Goal: Task Accomplishment & Management: Manage account settings

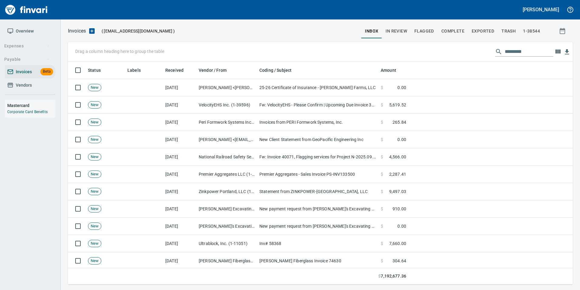
click at [406, 34] on span "In Review" at bounding box center [397, 31] width 22 height 8
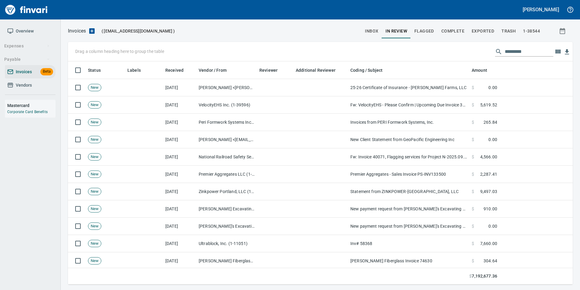
scroll to position [218, 496]
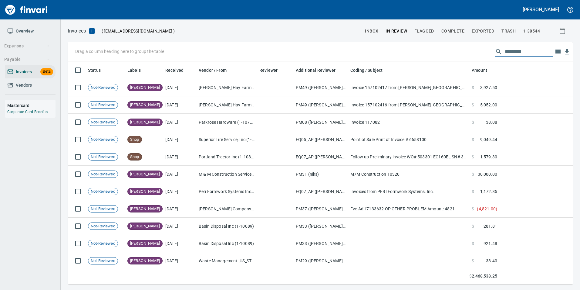
click at [516, 51] on input "text" at bounding box center [529, 52] width 49 height 10
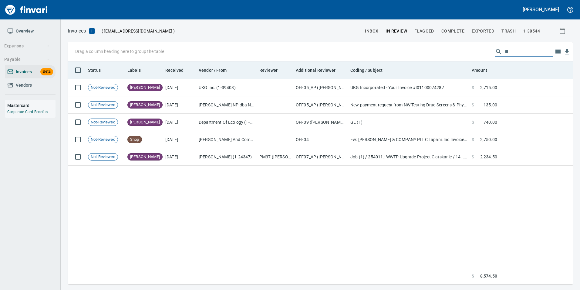
type input "*"
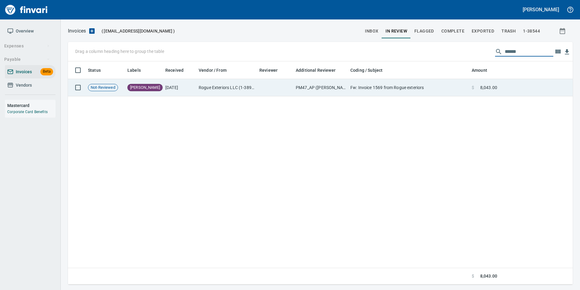
type input "******"
click at [452, 91] on td "Fw: Invoice 1569 from Rogue exteriors" at bounding box center [408, 87] width 121 height 17
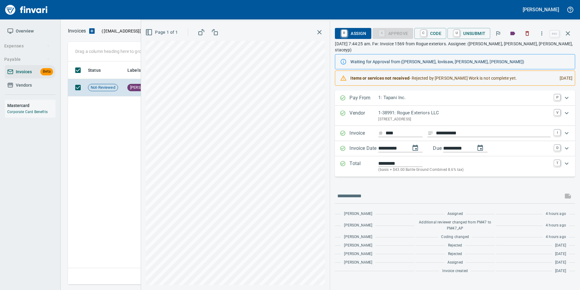
click at [570, 30] on icon "button" at bounding box center [568, 33] width 7 height 7
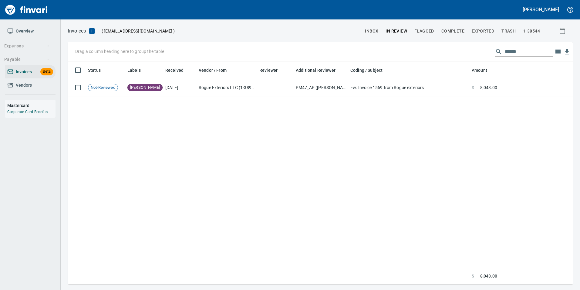
scroll to position [218, 500]
click at [512, 52] on input "******" at bounding box center [529, 52] width 49 height 10
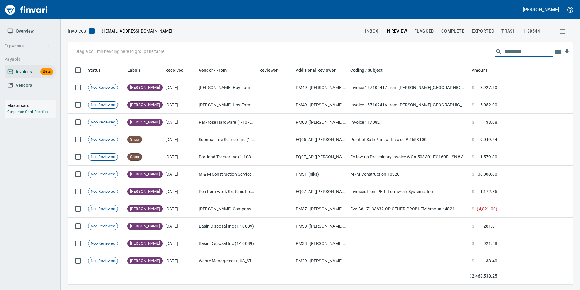
scroll to position [218, 496]
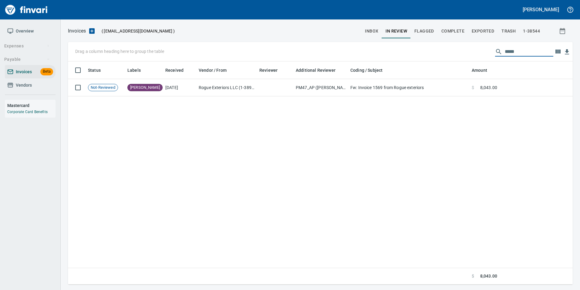
type input "******"
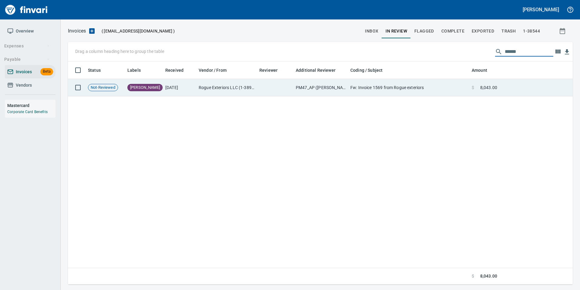
click at [489, 89] on span "8,043.00" at bounding box center [489, 87] width 17 height 6
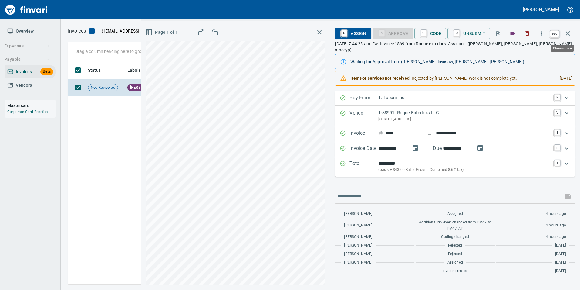
scroll to position [218, 500]
click at [567, 35] on icon "button" at bounding box center [568, 33] width 4 height 4
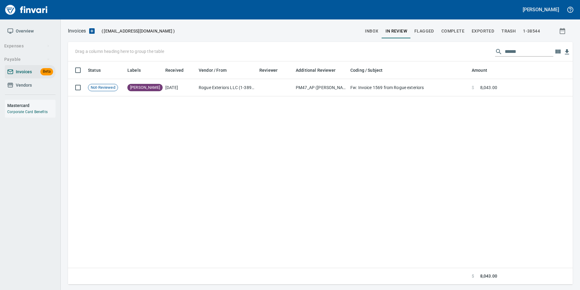
scroll to position [218, 500]
click at [510, 48] on input "******" at bounding box center [529, 52] width 49 height 10
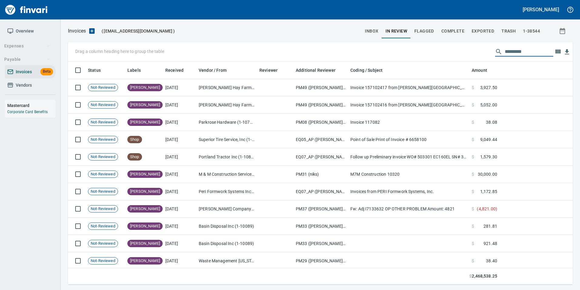
scroll to position [218, 496]
click at [371, 31] on span "inbox" at bounding box center [371, 31] width 13 height 8
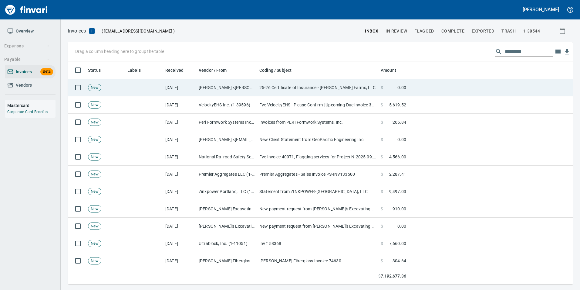
click at [257, 88] on td "Alla Goldstein <Alla.Goldstein@alliant.com>" at bounding box center [226, 87] width 61 height 17
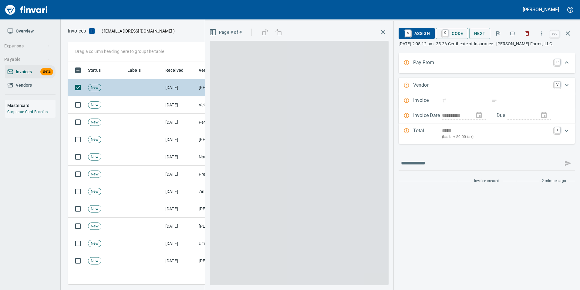
scroll to position [218, 496]
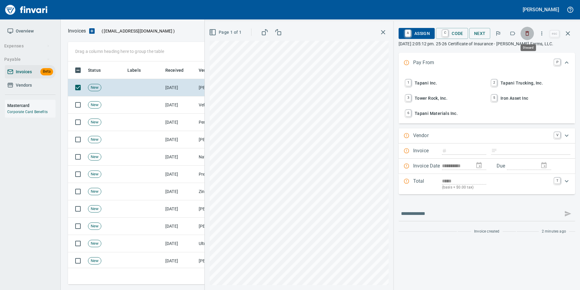
click at [525, 38] on button "button" at bounding box center [527, 33] width 13 height 13
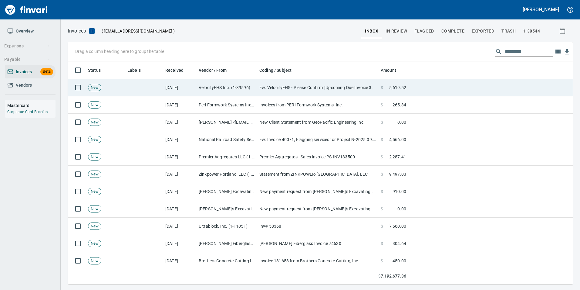
click at [330, 91] on td "Fw: VelocityEHS - Please Confirm | Upcoming Due Invoice 336947, PO Request" at bounding box center [317, 87] width 121 height 17
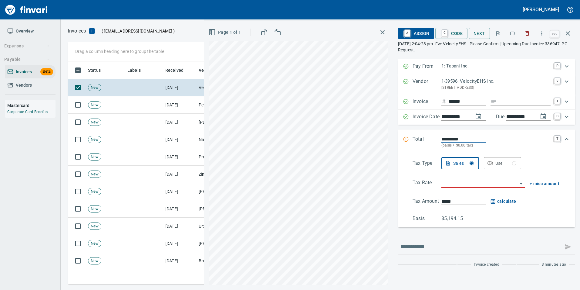
scroll to position [218, 496]
click at [510, 34] on button "button" at bounding box center [512, 33] width 13 height 13
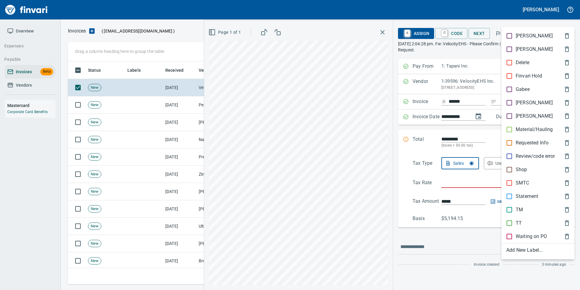
click at [522, 102] on p "[PERSON_NAME]" at bounding box center [534, 102] width 37 height 7
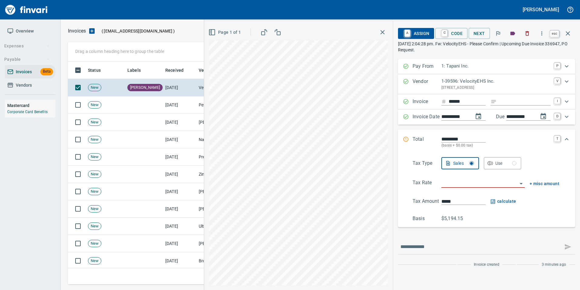
click at [571, 33] on icon "button" at bounding box center [568, 33] width 7 height 7
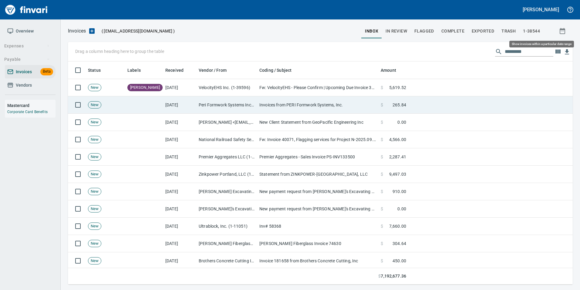
scroll to position [218, 496]
click at [353, 109] on td "Invoices from PERI Formwork Systems, Inc." at bounding box center [317, 104] width 121 height 17
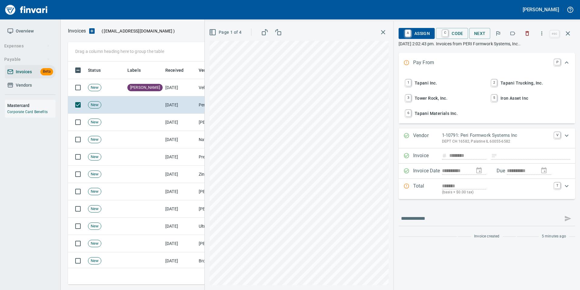
click at [228, 34] on span "Page 1 of 4" at bounding box center [225, 33] width 31 height 8
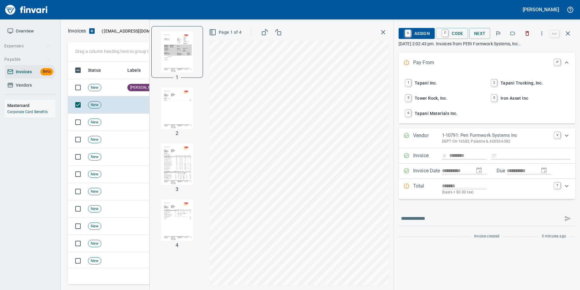
drag, startPoint x: 187, startPoint y: 111, endPoint x: 184, endPoint y: 113, distance: 4.1
click at [186, 111] on img "button" at bounding box center [177, 107] width 41 height 41
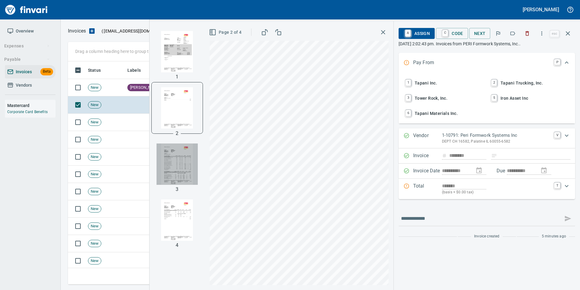
click at [184, 156] on img "button" at bounding box center [177, 163] width 41 height 41
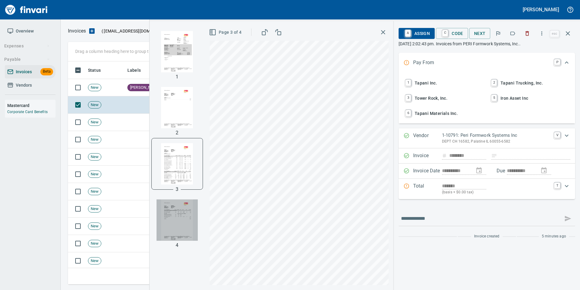
click at [184, 216] on img "button" at bounding box center [177, 219] width 41 height 41
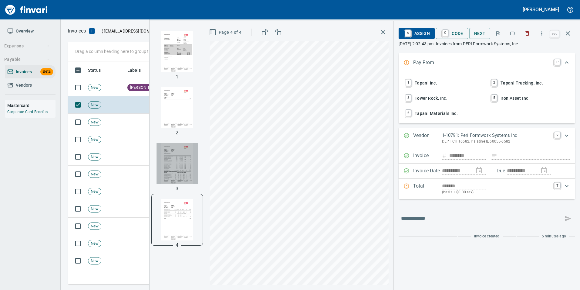
click at [179, 156] on img "button" at bounding box center [177, 163] width 41 height 41
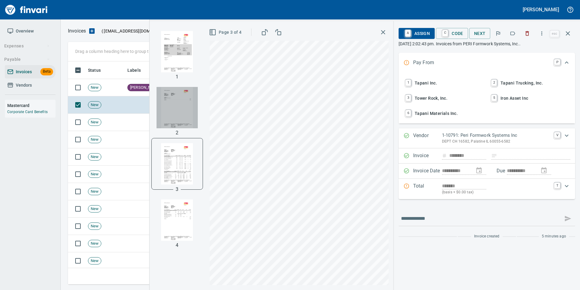
click at [175, 106] on img "button" at bounding box center [177, 107] width 41 height 41
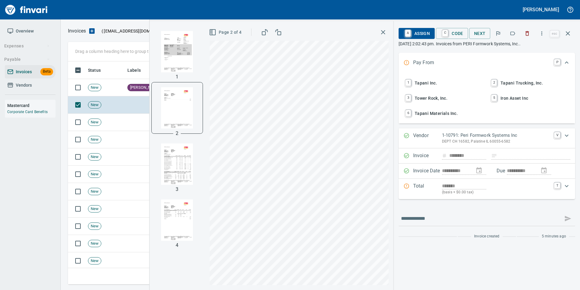
click at [175, 57] on img "button" at bounding box center [177, 51] width 41 height 41
click at [513, 35] on icon "button" at bounding box center [513, 34] width 5 height 4
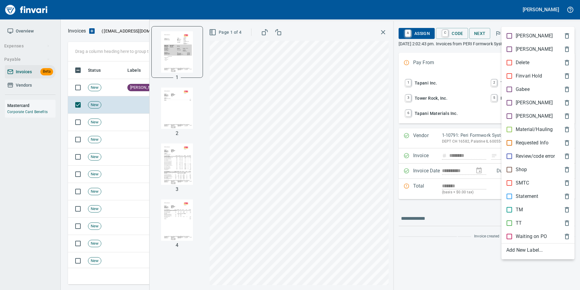
click at [522, 102] on p "[PERSON_NAME]" at bounding box center [534, 102] width 37 height 7
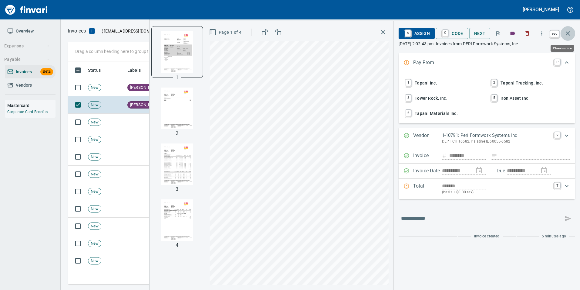
click at [567, 35] on icon "button" at bounding box center [568, 33] width 7 height 7
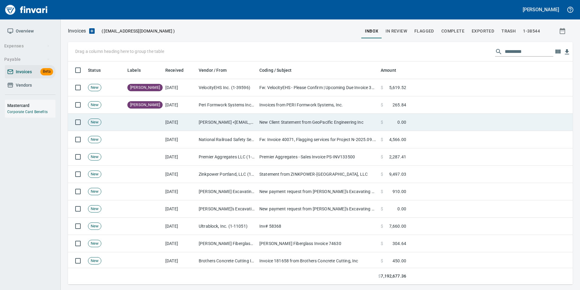
click at [343, 125] on td "New Client Statement from GeoPacific Engineering Inc" at bounding box center [317, 122] width 121 height 17
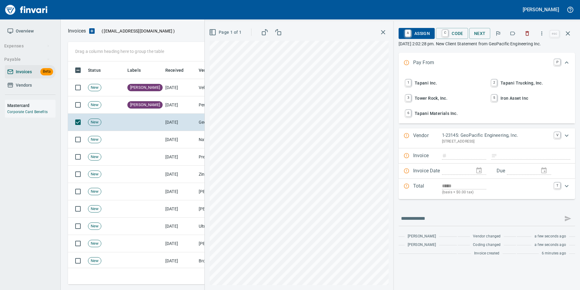
scroll to position [218, 496]
click at [514, 37] on button "button" at bounding box center [512, 33] width 13 height 13
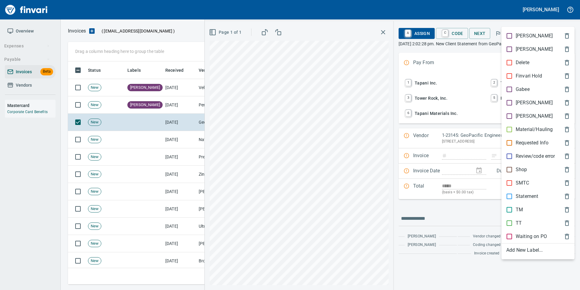
click at [533, 192] on div "Statement" at bounding box center [538, 195] width 73 height 13
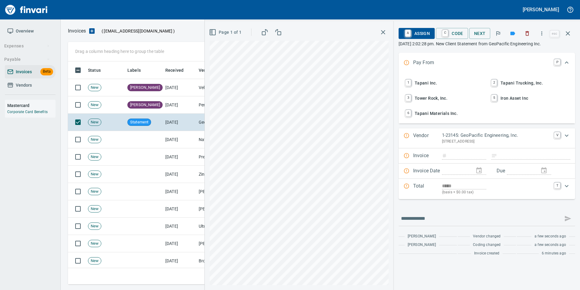
click at [568, 36] on icon "button" at bounding box center [568, 33] width 7 height 7
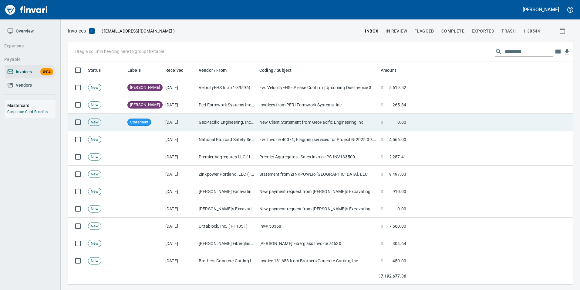
scroll to position [218, 496]
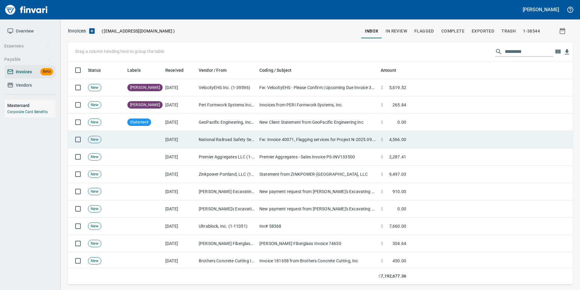
click at [337, 141] on td "Fw: Invoice 40071, Flagging services for Project N-2025.09.299 - [PERSON_NAME][…" at bounding box center [317, 139] width 121 height 17
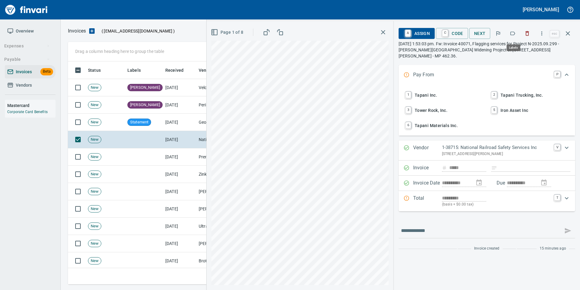
click at [511, 34] on icon "button" at bounding box center [513, 33] width 6 height 6
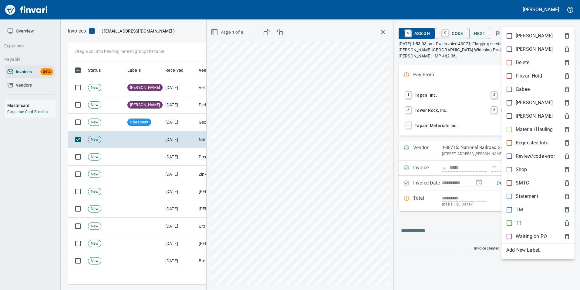
scroll to position [218, 496]
click at [525, 98] on div "[PERSON_NAME]" at bounding box center [538, 102] width 73 height 13
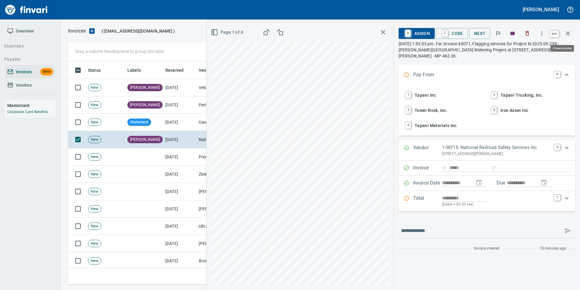
click at [569, 34] on icon "button" at bounding box center [568, 33] width 4 height 4
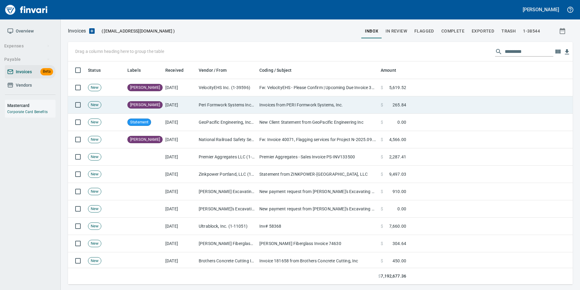
scroll to position [218, 496]
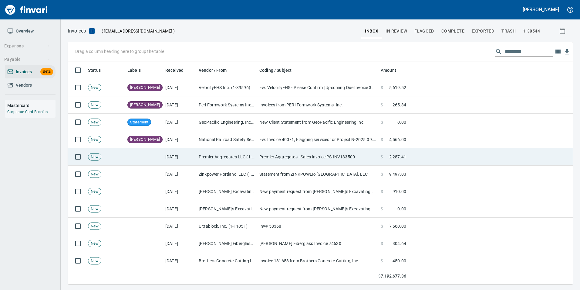
click at [267, 153] on td "Premier Aggregates - Sales Invoice PS-INV133500" at bounding box center [317, 156] width 121 height 17
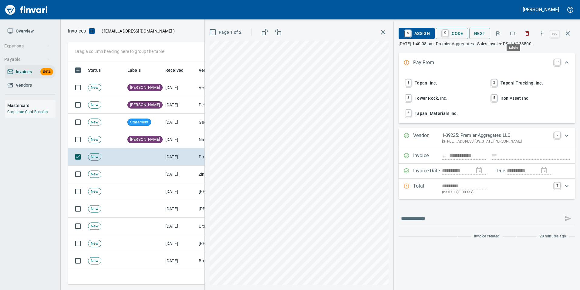
scroll to position [218, 496]
click at [512, 36] on icon "button" at bounding box center [513, 33] width 6 height 6
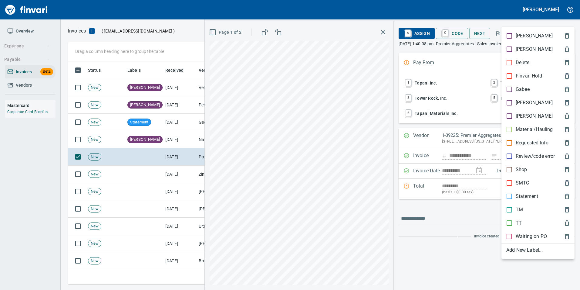
click at [526, 130] on p "Material/Hauling" at bounding box center [534, 129] width 37 height 7
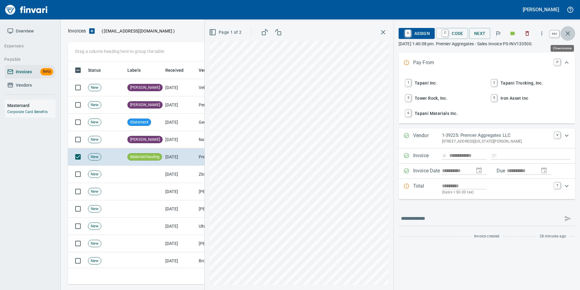
click at [575, 36] on button "button" at bounding box center [568, 33] width 15 height 15
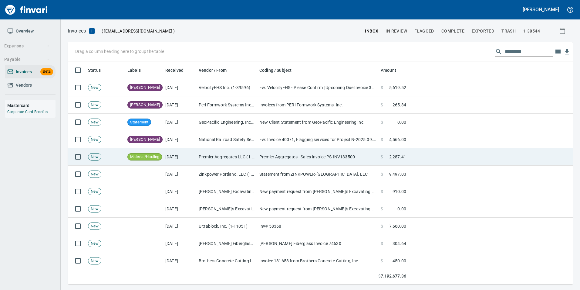
scroll to position [218, 496]
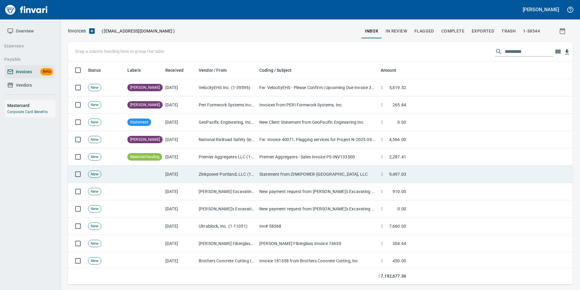
click at [287, 168] on td "Statement from ZINKPOWER-[GEOGRAPHIC_DATA], LLC" at bounding box center [317, 173] width 121 height 17
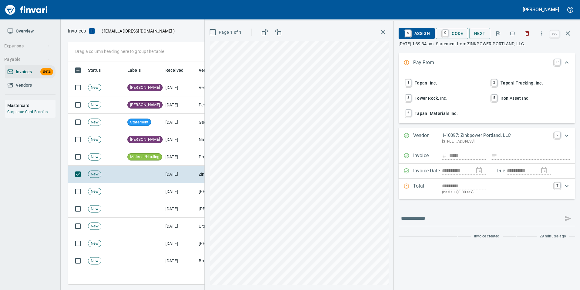
click at [514, 34] on icon "button" at bounding box center [513, 33] width 6 height 6
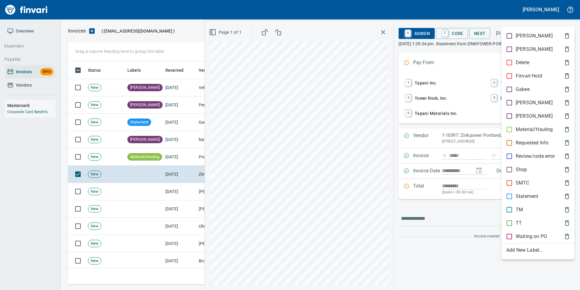
scroll to position [218, 496]
click at [532, 197] on p "Statement" at bounding box center [527, 195] width 22 height 7
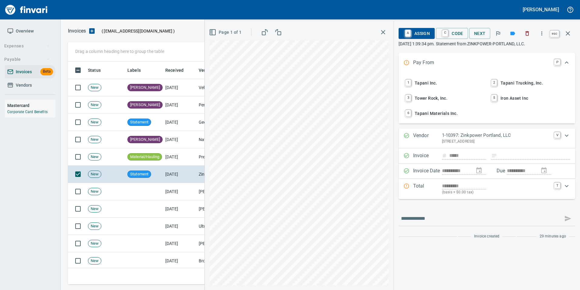
click at [573, 32] on button "button" at bounding box center [568, 33] width 15 height 15
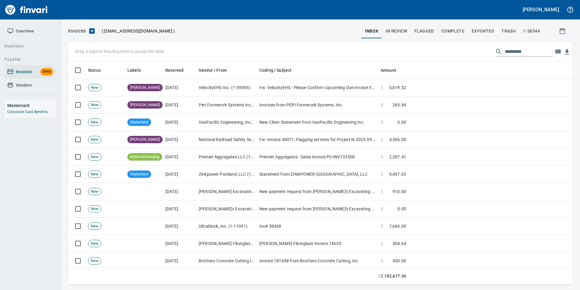
scroll to position [218, 496]
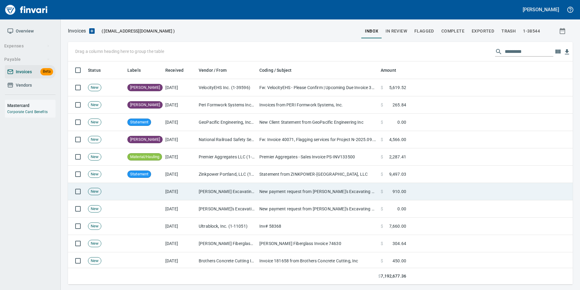
click at [212, 191] on td "[PERSON_NAME] Excavating LLC (1-22988)" at bounding box center [226, 191] width 61 height 17
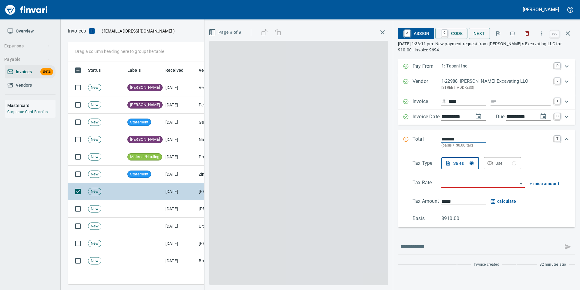
scroll to position [218, 496]
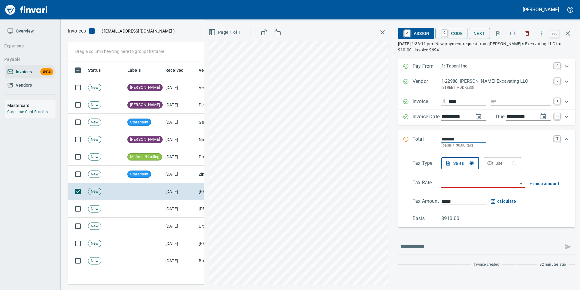
click at [515, 32] on icon "button" at bounding box center [513, 34] width 5 height 4
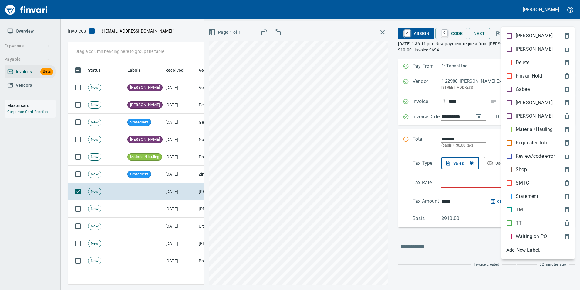
drag, startPoint x: 538, startPoint y: 128, endPoint x: 539, endPoint y: 120, distance: 8.0
click at [538, 128] on p "Material/Hauling" at bounding box center [534, 129] width 37 height 7
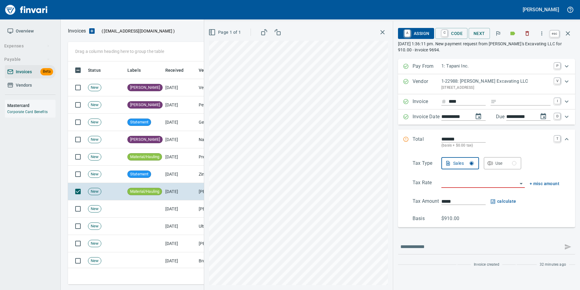
drag, startPoint x: 566, startPoint y: 33, endPoint x: 564, endPoint y: 40, distance: 7.8
click at [566, 33] on icon "button" at bounding box center [568, 33] width 7 height 7
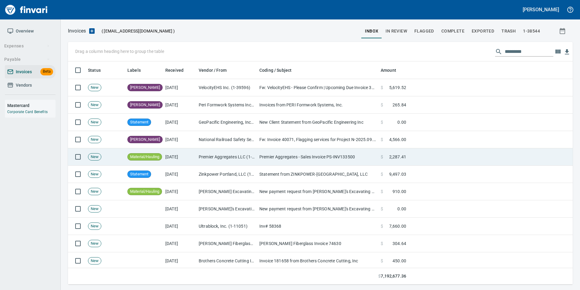
scroll to position [218, 496]
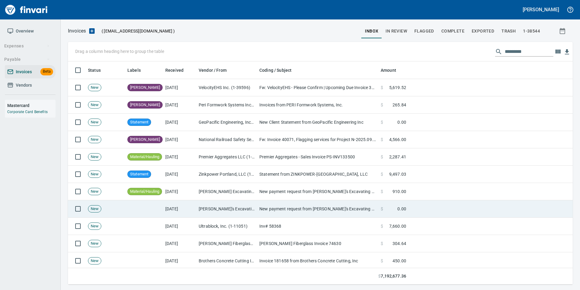
click at [357, 206] on td "New payment request from [PERSON_NAME]'s Excavating LLC for 910.00 - invoice 96…" at bounding box center [317, 208] width 121 height 17
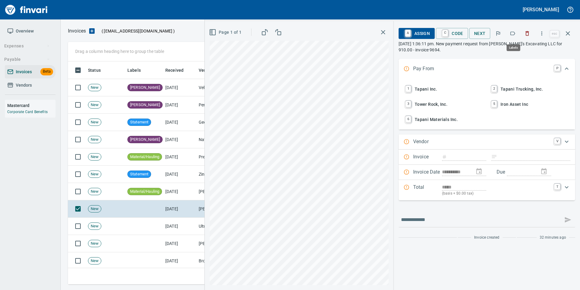
click at [514, 34] on icon "button" at bounding box center [513, 33] width 6 height 6
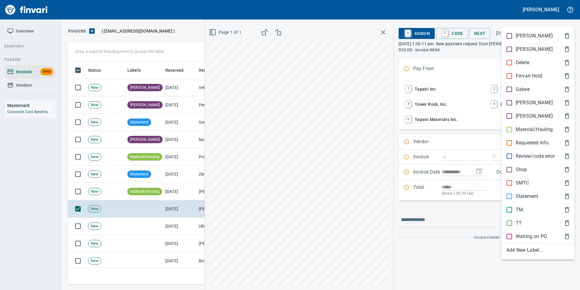
scroll to position [218, 496]
click at [523, 131] on p "Material/Hauling" at bounding box center [534, 129] width 37 height 7
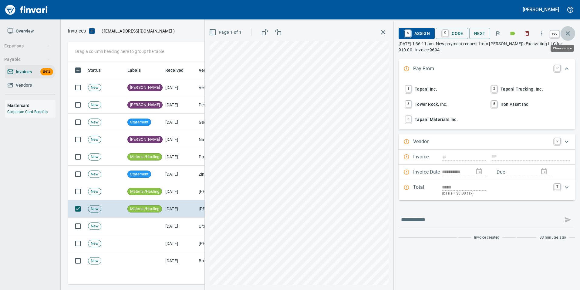
click at [571, 31] on icon "button" at bounding box center [568, 33] width 7 height 7
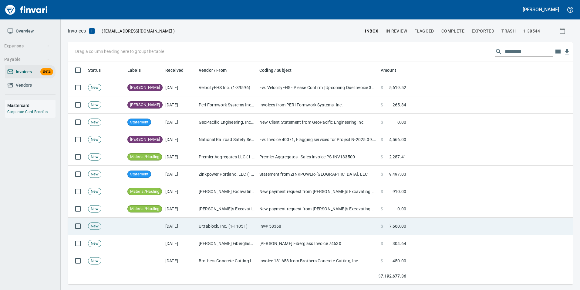
click at [247, 227] on td "Ultrablock, Inc. (1-11051)" at bounding box center [226, 225] width 61 height 17
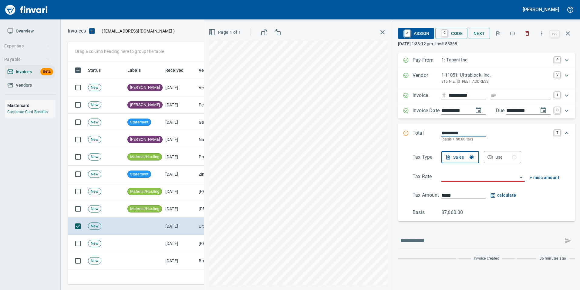
click at [515, 36] on icon "button" at bounding box center [513, 33] width 6 height 6
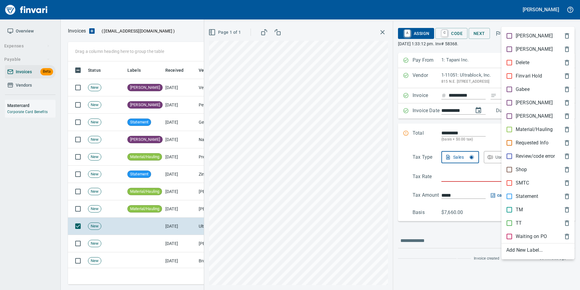
click at [526, 105] on p "[PERSON_NAME]" at bounding box center [534, 102] width 37 height 7
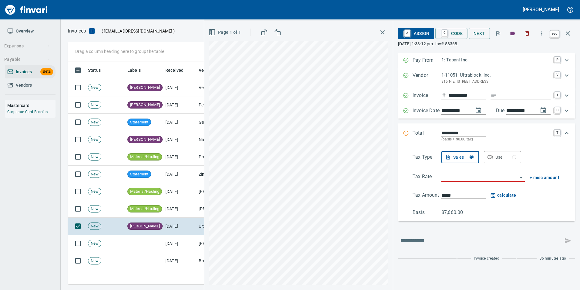
click at [571, 32] on icon "button" at bounding box center [568, 33] width 7 height 7
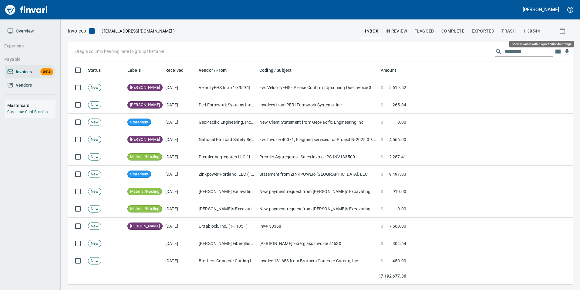
scroll to position [218, 496]
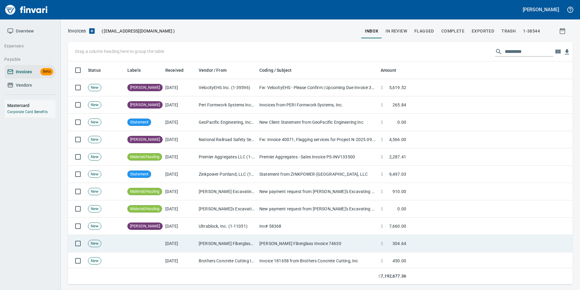
click at [310, 241] on td "Estes Fiberglass Invoice 74630" at bounding box center [317, 243] width 121 height 17
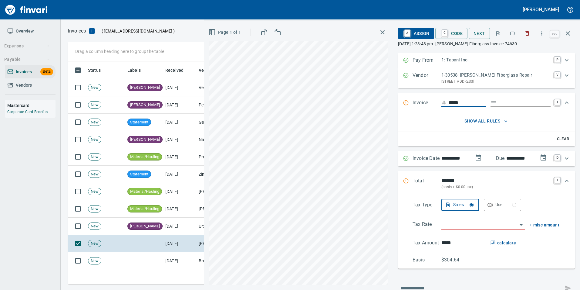
click at [515, 33] on icon "button" at bounding box center [513, 33] width 6 height 6
click at [571, 36] on icon "button" at bounding box center [568, 33] width 7 height 7
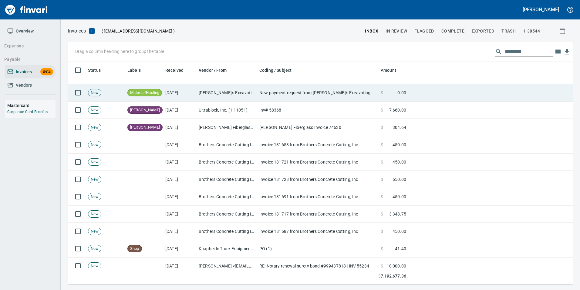
scroll to position [121, 0]
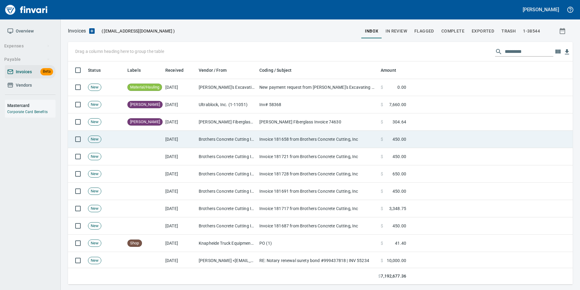
click at [319, 133] on td "Invoice 181658 from Brothers Concrete Cutting, Inc" at bounding box center [317, 139] width 121 height 17
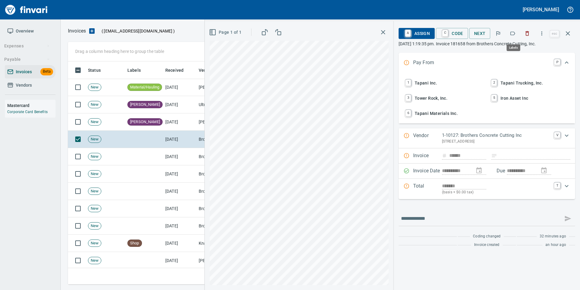
click at [514, 32] on icon "button" at bounding box center [513, 33] width 6 height 6
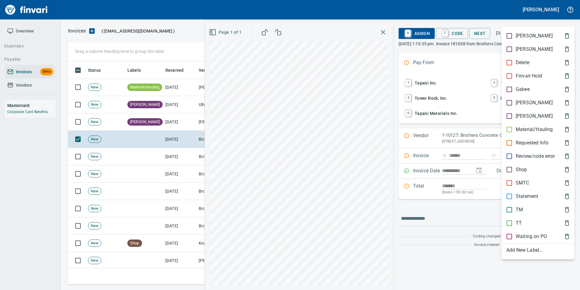
scroll to position [218, 496]
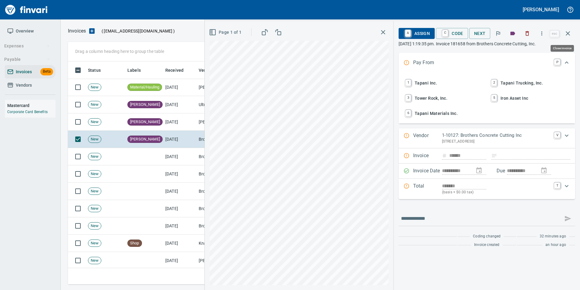
click at [571, 36] on icon "button" at bounding box center [568, 33] width 7 height 7
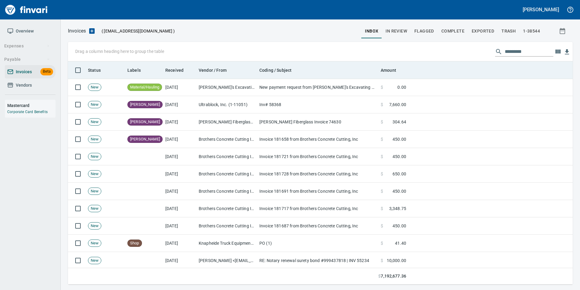
scroll to position [218, 496]
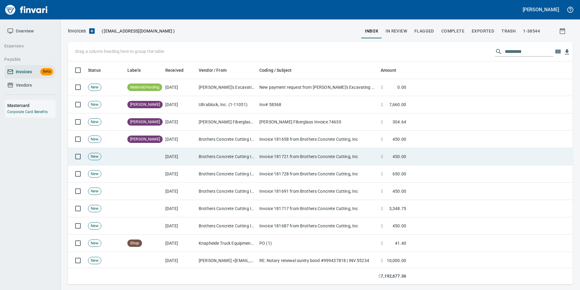
click at [324, 156] on td "Invoice 181721 from Brothers Concrete Cutting, Inc" at bounding box center [317, 156] width 121 height 17
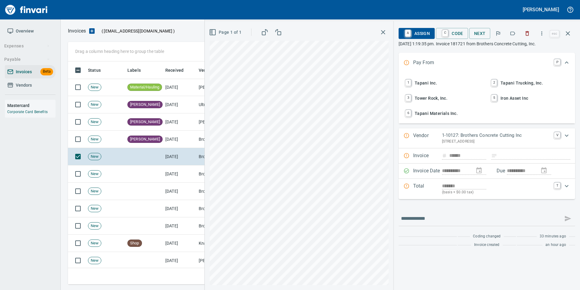
click at [515, 33] on icon "button" at bounding box center [513, 33] width 6 height 6
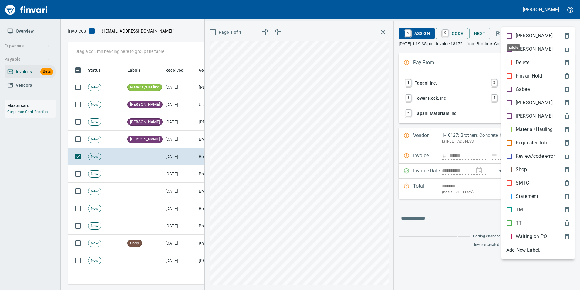
scroll to position [218, 496]
click at [516, 105] on p "[PERSON_NAME]" at bounding box center [534, 102] width 37 height 7
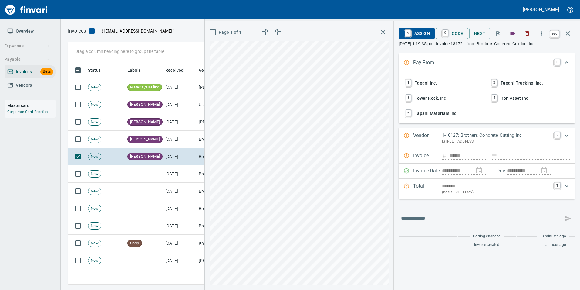
click at [572, 36] on button "button" at bounding box center [568, 33] width 15 height 15
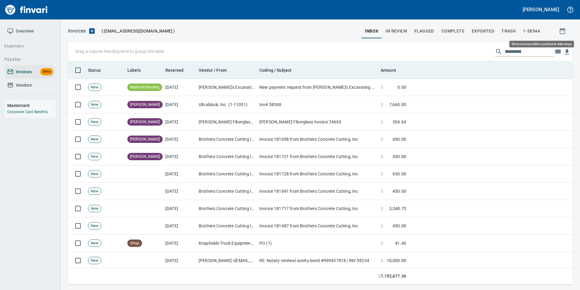
scroll to position [218, 496]
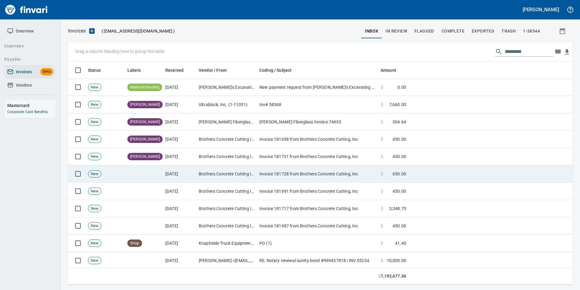
click at [255, 167] on td "Brothers Concrete Cutting Inc (1-10127)" at bounding box center [226, 173] width 61 height 17
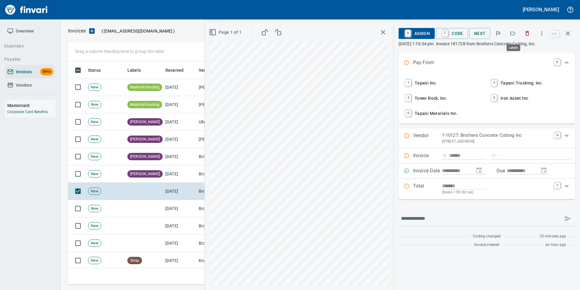
click at [514, 35] on icon "button" at bounding box center [513, 34] width 5 height 4
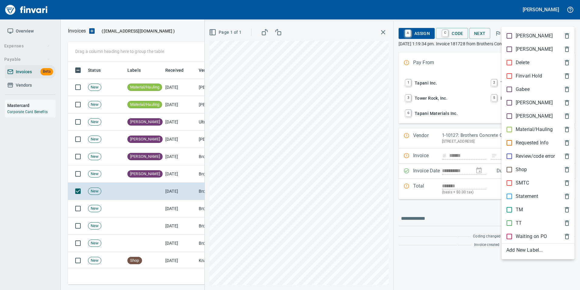
scroll to position [218, 496]
click at [524, 100] on p "[PERSON_NAME]" at bounding box center [534, 102] width 37 height 7
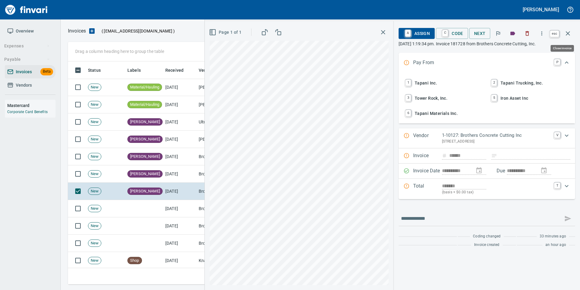
click at [573, 34] on button "button" at bounding box center [568, 33] width 15 height 15
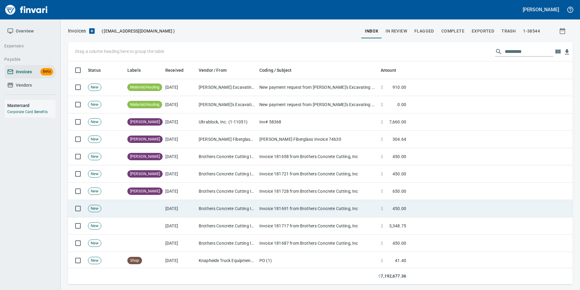
click at [281, 206] on td "Invoice 181691 from Brothers Concrete Cutting, Inc" at bounding box center [317, 208] width 121 height 17
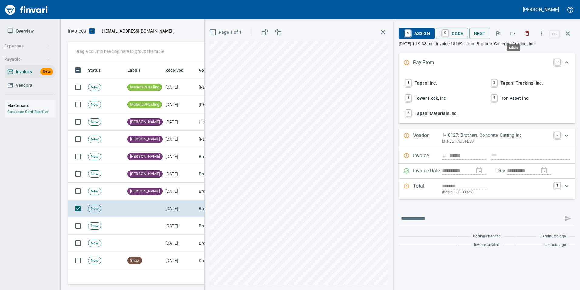
click at [513, 32] on icon "button" at bounding box center [513, 33] width 6 height 6
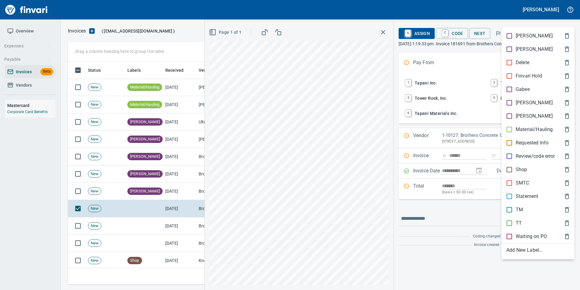
scroll to position [218, 496]
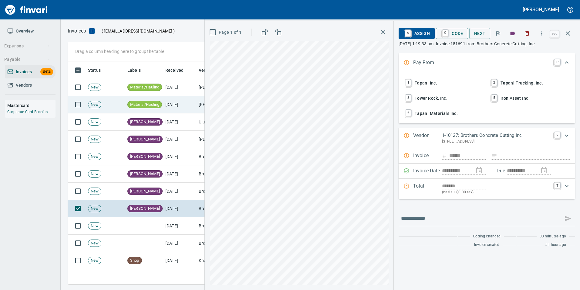
click at [566, 32] on icon "button" at bounding box center [568, 33] width 7 height 7
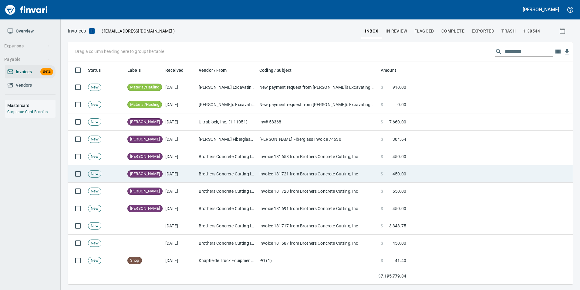
scroll to position [218, 496]
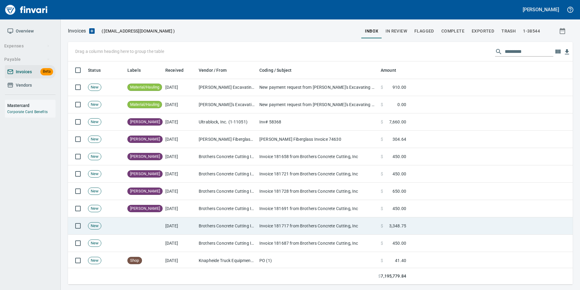
click at [225, 222] on td "Brothers Concrete Cutting Inc (1-10127)" at bounding box center [226, 225] width 61 height 17
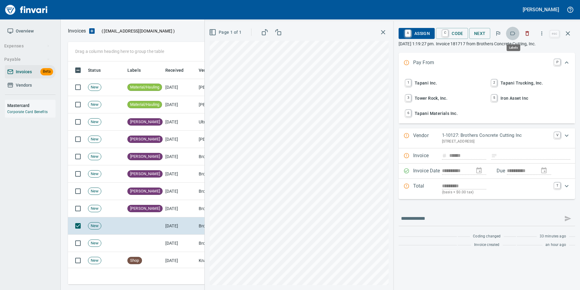
click at [515, 33] on icon "button" at bounding box center [513, 33] width 6 height 6
click at [570, 33] on icon "button" at bounding box center [568, 33] width 7 height 7
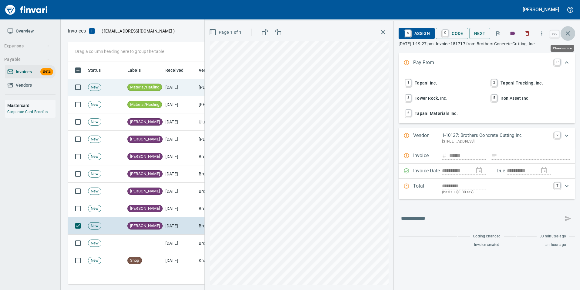
scroll to position [218, 496]
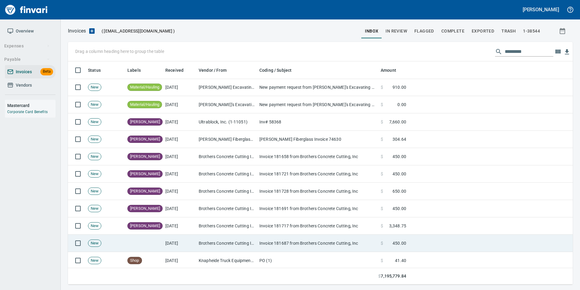
click at [181, 236] on td "[DATE]" at bounding box center [179, 242] width 33 height 17
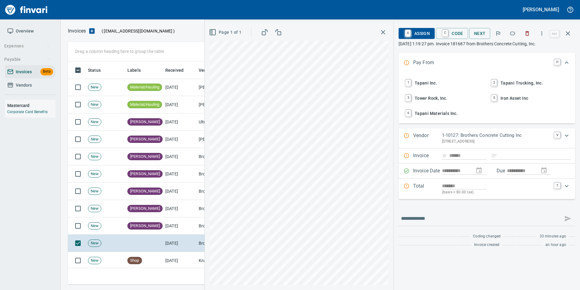
click at [514, 34] on icon "button" at bounding box center [513, 33] width 6 height 6
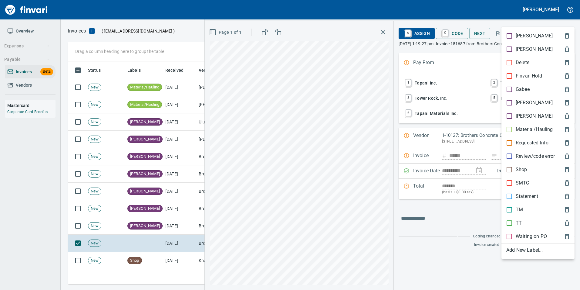
scroll to position [218, 496]
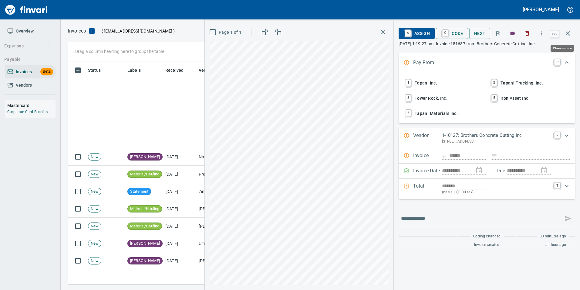
click at [568, 33] on icon "button" at bounding box center [568, 33] width 7 height 7
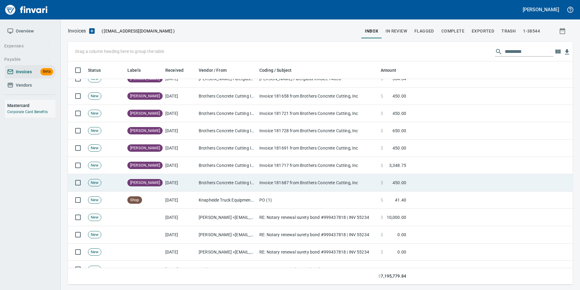
scroll to position [213, 0]
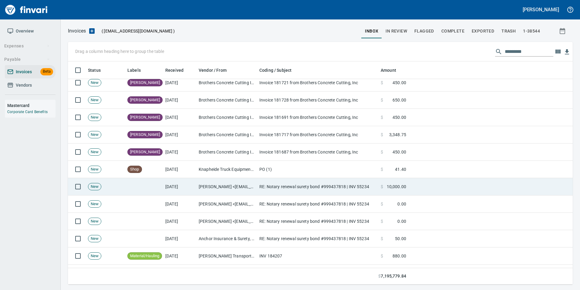
click at [301, 182] on td "RE: Notary renewal surety bond #999437818 | INV 55234" at bounding box center [317, 186] width 121 height 17
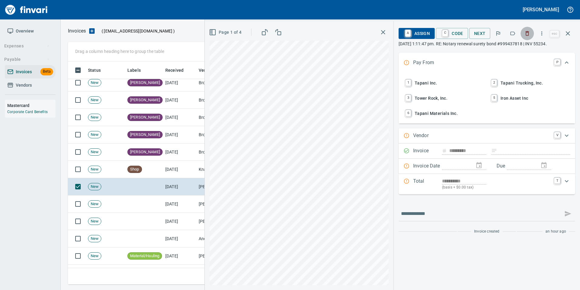
click at [529, 34] on icon "button" at bounding box center [528, 33] width 6 height 6
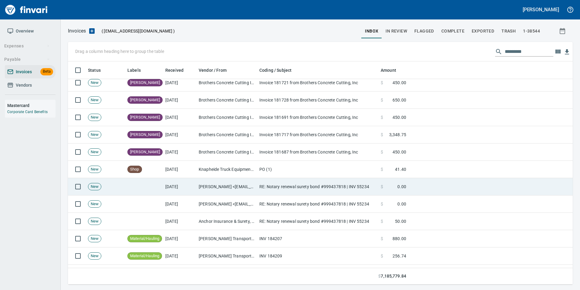
click at [391, 182] on td "$ 0.00" at bounding box center [394, 186] width 30 height 17
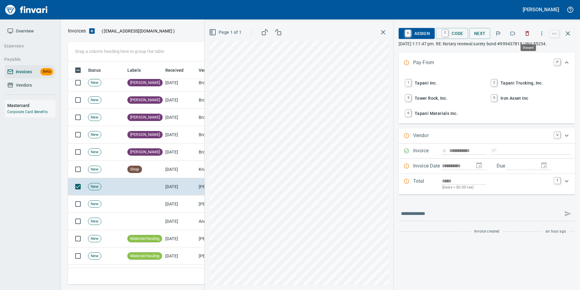
click at [531, 36] on icon "button" at bounding box center [528, 33] width 6 height 6
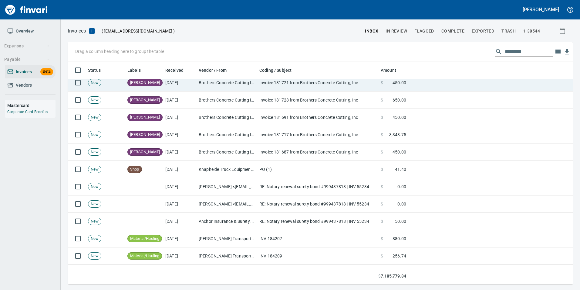
scroll to position [218, 496]
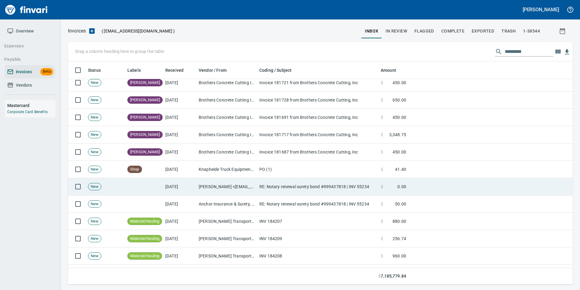
click at [459, 180] on td at bounding box center [491, 186] width 164 height 17
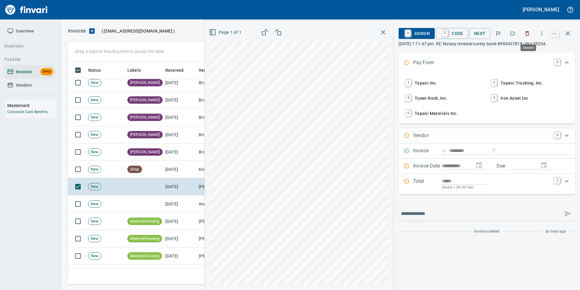
click at [528, 34] on icon "button" at bounding box center [528, 33] width 6 height 6
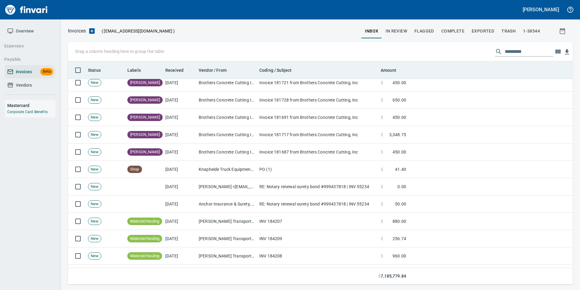
scroll to position [218, 496]
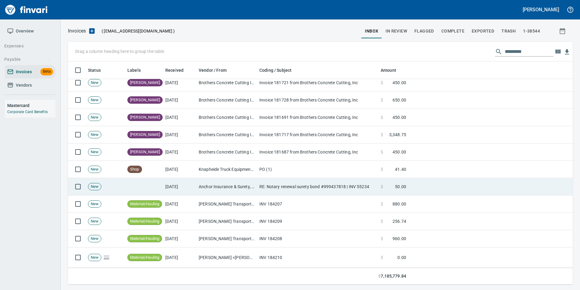
click at [485, 185] on td at bounding box center [491, 186] width 164 height 17
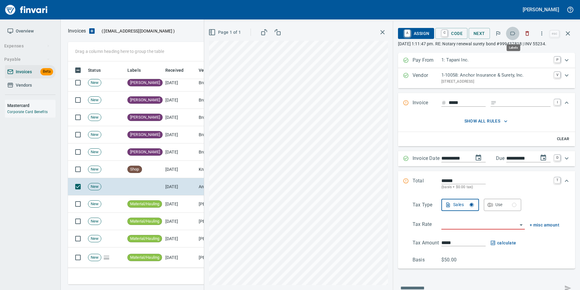
click at [510, 36] on button "button" at bounding box center [512, 33] width 13 height 13
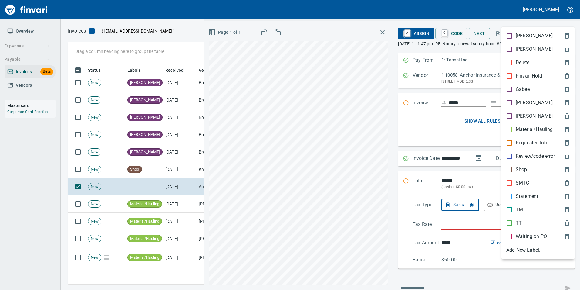
click at [525, 103] on p "[PERSON_NAME]" at bounding box center [534, 102] width 37 height 7
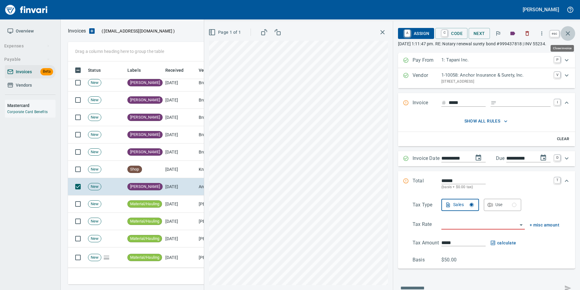
click at [568, 36] on icon "button" at bounding box center [568, 33] width 7 height 7
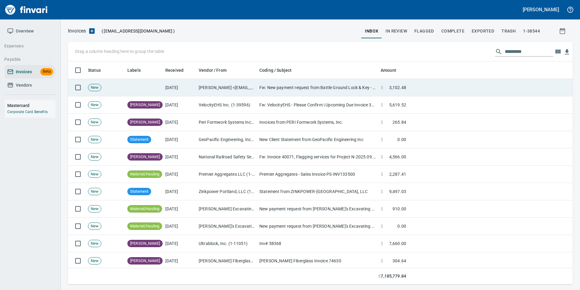
click at [252, 83] on td "David Sosa <davidso@tapani.com>" at bounding box center [226, 87] width 61 height 17
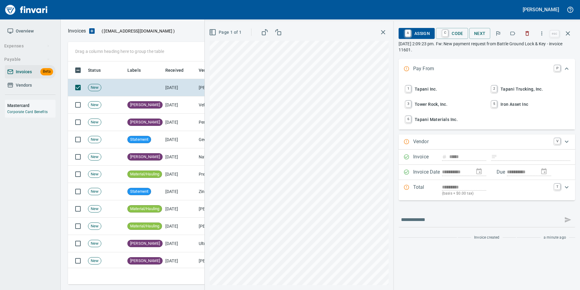
click at [514, 32] on icon "button" at bounding box center [513, 33] width 6 height 6
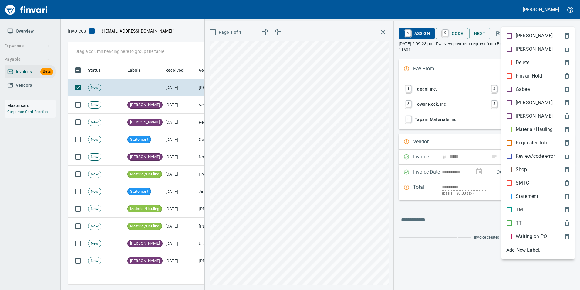
scroll to position [218, 496]
click at [535, 101] on span "[PERSON_NAME]" at bounding box center [534, 102] width 54 height 7
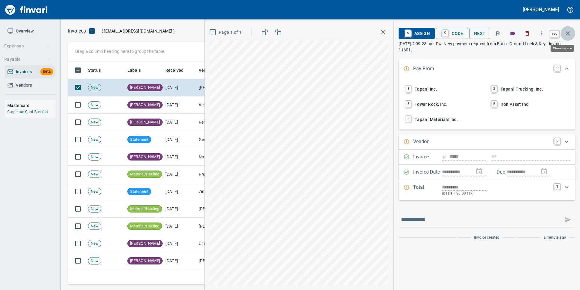
click at [571, 31] on icon "button" at bounding box center [568, 33] width 7 height 7
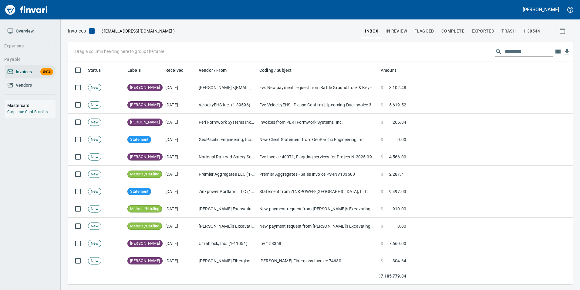
scroll to position [218, 496]
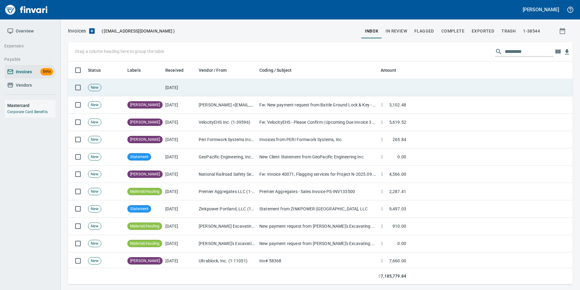
click at [228, 88] on td at bounding box center [226, 87] width 61 height 17
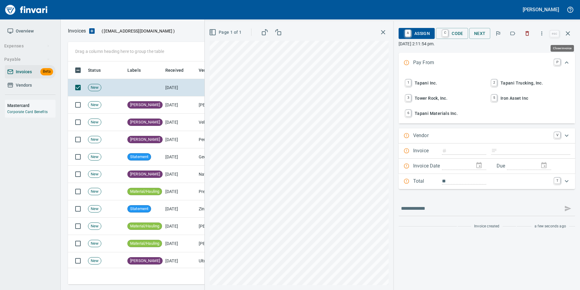
scroll to position [218, 496]
click at [534, 77] on button "2 Tapani Trucking, Inc." at bounding box center [530, 83] width 85 height 14
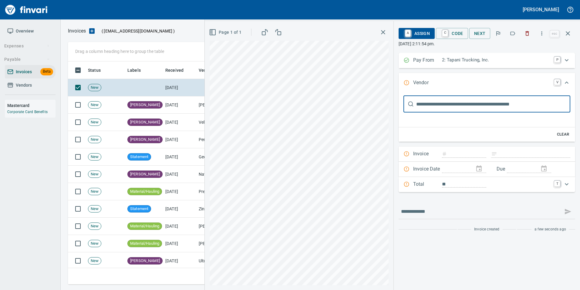
scroll to position [0, 0]
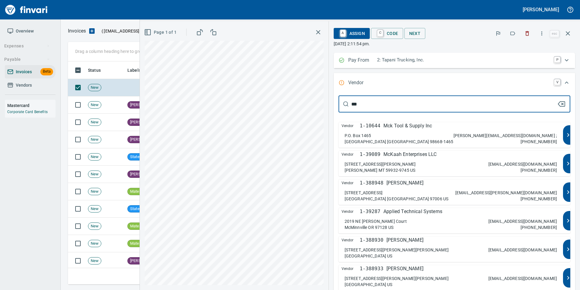
type input "***"
type input "**********"
type input "*******"
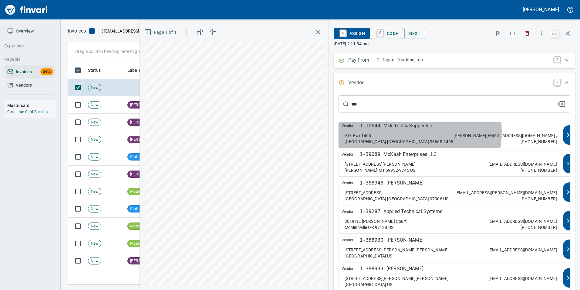
click at [474, 131] on div "Vendor 1-10644 Mck Tool & Supply Inc P.O. Box 1465 Vancouver WA 98668-1465 patt…" at bounding box center [451, 135] width 225 height 26
type input "**********"
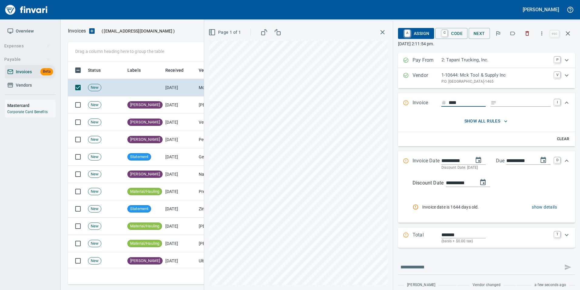
type input "****"
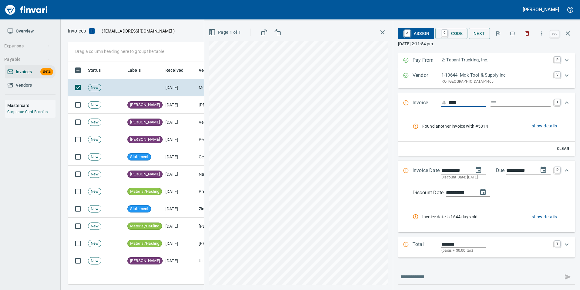
click at [540, 126] on span "show details" at bounding box center [544, 126] width 25 height 8
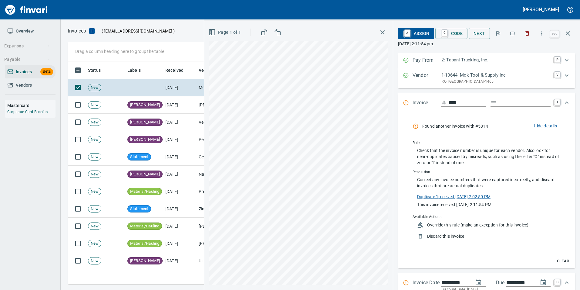
click at [464, 198] on link "Duplicate 1 received 9/24/2025, 2:02:50 PM" at bounding box center [453, 195] width 73 height 6
click at [510, 32] on button "button" at bounding box center [512, 33] width 13 height 13
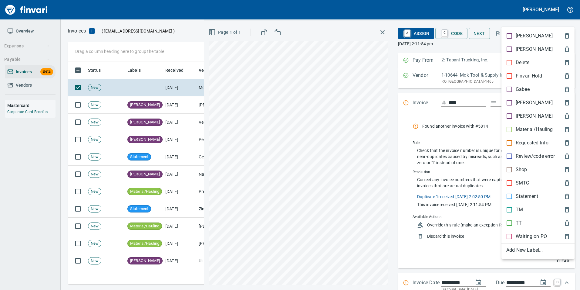
scroll to position [218, 496]
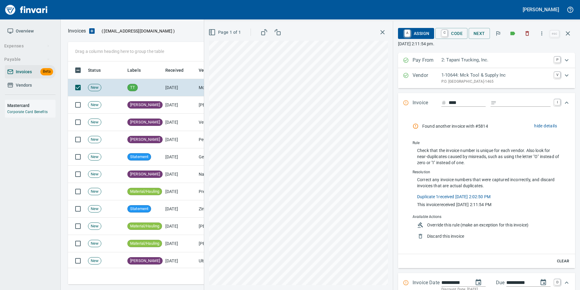
click at [569, 33] on icon "button" at bounding box center [568, 33] width 4 height 4
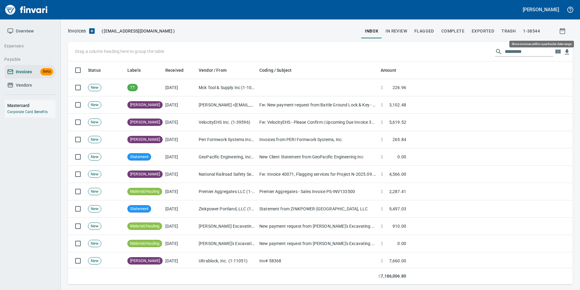
scroll to position [218, 496]
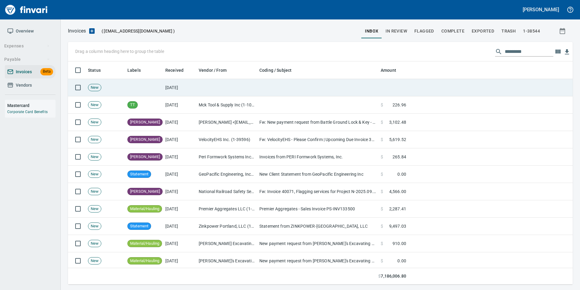
click at [265, 88] on td at bounding box center [317, 87] width 121 height 17
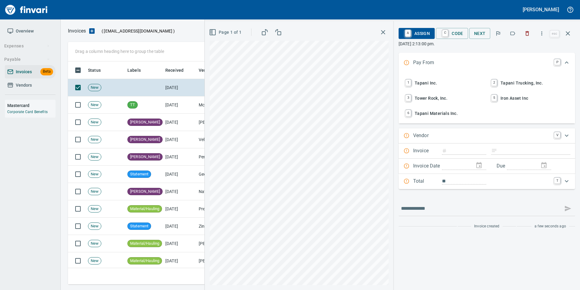
click at [440, 84] on span "1 Tapani Inc." at bounding box center [444, 83] width 80 height 10
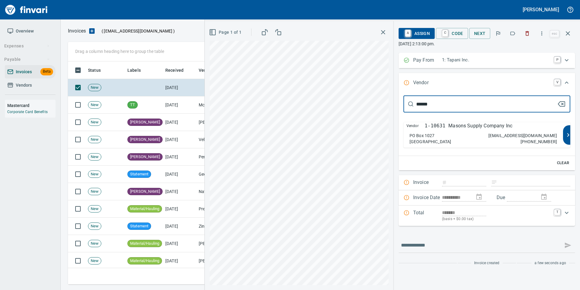
type input "**********"
type input "*******"
type input "******"
click at [484, 130] on div "Vendor 1-10631 Masons Supply Company Inc PO Box 1027 Ridgefield WA 98642 arpaym…" at bounding box center [484, 135] width 160 height 26
type input "**********"
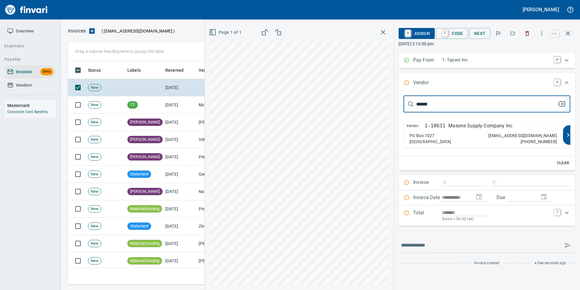
type input "**********"
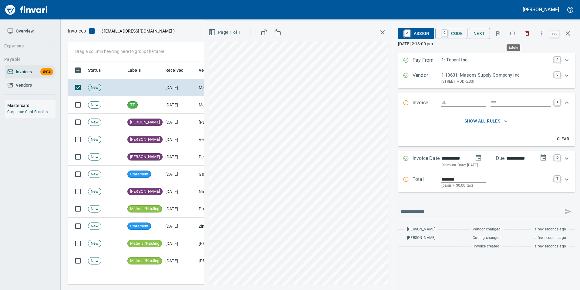
scroll to position [218, 496]
click at [513, 32] on icon "button" at bounding box center [513, 33] width 6 height 6
drag, startPoint x: 566, startPoint y: 34, endPoint x: 566, endPoint y: 43, distance: 8.5
click at [567, 35] on icon "button" at bounding box center [568, 33] width 7 height 7
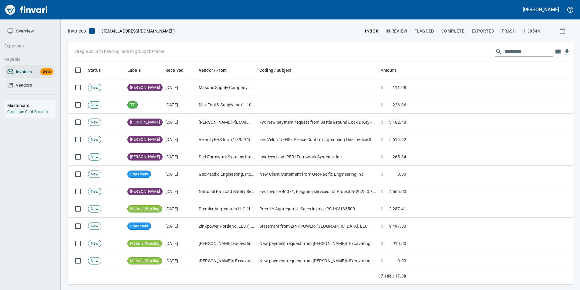
scroll to position [218, 496]
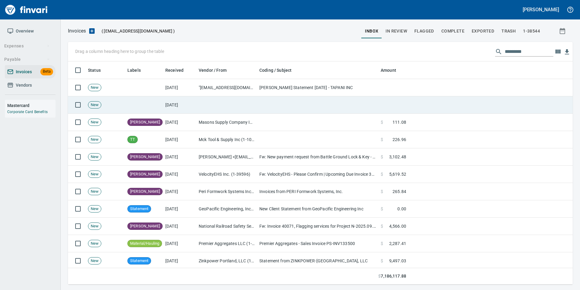
click at [348, 97] on td at bounding box center [317, 104] width 121 height 17
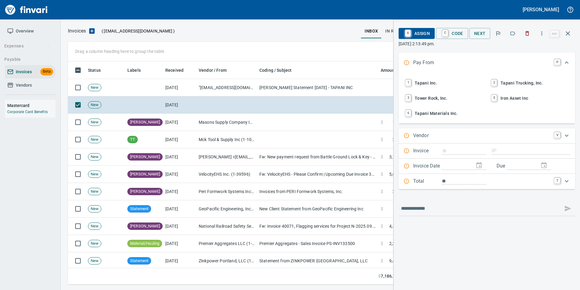
click at [434, 79] on span "1 Tapani Inc." at bounding box center [444, 83] width 80 height 10
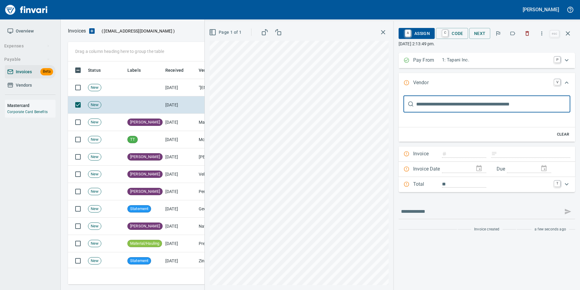
type input "*****"
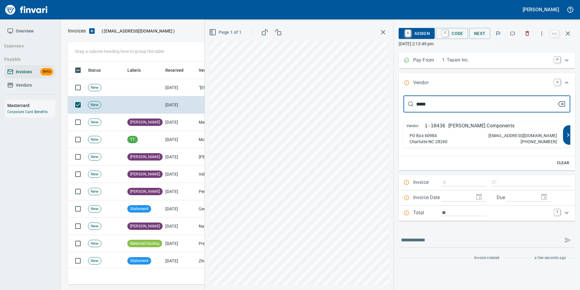
click at [467, 126] on p "Hanes Geo Components" at bounding box center [482, 125] width 66 height 7
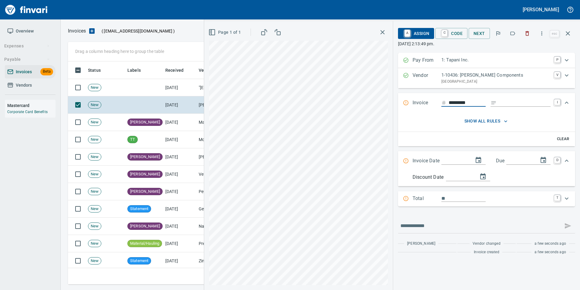
type input "*********"
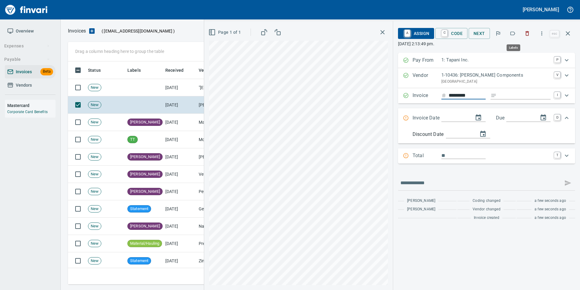
click at [512, 33] on icon "button" at bounding box center [513, 33] width 6 height 6
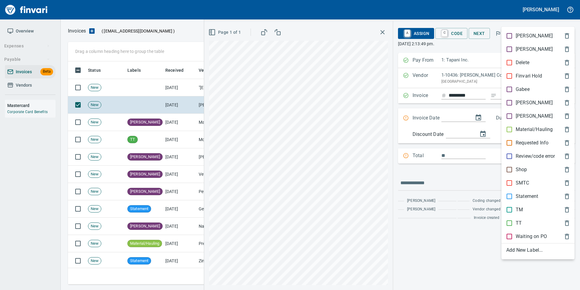
scroll to position [218, 496]
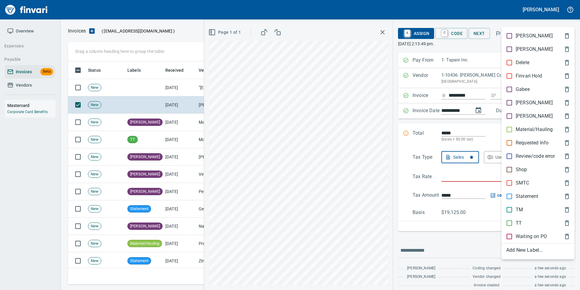
type input "**********"
type input "*****"
type input "**********"
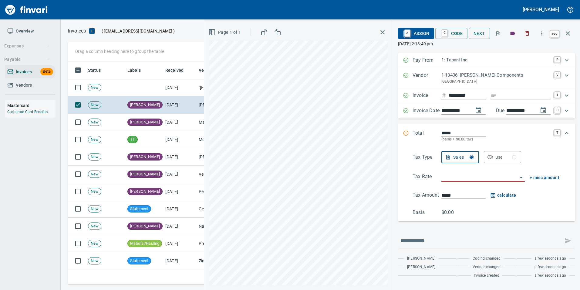
click at [569, 35] on icon "button" at bounding box center [568, 33] width 7 height 7
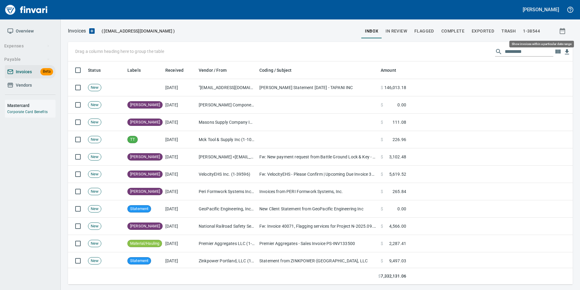
scroll to position [218, 496]
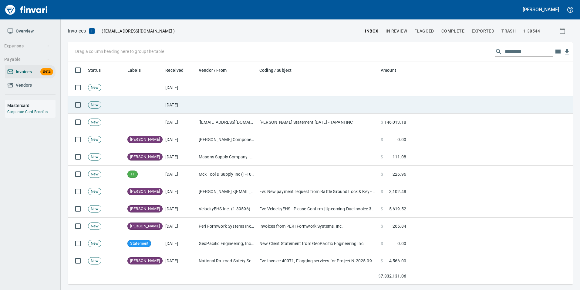
click at [357, 107] on td at bounding box center [317, 104] width 121 height 17
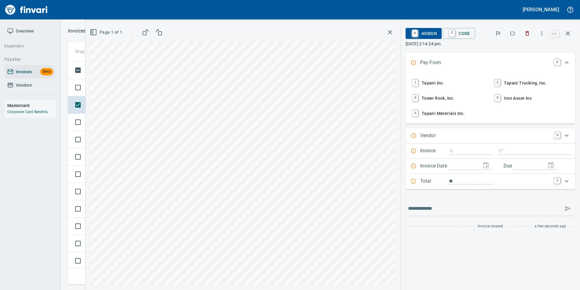
click at [433, 83] on span "1 Tapani Inc." at bounding box center [449, 83] width 77 height 10
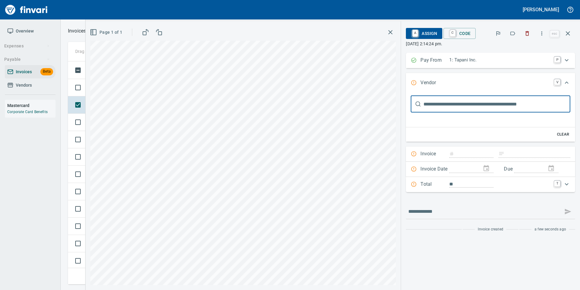
type input "*****"
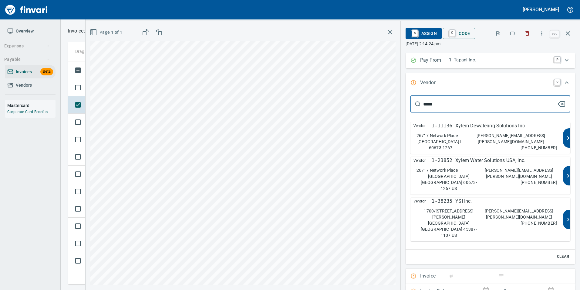
click at [478, 138] on div "26717 Network Place Chicago IL 60673-1267 alane.horner@xyleminc.com 503-981-0341" at bounding box center [487, 141] width 141 height 18
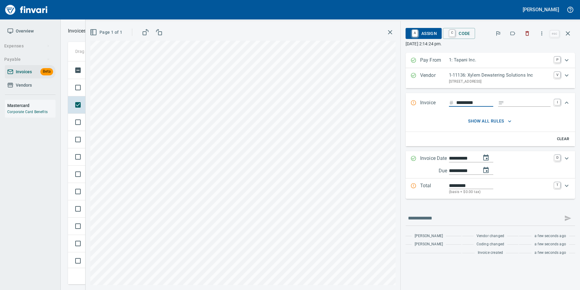
type input "*********"
type input "**********"
type input "*********"
type input "**********"
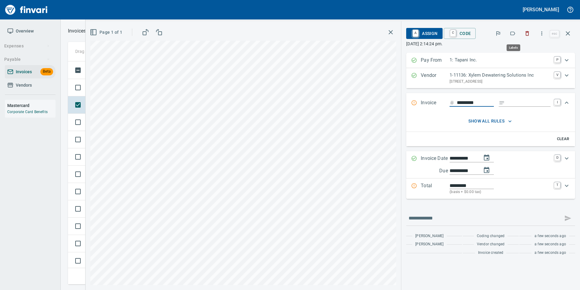
click at [512, 28] on button "button" at bounding box center [512, 33] width 13 height 13
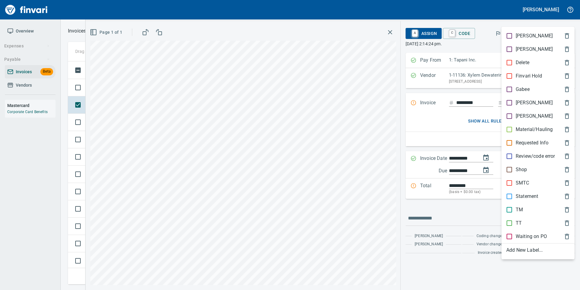
scroll to position [218, 496]
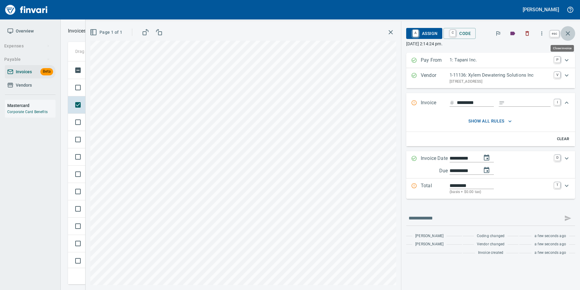
click at [571, 32] on icon "button" at bounding box center [568, 33] width 7 height 7
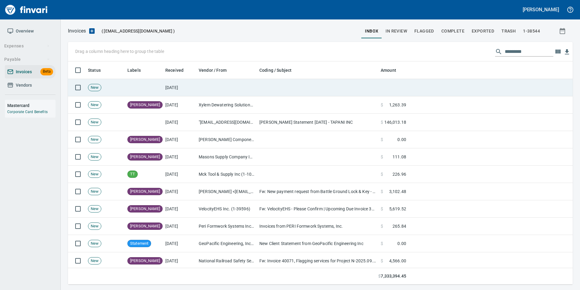
click at [394, 85] on td at bounding box center [394, 87] width 30 height 17
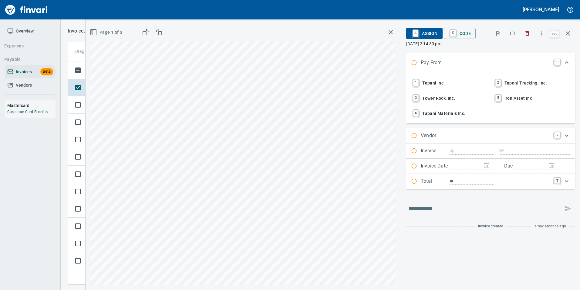
click at [437, 82] on span "1 Tapani Inc." at bounding box center [450, 83] width 76 height 10
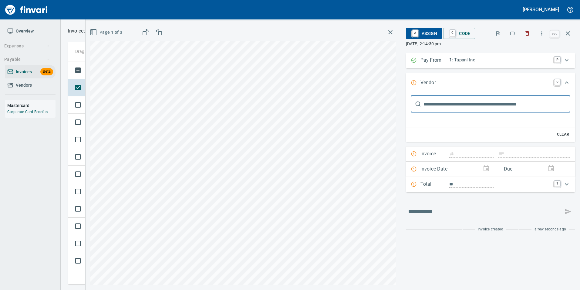
type input "*****"
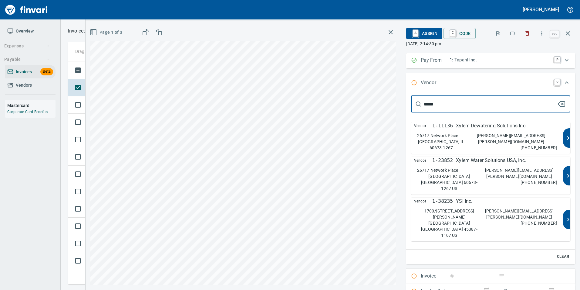
click at [500, 131] on div "Vendor 1-11136 Xylem Dewatering Solutions Inc 26717 Network Place Chicago IL 60…" at bounding box center [487, 138] width 152 height 32
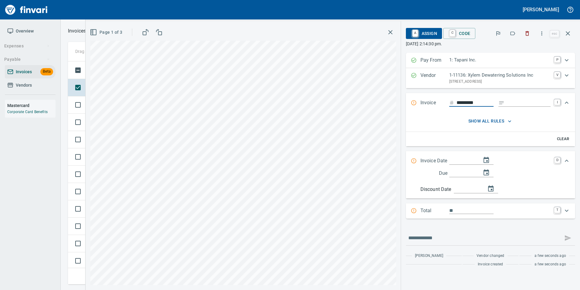
type input "*********"
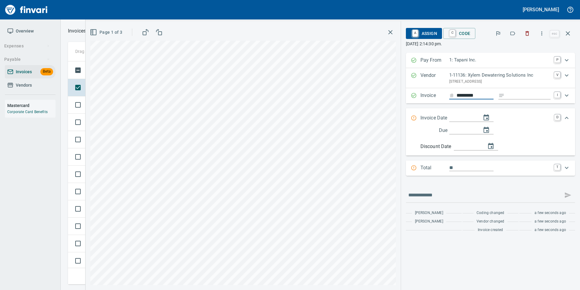
type input "**********"
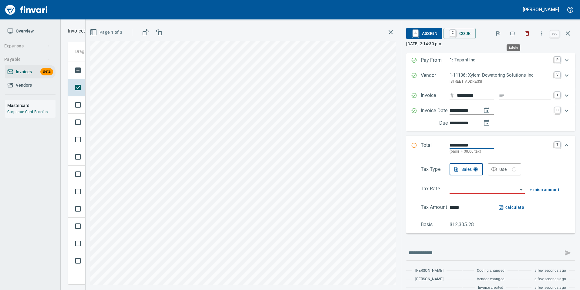
click at [512, 31] on icon "button" at bounding box center [513, 33] width 6 height 6
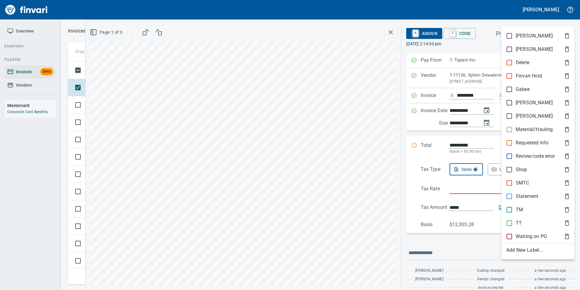
scroll to position [218, 496]
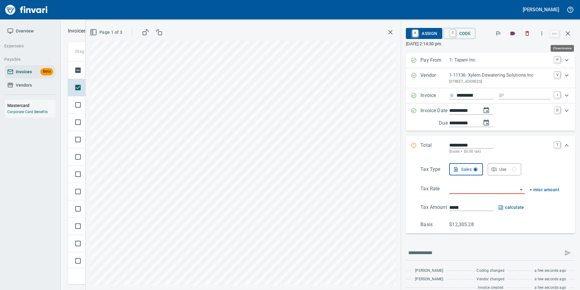
click at [570, 35] on icon "button" at bounding box center [568, 33] width 4 height 4
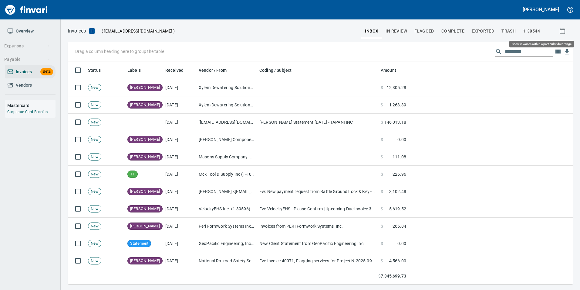
scroll to position [218, 496]
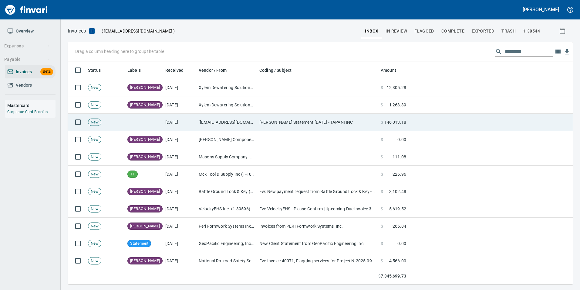
drag, startPoint x: 337, startPoint y: 121, endPoint x: 343, endPoint y: 119, distance: 5.6
click at [339, 120] on td "Carson Statement September 2025 - TAPANI INC" at bounding box center [317, 122] width 121 height 17
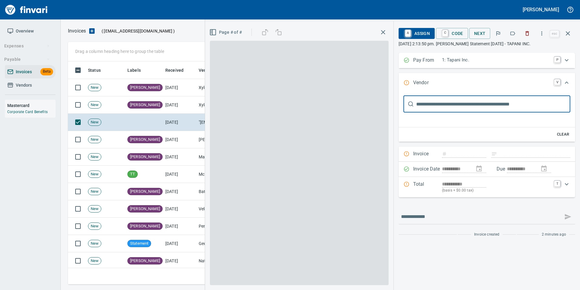
type input "**********"
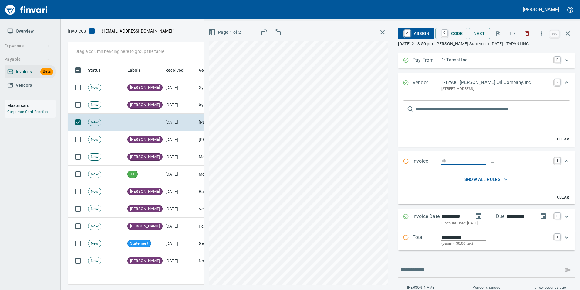
click at [515, 36] on icon "button" at bounding box center [513, 33] width 6 height 6
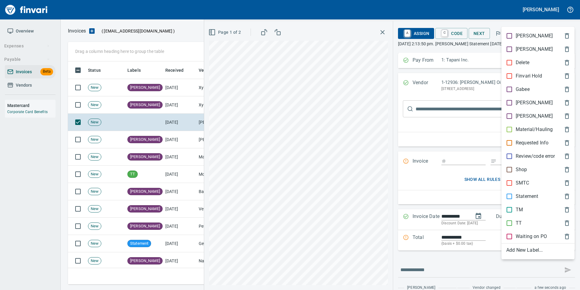
scroll to position [218, 496]
click at [517, 194] on p "Statement" at bounding box center [527, 195] width 22 height 7
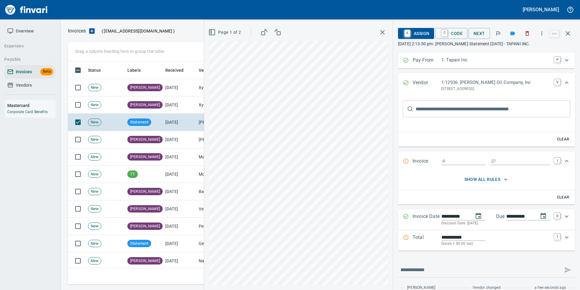
click at [570, 35] on icon "button" at bounding box center [568, 33] width 4 height 4
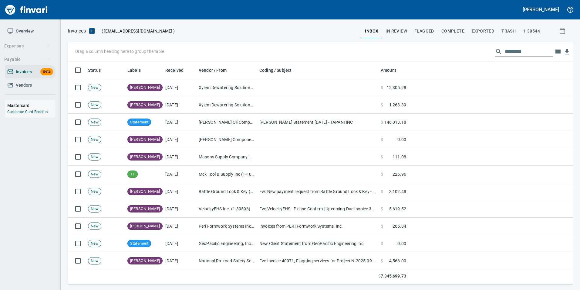
scroll to position [218, 496]
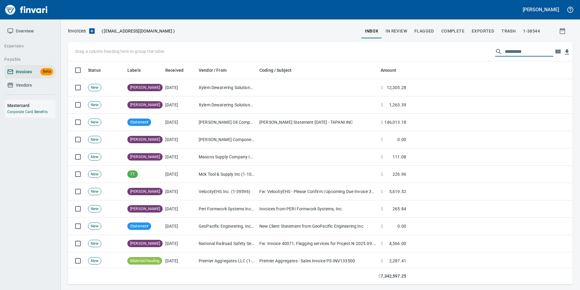
click at [512, 52] on input "text" at bounding box center [529, 52] width 49 height 10
type input "*"
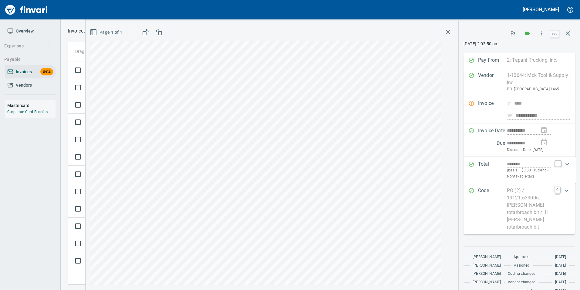
scroll to position [218, 496]
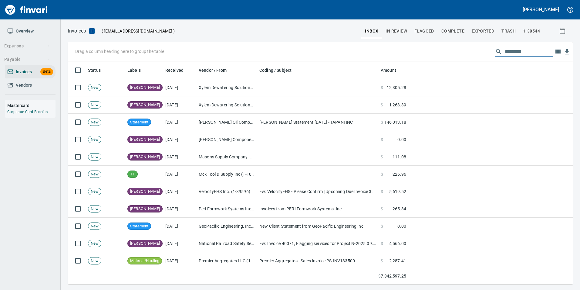
scroll to position [218, 496]
click at [398, 29] on span "In Review" at bounding box center [397, 31] width 22 height 8
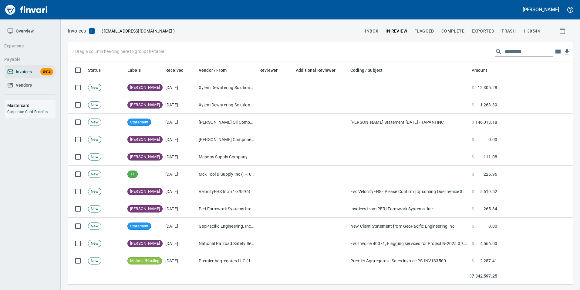
scroll to position [218, 496]
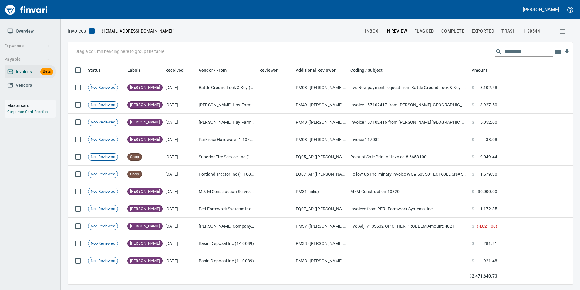
click at [521, 53] on input "text" at bounding box center [529, 52] width 49 height 10
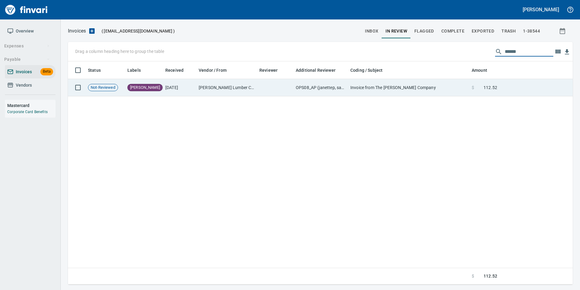
click at [466, 87] on td "Invoice from The Parr Company" at bounding box center [408, 87] width 121 height 17
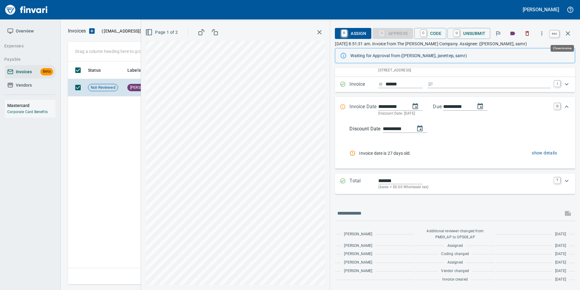
scroll to position [218, 500]
click at [569, 31] on icon "button" at bounding box center [568, 33] width 7 height 7
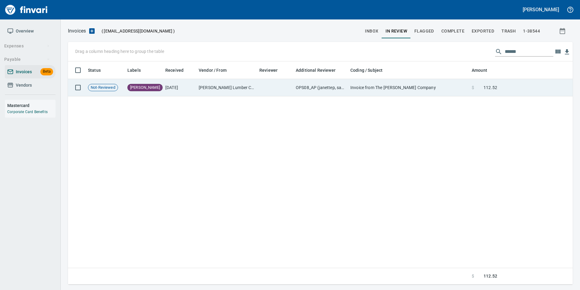
scroll to position [218, 501]
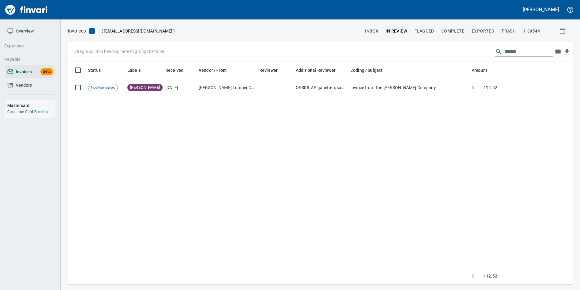
click at [505, 50] on input "******" at bounding box center [529, 52] width 49 height 10
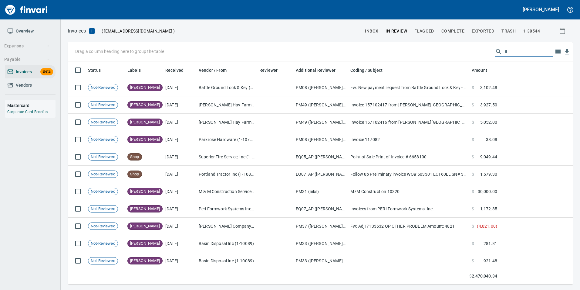
scroll to position [218, 496]
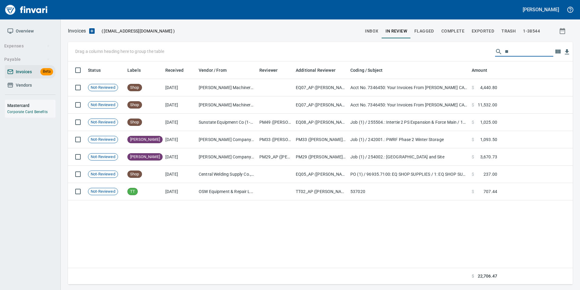
type input "*"
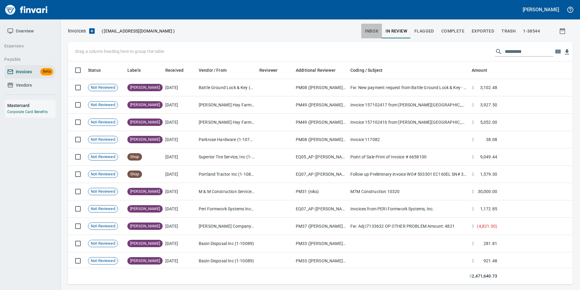
click at [369, 27] on span "inbox" at bounding box center [371, 31] width 13 height 8
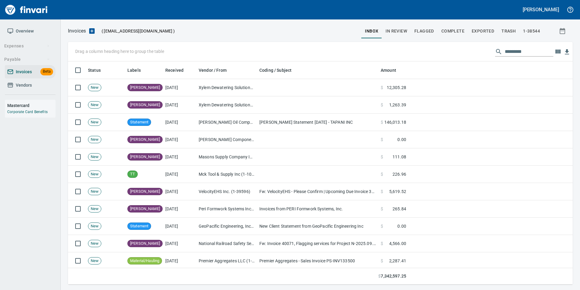
scroll to position [218, 496]
click at [522, 51] on input "text" at bounding box center [529, 52] width 49 height 10
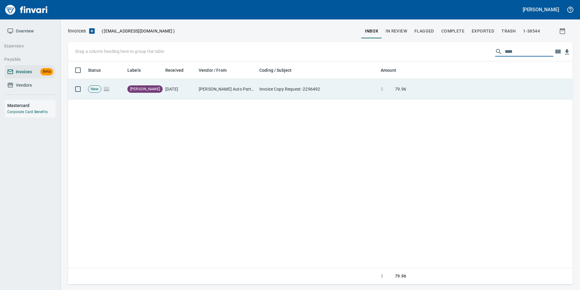
type input "****"
click at [478, 93] on td at bounding box center [491, 89] width 164 height 20
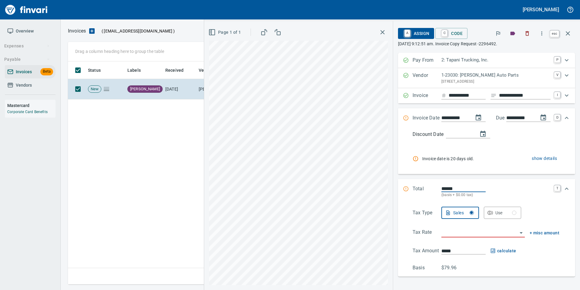
click at [569, 32] on icon "button" at bounding box center [568, 33] width 7 height 7
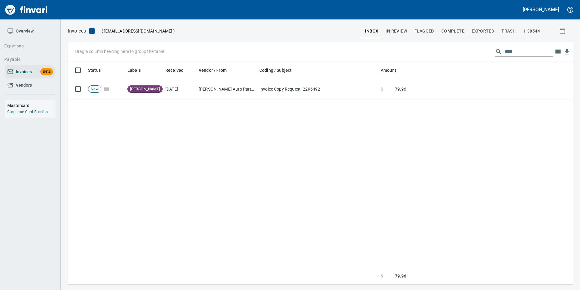
scroll to position [218, 501]
click at [533, 53] on input "****" at bounding box center [529, 52] width 49 height 10
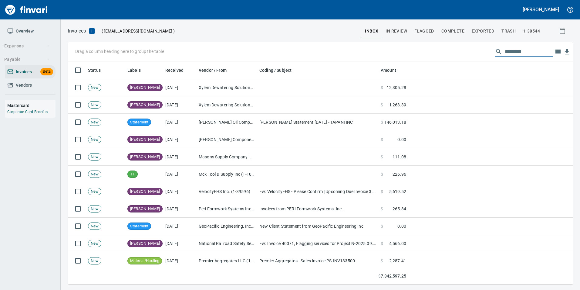
scroll to position [218, 496]
click at [461, 36] on button "Complete" at bounding box center [453, 31] width 30 height 15
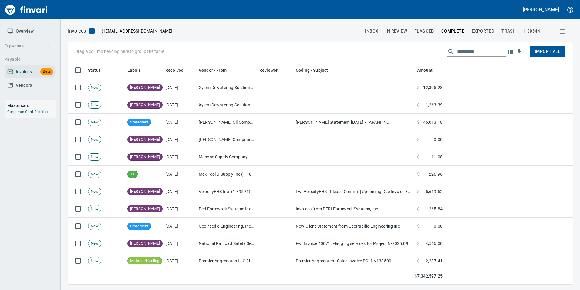
scroll to position [218, 496]
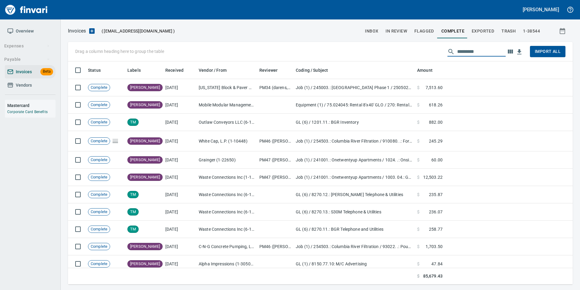
click at [469, 54] on input "text" at bounding box center [481, 52] width 49 height 10
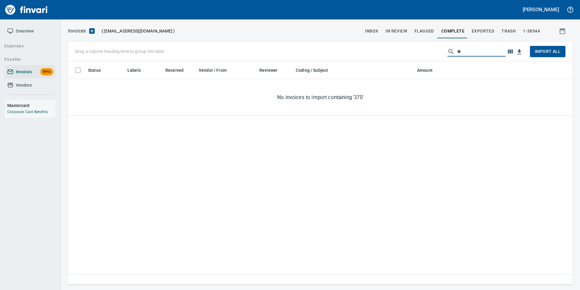
type input "*"
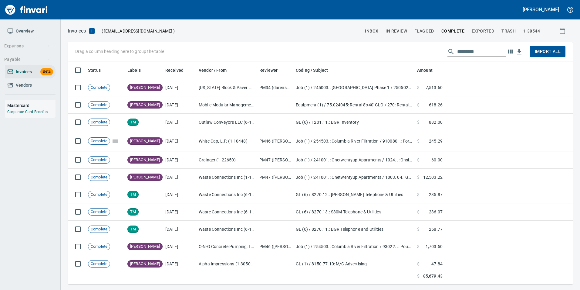
click at [485, 22] on div "Invoices ( tapani-invoices@finvari.net ) inbox In Review Flagged Complete Expor…" at bounding box center [321, 154] width 520 height 270
click at [487, 29] on span "Exported" at bounding box center [483, 31] width 22 height 8
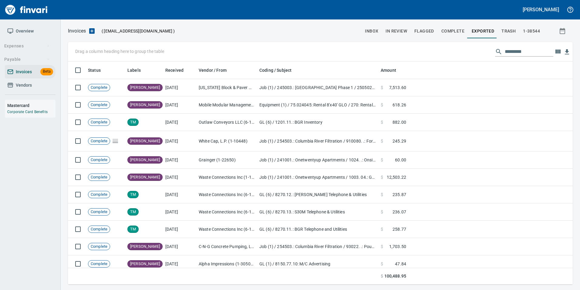
scroll to position [218, 496]
click at [490, 32] on span "Exported" at bounding box center [483, 31] width 22 height 8
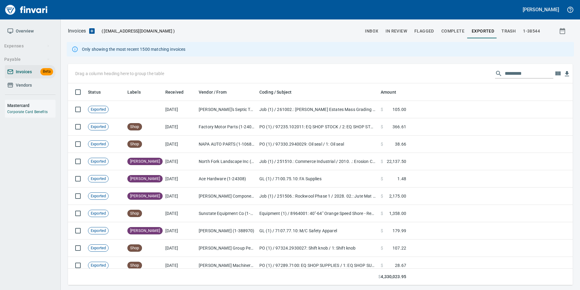
scroll to position [197, 496]
drag, startPoint x: 527, startPoint y: 79, endPoint x: 524, endPoint y: 76, distance: 4.1
click at [527, 79] on div "Drag a column heading here to group the table" at bounding box center [320, 73] width 505 height 19
click at [524, 75] on input "text" at bounding box center [529, 74] width 49 height 10
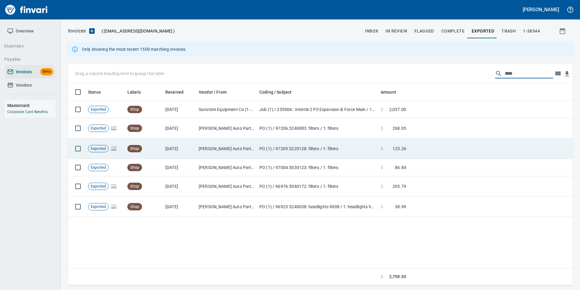
type input "****"
click at [443, 148] on td at bounding box center [491, 148] width 164 height 20
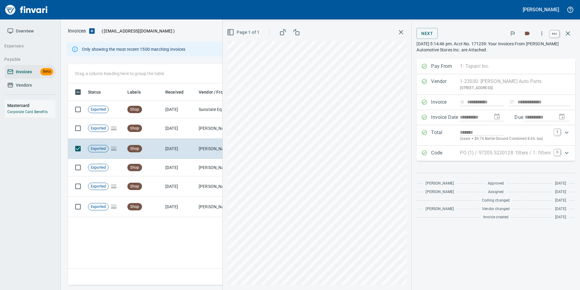
click at [567, 32] on icon "button" at bounding box center [568, 33] width 4 height 4
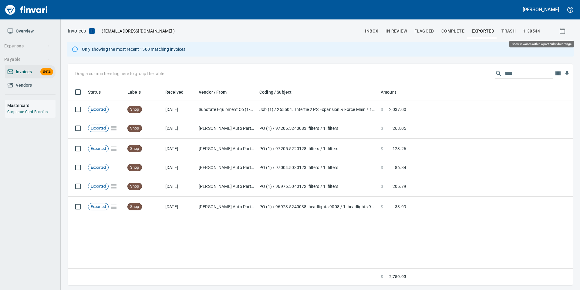
scroll to position [197, 500]
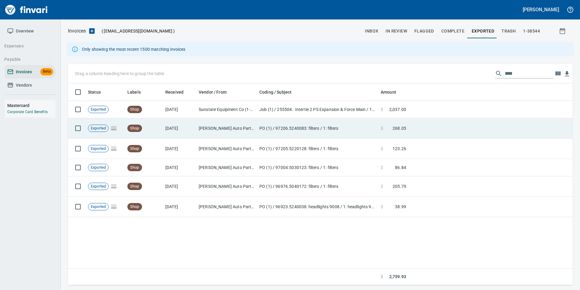
click at [452, 121] on td at bounding box center [491, 128] width 164 height 20
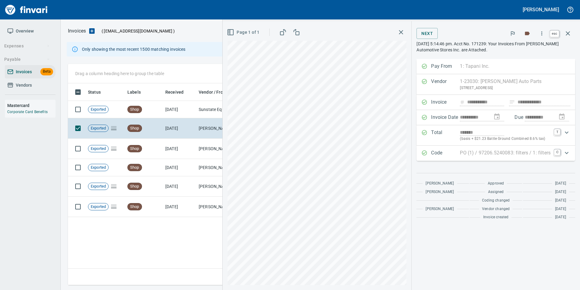
click at [565, 36] on icon "button" at bounding box center [568, 33] width 7 height 7
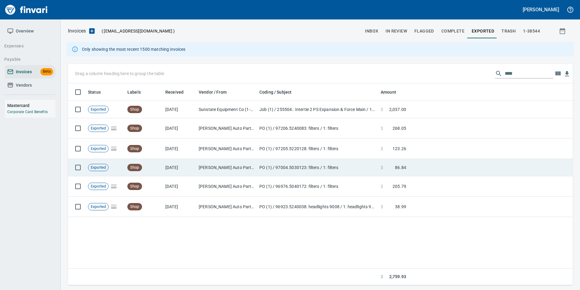
scroll to position [197, 501]
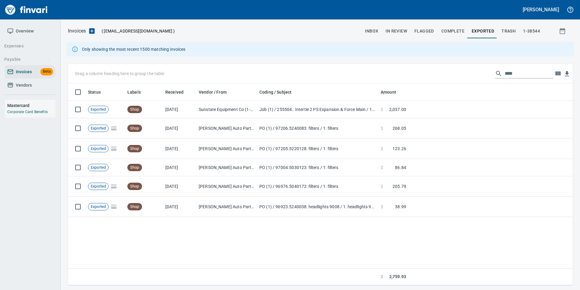
click at [507, 74] on input "****" at bounding box center [529, 74] width 49 height 10
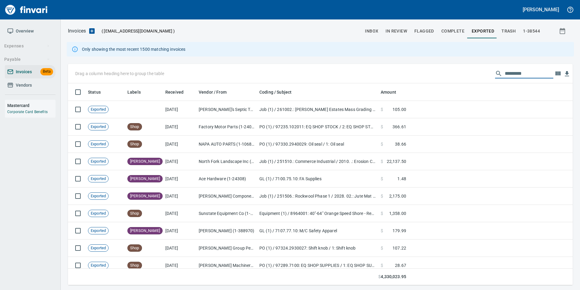
scroll to position [197, 496]
click at [398, 34] on span "In Review" at bounding box center [397, 31] width 22 height 8
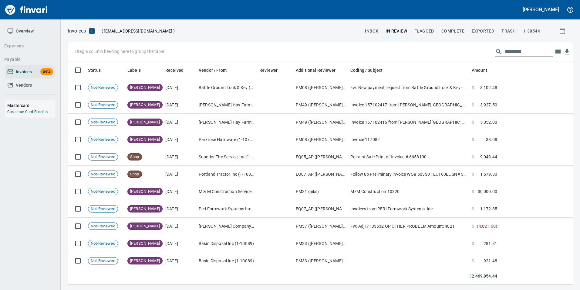
scroll to position [218, 496]
click at [521, 53] on input "text" at bounding box center [529, 52] width 49 height 10
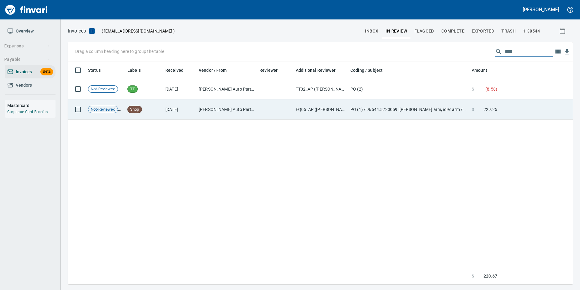
click at [508, 111] on td at bounding box center [536, 109] width 73 height 20
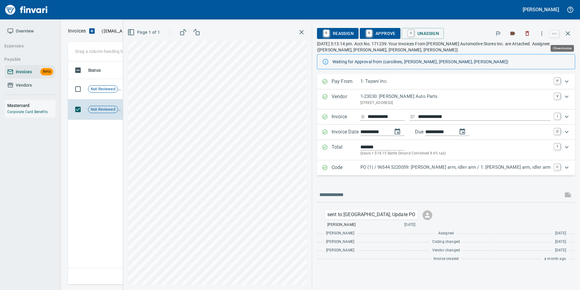
click at [566, 34] on icon "button" at bounding box center [568, 33] width 7 height 7
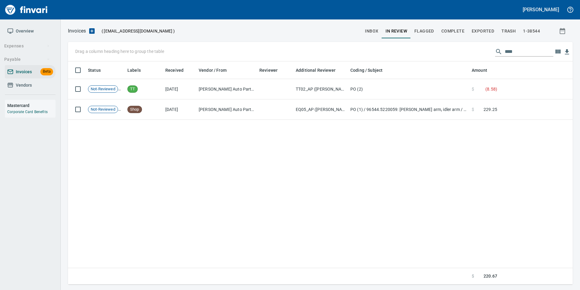
scroll to position [218, 500]
click at [522, 53] on input "****" at bounding box center [529, 52] width 49 height 10
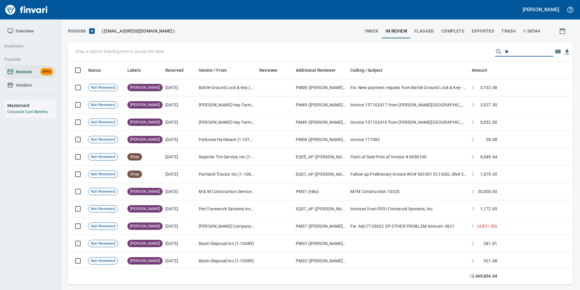
scroll to position [218, 496]
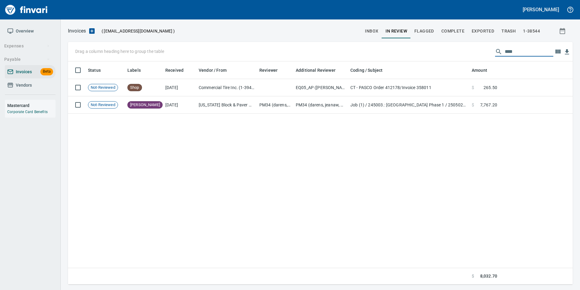
click at [506, 50] on input "****" at bounding box center [529, 52] width 49 height 10
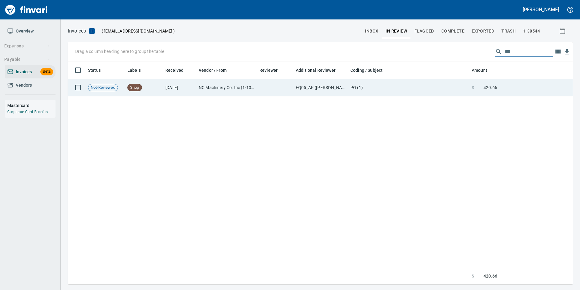
type input "***"
click at [504, 91] on td at bounding box center [536, 87] width 73 height 17
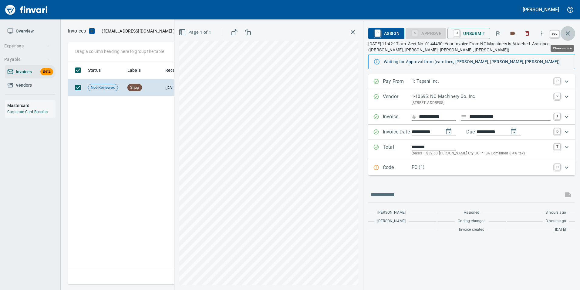
click at [569, 32] on icon "button" at bounding box center [568, 33] width 4 height 4
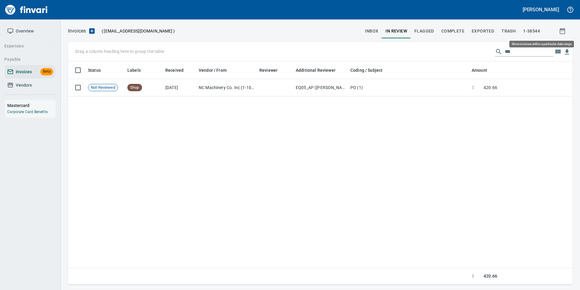
scroll to position [218, 501]
click at [374, 29] on span "inbox" at bounding box center [371, 31] width 13 height 8
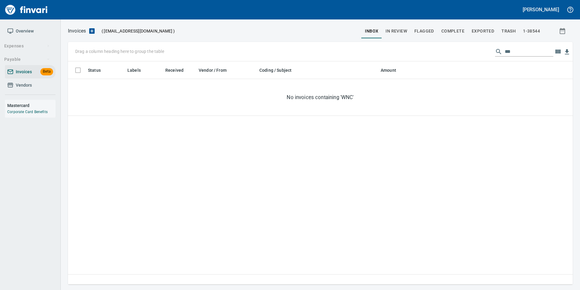
scroll to position [218, 501]
click at [531, 53] on input "***" at bounding box center [529, 52] width 49 height 10
type input "***"
click at [399, 30] on span "In Review" at bounding box center [397, 31] width 22 height 8
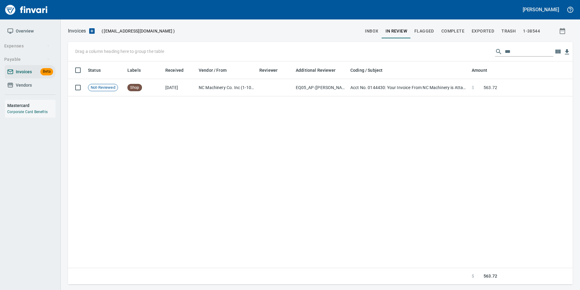
scroll to position [218, 501]
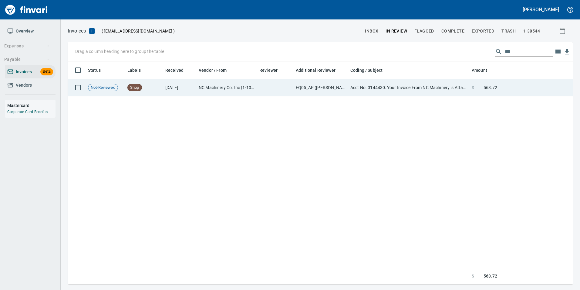
click at [428, 88] on td "Acct No. 0144430: Your Invoice From NC Machinery is Attached" at bounding box center [408, 87] width 121 height 17
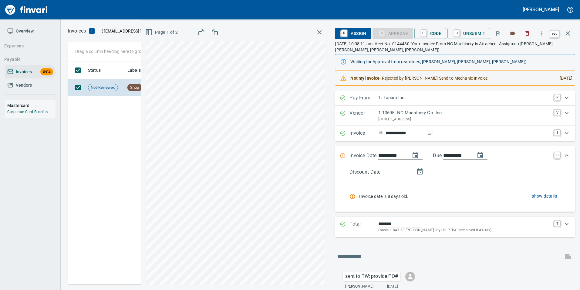
drag, startPoint x: 573, startPoint y: 29, endPoint x: 553, endPoint y: 50, distance: 28.6
click at [572, 29] on button "button" at bounding box center [568, 33] width 15 height 15
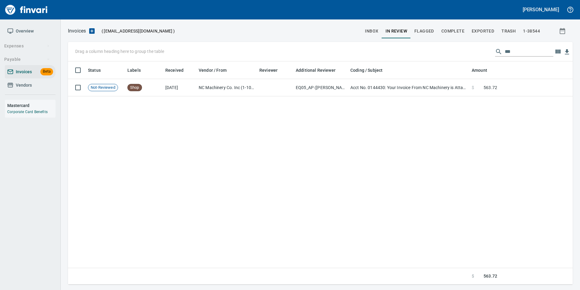
scroll to position [218, 501]
click at [505, 52] on input "***" at bounding box center [529, 52] width 49 height 10
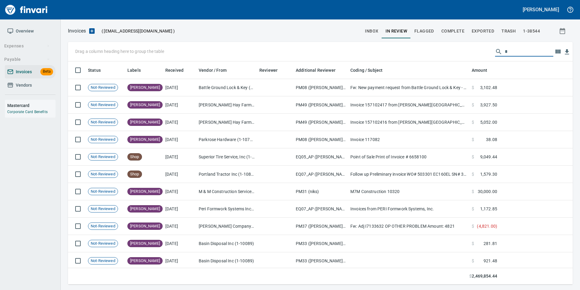
scroll to position [218, 496]
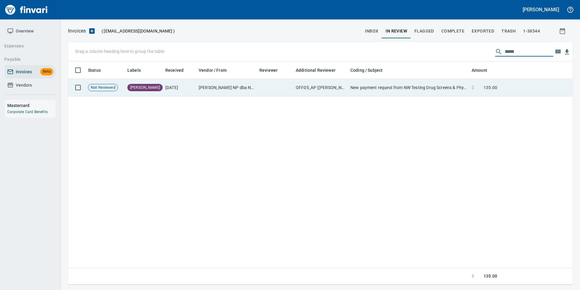
click at [522, 87] on td at bounding box center [536, 87] width 73 height 17
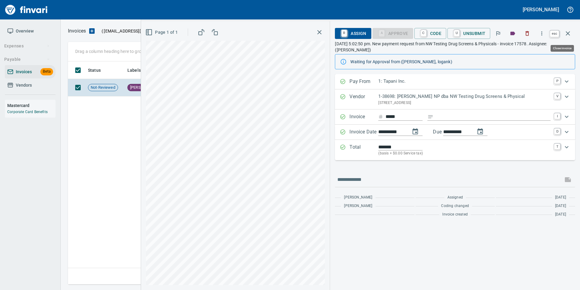
click at [570, 36] on icon "button" at bounding box center [568, 33] width 7 height 7
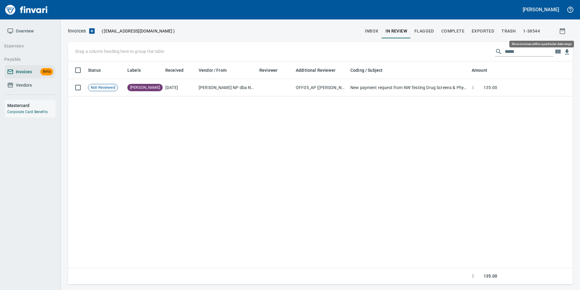
scroll to position [218, 501]
click at [510, 49] on input "*****" at bounding box center [529, 52] width 49 height 10
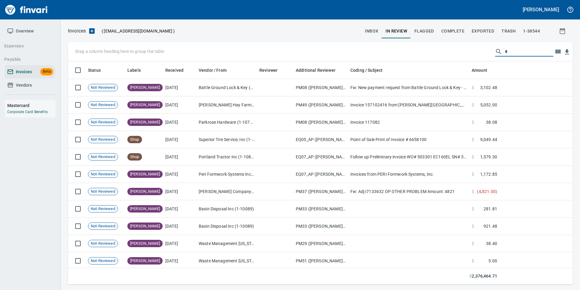
scroll to position [218, 496]
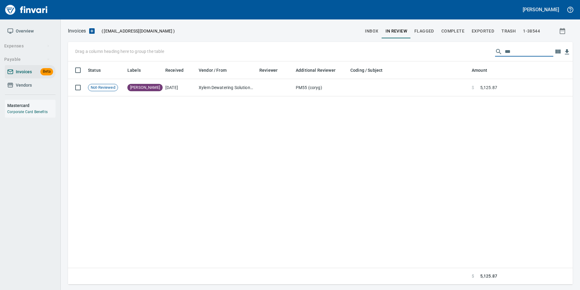
type input "****"
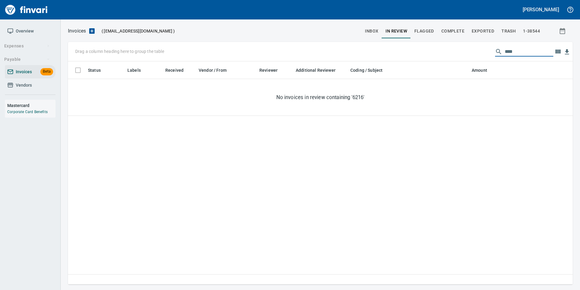
click at [376, 25] on button "inbox" at bounding box center [372, 31] width 21 height 15
click at [400, 30] on span "In Review" at bounding box center [397, 31] width 22 height 8
click at [458, 30] on span "Complete" at bounding box center [453, 31] width 23 height 8
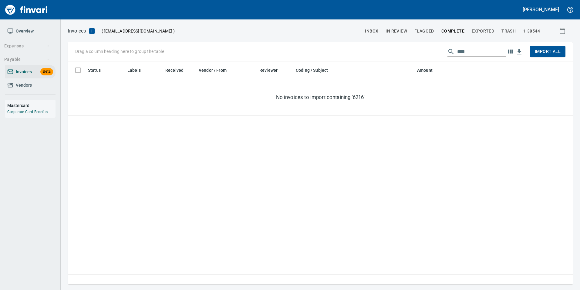
scroll to position [218, 501]
click at [486, 34] on span "Exported" at bounding box center [483, 31] width 22 height 8
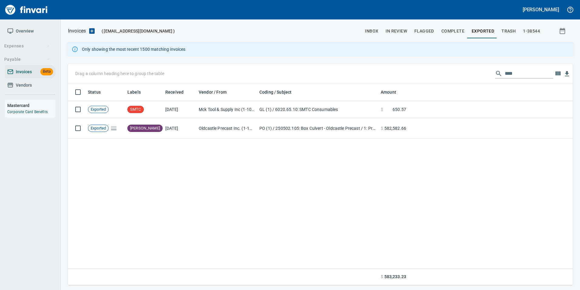
scroll to position [197, 501]
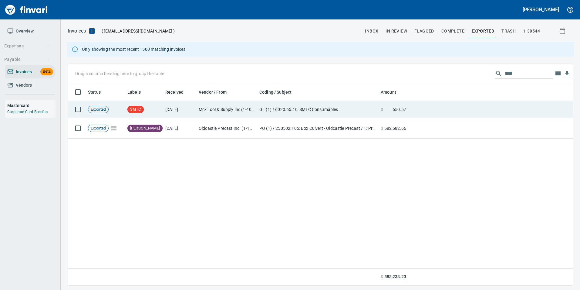
click at [450, 104] on td at bounding box center [491, 109] width 164 height 17
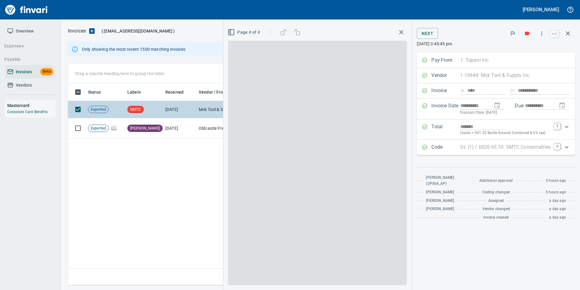
scroll to position [197, 500]
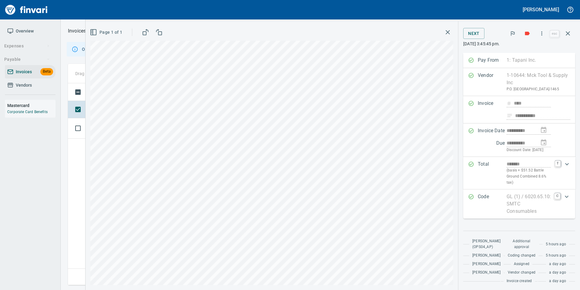
click at [570, 33] on icon "button" at bounding box center [568, 33] width 7 height 7
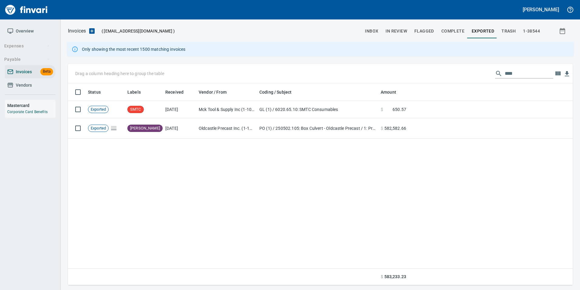
scroll to position [197, 500]
click at [522, 73] on input "****" at bounding box center [529, 74] width 49 height 10
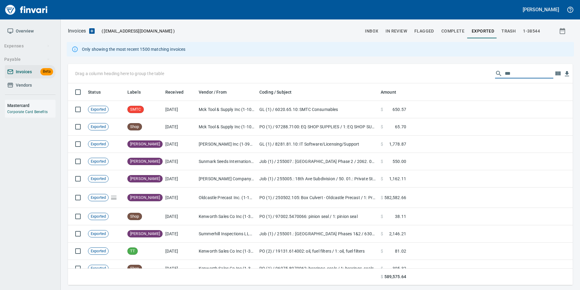
scroll to position [197, 496]
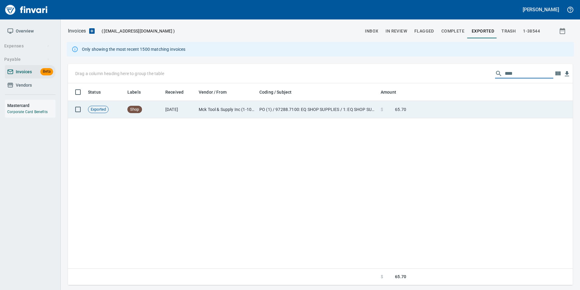
type input "****"
click at [497, 111] on td at bounding box center [491, 109] width 164 height 17
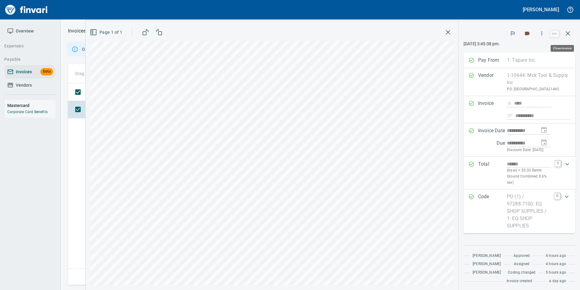
click at [569, 33] on icon "button" at bounding box center [568, 33] width 7 height 7
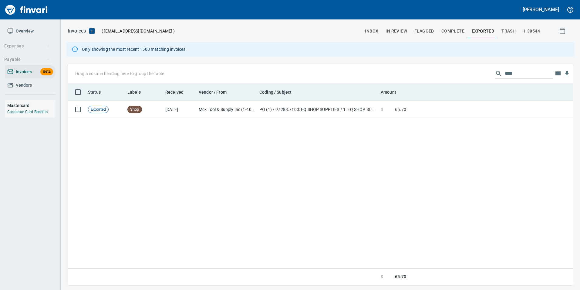
scroll to position [197, 501]
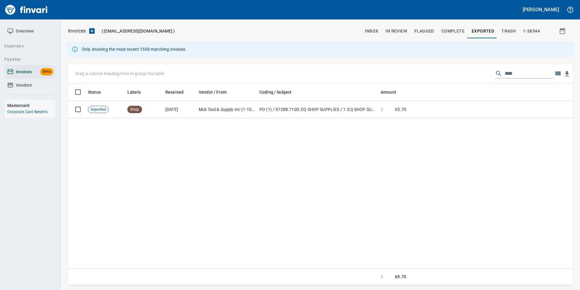
click at [507, 72] on input "****" at bounding box center [529, 74] width 49 height 10
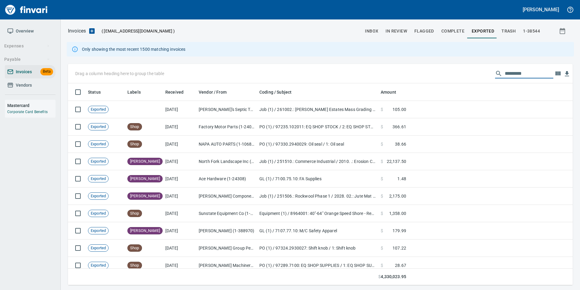
scroll to position [197, 496]
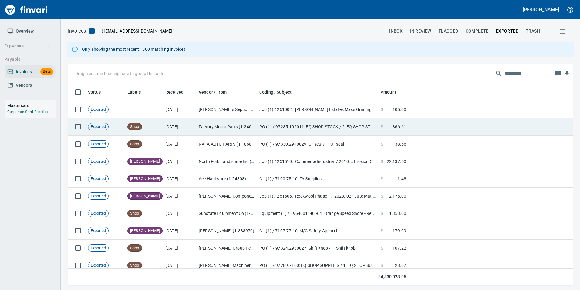
scroll to position [197, 496]
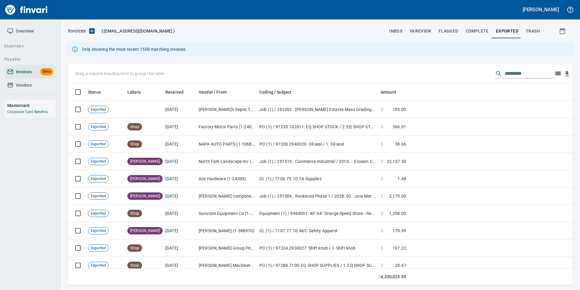
click at [425, 29] on span "In Review" at bounding box center [421, 31] width 22 height 8
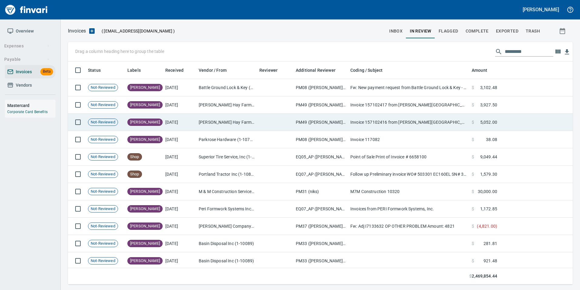
scroll to position [218, 496]
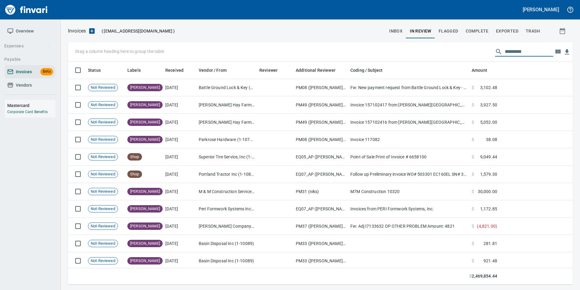
click at [538, 54] on input "text" at bounding box center [529, 52] width 49 height 10
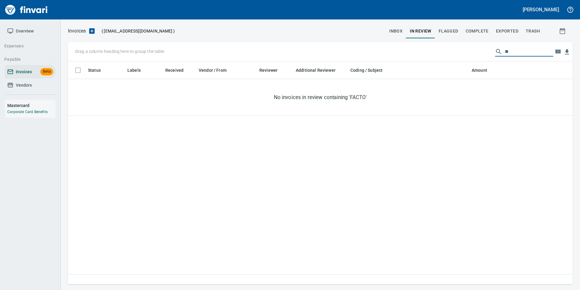
type input "*"
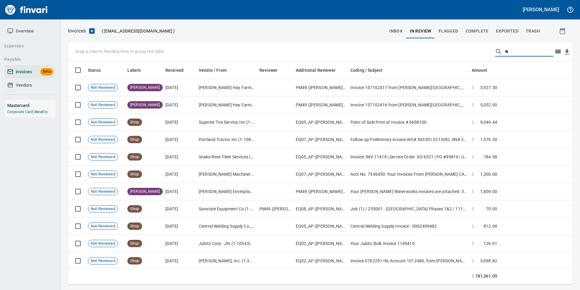
type input "*"
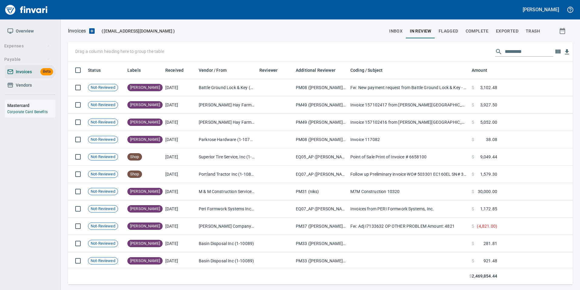
click at [400, 39] on div "Invoices ( [EMAIL_ADDRESS][DOMAIN_NAME] ) inbox In Review Flagged Complete Expo…" at bounding box center [321, 155] width 520 height 257
click at [398, 36] on button "inbox" at bounding box center [396, 31] width 21 height 15
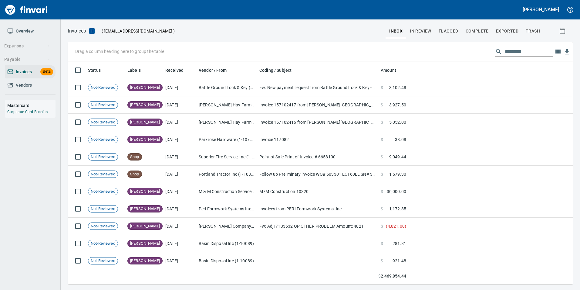
scroll to position [218, 496]
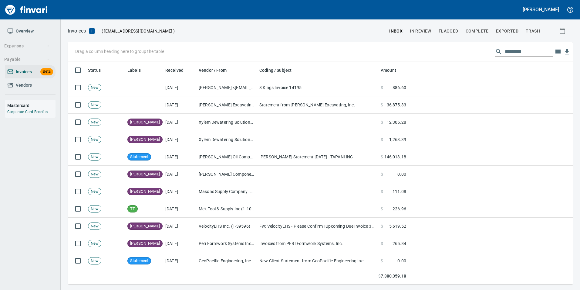
click at [512, 53] on input "text" at bounding box center [529, 52] width 49 height 10
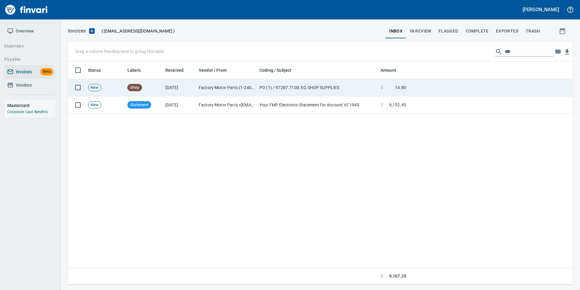
click at [396, 89] on span "14.80" at bounding box center [400, 87] width 11 height 6
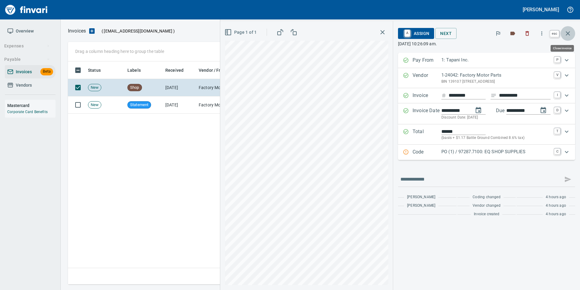
click at [566, 33] on icon "button" at bounding box center [568, 33] width 7 height 7
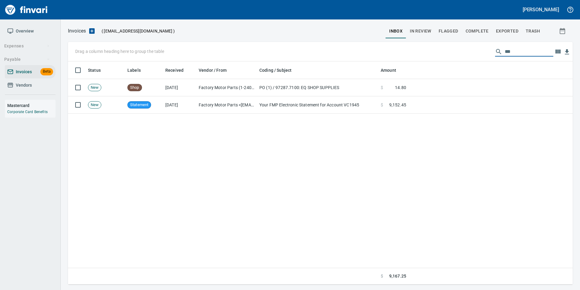
click at [517, 53] on input "***" at bounding box center [529, 52] width 49 height 10
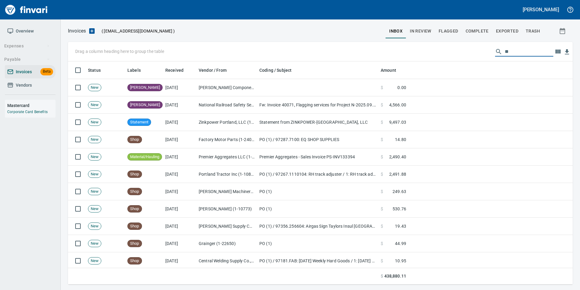
scroll to position [218, 496]
type input "*"
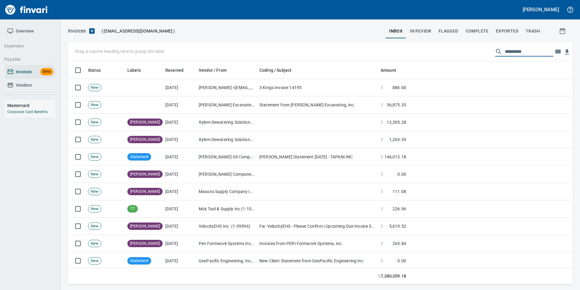
click at [476, 29] on span "Complete" at bounding box center [477, 31] width 23 height 8
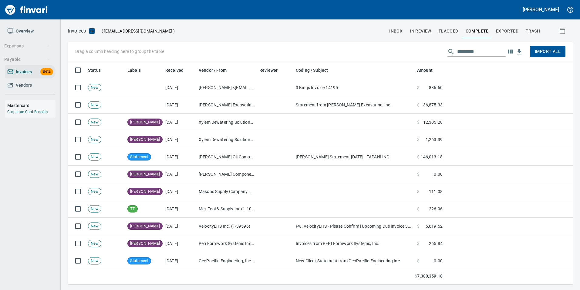
scroll to position [218, 496]
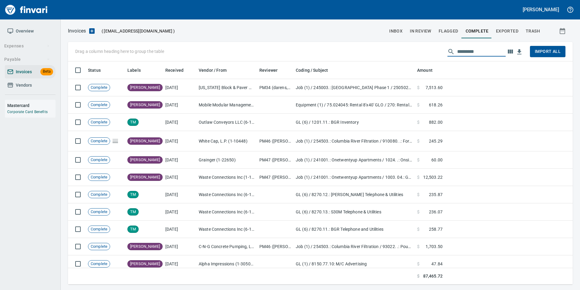
click at [472, 53] on input "text" at bounding box center [481, 52] width 49 height 10
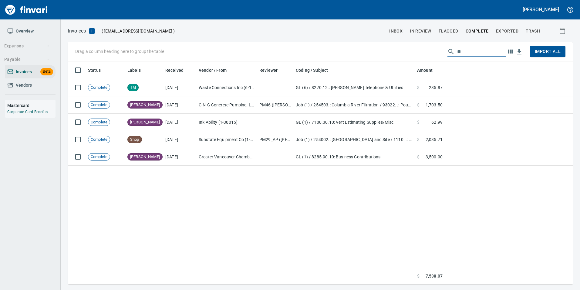
type input "*"
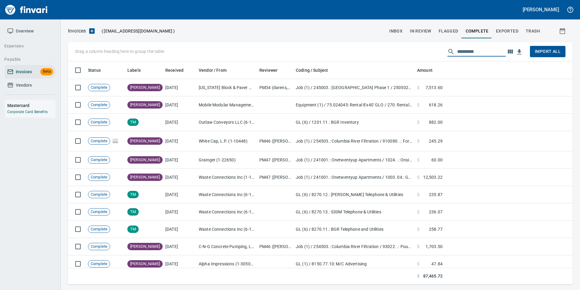
click at [500, 31] on span "Exported" at bounding box center [507, 31] width 22 height 8
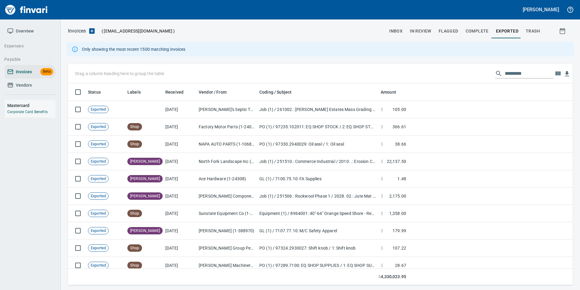
scroll to position [197, 496]
click at [510, 71] on input "text" at bounding box center [529, 74] width 49 height 10
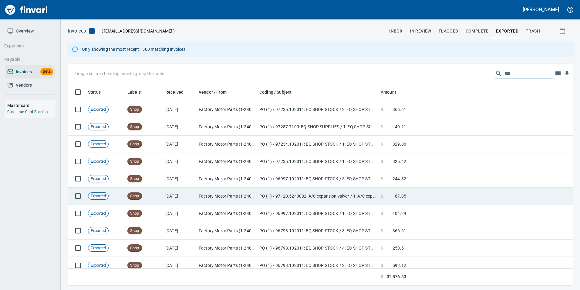
click at [378, 202] on td "PO (1) / 97120.5240082: A/C expansion valve* / 1: A/C expansion valve" at bounding box center [317, 195] width 121 height 17
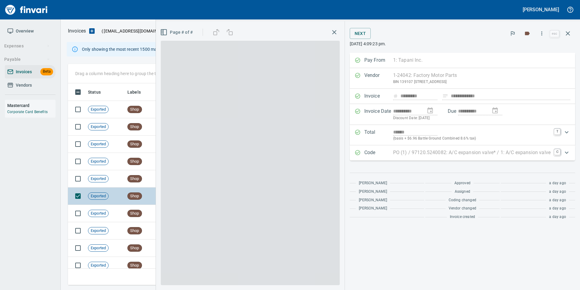
scroll to position [197, 496]
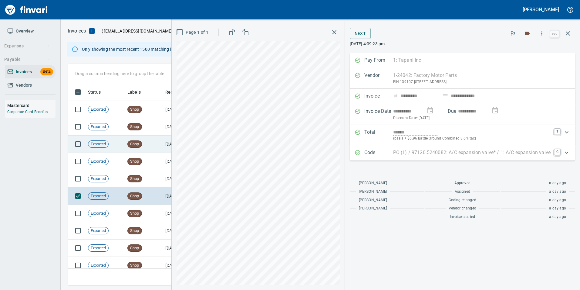
click at [158, 146] on td "Shop" at bounding box center [144, 143] width 38 height 17
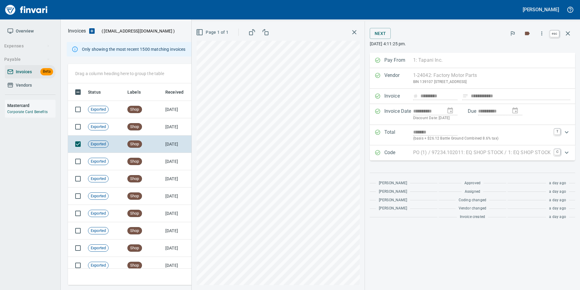
click at [571, 31] on icon "button" at bounding box center [568, 33] width 7 height 7
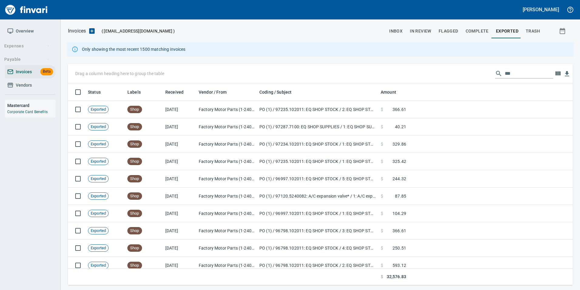
scroll to position [197, 496]
click at [508, 73] on input "***" at bounding box center [529, 74] width 49 height 10
type input "*"
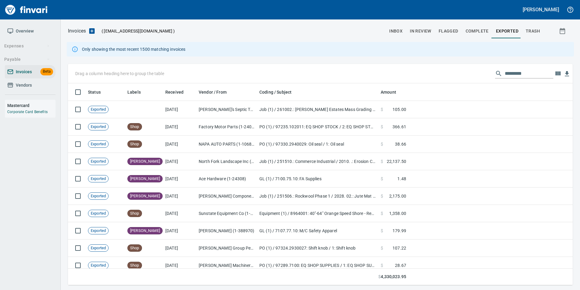
scroll to position [197, 496]
click at [45, 84] on span "Vendors" at bounding box center [30, 85] width 46 height 8
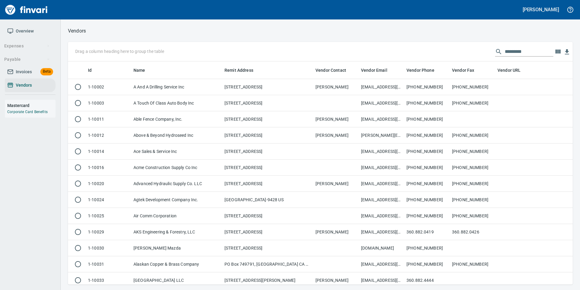
scroll to position [218, 496]
click at [520, 51] on input "text" at bounding box center [529, 52] width 49 height 10
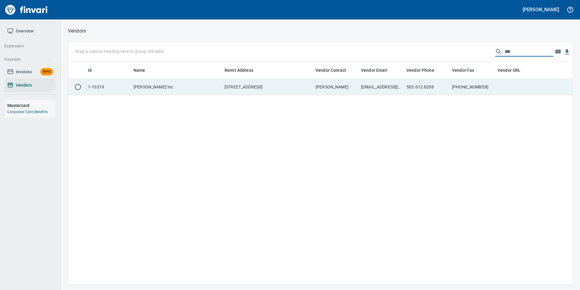
type input "***"
click at [469, 92] on td "[PHONE_NUMBER]" at bounding box center [473, 87] width 46 height 16
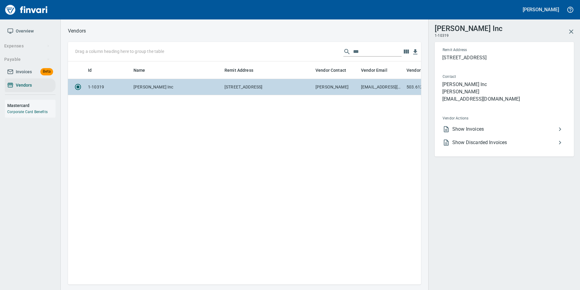
scroll to position [214, 349]
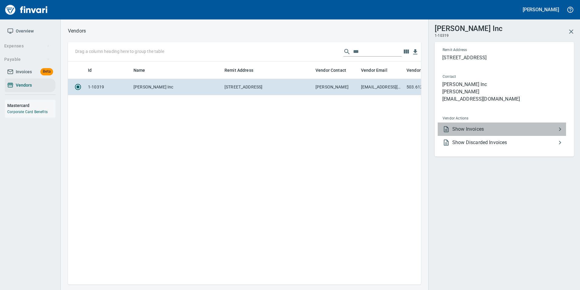
click at [498, 128] on span "Show Invoices" at bounding box center [505, 128] width 104 height 7
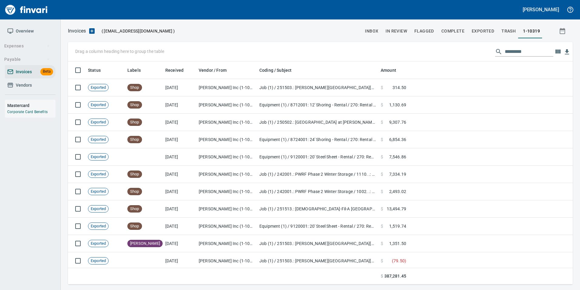
scroll to position [218, 496]
click at [522, 50] on input "text" at bounding box center [529, 52] width 49 height 10
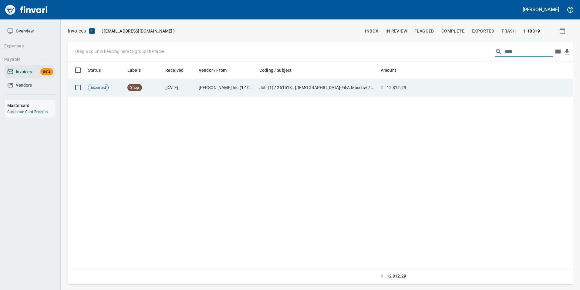
click at [461, 93] on td at bounding box center [491, 87] width 164 height 17
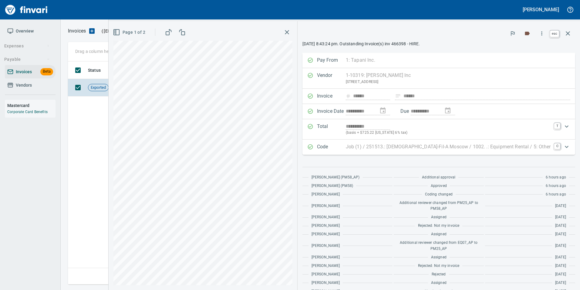
drag, startPoint x: 573, startPoint y: 31, endPoint x: 568, endPoint y: 35, distance: 5.9
click at [573, 31] on button "button" at bounding box center [568, 33] width 15 height 15
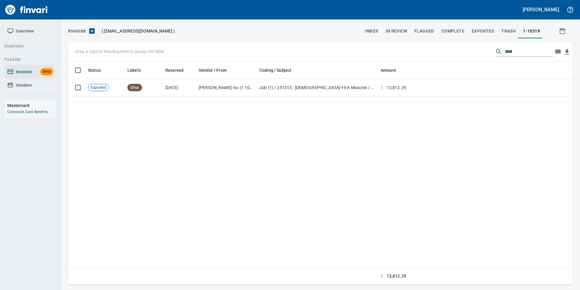
scroll to position [218, 500]
click at [525, 53] on input "****" at bounding box center [529, 52] width 49 height 10
click at [519, 52] on input "****" at bounding box center [529, 52] width 49 height 10
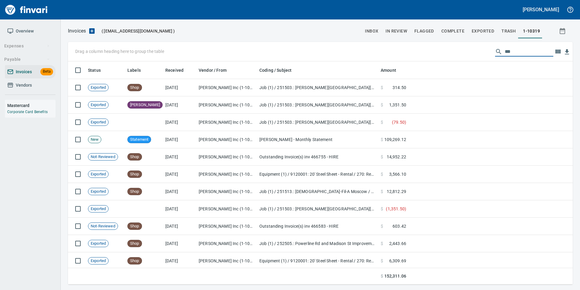
scroll to position [218, 496]
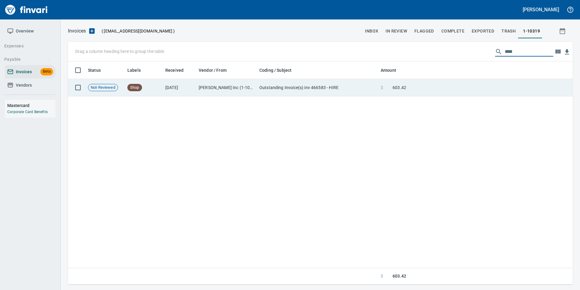
click at [439, 89] on td at bounding box center [491, 87] width 164 height 17
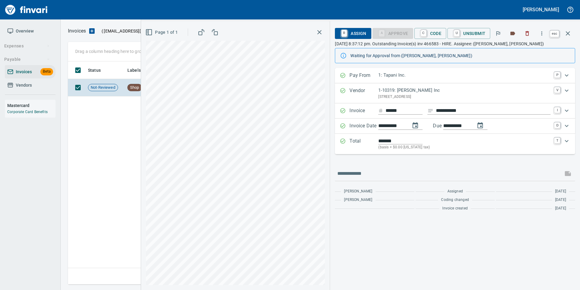
drag, startPoint x: 571, startPoint y: 36, endPoint x: 563, endPoint y: 39, distance: 9.1
click at [571, 35] on icon "button" at bounding box center [568, 33] width 7 height 7
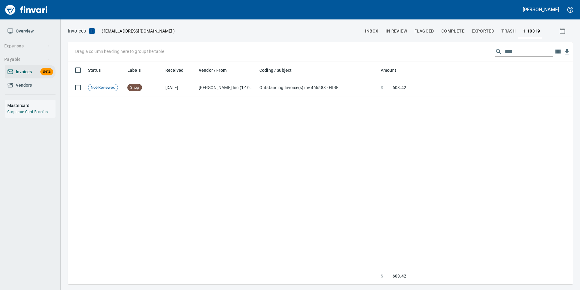
click at [521, 51] on input "****" at bounding box center [529, 52] width 49 height 10
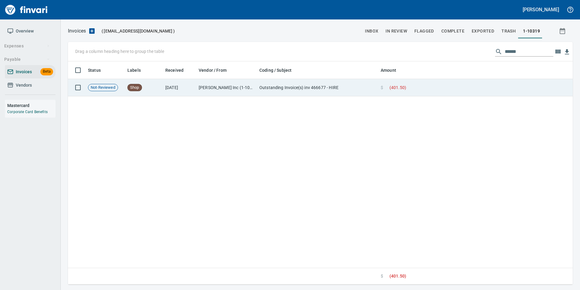
click at [496, 86] on td at bounding box center [491, 87] width 164 height 17
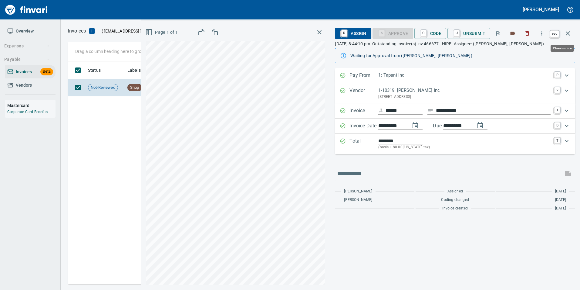
click at [571, 36] on icon "button" at bounding box center [568, 33] width 7 height 7
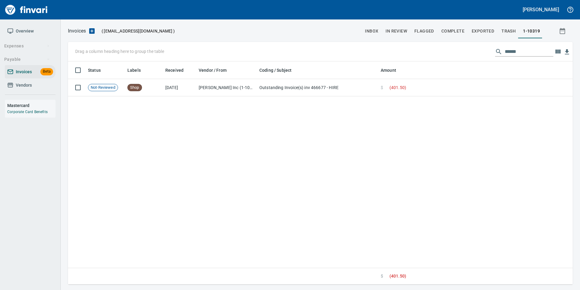
scroll to position [218, 500]
click at [523, 53] on input "******" at bounding box center [529, 52] width 49 height 10
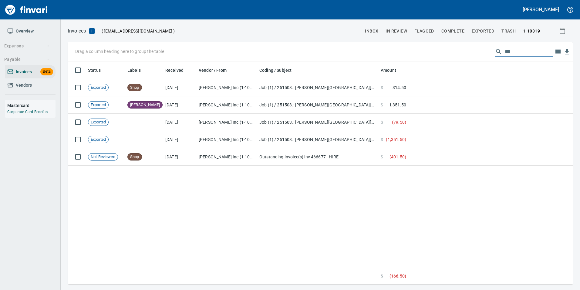
scroll to position [218, 496]
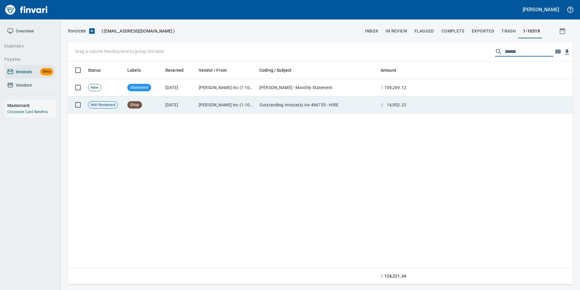
type input "******"
click at [406, 107] on span "14,952.22" at bounding box center [396, 105] width 19 height 6
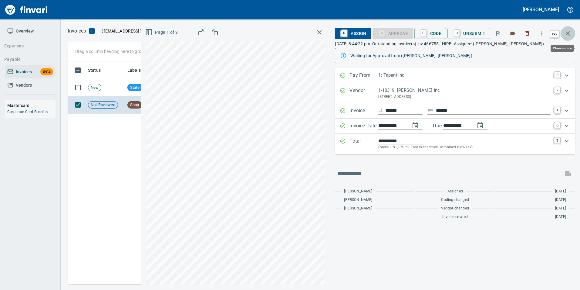
click at [572, 37] on button "button" at bounding box center [568, 33] width 15 height 15
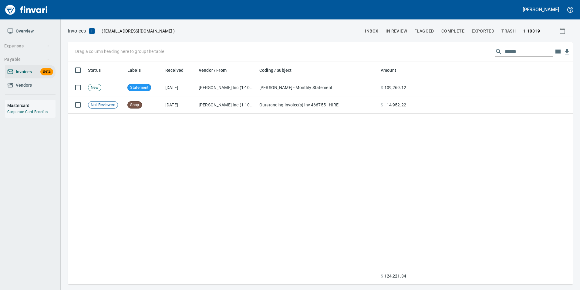
click at [512, 51] on input "******" at bounding box center [529, 52] width 49 height 10
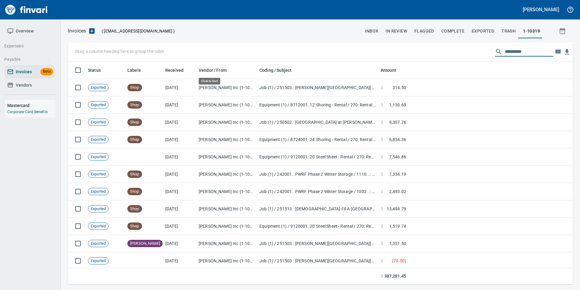
scroll to position [218, 496]
click at [10, 88] on span "Vendors" at bounding box center [30, 85] width 46 height 8
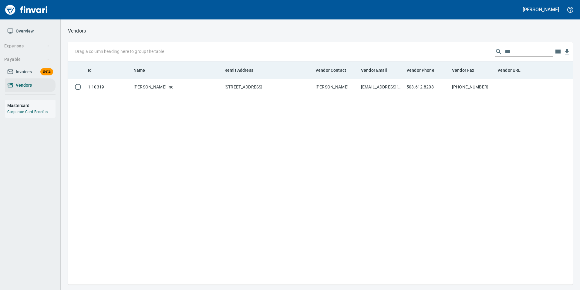
scroll to position [218, 501]
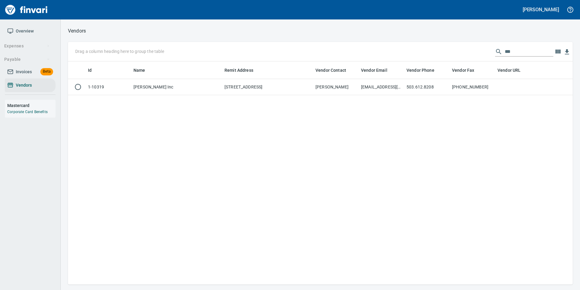
click at [530, 56] on input "***" at bounding box center [529, 52] width 49 height 10
type input "**********"
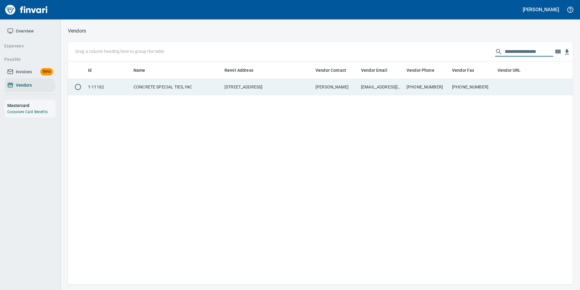
click at [508, 83] on td at bounding box center [518, 87] width 46 height 16
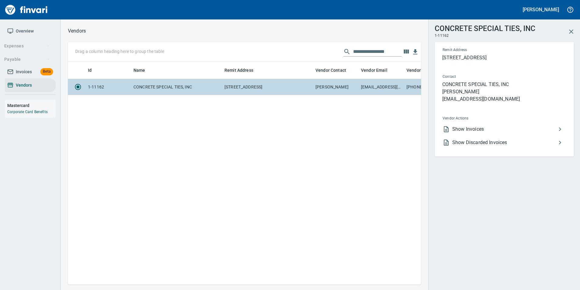
scroll to position [214, 349]
click at [486, 128] on span "Show Invoices" at bounding box center [505, 128] width 104 height 7
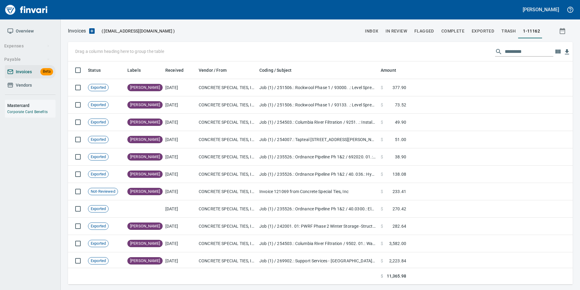
scroll to position [218, 496]
click at [518, 53] on input "text" at bounding box center [529, 52] width 49 height 10
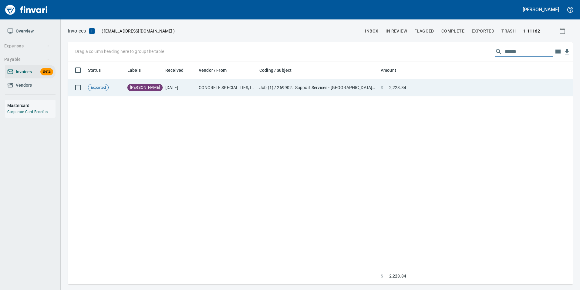
type input "******"
click at [446, 90] on td at bounding box center [491, 87] width 164 height 17
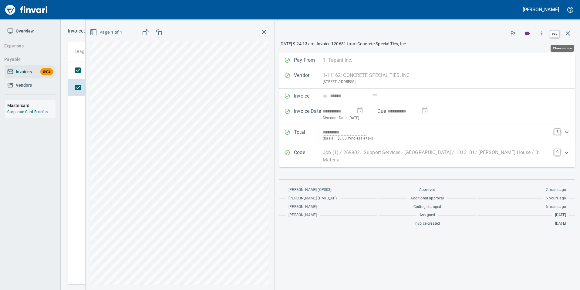
drag, startPoint x: 568, startPoint y: 35, endPoint x: 558, endPoint y: 38, distance: 10.2
click at [568, 35] on icon "button" at bounding box center [568, 33] width 7 height 7
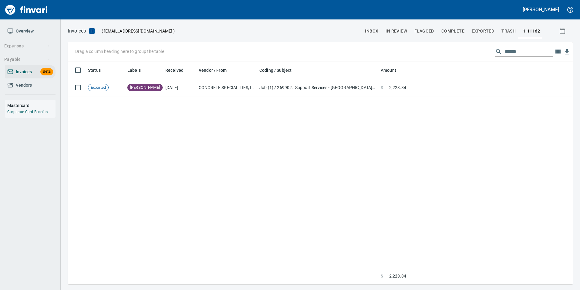
scroll to position [218, 500]
click at [525, 51] on input "******" at bounding box center [529, 52] width 49 height 10
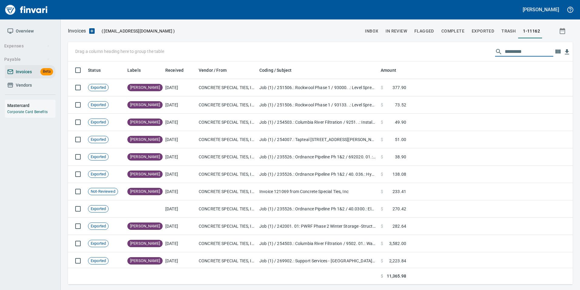
scroll to position [218, 496]
click at [404, 30] on span "In Review" at bounding box center [397, 31] width 22 height 8
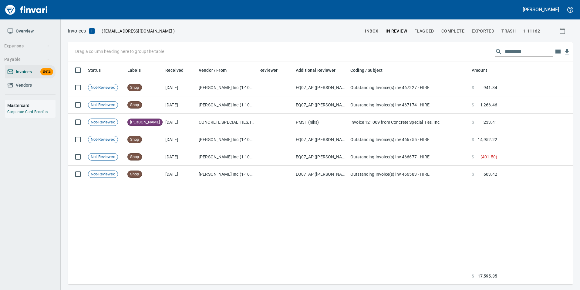
scroll to position [218, 496]
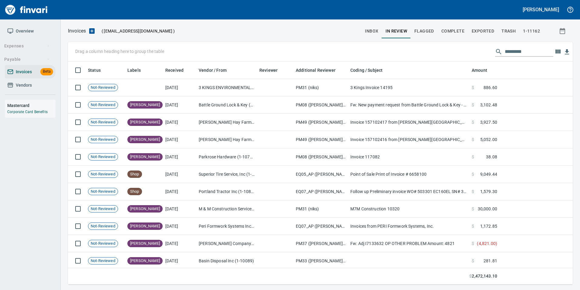
click at [499, 53] on div at bounding box center [524, 52] width 58 height 10
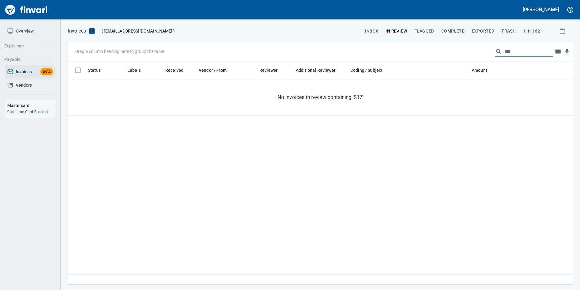
type input "***"
click at [371, 32] on span "inbox" at bounding box center [371, 31] width 13 height 8
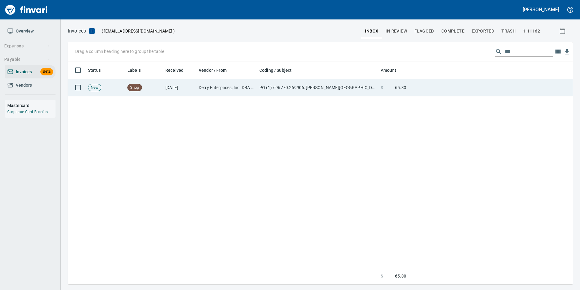
click at [464, 86] on td at bounding box center [491, 87] width 164 height 17
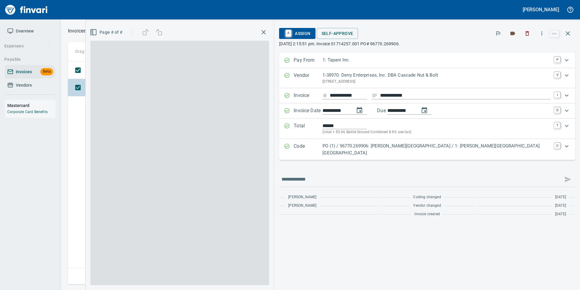
scroll to position [218, 500]
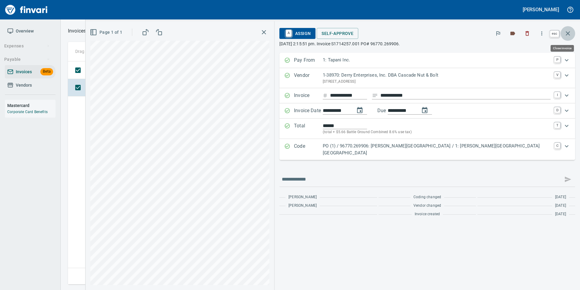
click at [570, 37] on button "button" at bounding box center [568, 33] width 15 height 15
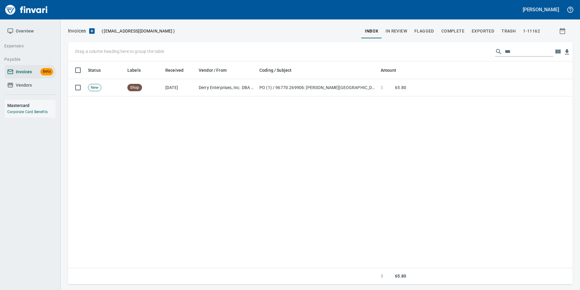
click at [533, 49] on input "***" at bounding box center [529, 52] width 49 height 10
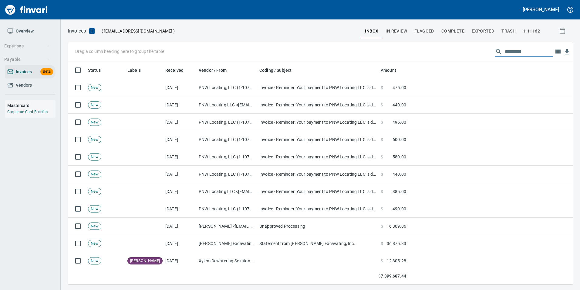
scroll to position [218, 496]
click at [401, 32] on span "In Review" at bounding box center [397, 31] width 22 height 8
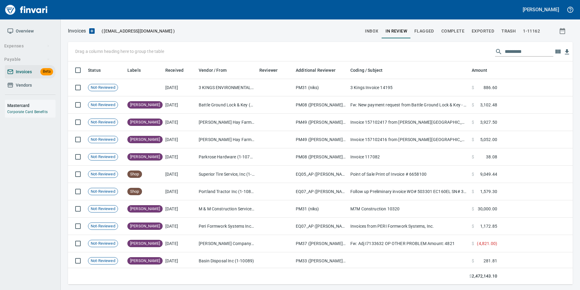
scroll to position [218, 496]
click at [532, 52] on input "text" at bounding box center [529, 52] width 49 height 10
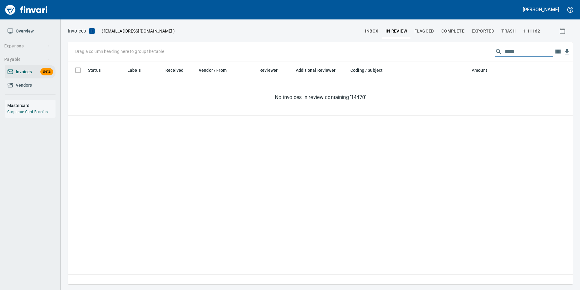
type input "*****"
click at [367, 31] on span "inbox" at bounding box center [371, 31] width 13 height 8
click at [461, 31] on span "Complete" at bounding box center [453, 31] width 23 height 8
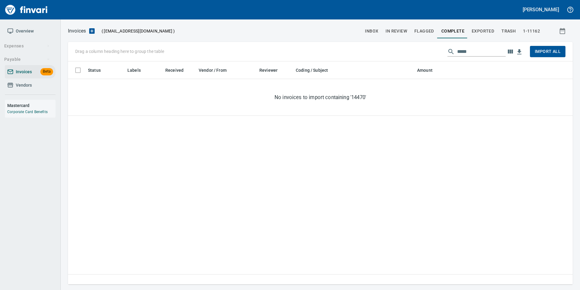
click at [484, 29] on span "Exported" at bounding box center [483, 31] width 22 height 8
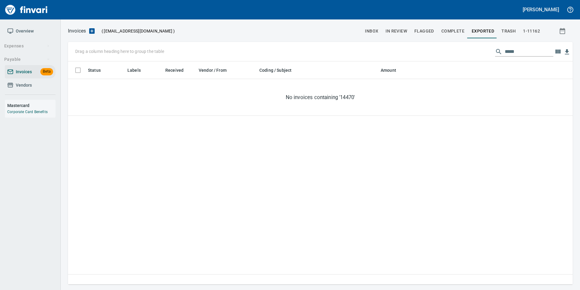
scroll to position [218, 501]
click at [507, 51] on input "*****" at bounding box center [529, 52] width 49 height 10
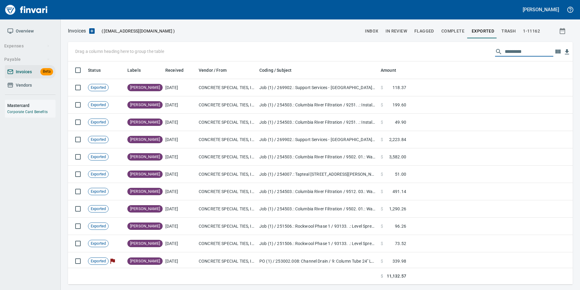
scroll to position [218, 496]
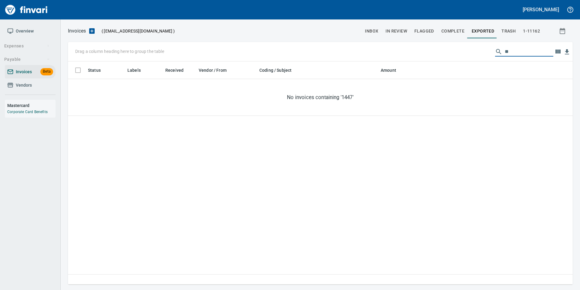
type input "*"
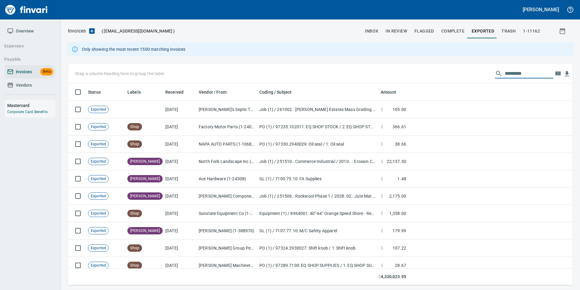
scroll to position [197, 496]
click at [505, 72] on input "text" at bounding box center [529, 74] width 49 height 10
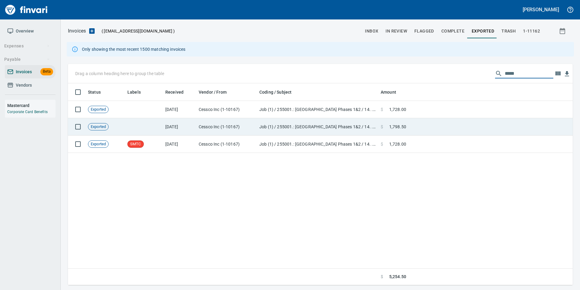
click at [464, 125] on td at bounding box center [491, 126] width 164 height 17
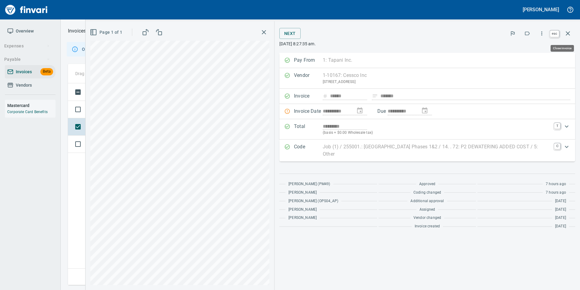
click at [568, 33] on icon "button" at bounding box center [568, 33] width 4 height 4
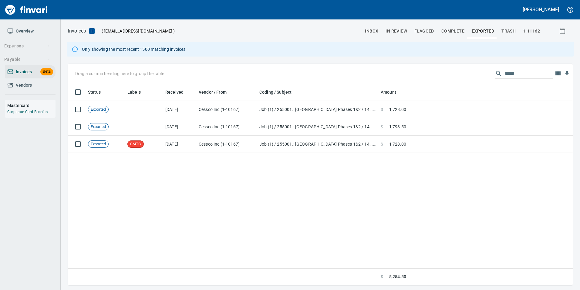
scroll to position [197, 500]
click at [509, 76] on input "*****" at bounding box center [529, 74] width 49 height 10
click at [517, 73] on input "*****" at bounding box center [529, 74] width 49 height 10
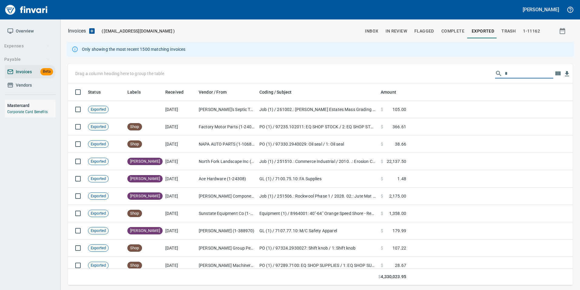
scroll to position [197, 496]
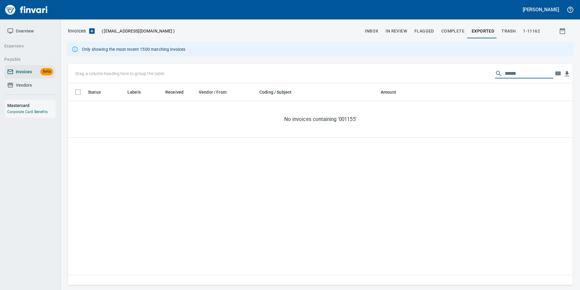
type input "*******"
click at [525, 31] on span "1-11162" at bounding box center [531, 31] width 17 height 8
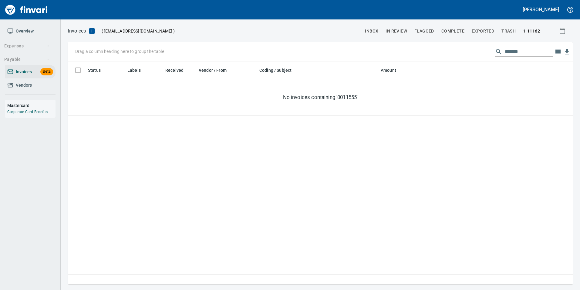
scroll to position [218, 501]
click at [529, 54] on input "*******" at bounding box center [529, 52] width 49 height 10
type input "*"
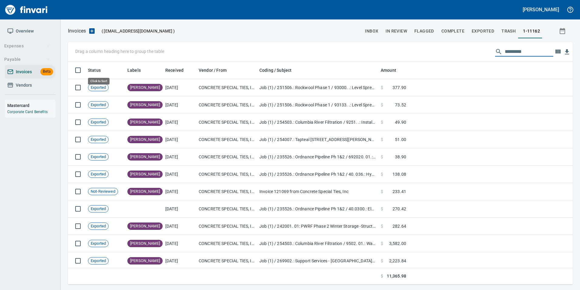
scroll to position [218, 496]
click at [33, 87] on span "Vendors" at bounding box center [30, 85] width 46 height 8
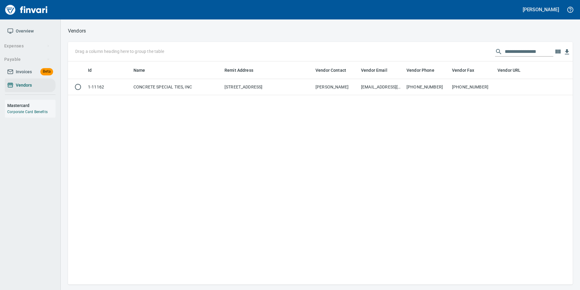
scroll to position [218, 501]
click at [510, 49] on input "**********" at bounding box center [529, 52] width 49 height 10
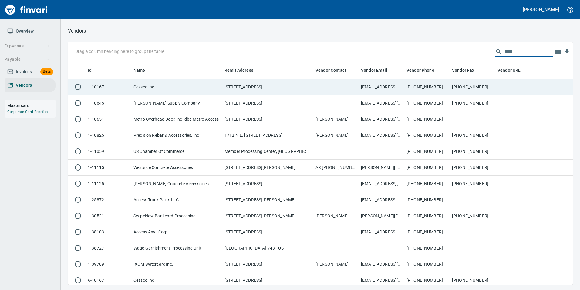
type input "****"
click at [474, 83] on td "[PHONE_NUMBER]" at bounding box center [473, 87] width 46 height 16
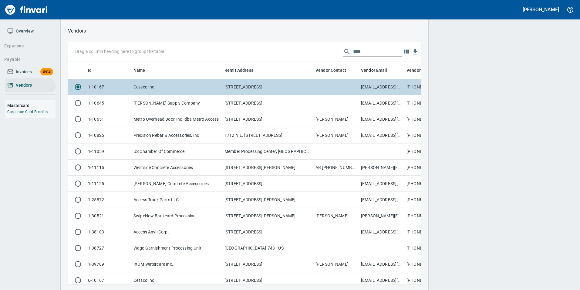
scroll to position [214, 344]
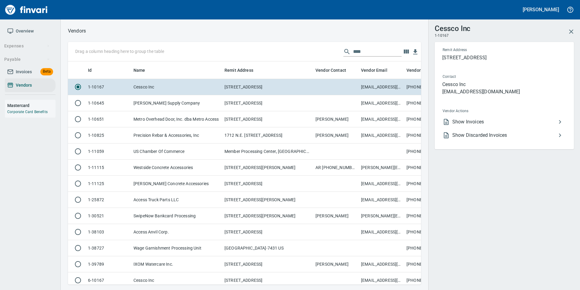
click at [474, 116] on li "Show Invoices" at bounding box center [502, 121] width 128 height 13
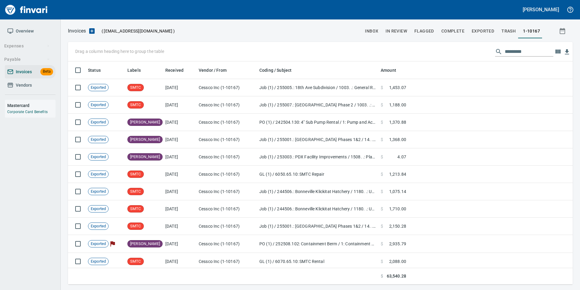
scroll to position [218, 496]
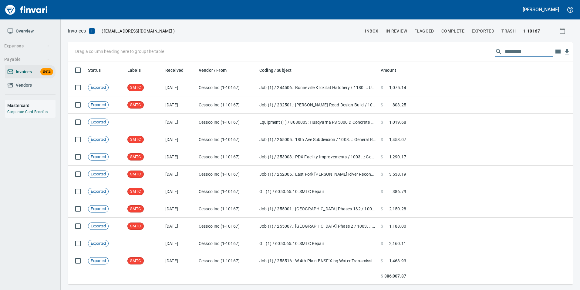
click at [512, 53] on input "text" at bounding box center [529, 52] width 49 height 10
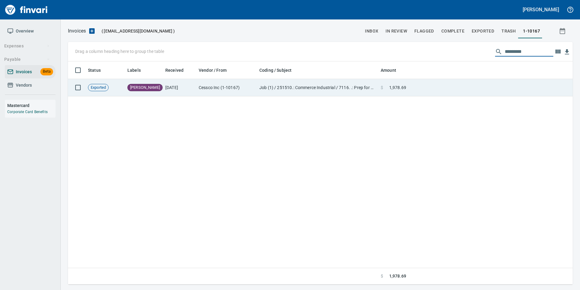
click at [476, 88] on td at bounding box center [491, 87] width 164 height 17
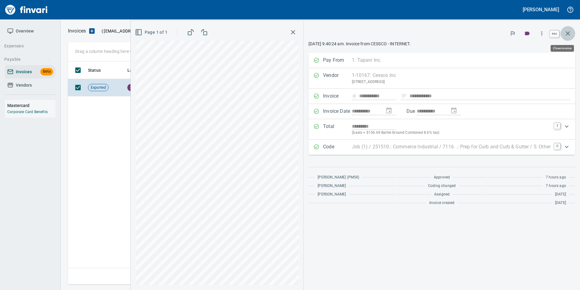
click at [569, 35] on icon "button" at bounding box center [568, 33] width 4 height 4
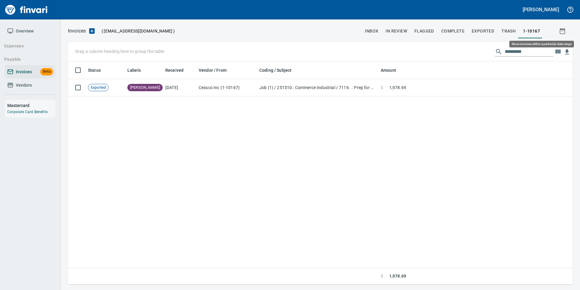
scroll to position [218, 501]
drag, startPoint x: 513, startPoint y: 52, endPoint x: 549, endPoint y: 52, distance: 35.8
click at [549, 52] on input "*********" at bounding box center [529, 52] width 49 height 10
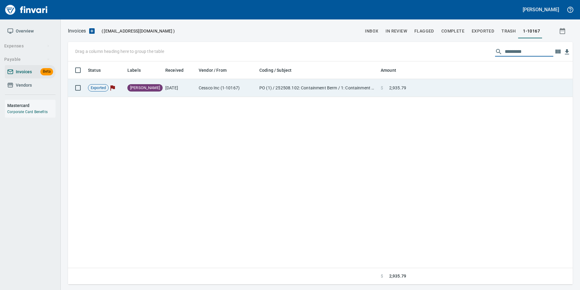
type input "*********"
click at [462, 87] on td at bounding box center [491, 88] width 164 height 18
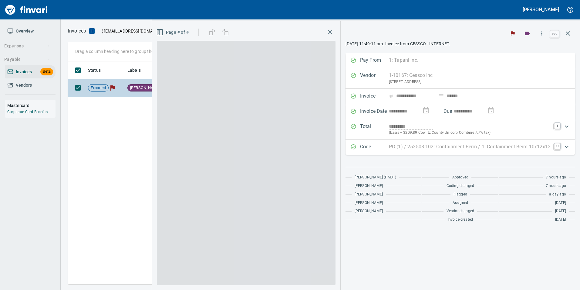
scroll to position [218, 500]
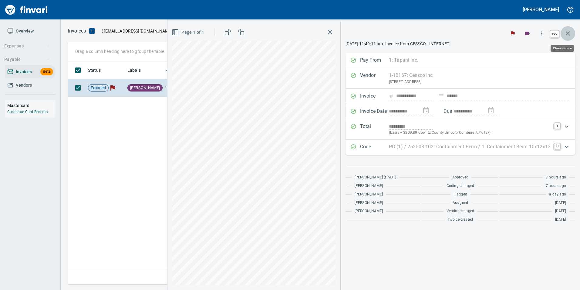
click at [567, 34] on icon "button" at bounding box center [568, 33] width 7 height 7
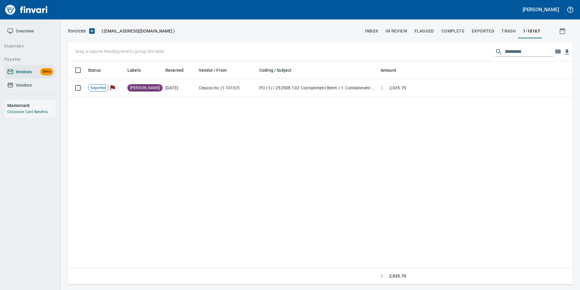
click at [518, 52] on input "*********" at bounding box center [529, 52] width 49 height 10
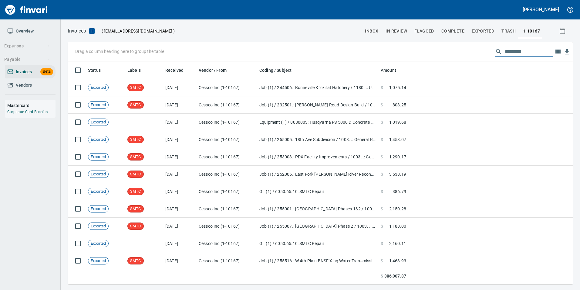
scroll to position [218, 496]
click at [367, 25] on button "inbox" at bounding box center [372, 31] width 21 height 15
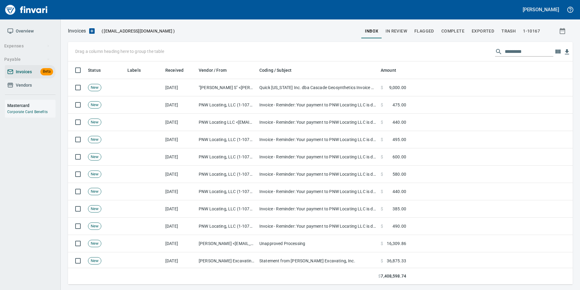
click at [23, 86] on span "Vendors" at bounding box center [24, 85] width 16 height 8
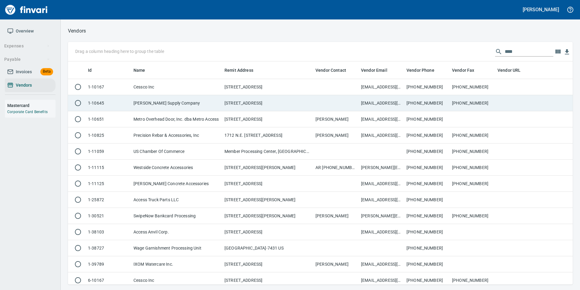
scroll to position [218, 496]
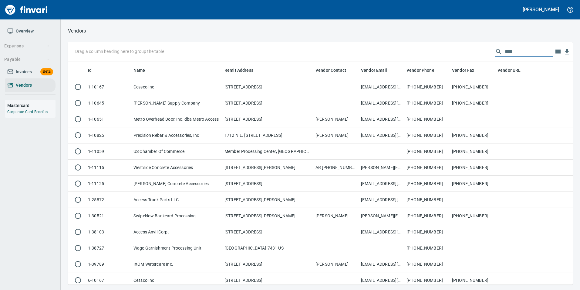
click at [510, 51] on input "****" at bounding box center [529, 52] width 49 height 10
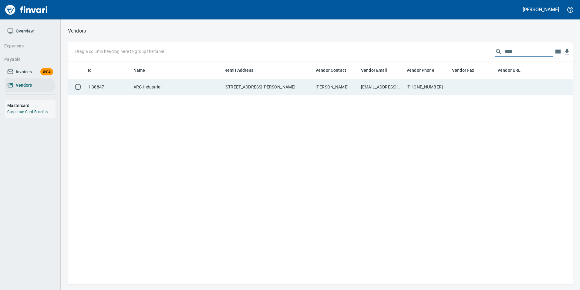
type input "***"
click at [468, 87] on td at bounding box center [473, 87] width 46 height 16
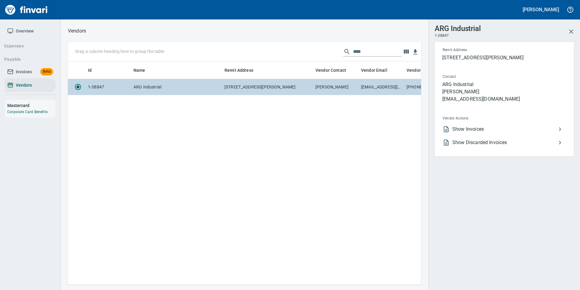
scroll to position [214, 349]
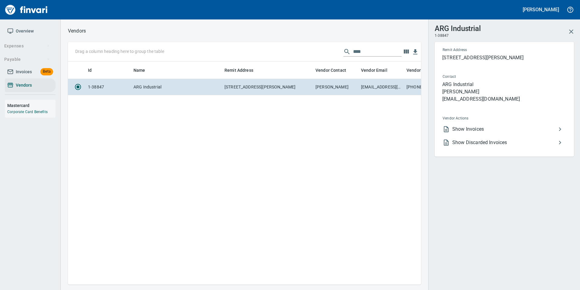
click at [484, 126] on span "Show Invoices" at bounding box center [505, 128] width 104 height 7
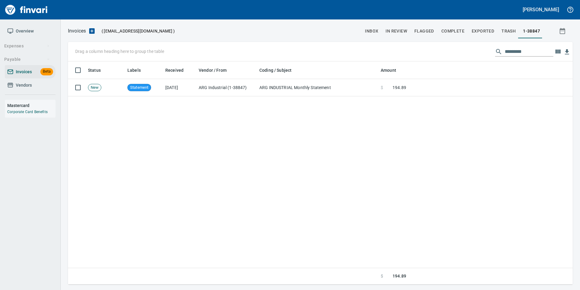
scroll to position [218, 496]
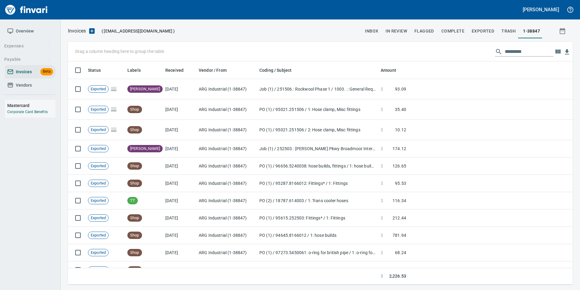
click at [515, 50] on input "text" at bounding box center [529, 52] width 49 height 10
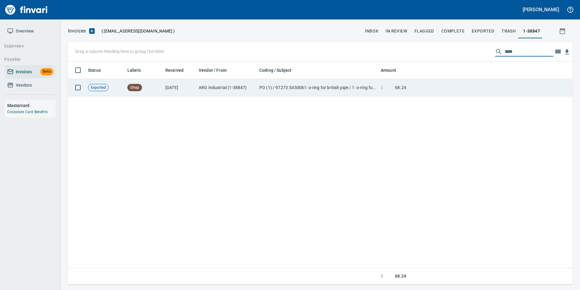
type input "****"
click at [483, 94] on td at bounding box center [491, 87] width 164 height 17
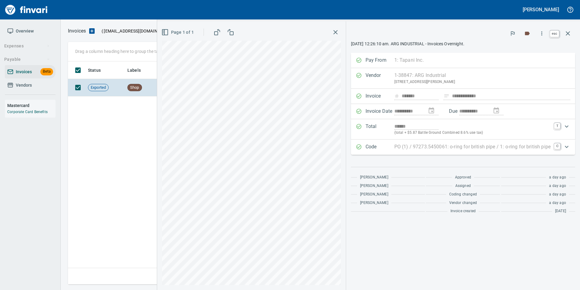
drag, startPoint x: 571, startPoint y: 31, endPoint x: 512, endPoint y: 56, distance: 63.5
click at [571, 31] on icon "button" at bounding box center [568, 33] width 7 height 7
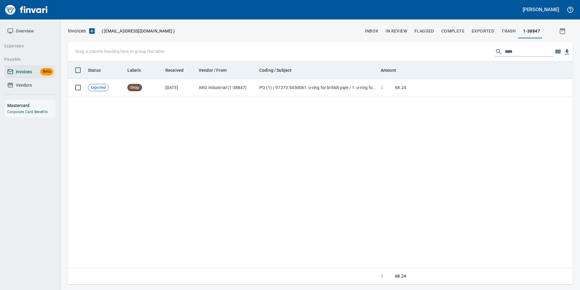
scroll to position [218, 500]
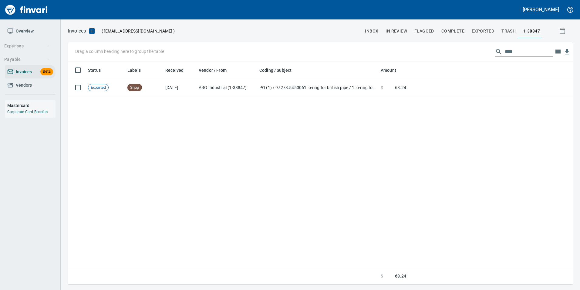
click at [505, 52] on input "****" at bounding box center [529, 52] width 49 height 10
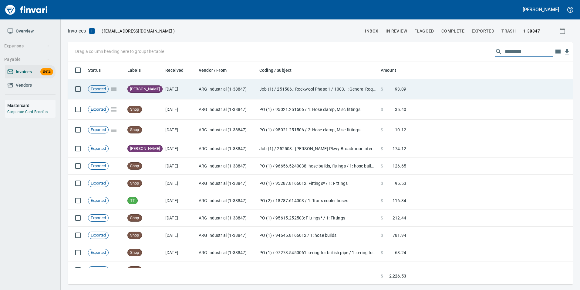
scroll to position [218, 496]
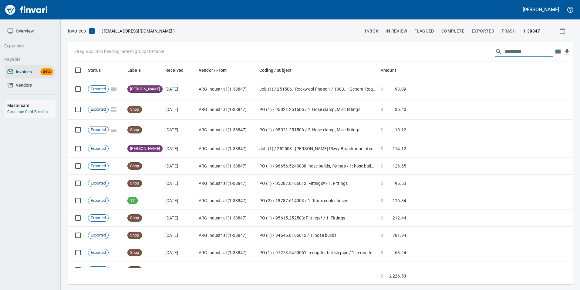
click at [31, 89] on span "Vendors" at bounding box center [24, 85] width 16 height 8
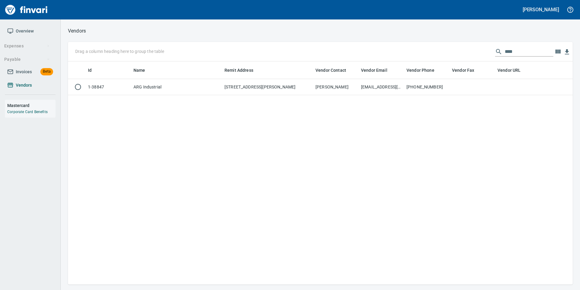
scroll to position [218, 501]
click at [505, 53] on input "***" at bounding box center [529, 52] width 49 height 10
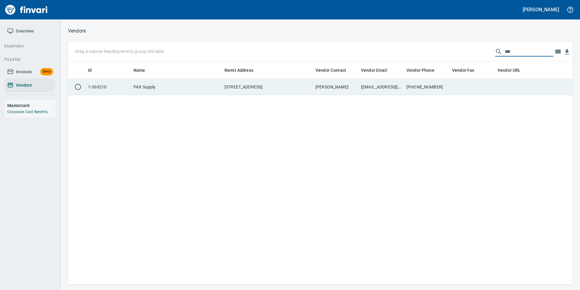
type input "***"
click at [487, 88] on td at bounding box center [473, 87] width 46 height 16
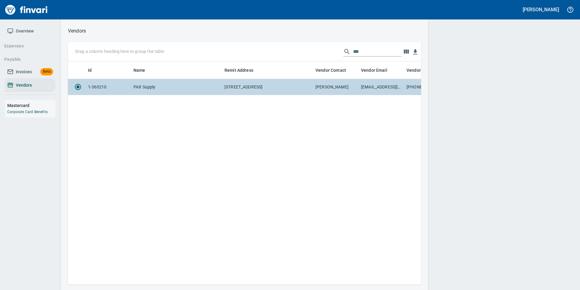
scroll to position [214, 349]
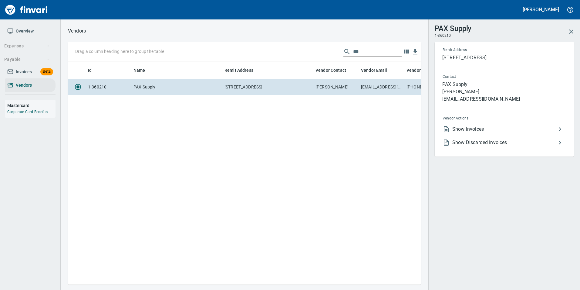
click at [499, 128] on span "Show Invoices" at bounding box center [505, 128] width 104 height 7
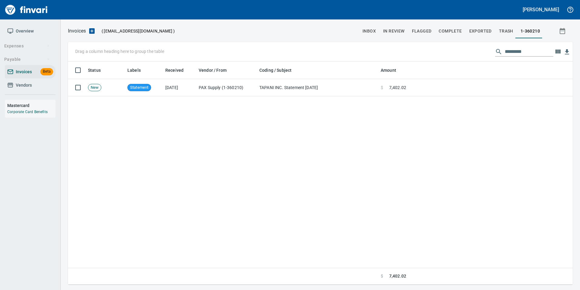
scroll to position [218, 501]
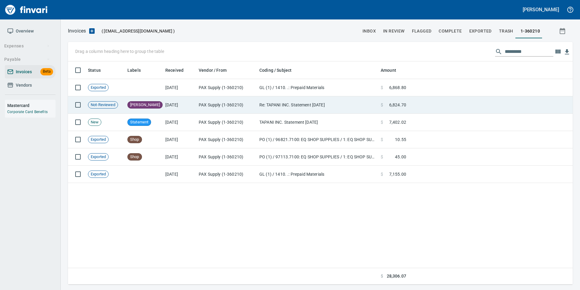
click at [516, 102] on td at bounding box center [491, 104] width 164 height 17
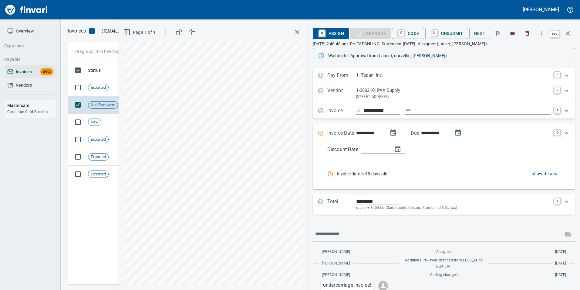
click at [572, 36] on icon "button" at bounding box center [568, 33] width 7 height 7
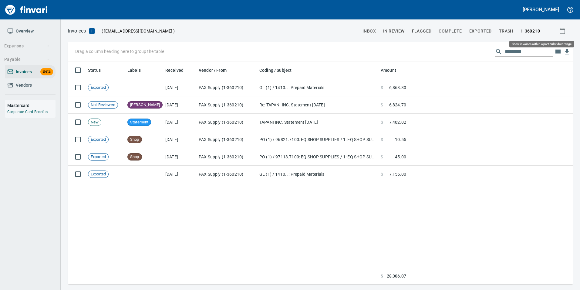
scroll to position [218, 501]
click at [33, 87] on span "Vendors" at bounding box center [30, 85] width 46 height 8
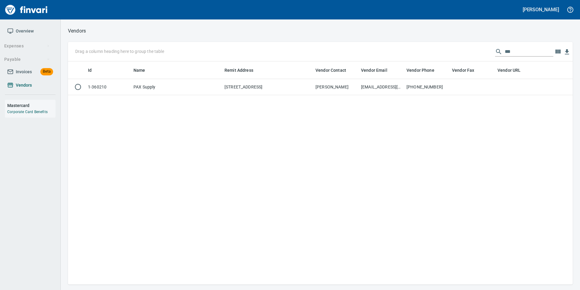
scroll to position [218, 501]
click at [505, 51] on input "***" at bounding box center [529, 52] width 49 height 10
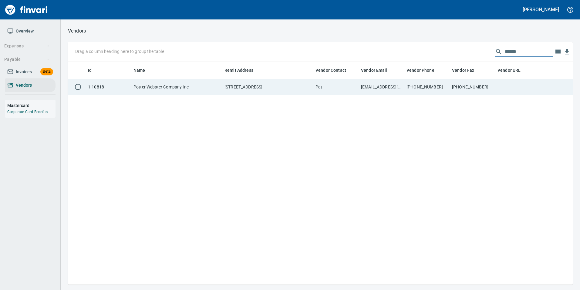
type input "******"
click at [483, 82] on td "[PHONE_NUMBER]" at bounding box center [473, 87] width 46 height 16
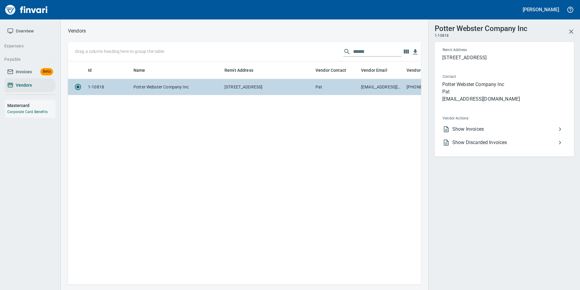
scroll to position [214, 349]
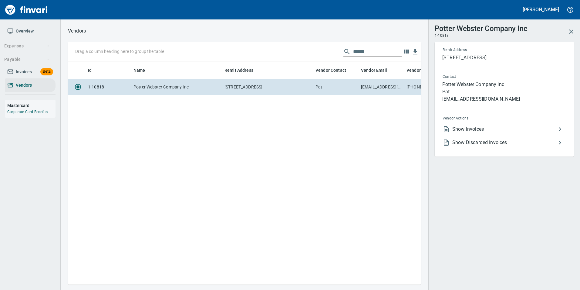
click at [483, 128] on span "Show Invoices" at bounding box center [505, 128] width 104 height 7
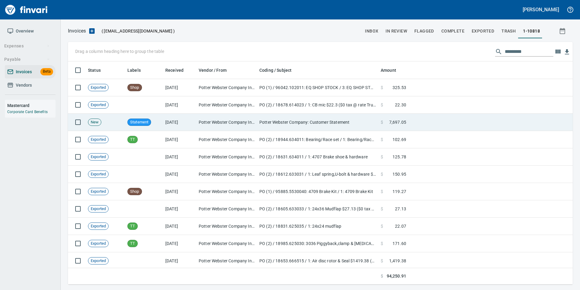
scroll to position [218, 496]
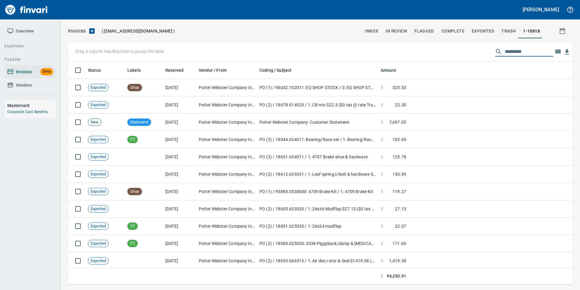
click at [518, 49] on input "text" at bounding box center [529, 52] width 49 height 10
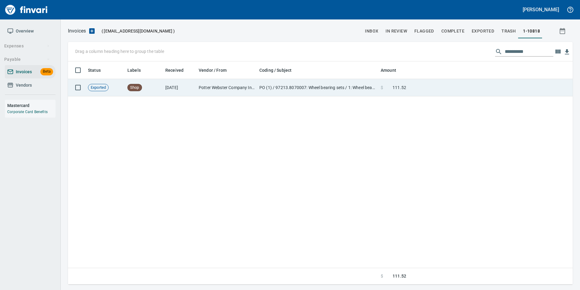
click at [478, 83] on td at bounding box center [491, 87] width 164 height 17
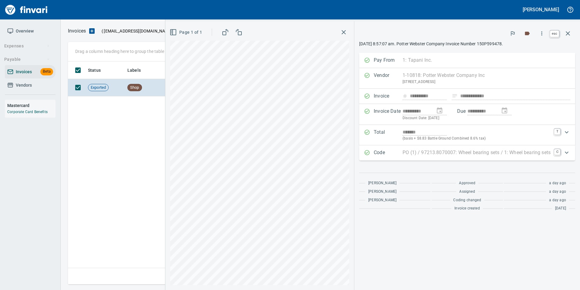
scroll to position [218, 500]
click at [570, 38] on button "button" at bounding box center [568, 33] width 15 height 15
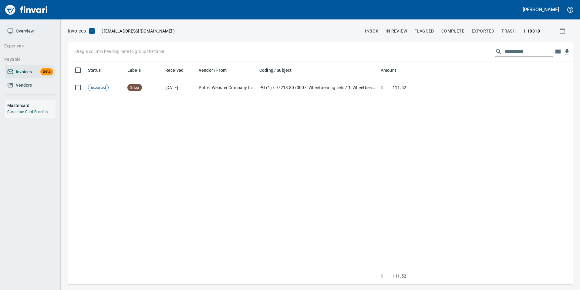
scroll to position [218, 500]
click at [517, 50] on input "**********" at bounding box center [529, 52] width 49 height 10
type input "*"
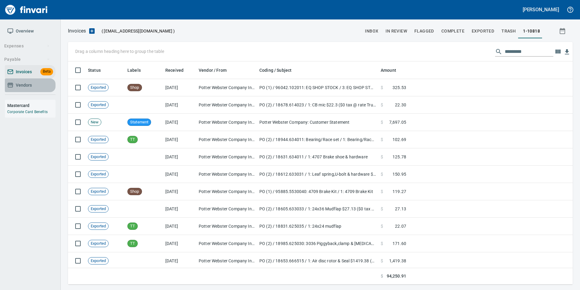
click at [39, 89] on link "Vendors" at bounding box center [30, 85] width 51 height 14
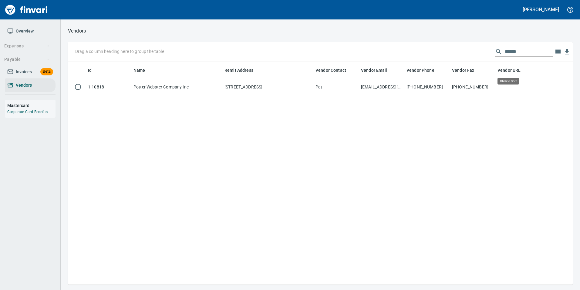
scroll to position [218, 501]
click at [513, 49] on input "******" at bounding box center [529, 52] width 49 height 10
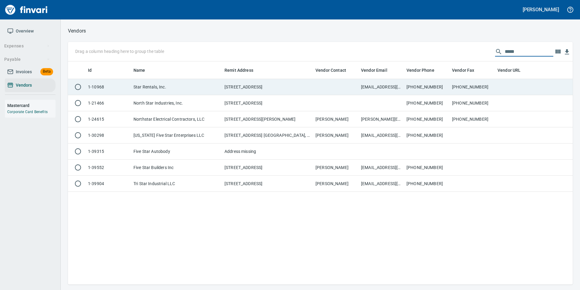
type input "****"
click at [474, 80] on td "[PHONE_NUMBER]" at bounding box center [473, 87] width 46 height 16
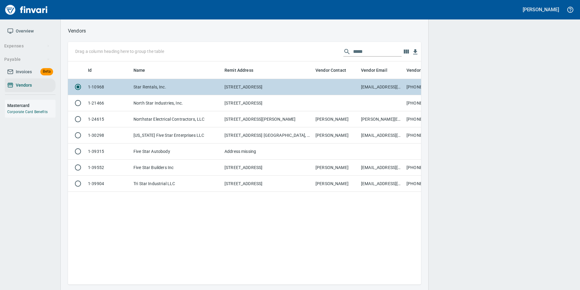
scroll to position [214, 349]
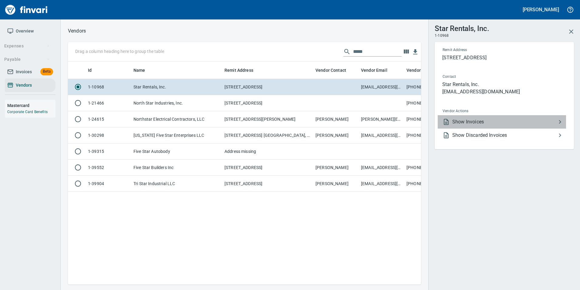
click at [490, 118] on span "Show Invoices" at bounding box center [505, 121] width 104 height 7
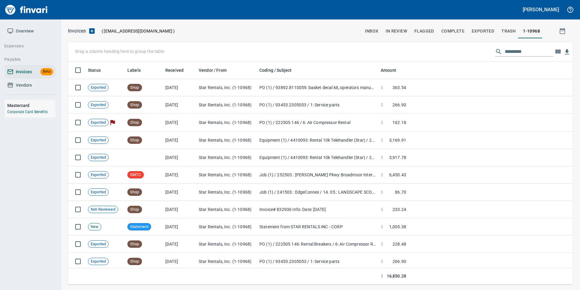
scroll to position [218, 496]
click at [517, 52] on input "text" at bounding box center [529, 52] width 49 height 10
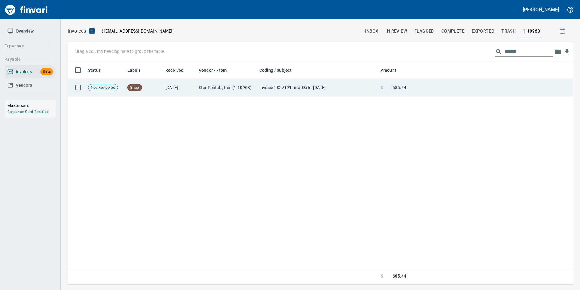
click at [501, 81] on td at bounding box center [491, 87] width 164 height 17
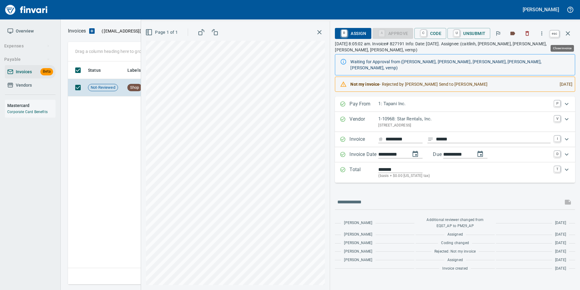
scroll to position [218, 500]
click at [572, 34] on button "button" at bounding box center [568, 33] width 15 height 15
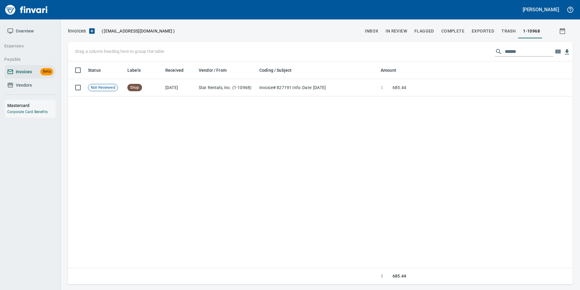
scroll to position [218, 501]
click at [510, 50] on input "******" at bounding box center [529, 52] width 49 height 10
click at [505, 52] on input "****" at bounding box center [529, 52] width 49 height 10
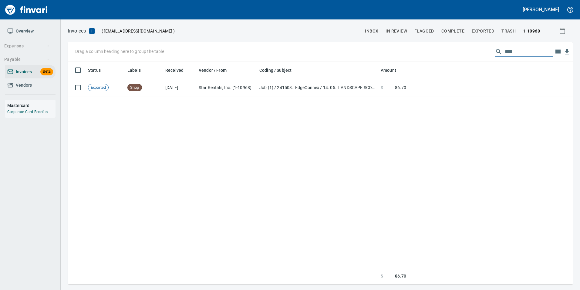
click at [505, 51] on input "****" at bounding box center [529, 52] width 49 height 10
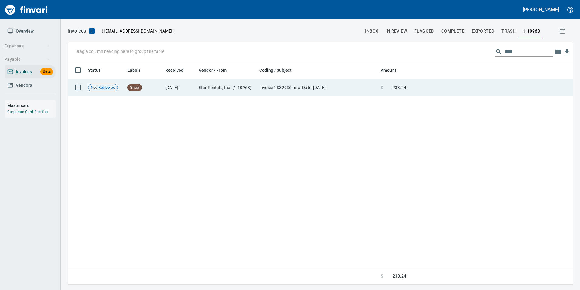
click at [471, 84] on td at bounding box center [491, 87] width 164 height 17
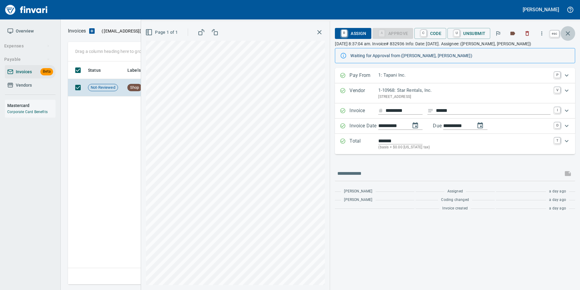
click at [566, 35] on icon "button" at bounding box center [568, 33] width 7 height 7
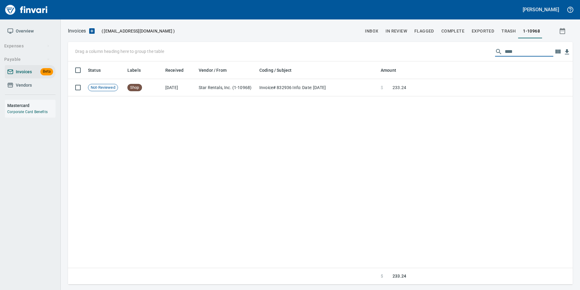
click at [517, 55] on input "****" at bounding box center [529, 52] width 49 height 10
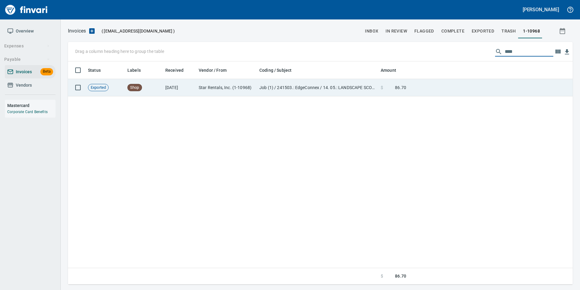
type input "****"
click at [462, 90] on td at bounding box center [491, 87] width 164 height 17
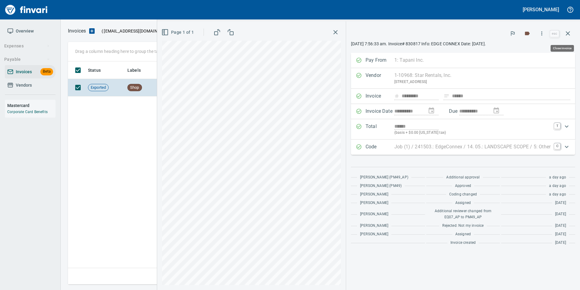
click at [565, 29] on button "button" at bounding box center [568, 33] width 15 height 15
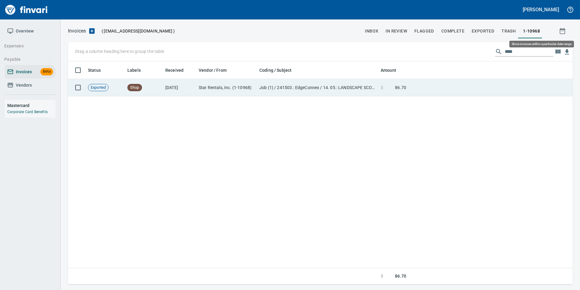
scroll to position [218, 501]
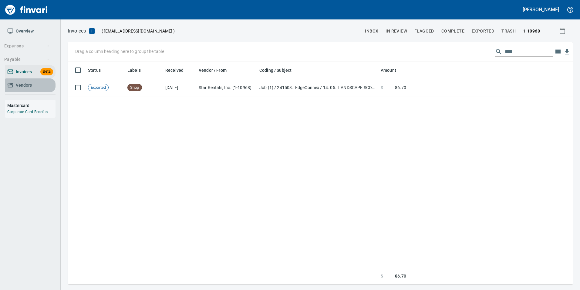
click at [36, 85] on span "Vendors" at bounding box center [30, 85] width 46 height 8
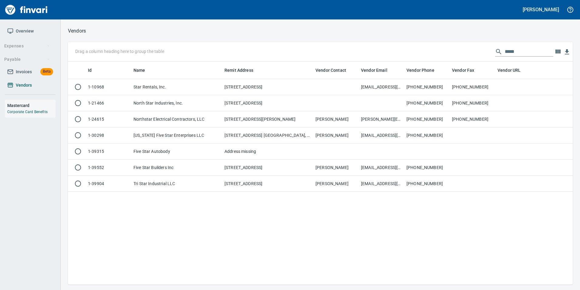
scroll to position [218, 501]
click at [505, 49] on input "****" at bounding box center [529, 52] width 49 height 10
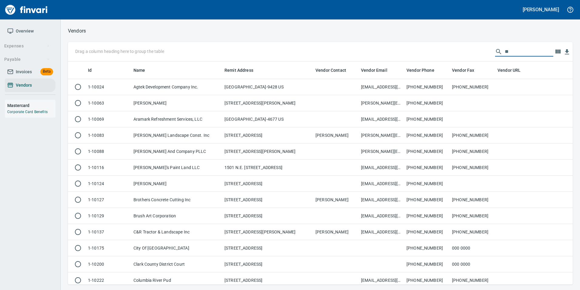
scroll to position [218, 496]
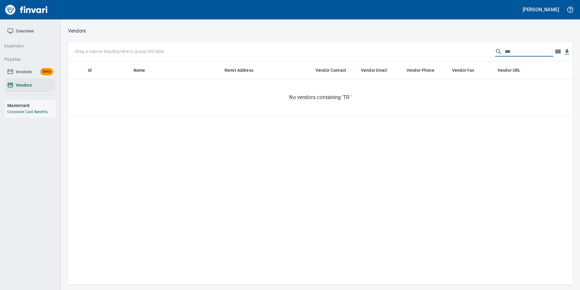
type input "*"
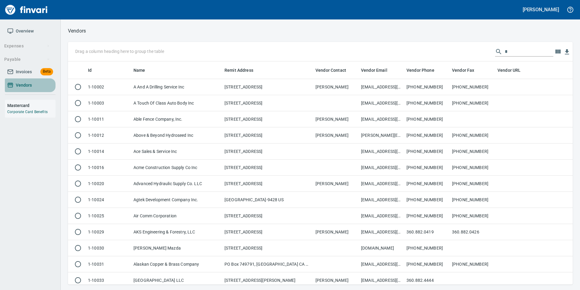
click at [13, 86] on icon at bounding box center [10, 85] width 6 height 6
click at [505, 53] on input "text" at bounding box center [529, 52] width 49 height 10
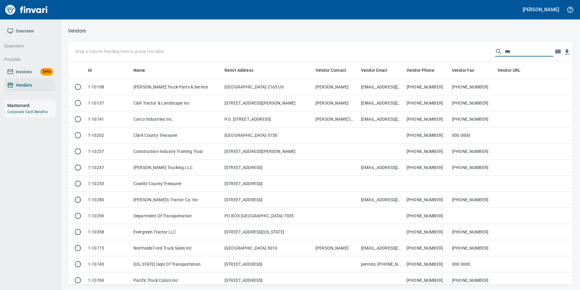
type input "*"
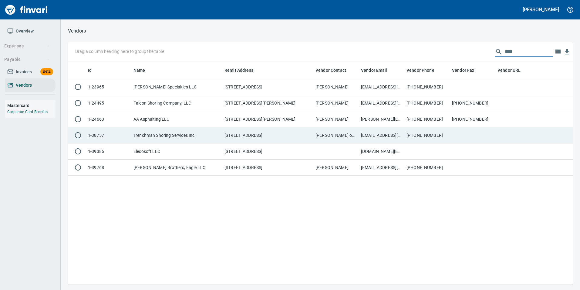
type input "****"
click at [323, 138] on td "Jackie G or Briana W" at bounding box center [336, 135] width 46 height 16
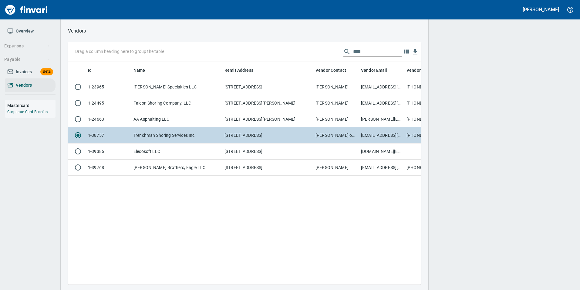
scroll to position [214, 349]
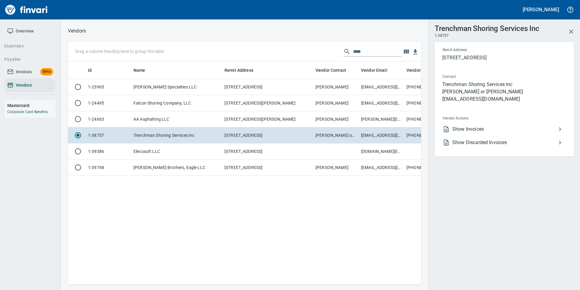
click at [481, 125] on span "Show Invoices" at bounding box center [505, 128] width 104 height 7
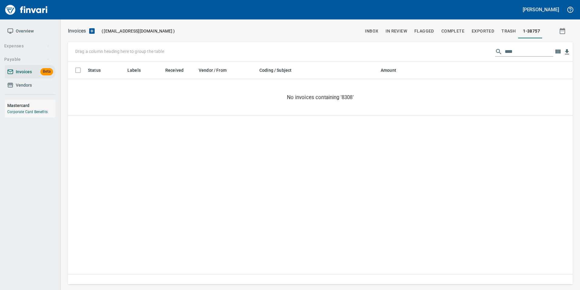
scroll to position [218, 501]
click at [507, 51] on input "****" at bounding box center [529, 52] width 49 height 10
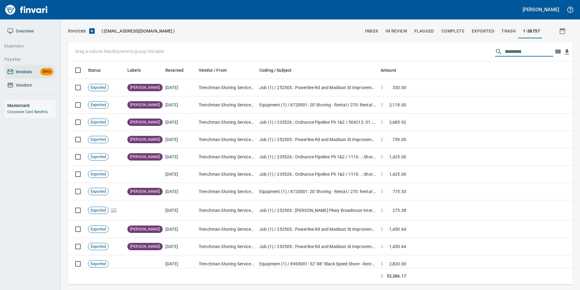
scroll to position [218, 496]
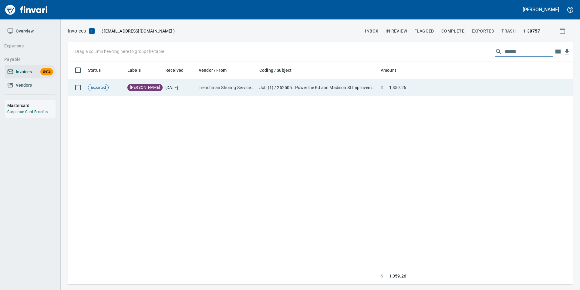
type input "******"
click at [434, 90] on td at bounding box center [491, 87] width 164 height 17
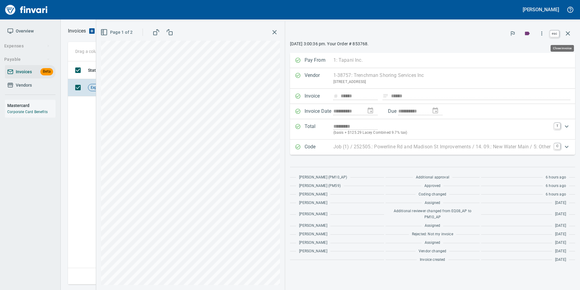
click at [568, 35] on icon "button" at bounding box center [568, 33] width 7 height 7
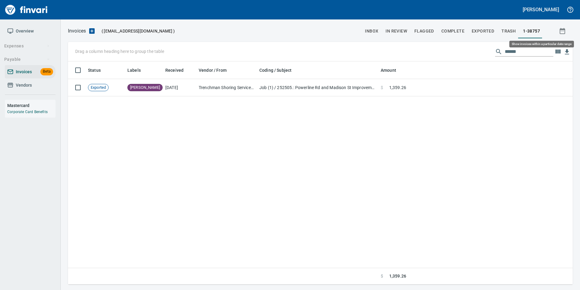
scroll to position [218, 501]
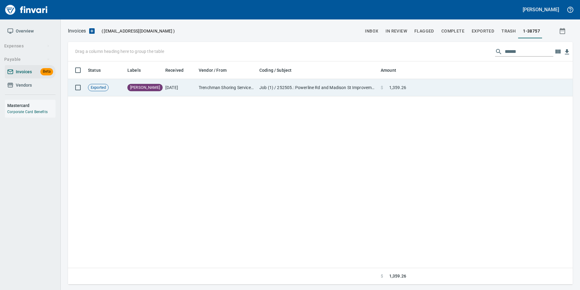
click at [484, 83] on td at bounding box center [491, 87] width 164 height 17
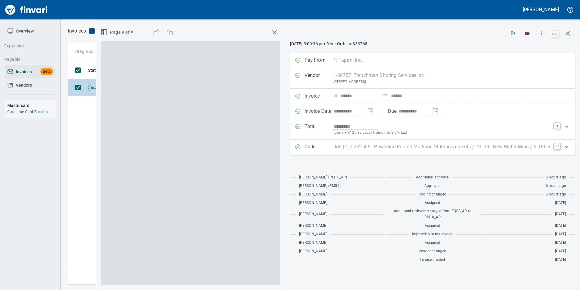
scroll to position [218, 500]
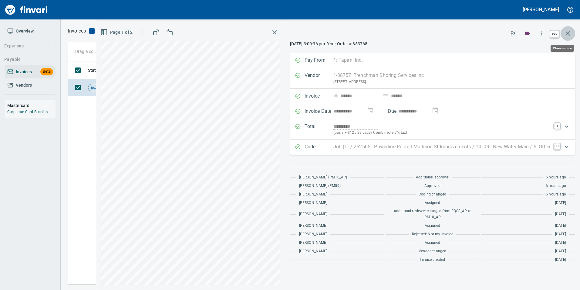
click at [570, 33] on icon "button" at bounding box center [568, 33] width 7 height 7
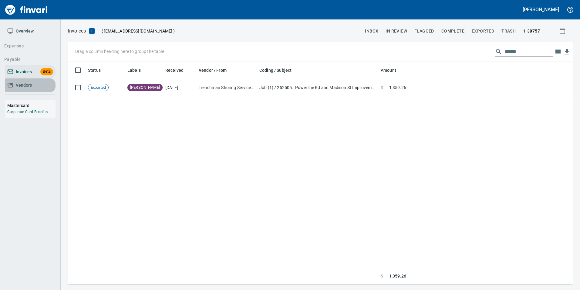
click at [27, 84] on span "Vendors" at bounding box center [24, 85] width 16 height 8
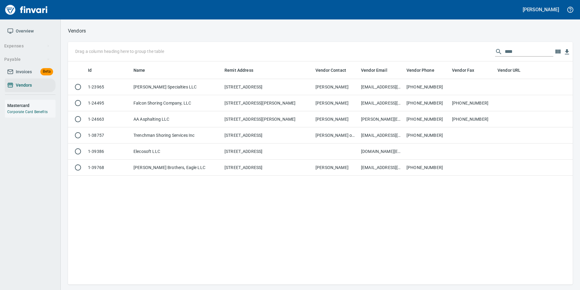
scroll to position [218, 501]
click at [510, 49] on input "****" at bounding box center [529, 52] width 49 height 10
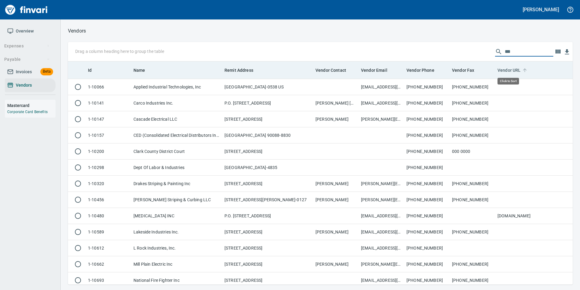
scroll to position [218, 496]
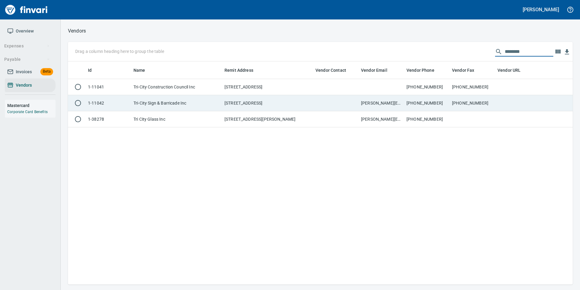
type input "********"
click at [446, 98] on td "509-585-1225" at bounding box center [427, 103] width 46 height 16
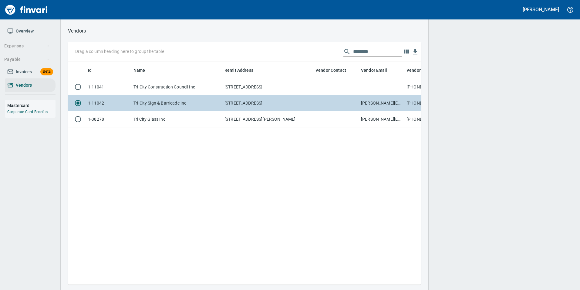
scroll to position [214, 349]
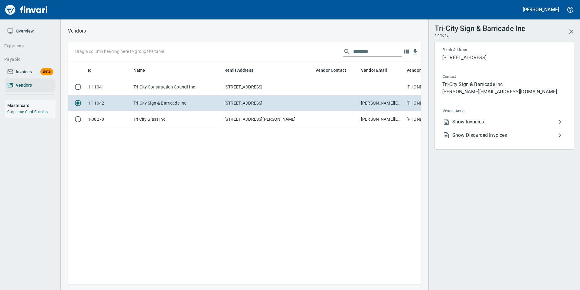
click at [514, 121] on span "Show Invoices" at bounding box center [505, 121] width 104 height 7
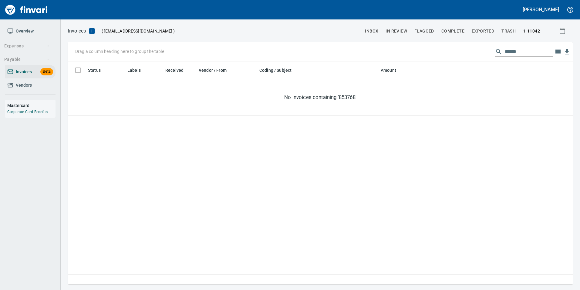
scroll to position [218, 501]
click at [505, 50] on input "******" at bounding box center [529, 52] width 49 height 10
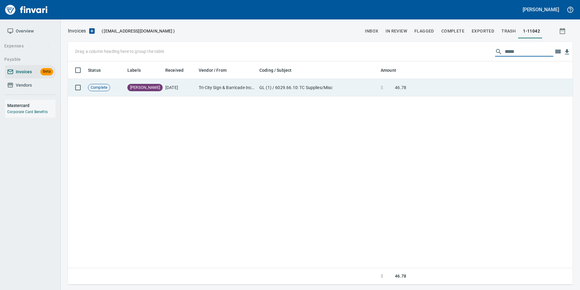
type input "*****"
click at [412, 88] on td at bounding box center [491, 87] width 164 height 17
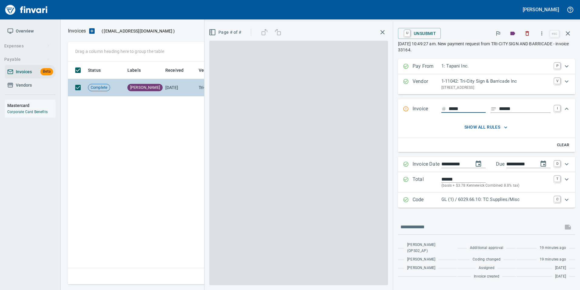
scroll to position [218, 500]
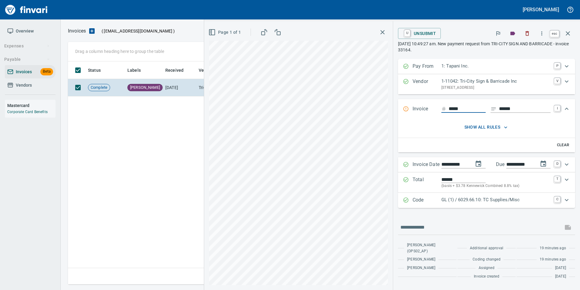
click at [569, 32] on icon "button" at bounding box center [568, 33] width 4 height 4
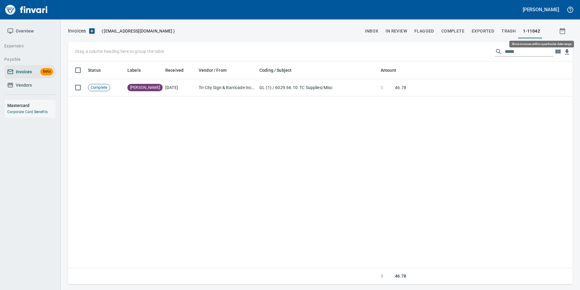
scroll to position [218, 501]
click at [508, 53] on input "*****" at bounding box center [529, 52] width 49 height 10
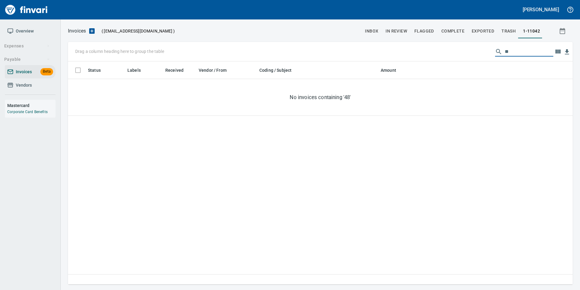
type input "*"
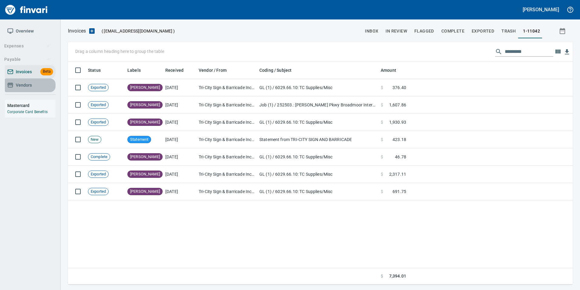
click at [9, 84] on icon at bounding box center [10, 85] width 6 height 6
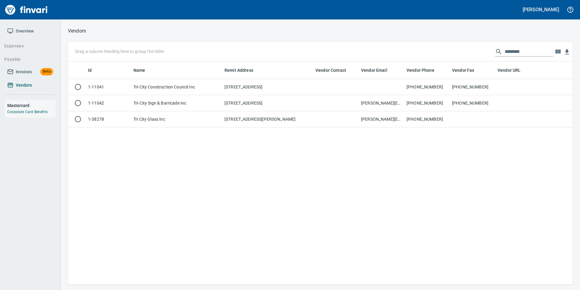
scroll to position [218, 501]
click at [529, 51] on input "********" at bounding box center [529, 52] width 49 height 10
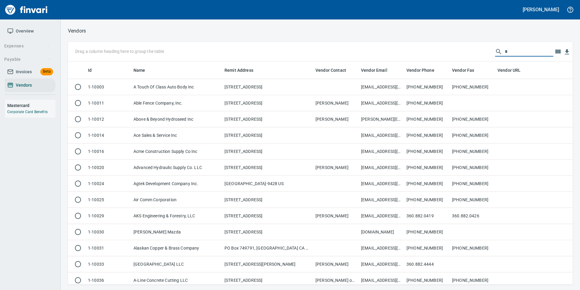
scroll to position [218, 496]
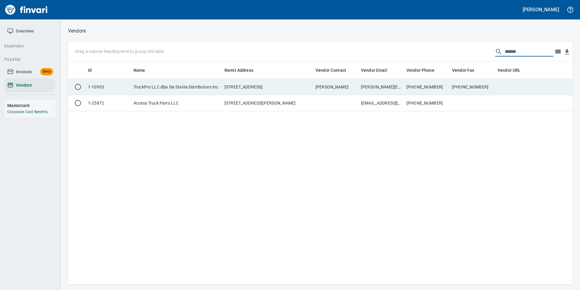
type input "******"
click at [468, 85] on td "801-488-4690" at bounding box center [473, 87] width 46 height 16
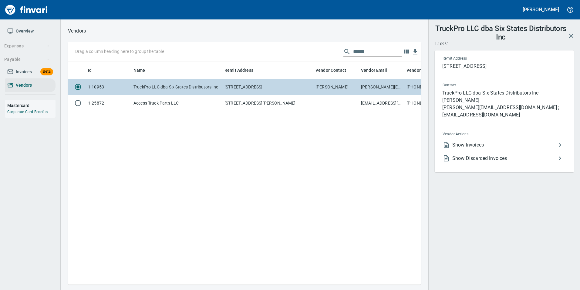
scroll to position [214, 349]
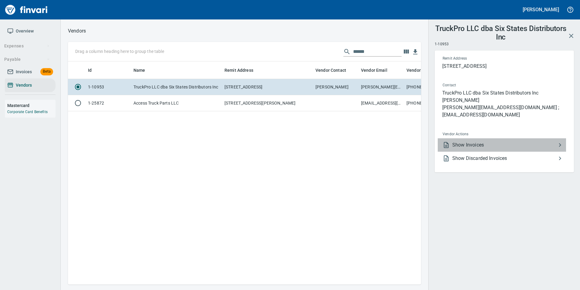
click at [476, 141] on span "Show Invoices" at bounding box center [505, 144] width 104 height 7
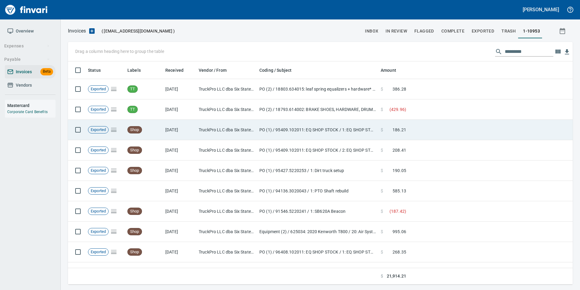
scroll to position [218, 496]
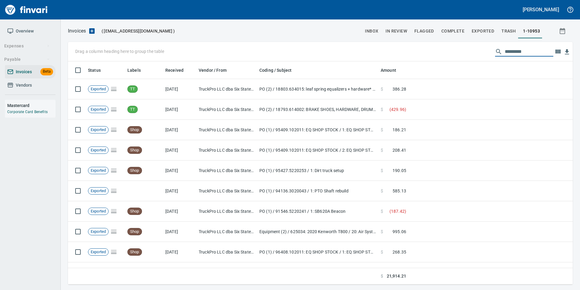
click at [508, 54] on input "text" at bounding box center [529, 52] width 49 height 10
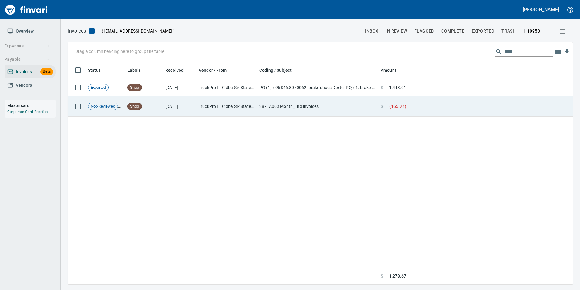
click at [476, 103] on td at bounding box center [491, 106] width 164 height 20
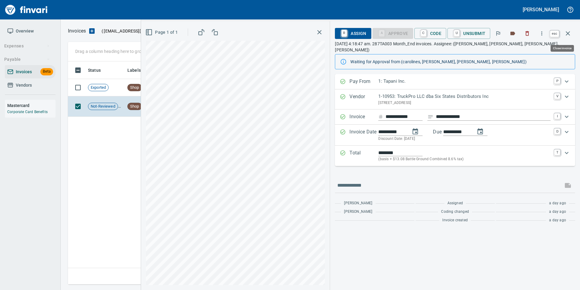
click at [570, 30] on icon "button" at bounding box center [568, 33] width 7 height 7
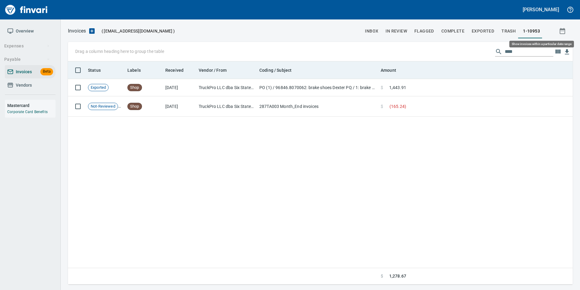
scroll to position [218, 500]
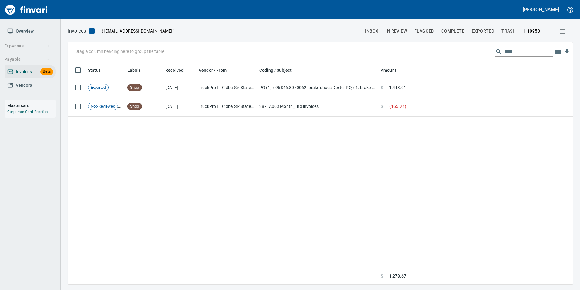
click at [505, 52] on input "****" at bounding box center [529, 52] width 49 height 10
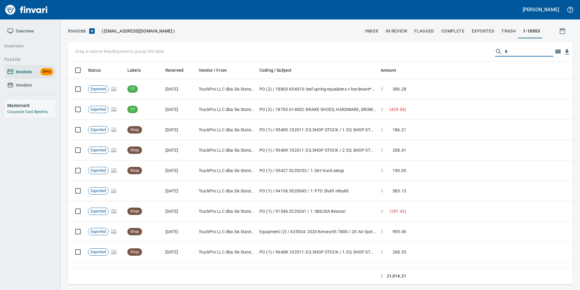
scroll to position [218, 496]
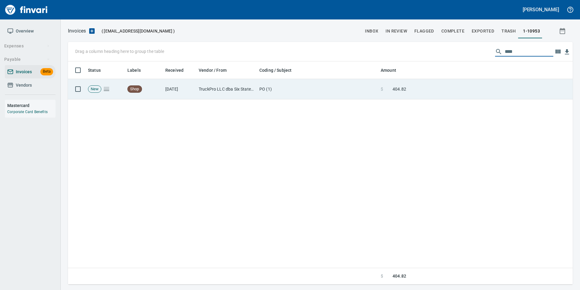
type input "****"
click at [480, 90] on td at bounding box center [491, 89] width 164 height 20
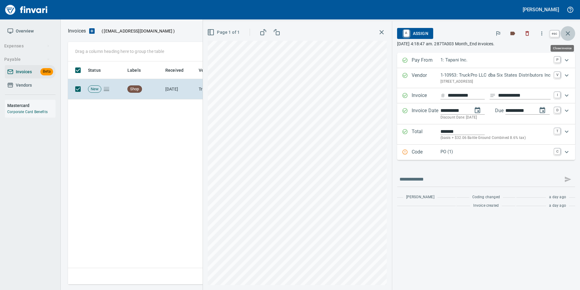
click at [569, 34] on icon "button" at bounding box center [568, 33] width 4 height 4
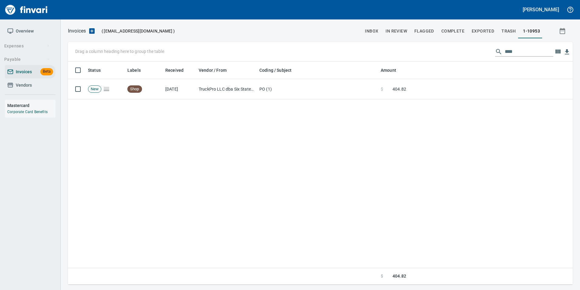
scroll to position [218, 500]
click at [514, 56] on input "****" at bounding box center [529, 52] width 49 height 10
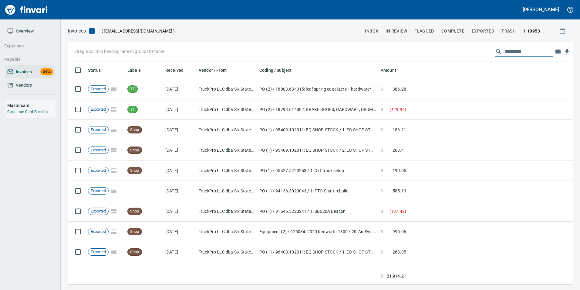
scroll to position [218, 496]
click at [38, 91] on link "Vendors" at bounding box center [30, 85] width 51 height 14
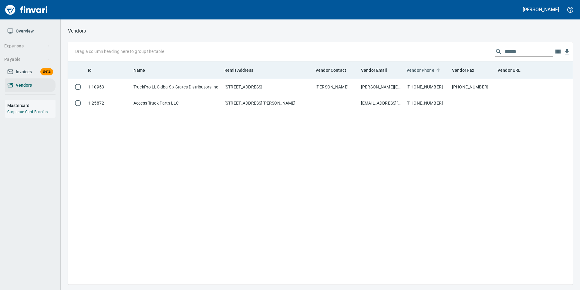
scroll to position [218, 501]
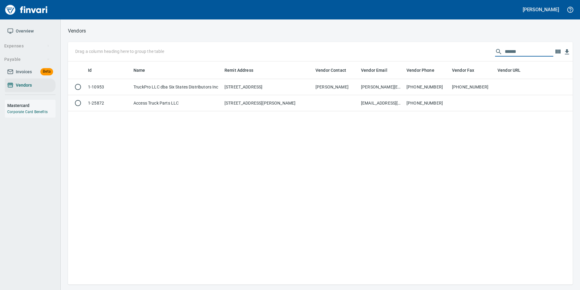
click at [518, 52] on input "******" at bounding box center [529, 52] width 49 height 10
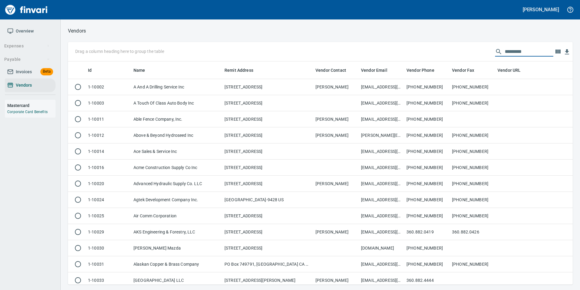
scroll to position [218, 496]
click at [509, 48] on input "text" at bounding box center [529, 52] width 49 height 10
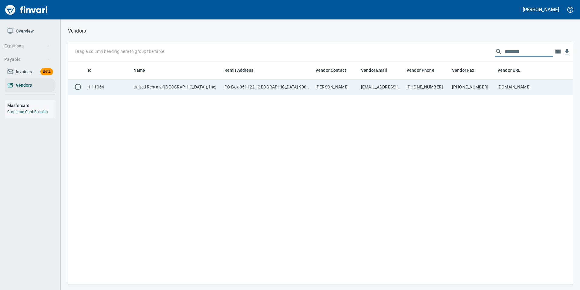
type input "********"
click at [482, 83] on td "360-750-4646" at bounding box center [473, 87] width 46 height 16
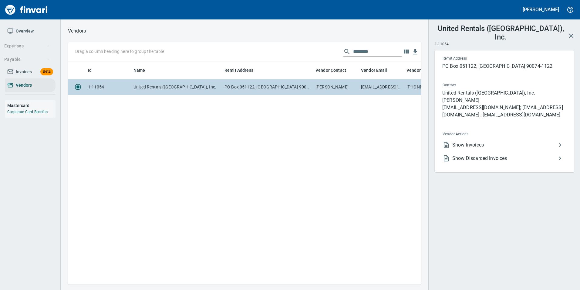
scroll to position [214, 349]
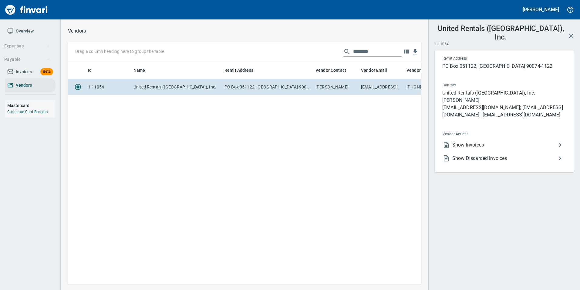
click at [486, 141] on span "Show Invoices" at bounding box center [505, 144] width 104 height 7
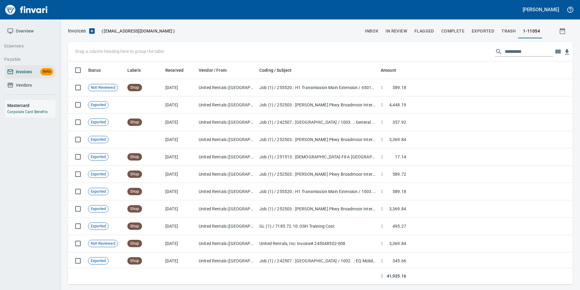
scroll to position [218, 496]
click at [519, 53] on input "text" at bounding box center [529, 52] width 49 height 10
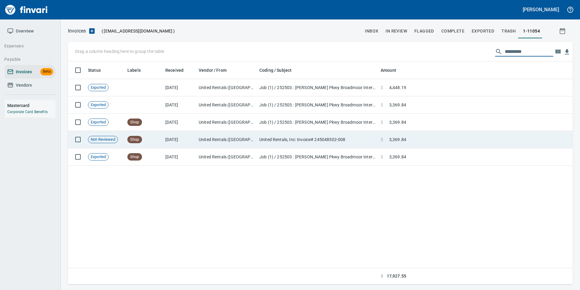
type input "*********"
click at [432, 137] on td at bounding box center [491, 139] width 164 height 17
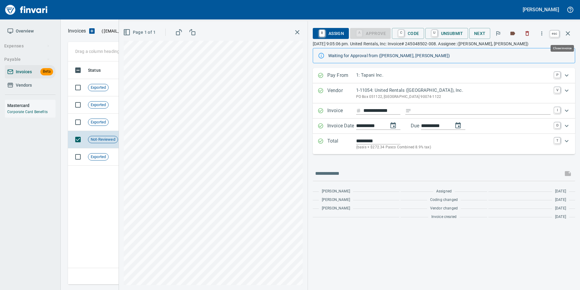
click at [570, 33] on icon "button" at bounding box center [568, 33] width 7 height 7
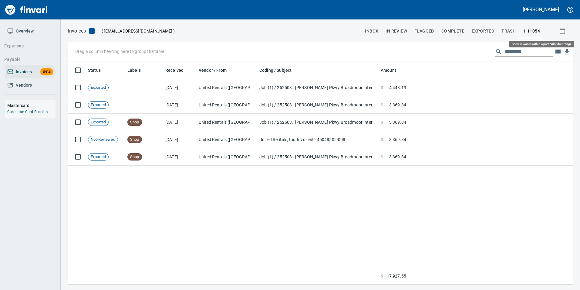
scroll to position [218, 501]
click at [521, 50] on input "*********" at bounding box center [529, 52] width 49 height 10
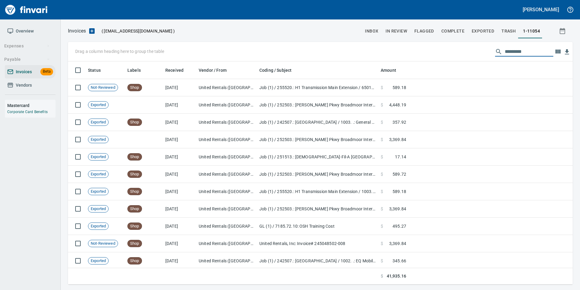
scroll to position [218, 496]
click at [29, 91] on link "Vendors" at bounding box center [30, 85] width 51 height 14
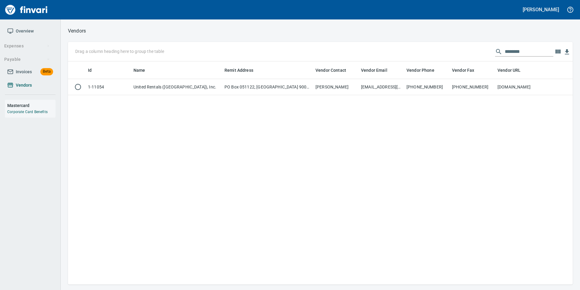
scroll to position [218, 501]
click at [27, 86] on span "Vendors" at bounding box center [24, 85] width 16 height 8
click at [525, 50] on input "********" at bounding box center [529, 52] width 49 height 10
drag, startPoint x: 525, startPoint y: 50, endPoint x: 525, endPoint y: 53, distance: 3.5
click at [525, 54] on input "********" at bounding box center [529, 52] width 49 height 10
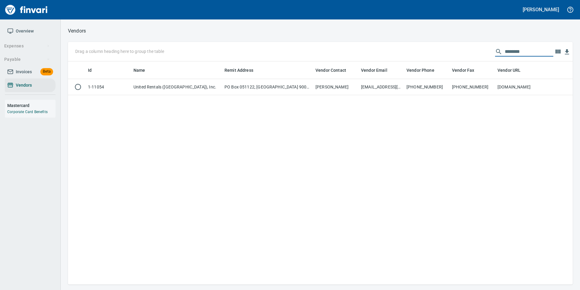
click at [525, 53] on input "********" at bounding box center [529, 52] width 49 height 10
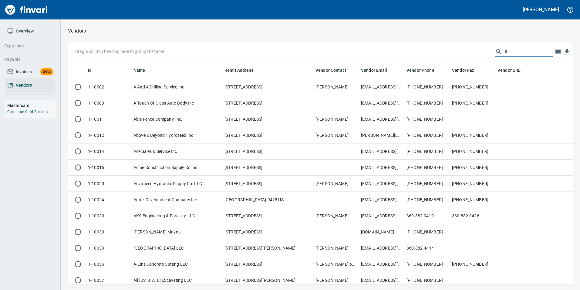
scroll to position [218, 496]
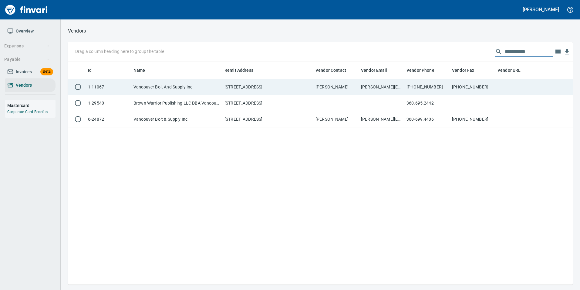
type input "**********"
click at [494, 83] on td "360-694-4153" at bounding box center [473, 87] width 46 height 16
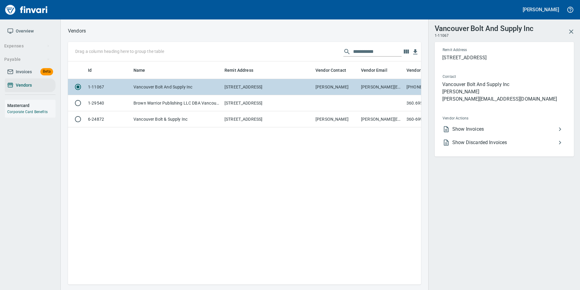
scroll to position [214, 349]
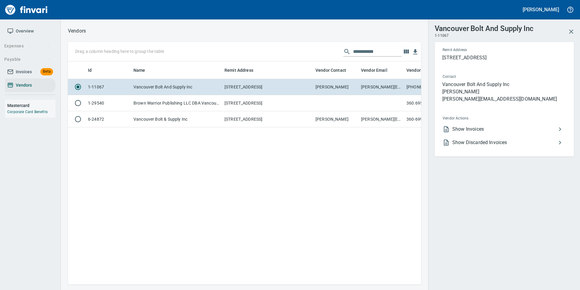
click at [556, 128] on span "Show Invoices" at bounding box center [505, 128] width 104 height 7
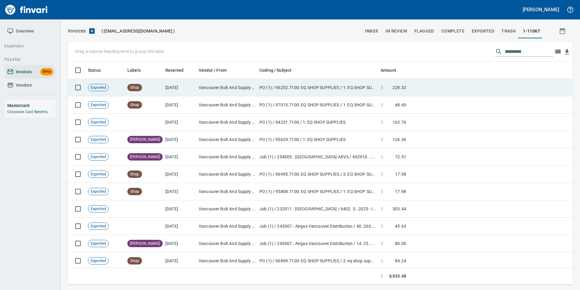
scroll to position [218, 496]
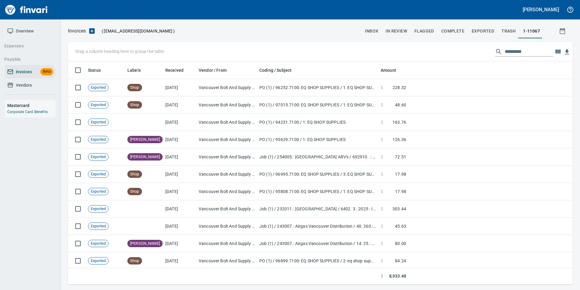
click at [510, 53] on input "text" at bounding box center [529, 52] width 49 height 10
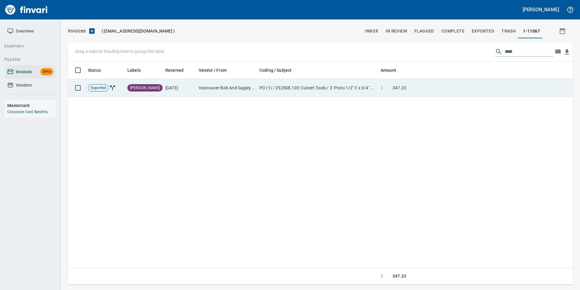
click at [489, 82] on td at bounding box center [491, 88] width 164 height 18
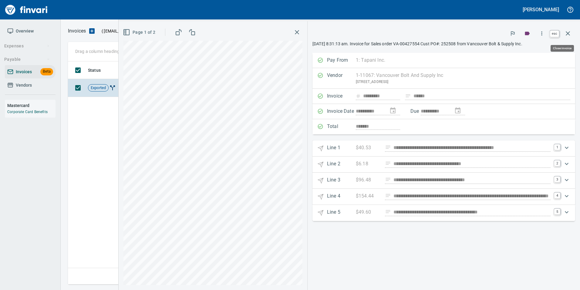
click at [568, 30] on icon "button" at bounding box center [568, 33] width 7 height 7
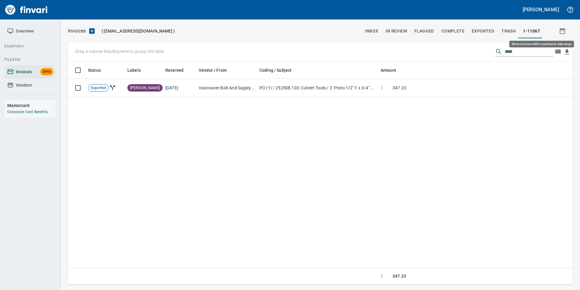
scroll to position [218, 501]
click at [507, 52] on input "****" at bounding box center [529, 52] width 49 height 10
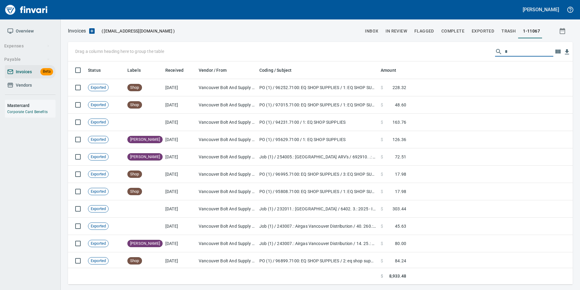
scroll to position [218, 496]
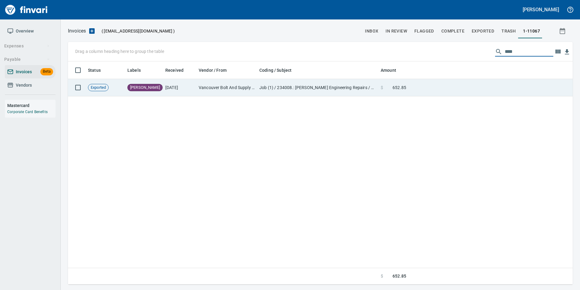
type input "****"
click at [513, 87] on td at bounding box center [491, 87] width 164 height 17
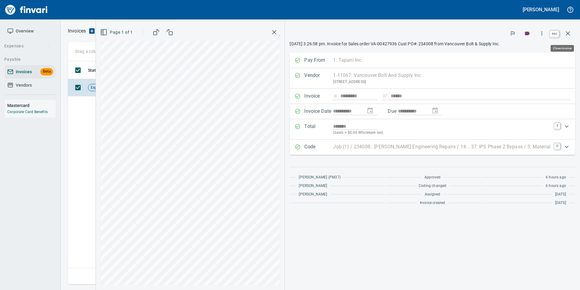
click at [571, 33] on icon "button" at bounding box center [568, 33] width 7 height 7
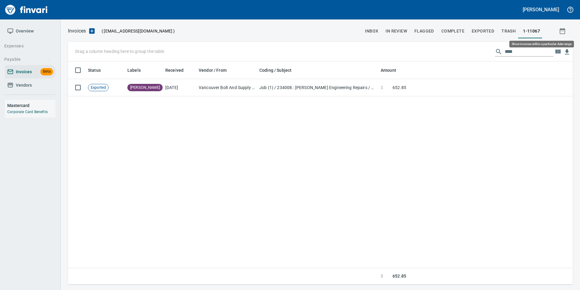
scroll to position [218, 500]
click at [508, 49] on input "****" at bounding box center [529, 52] width 49 height 10
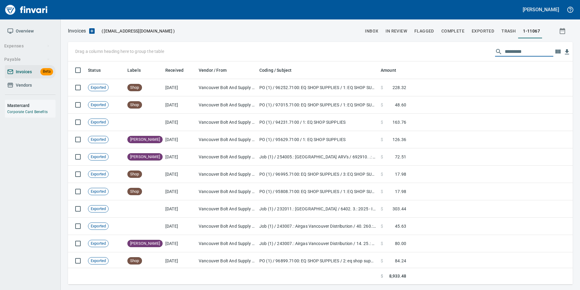
click at [394, 33] on span "In Review" at bounding box center [397, 31] width 22 height 8
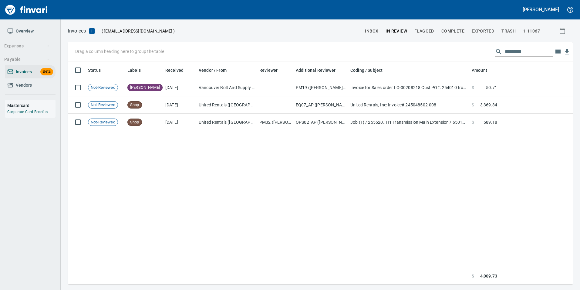
scroll to position [218, 496]
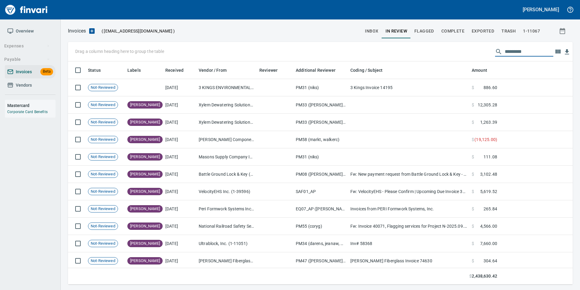
click at [517, 49] on input "text" at bounding box center [529, 52] width 49 height 10
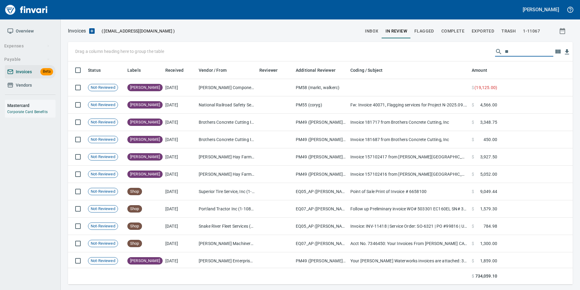
type input "*"
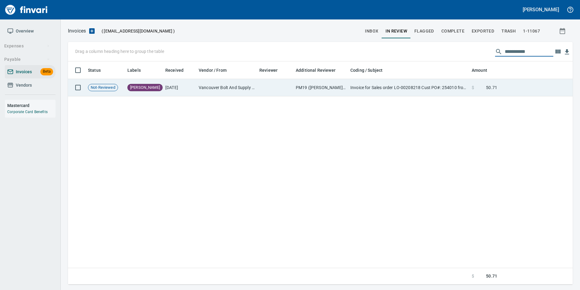
type input "**********"
click at [401, 86] on td "Invoice for Sales order LO-00208218 Cust PO#: 254010 from Vancouver Bolt & Supp…" at bounding box center [408, 87] width 121 height 17
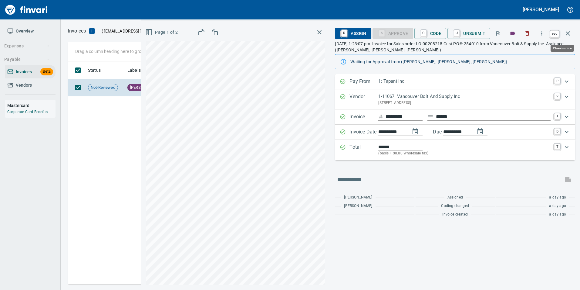
drag, startPoint x: 568, startPoint y: 30, endPoint x: 564, endPoint y: 33, distance: 5.5
click at [569, 30] on icon "button" at bounding box center [568, 33] width 7 height 7
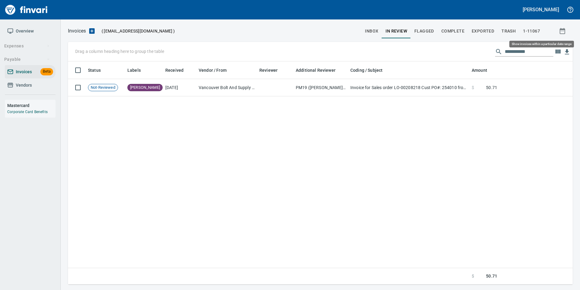
scroll to position [218, 500]
click at [371, 32] on span "inbox" at bounding box center [371, 31] width 13 height 8
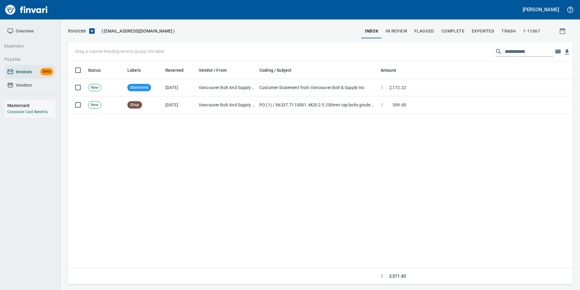
scroll to position [218, 501]
click at [394, 101] on td "$ 399.60" at bounding box center [394, 104] width 30 height 17
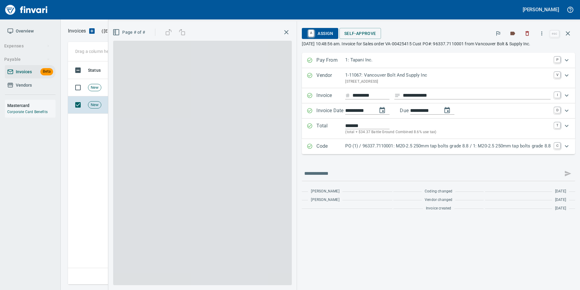
scroll to position [218, 500]
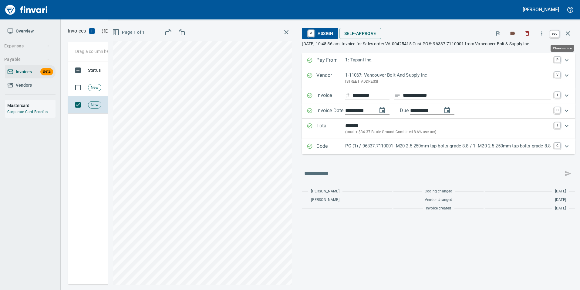
click at [569, 27] on button "button" at bounding box center [568, 33] width 15 height 15
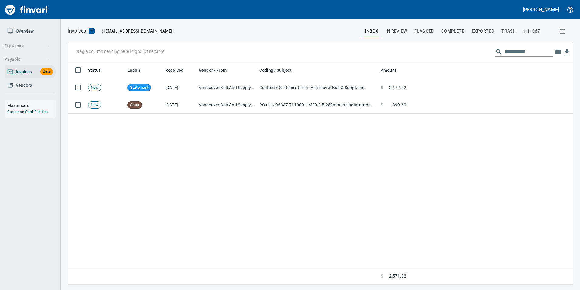
scroll to position [218, 500]
click at [536, 51] on input "**********" at bounding box center [529, 52] width 49 height 10
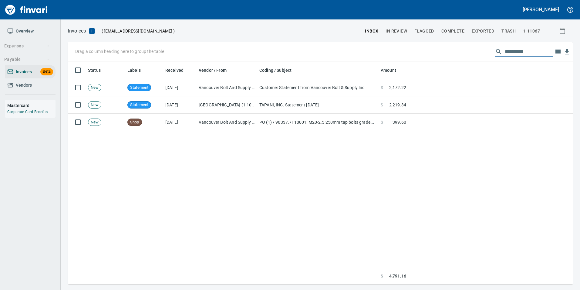
scroll to position [218, 501]
type input "*"
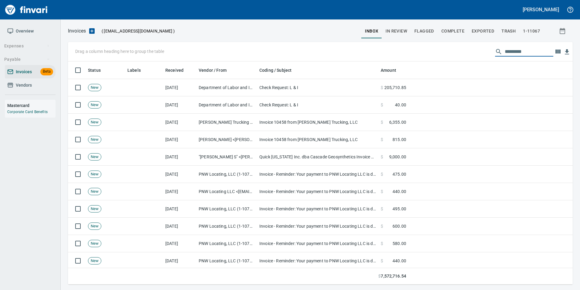
scroll to position [218, 496]
click at [24, 85] on span "Vendors" at bounding box center [24, 85] width 16 height 8
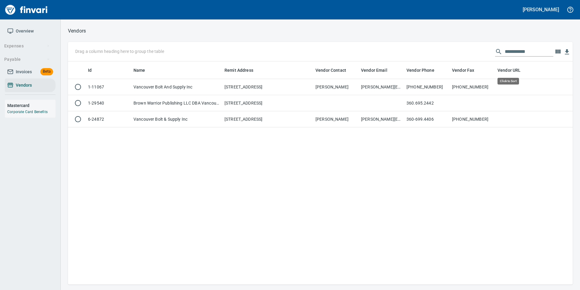
scroll to position [218, 501]
click at [529, 52] on input "**********" at bounding box center [529, 52] width 49 height 10
click at [529, 51] on input "**********" at bounding box center [529, 52] width 49 height 10
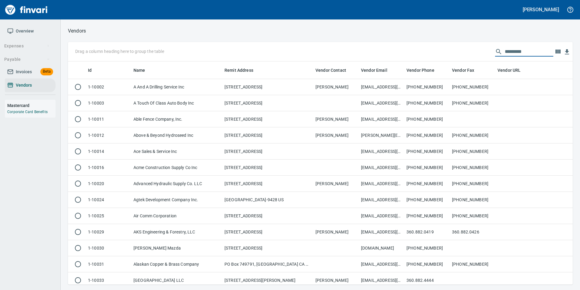
scroll to position [218, 496]
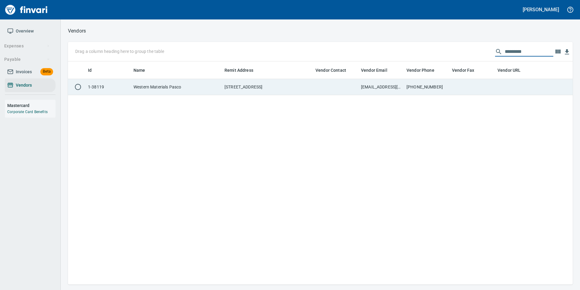
type input "*********"
click at [505, 87] on td at bounding box center [518, 87] width 46 height 16
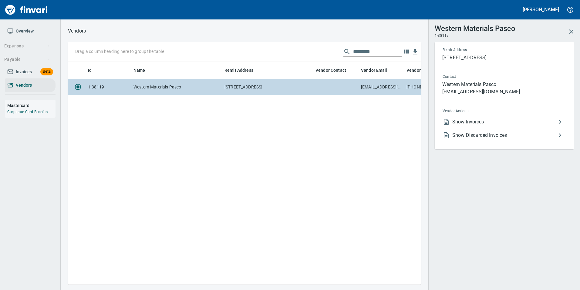
scroll to position [214, 349]
click at [488, 120] on span "Show Invoices" at bounding box center [505, 121] width 104 height 7
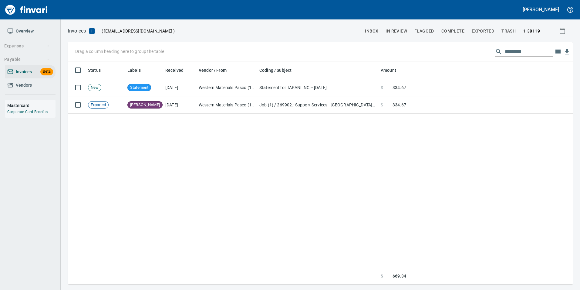
scroll to position [218, 501]
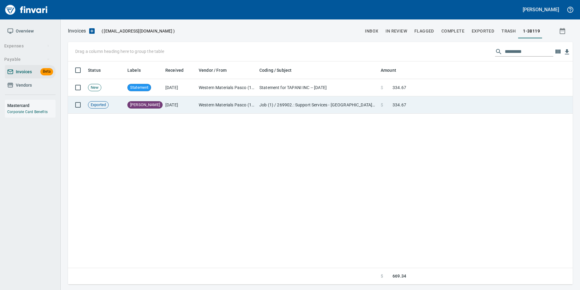
click at [473, 104] on td at bounding box center [491, 104] width 164 height 17
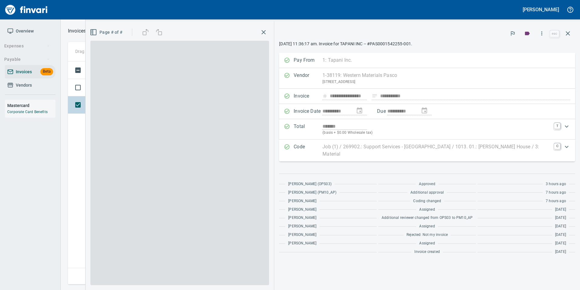
scroll to position [218, 500]
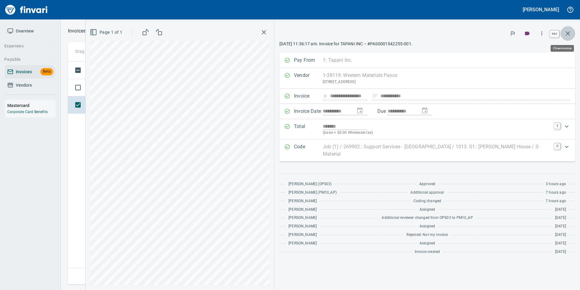
click at [566, 36] on icon "button" at bounding box center [568, 33] width 7 height 7
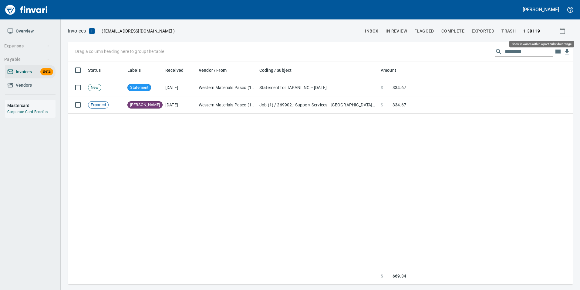
scroll to position [218, 501]
click at [372, 32] on span "inbox" at bounding box center [371, 31] width 13 height 8
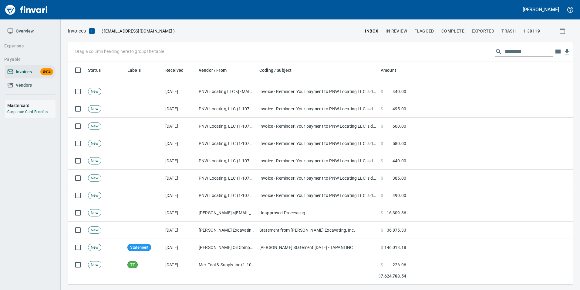
scroll to position [182, 0]
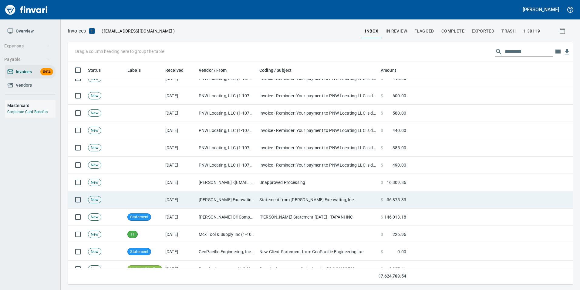
click at [267, 199] on td "Statement from [PERSON_NAME] Excavating, Inc." at bounding box center [317, 199] width 121 height 17
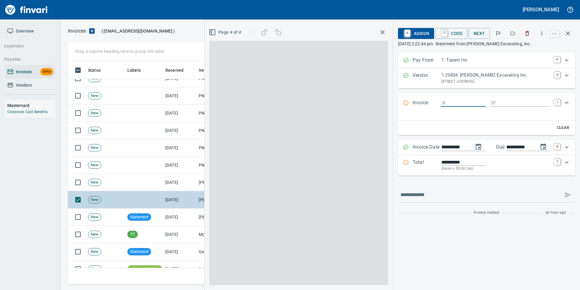
scroll to position [218, 496]
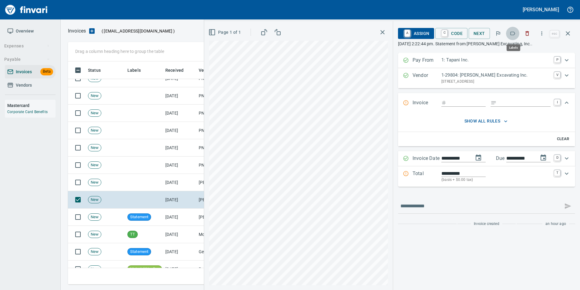
click at [512, 32] on icon "button" at bounding box center [513, 34] width 5 height 4
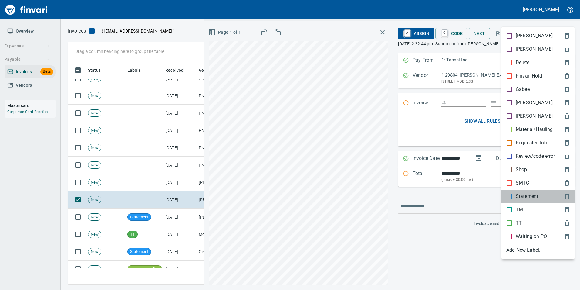
click at [532, 191] on div "Statement" at bounding box center [538, 195] width 73 height 13
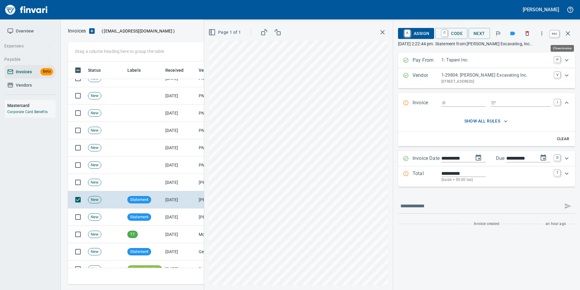
click at [570, 31] on icon "button" at bounding box center [568, 33] width 7 height 7
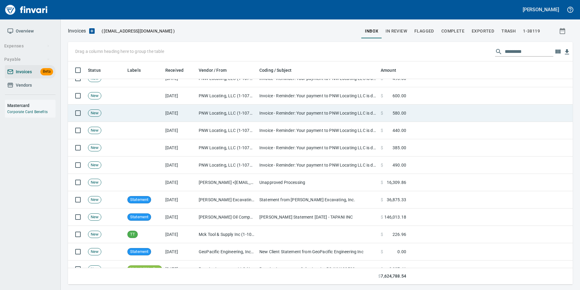
scroll to position [218, 496]
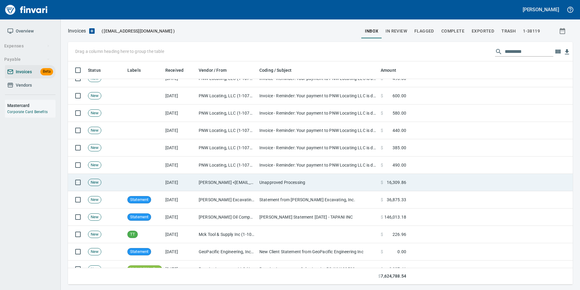
click at [267, 181] on td "Unapproved Processing" at bounding box center [317, 182] width 121 height 17
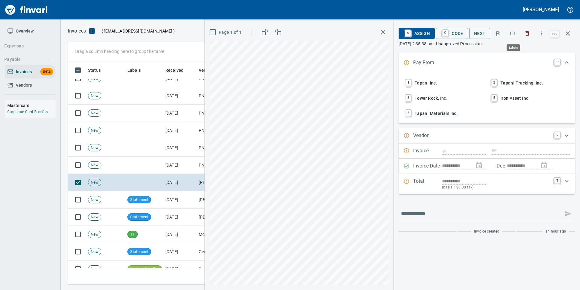
click at [510, 32] on button "button" at bounding box center [512, 33] width 13 height 13
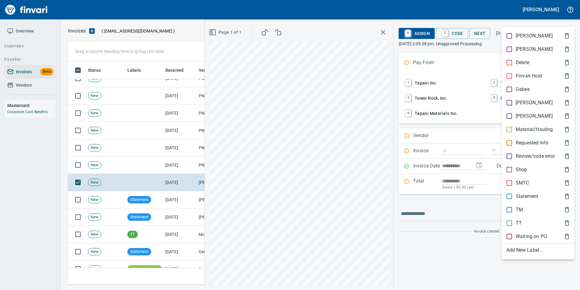
click at [522, 131] on p "Material/Hauling" at bounding box center [534, 129] width 37 height 7
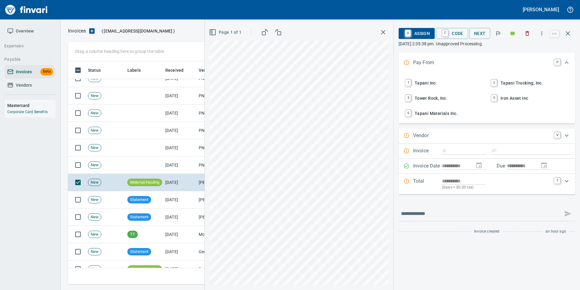
click at [569, 36] on icon "button" at bounding box center [568, 33] width 7 height 7
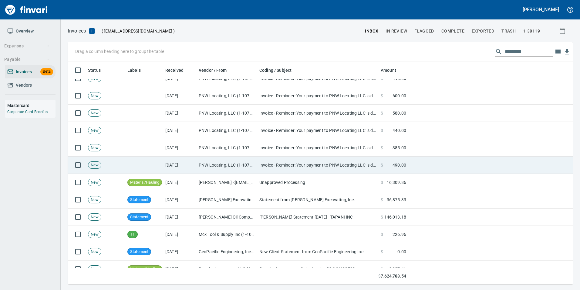
click at [281, 165] on td "Invoice - Reminder: Your payment to PNW Locating LLC is due" at bounding box center [317, 164] width 121 height 17
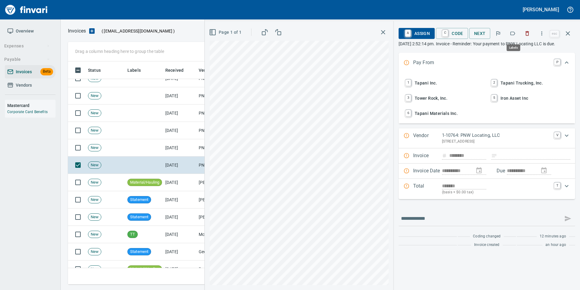
click at [512, 31] on icon "button" at bounding box center [513, 33] width 6 height 6
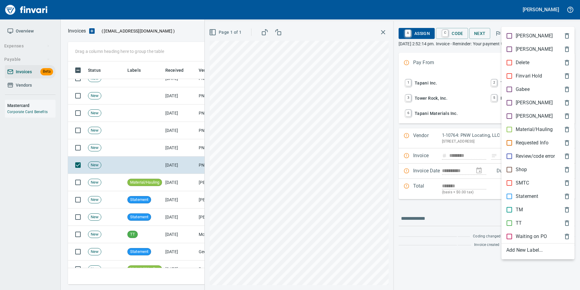
click at [524, 103] on p "[PERSON_NAME]" at bounding box center [534, 102] width 37 height 7
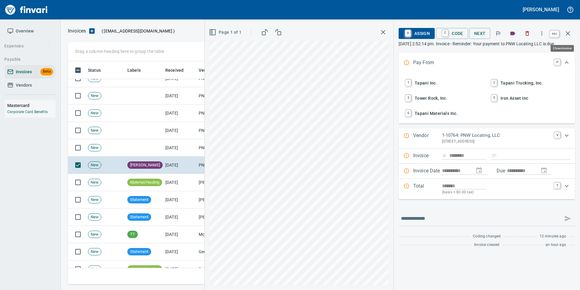
click at [570, 31] on icon "button" at bounding box center [568, 33] width 7 height 7
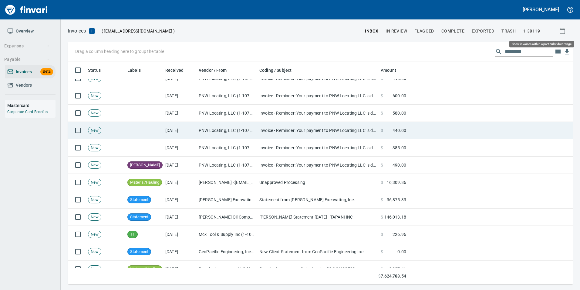
scroll to position [218, 496]
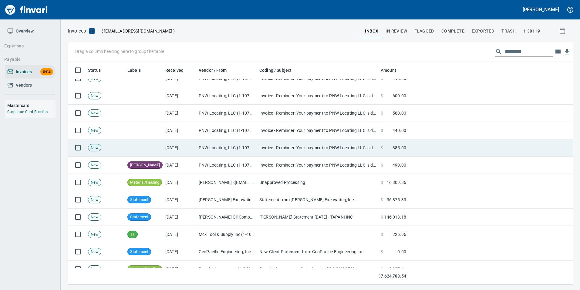
click at [267, 145] on td "Invoice - Reminder: Your payment to PNW Locating LLC is due" at bounding box center [317, 147] width 121 height 17
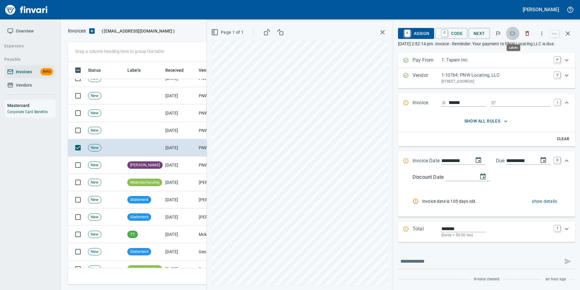
click at [514, 35] on icon "button" at bounding box center [513, 33] width 6 height 6
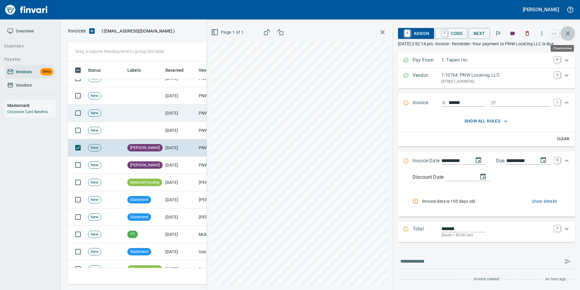
drag, startPoint x: 572, startPoint y: 35, endPoint x: 379, endPoint y: 106, distance: 205.9
click at [569, 36] on button "button" at bounding box center [568, 33] width 15 height 15
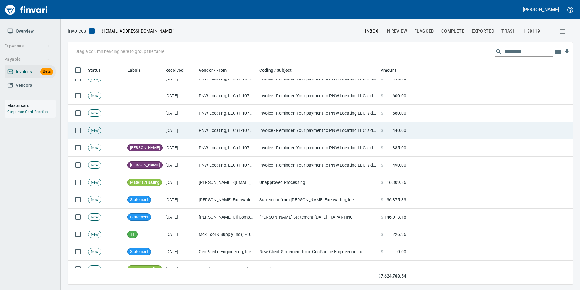
click at [203, 130] on td "PNW Locating, LLC (1-10764)" at bounding box center [226, 130] width 61 height 17
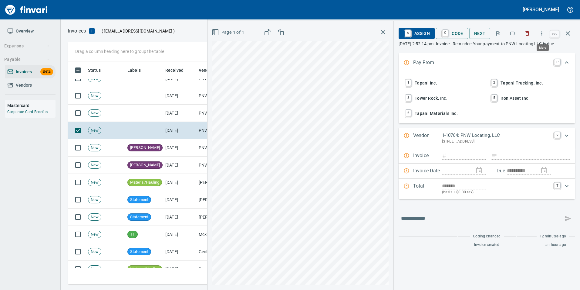
click at [545, 32] on icon "button" at bounding box center [542, 33] width 6 height 6
click at [517, 32] on div at bounding box center [290, 145] width 580 height 290
click at [515, 34] on icon "button" at bounding box center [513, 33] width 6 height 6
click at [574, 33] on button "button" at bounding box center [568, 33] width 15 height 15
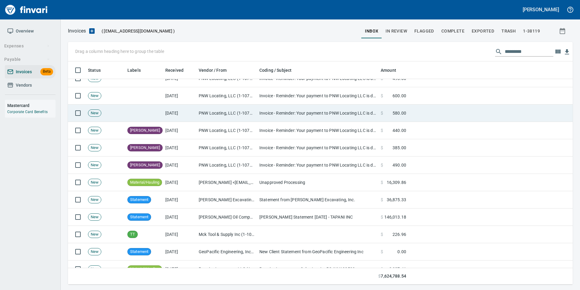
scroll to position [218, 496]
click at [320, 111] on td "Invoice - Reminder: Your payment to PNW Locating LLC is due" at bounding box center [317, 112] width 121 height 17
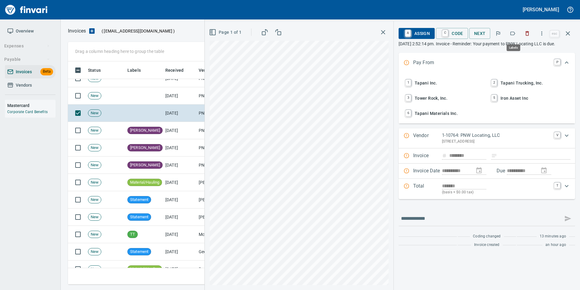
click at [517, 33] on button "button" at bounding box center [512, 33] width 13 height 13
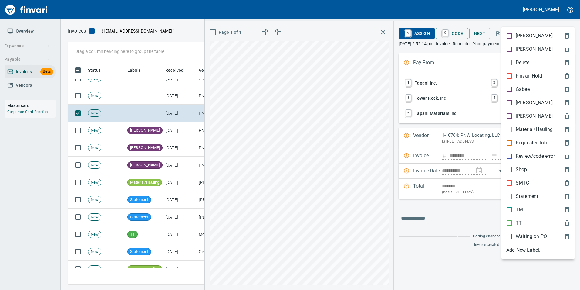
scroll to position [218, 496]
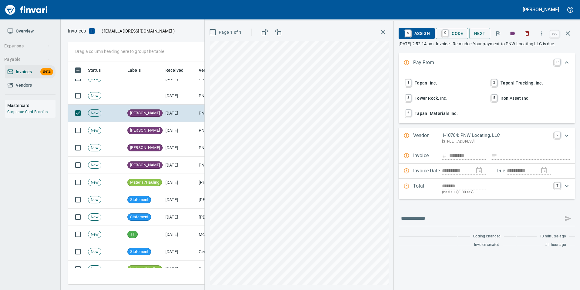
click at [570, 34] on icon "button" at bounding box center [568, 33] width 7 height 7
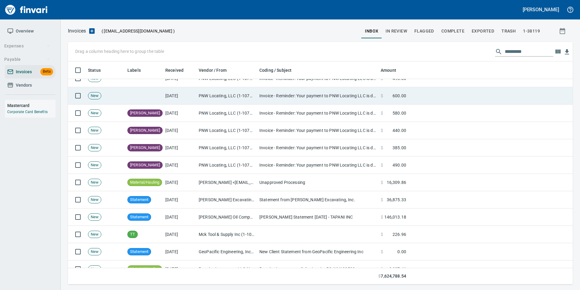
click at [307, 94] on td "Invoice - Reminder: Your payment to PNW Locating LLC is due" at bounding box center [317, 95] width 121 height 17
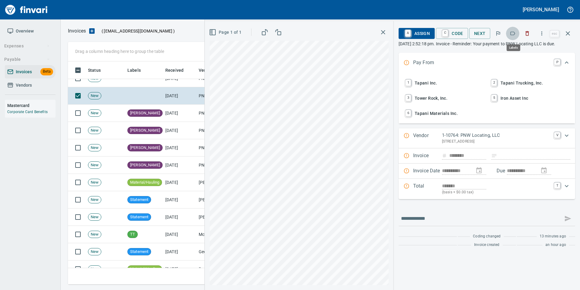
scroll to position [218, 496]
click at [514, 34] on icon "button" at bounding box center [513, 33] width 6 height 6
click at [572, 32] on icon "button" at bounding box center [568, 33] width 7 height 7
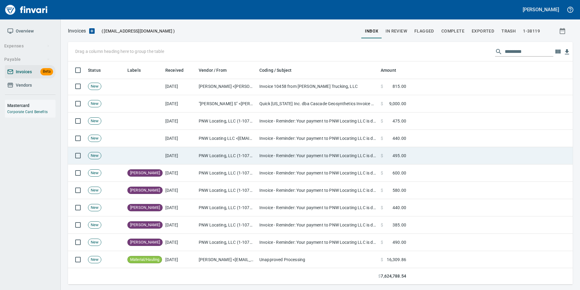
scroll to position [91, 0]
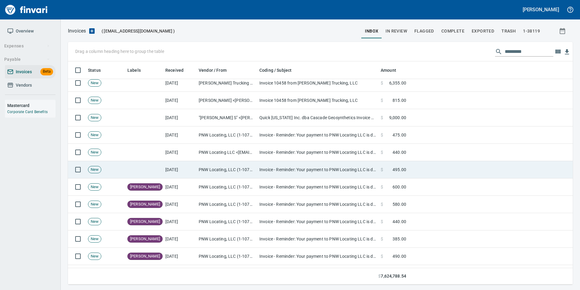
click at [175, 170] on td "[DATE]" at bounding box center [179, 169] width 33 height 17
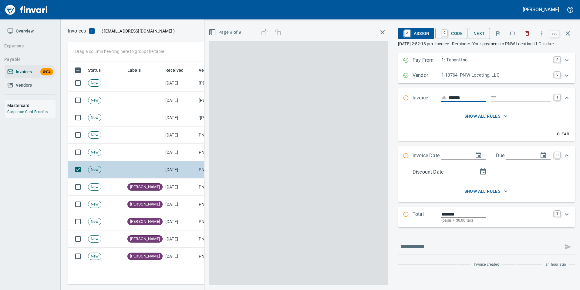
scroll to position [218, 496]
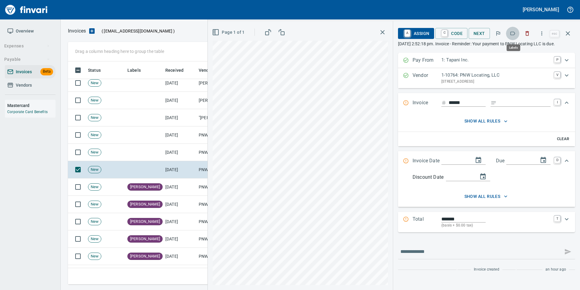
click at [515, 32] on icon "button" at bounding box center [513, 33] width 6 height 6
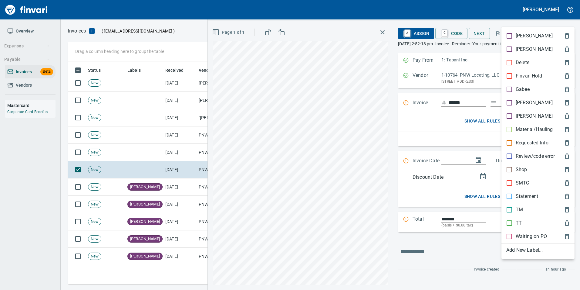
click at [518, 103] on p "[PERSON_NAME]" at bounding box center [534, 102] width 37 height 7
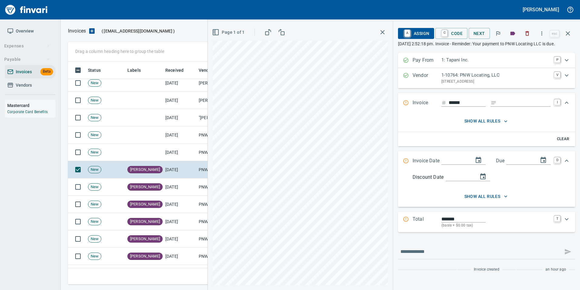
click at [571, 31] on icon "button" at bounding box center [568, 33] width 7 height 7
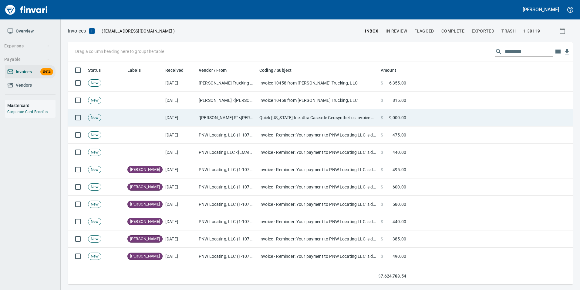
scroll to position [218, 496]
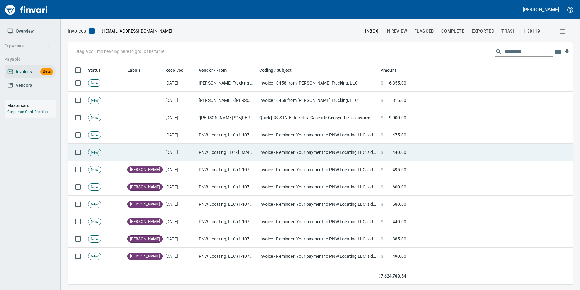
click at [201, 150] on td "PNW Locating LLC <quickbooks@notification.intuit.com>" at bounding box center [226, 152] width 61 height 17
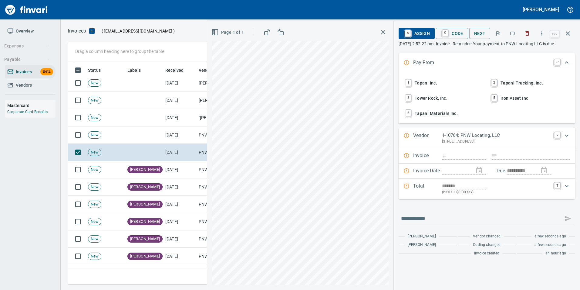
click at [507, 35] on div at bounding box center [513, 33] width 43 height 13
click at [508, 33] on button "button" at bounding box center [512, 33] width 13 height 13
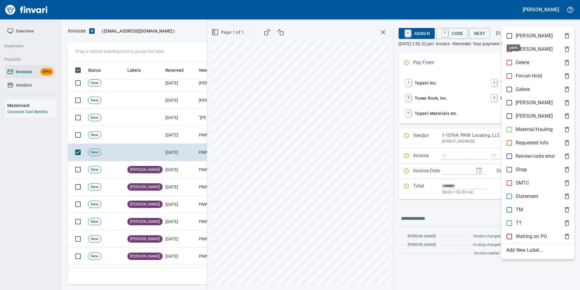
scroll to position [218, 496]
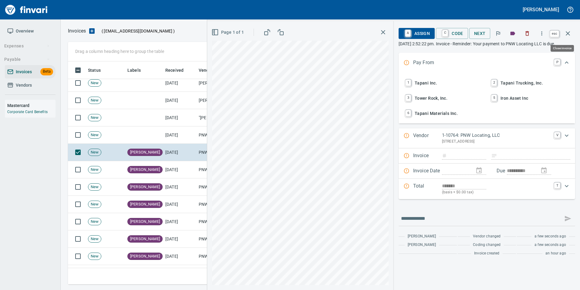
click at [568, 35] on icon "button" at bounding box center [568, 33] width 7 height 7
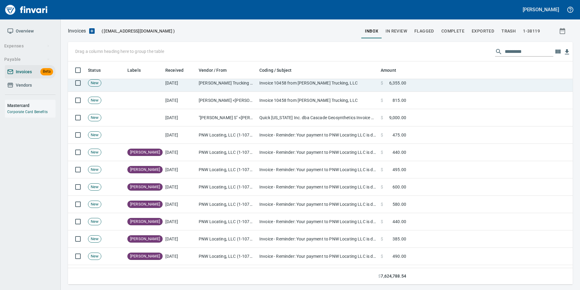
scroll to position [218, 496]
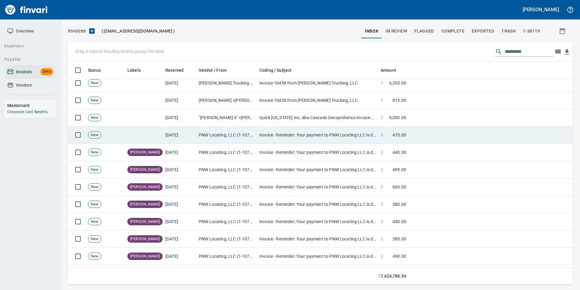
click at [186, 133] on td "[DATE]" at bounding box center [179, 134] width 33 height 17
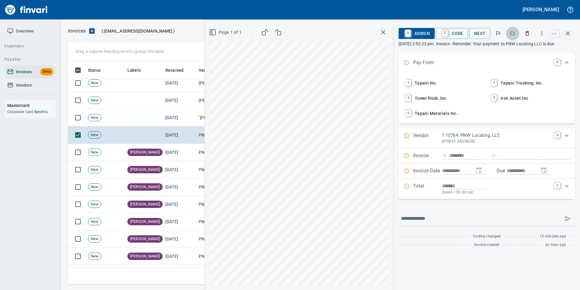
click at [514, 34] on icon "button" at bounding box center [513, 33] width 6 height 6
drag, startPoint x: 570, startPoint y: 36, endPoint x: 421, endPoint y: 71, distance: 153.5
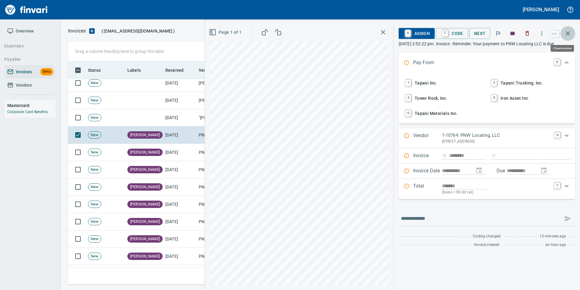
click at [570, 36] on icon "button" at bounding box center [568, 33] width 7 height 7
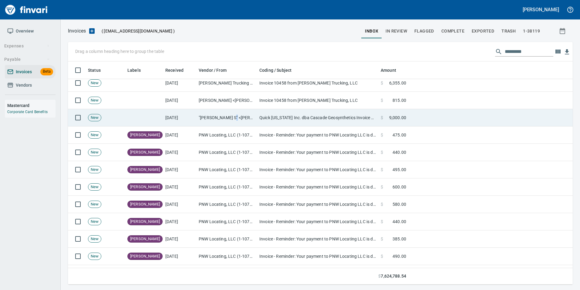
click at [230, 122] on td ""Cruz, Angelina S" <angelina@bowmanconstructionsupply.com>" at bounding box center [226, 117] width 61 height 17
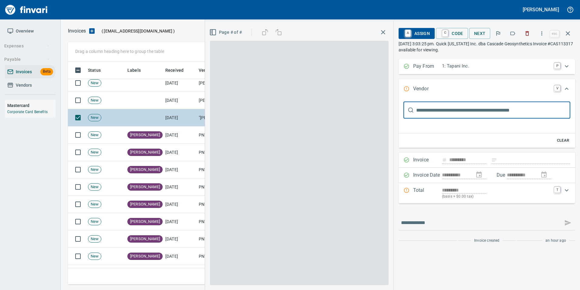
type input "**********"
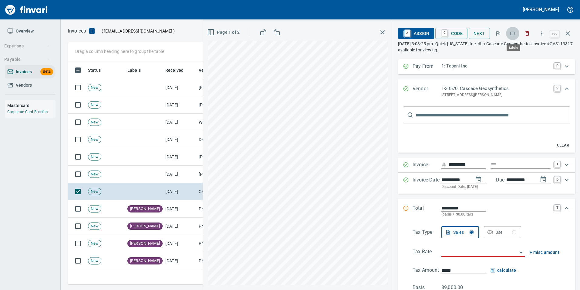
click at [512, 36] on icon "button" at bounding box center [513, 33] width 6 height 6
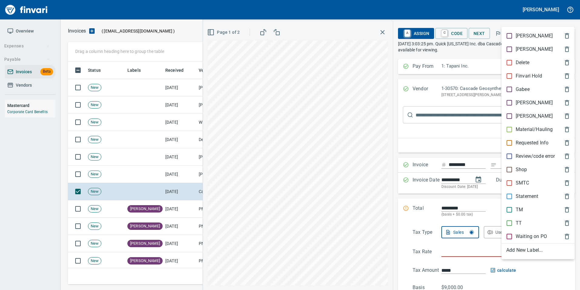
scroll to position [218, 496]
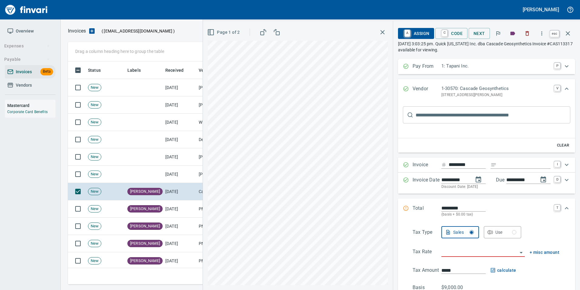
click at [571, 36] on icon "button" at bounding box center [568, 33] width 7 height 7
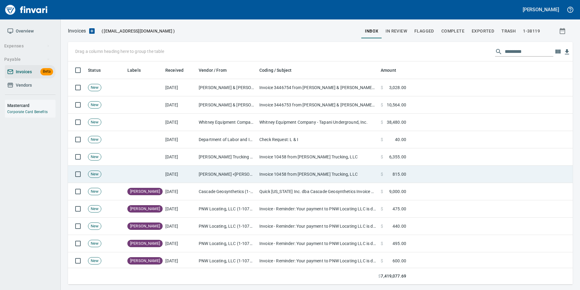
click at [230, 179] on td "Danielle Nerpel <danielle@cwsmithtrucking.com>" at bounding box center [226, 173] width 61 height 17
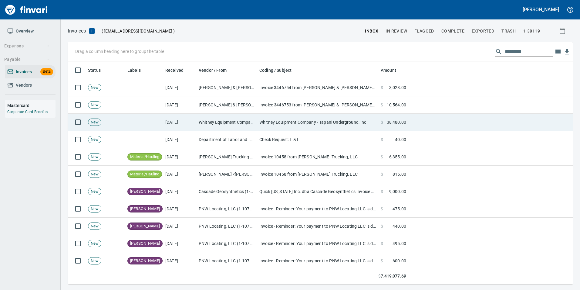
scroll to position [218, 496]
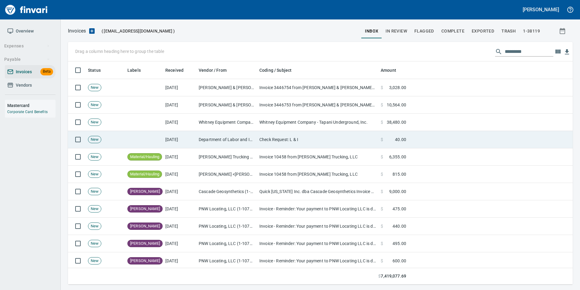
click at [274, 141] on td "Check Request: L & I" at bounding box center [317, 139] width 121 height 17
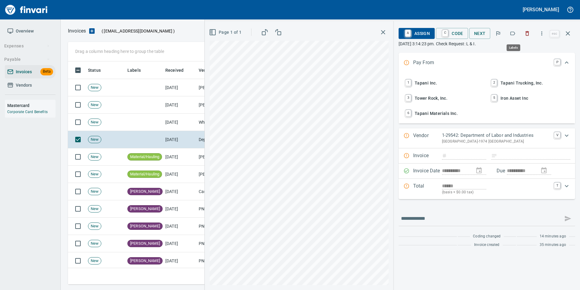
click at [515, 33] on icon "button" at bounding box center [513, 33] width 6 height 6
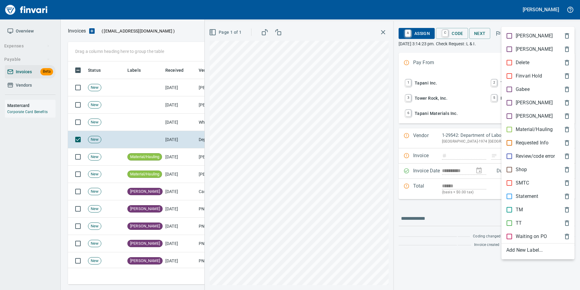
scroll to position [218, 496]
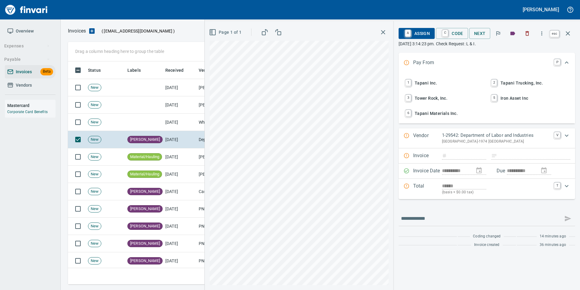
click at [572, 35] on button "button" at bounding box center [568, 33] width 15 height 15
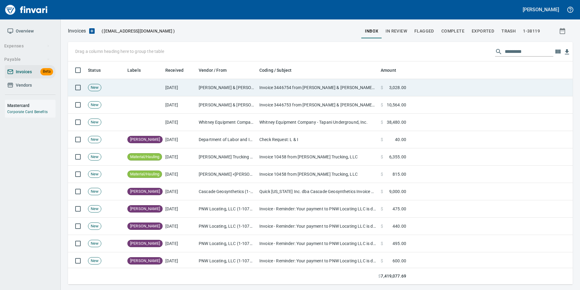
scroll to position [218, 496]
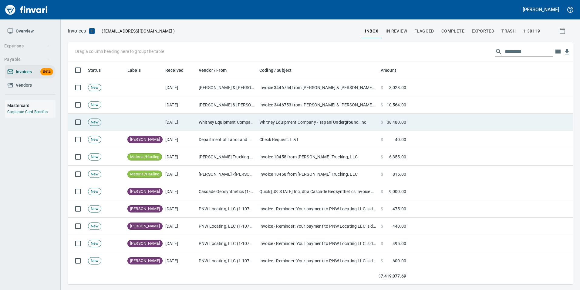
click at [328, 125] on td "Whitney Equipment Company - Tapani Underground, Inc." at bounding box center [317, 122] width 121 height 17
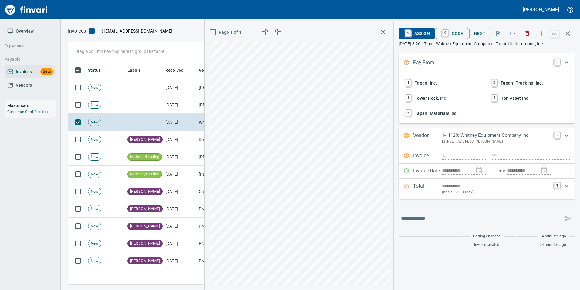
click at [511, 34] on icon "button" at bounding box center [513, 33] width 6 height 6
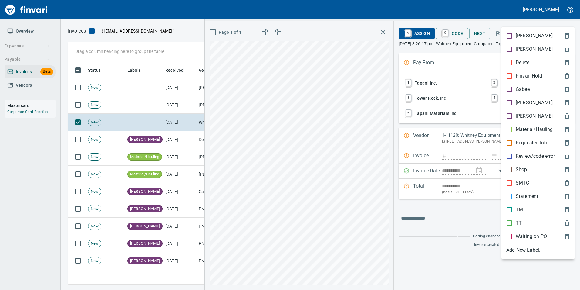
click at [526, 195] on p "Statement" at bounding box center [527, 195] width 22 height 7
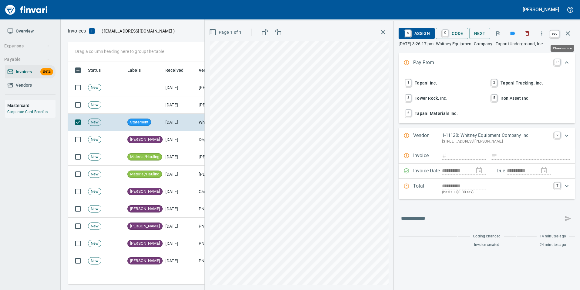
drag, startPoint x: 568, startPoint y: 35, endPoint x: 563, endPoint y: 37, distance: 5.0
click at [568, 34] on icon "button" at bounding box center [568, 33] width 7 height 7
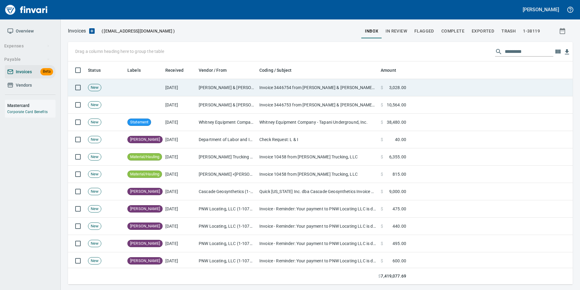
scroll to position [218, 496]
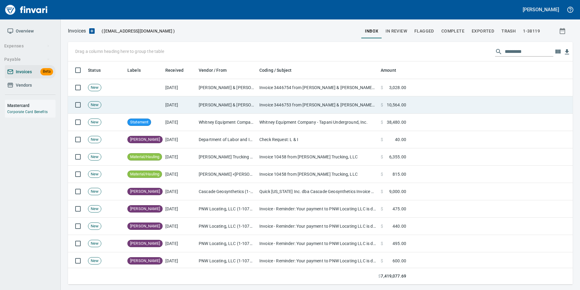
click at [260, 104] on td "Invoice 3446753 from [PERSON_NAME] & [PERSON_NAME] re: General Construction, 13…" at bounding box center [317, 104] width 121 height 17
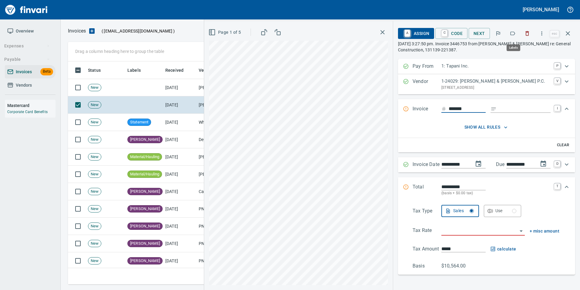
click at [512, 35] on icon "button" at bounding box center [513, 33] width 6 height 6
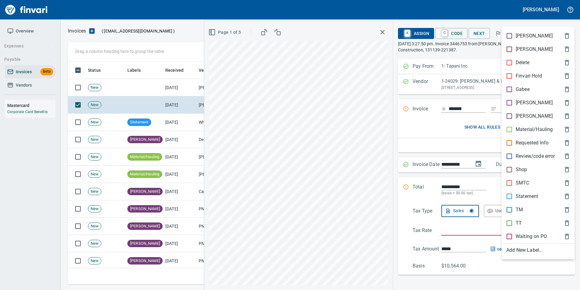
scroll to position [218, 496]
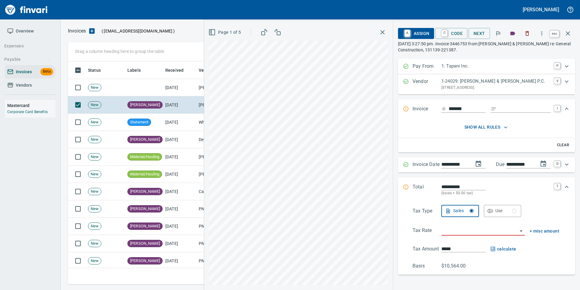
click at [570, 31] on icon "button" at bounding box center [568, 33] width 7 height 7
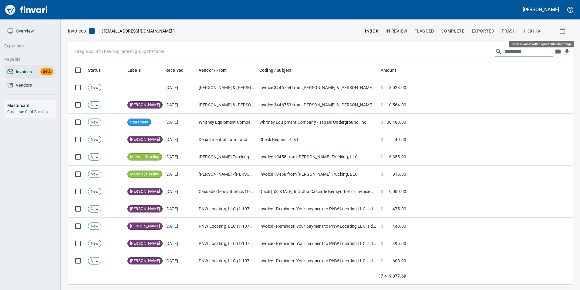
scroll to position [218, 496]
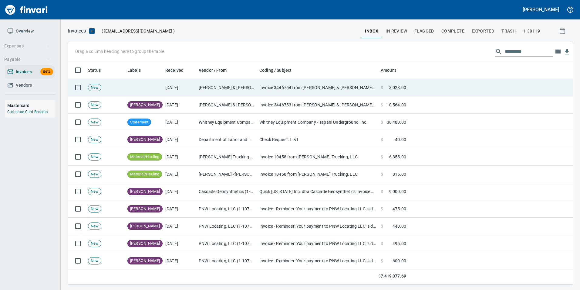
click at [318, 83] on td "Invoice 3446754 from [PERSON_NAME] & [PERSON_NAME] re: [PERSON_NAME] v [PERSON_…" at bounding box center [317, 87] width 121 height 17
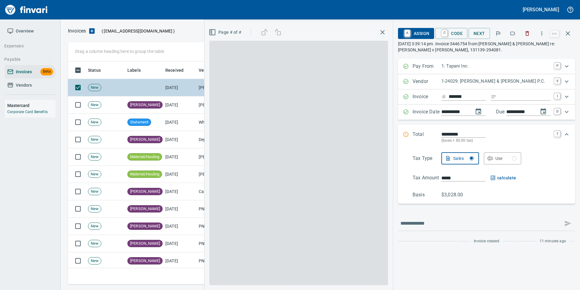
scroll to position [218, 496]
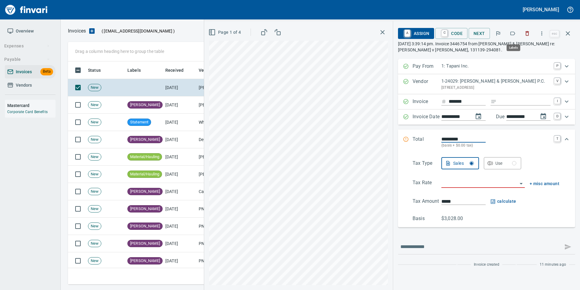
click at [511, 31] on icon "button" at bounding box center [513, 33] width 6 height 6
click at [570, 37] on button "button" at bounding box center [568, 33] width 15 height 15
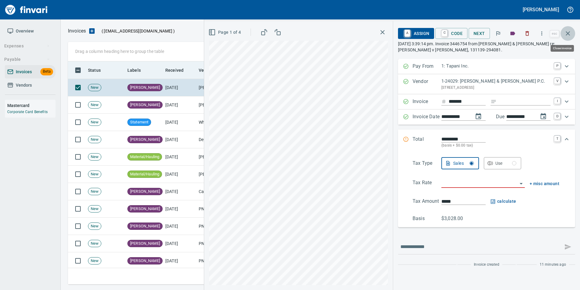
scroll to position [218, 496]
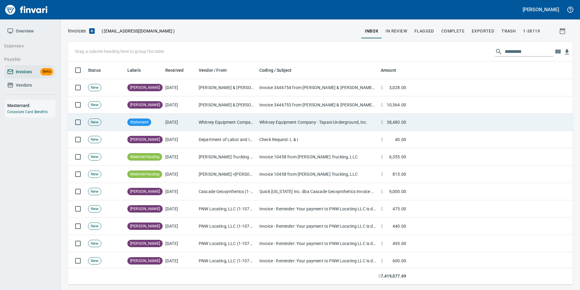
click at [338, 124] on td "Whitney Equipment Company - Tapani Underground, Inc." at bounding box center [317, 122] width 121 height 17
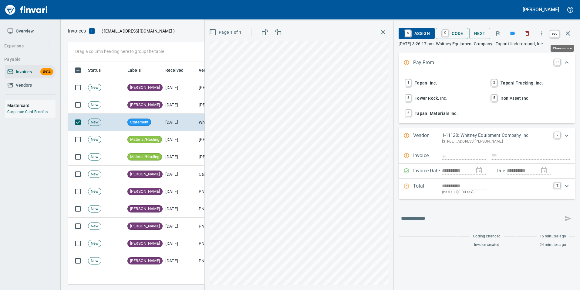
click at [569, 32] on icon "button" at bounding box center [568, 33] width 4 height 4
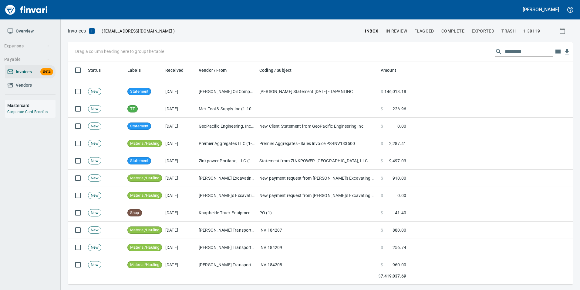
scroll to position [273, 0]
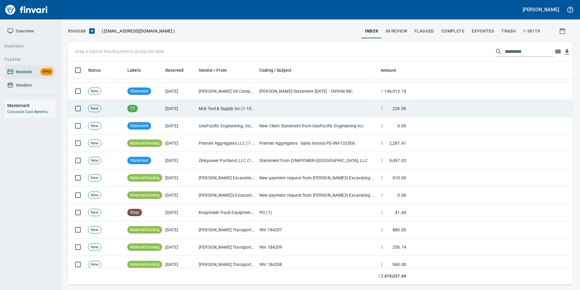
click at [210, 102] on td "Mck Tool & Supply Inc (1-10644)" at bounding box center [226, 108] width 61 height 17
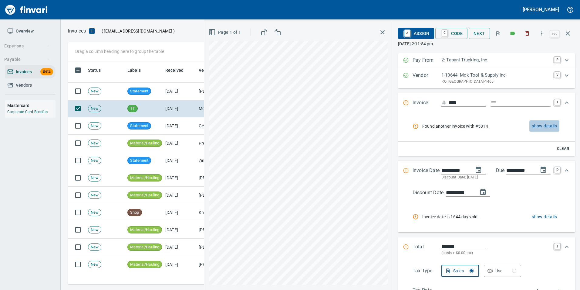
click at [536, 126] on span "show details" at bounding box center [544, 126] width 25 height 8
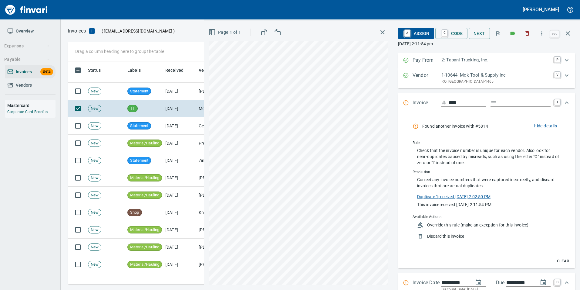
click at [440, 198] on link "Duplicate 1 received 9/24/2025, 2:02:50 PM" at bounding box center [453, 195] width 73 height 6
drag, startPoint x: 529, startPoint y: 34, endPoint x: 501, endPoint y: 35, distance: 27.9
click at [529, 33] on icon "button" at bounding box center [528, 33] width 6 height 6
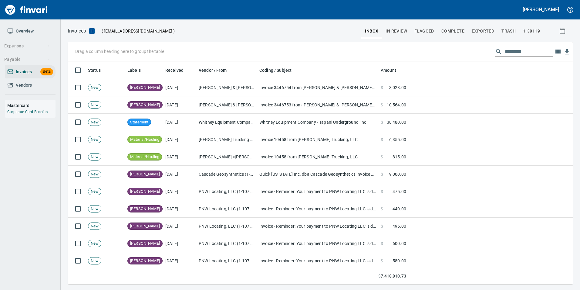
scroll to position [218, 496]
drag, startPoint x: 134, startPoint y: 66, endPoint x: 99, endPoint y: 49, distance: 39.4
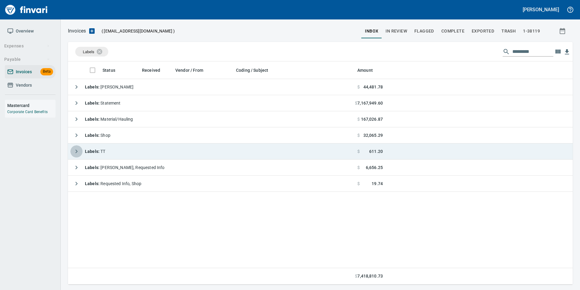
click at [76, 153] on icon "button" at bounding box center [77, 151] width 2 height 4
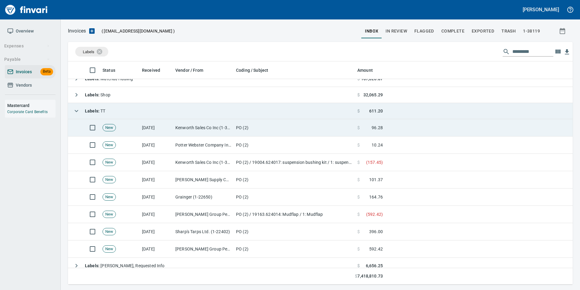
scroll to position [62, 0]
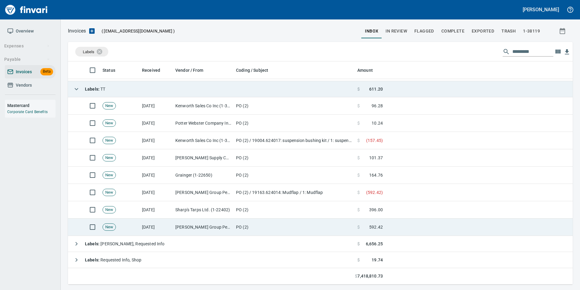
click at [223, 223] on td "[PERSON_NAME] Group Peterbilt([MEDICAL_DATA]) (1-38196)" at bounding box center [203, 226] width 61 height 17
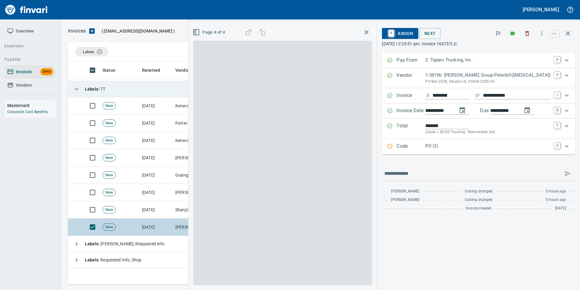
scroll to position [218, 496]
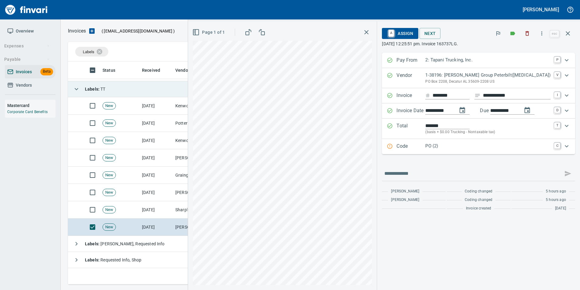
click at [419, 146] on p "Code" at bounding box center [411, 146] width 29 height 8
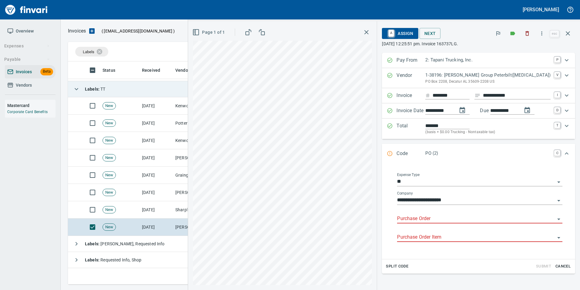
click at [426, 215] on input "Purchase Order" at bounding box center [476, 218] width 158 height 9
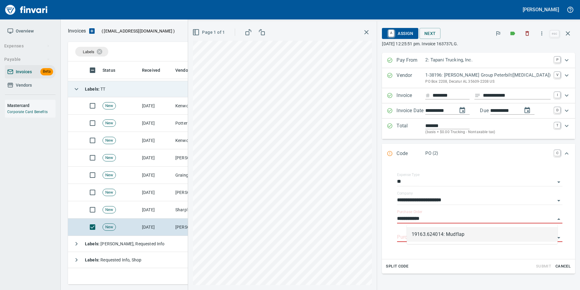
click at [467, 234] on li "19163.624014: Mudflap" at bounding box center [482, 234] width 151 height 15
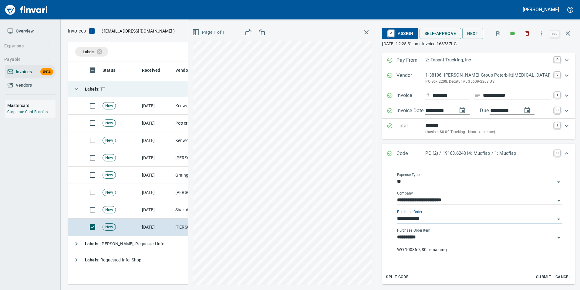
type input "**********"
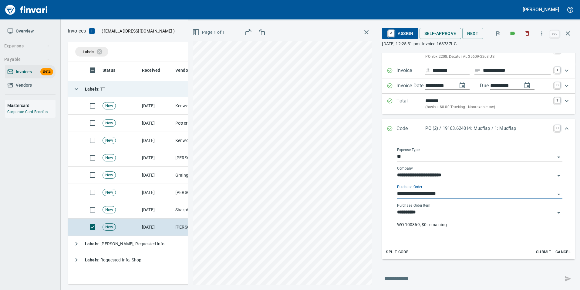
scroll to position [59, 0]
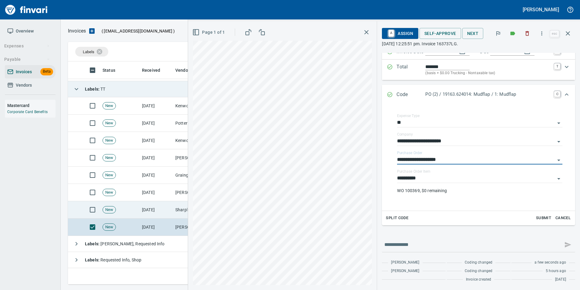
click at [155, 212] on td "[DATE]" at bounding box center [156, 209] width 33 height 17
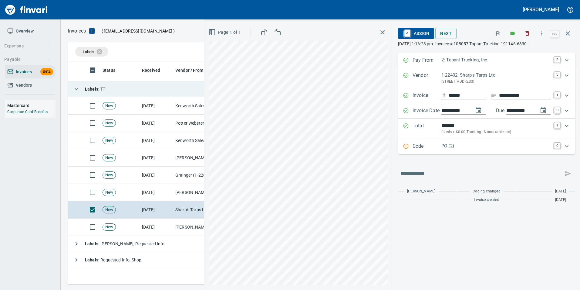
click at [418, 148] on p "Code" at bounding box center [427, 146] width 29 height 8
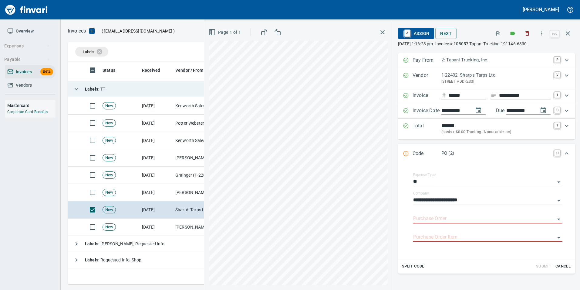
click at [417, 217] on input "Purchase Order" at bounding box center [484, 218] width 142 height 9
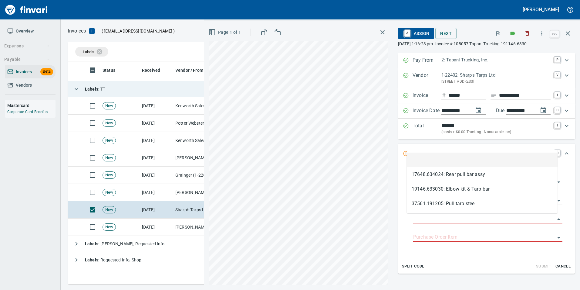
scroll to position [218, 496]
type input "**********"
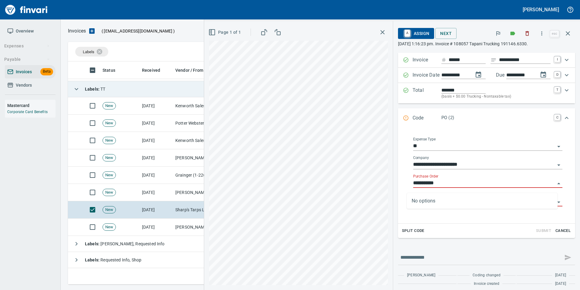
scroll to position [40, 0]
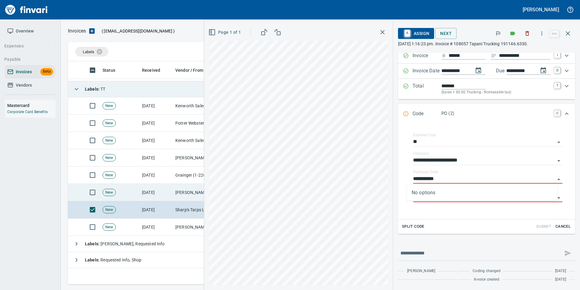
click at [185, 190] on td "Jackson Group Peterbilt(IBS) (1-38196)" at bounding box center [203, 192] width 61 height 17
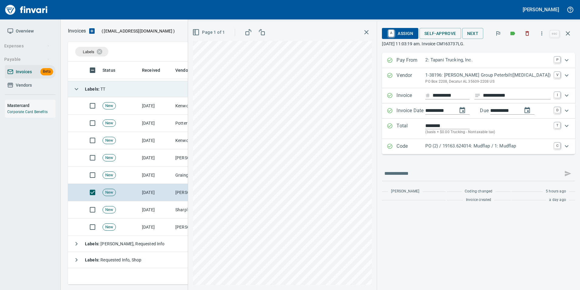
drag, startPoint x: 428, startPoint y: 144, endPoint x: 446, endPoint y: 158, distance: 22.9
click at [426, 144] on p "Code" at bounding box center [411, 146] width 29 height 8
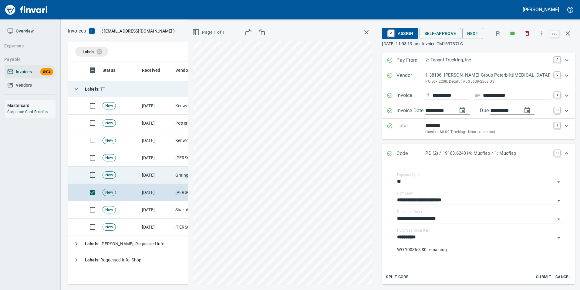
click at [180, 176] on td "Grainger (1-22650)" at bounding box center [203, 174] width 61 height 17
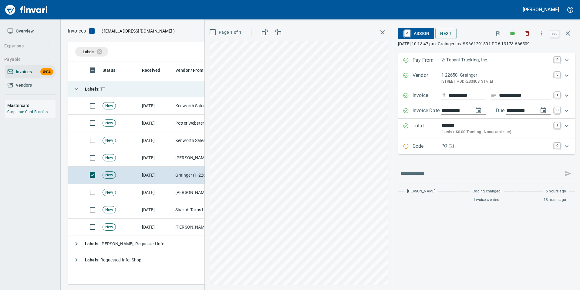
click at [413, 148] on p "Code" at bounding box center [427, 146] width 29 height 8
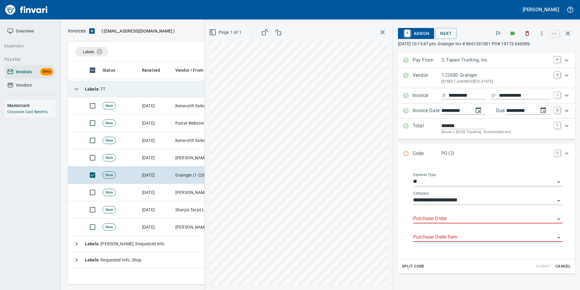
drag, startPoint x: 427, startPoint y: 219, endPoint x: 426, endPoint y: 216, distance: 3.5
click at [427, 218] on input "Purchase Order" at bounding box center [484, 218] width 142 height 9
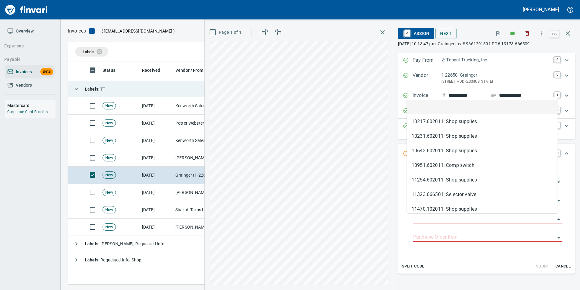
scroll to position [218, 496]
type input "**********"
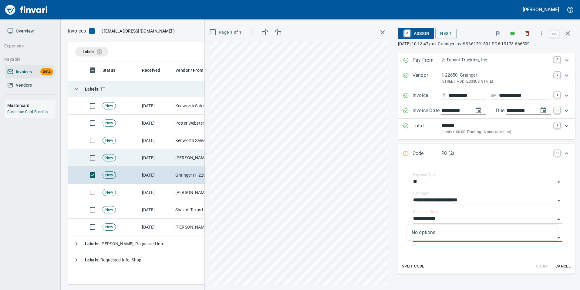
click at [181, 155] on td "McMaster-Carr Supply Company (1-10645)" at bounding box center [203, 157] width 61 height 17
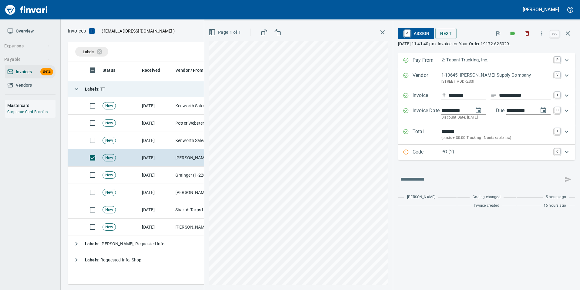
click at [437, 155] on p "Code" at bounding box center [427, 152] width 29 height 8
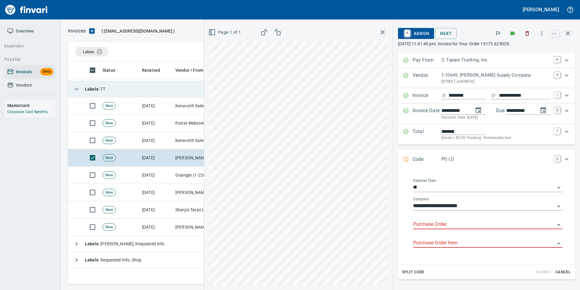
click at [427, 225] on input "Purchase Order" at bounding box center [484, 224] width 142 height 9
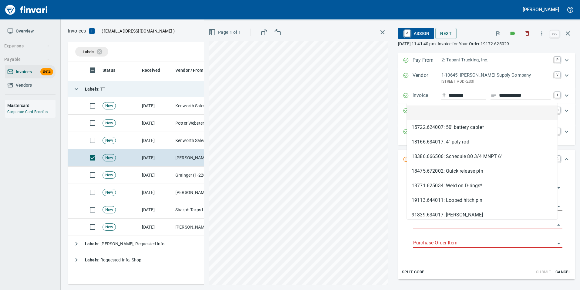
scroll to position [218, 496]
type input "**********"
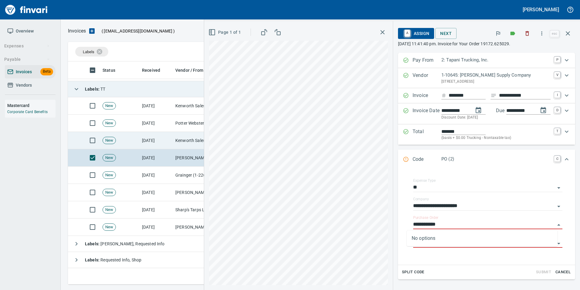
click at [178, 141] on td "Kenworth Sales Co Inc (1-38304)" at bounding box center [203, 140] width 61 height 17
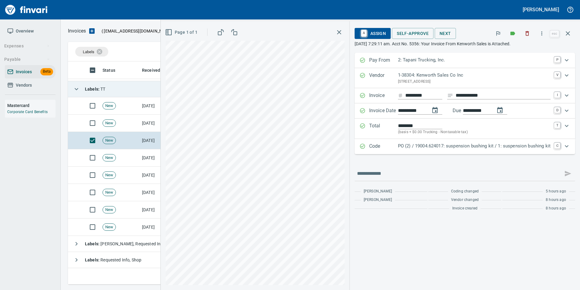
click at [408, 147] on p "PO (2) / 19004.624017: suspension bushing kit / 1: suspension bushing kit" at bounding box center [474, 145] width 153 height 7
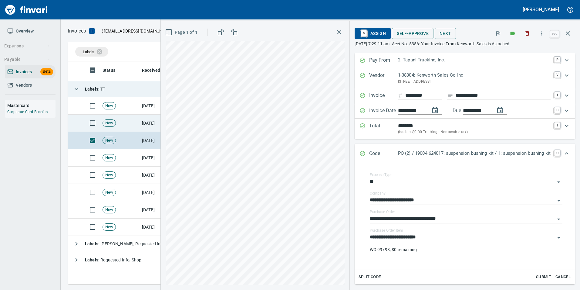
click at [147, 117] on td "[DATE]" at bounding box center [156, 122] width 33 height 17
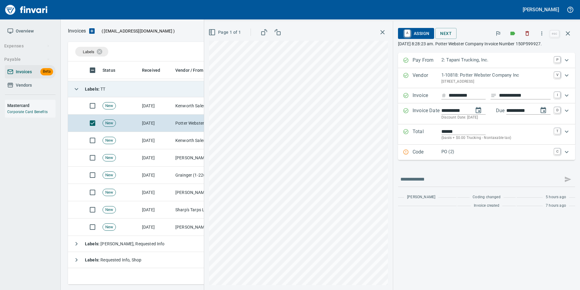
click at [399, 155] on div "Code PO (2) C" at bounding box center [486, 152] width 177 height 15
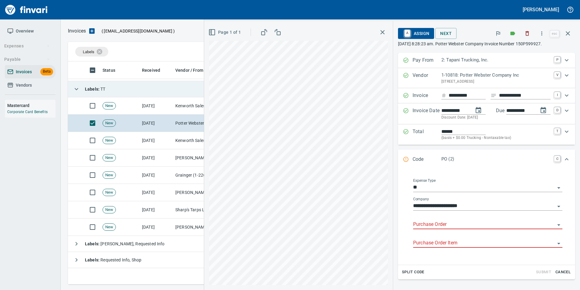
click at [417, 225] on input "Purchase Order" at bounding box center [484, 224] width 142 height 9
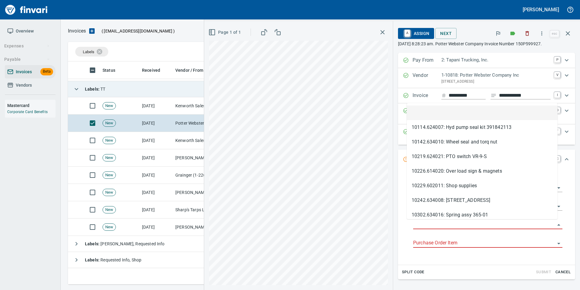
scroll to position [218, 496]
type input "**********"
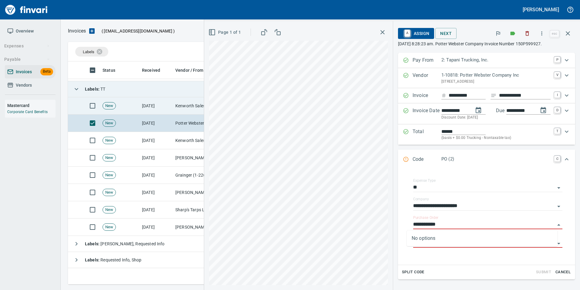
click at [180, 106] on td "Kenworth Sales Co Inc (1-38304)" at bounding box center [203, 105] width 61 height 17
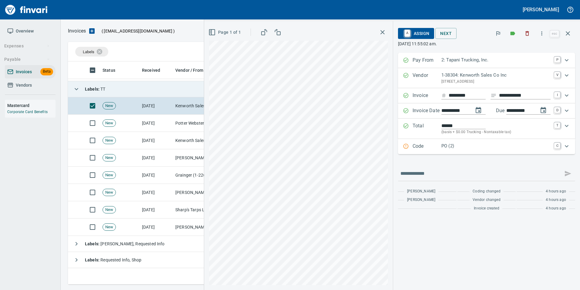
click at [423, 148] on p "Code" at bounding box center [427, 146] width 29 height 8
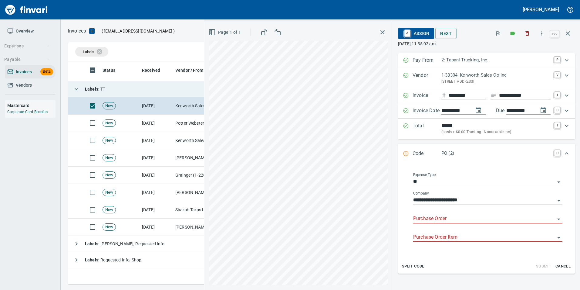
click at [433, 219] on input "Purchase Order" at bounding box center [484, 218] width 142 height 9
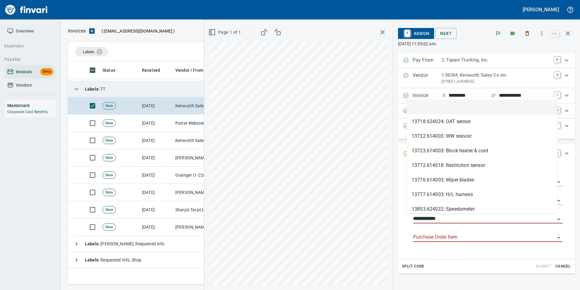
scroll to position [218, 496]
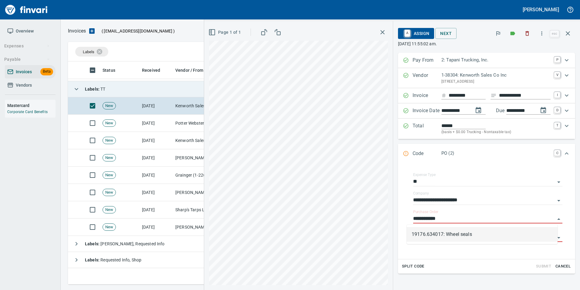
click at [442, 233] on li "19176.634017: Wheel seals" at bounding box center [482, 234] width 151 height 15
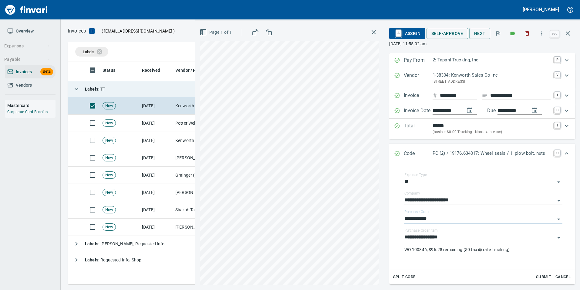
type input "**********"
click at [397, 151] on icon "Expand" at bounding box center [397, 153] width 6 height 6
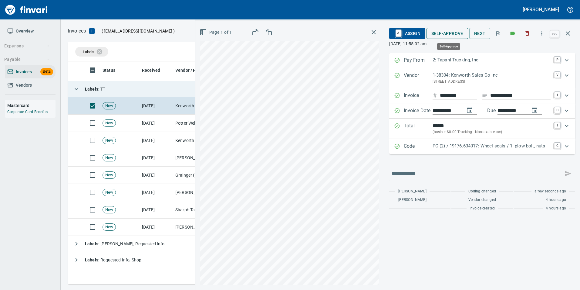
click at [438, 32] on span "Self-Approve" at bounding box center [448, 34] width 32 height 8
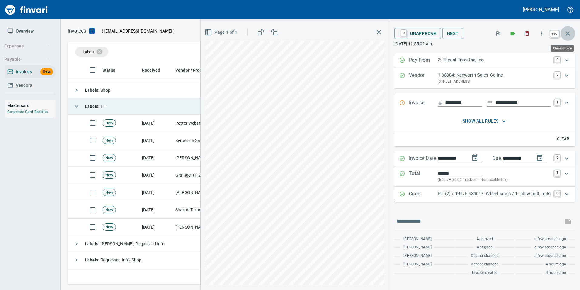
click at [568, 36] on icon "button" at bounding box center [568, 33] width 7 height 7
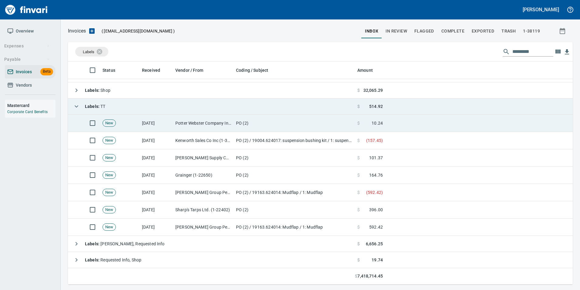
click at [229, 126] on td "Potter Webster Company Inc (1-10818)" at bounding box center [203, 122] width 61 height 17
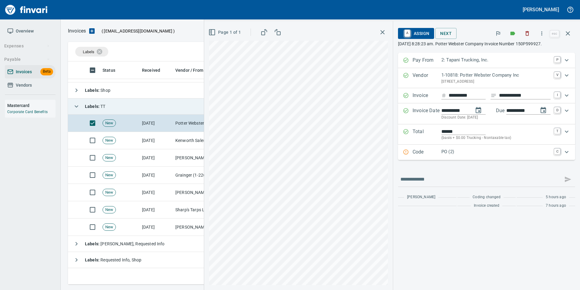
click at [427, 153] on p "Code" at bounding box center [427, 152] width 29 height 8
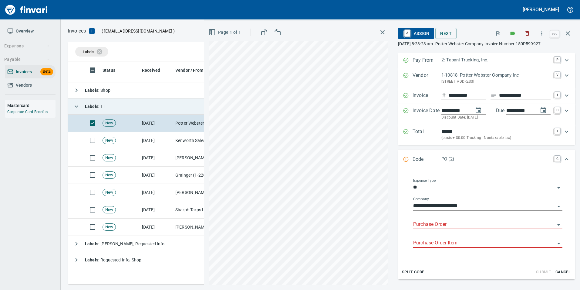
click at [439, 222] on input "Purchase Order" at bounding box center [484, 224] width 142 height 9
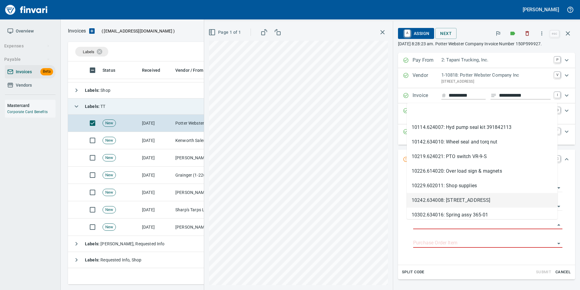
scroll to position [218, 496]
type input "**********"
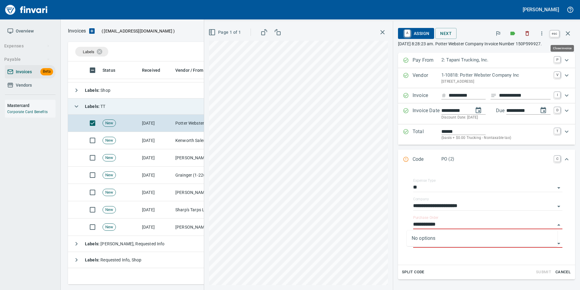
click at [573, 35] on button "button" at bounding box center [568, 33] width 15 height 15
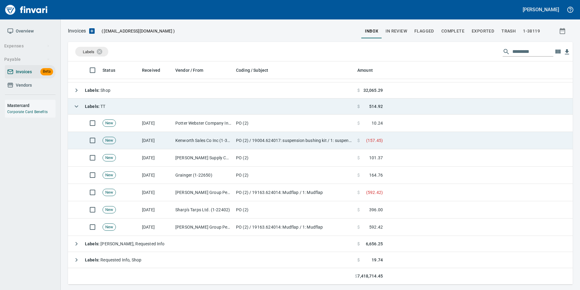
scroll to position [218, 496]
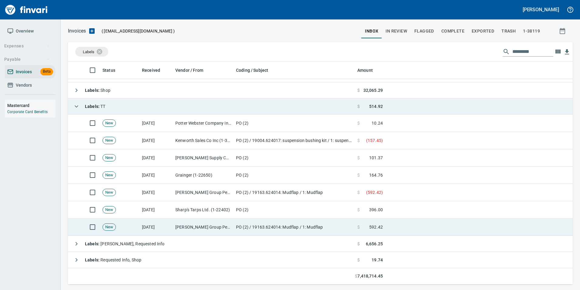
click at [188, 227] on td "Jackson Group Peterbilt(IBS) (1-38196)" at bounding box center [203, 226] width 61 height 17
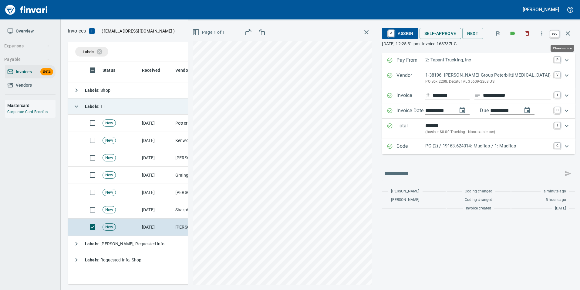
scroll to position [218, 496]
click at [570, 31] on icon "button" at bounding box center [568, 33] width 7 height 7
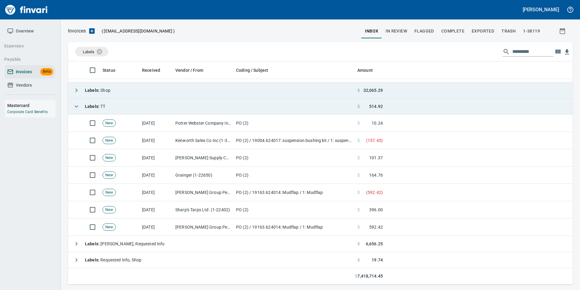
scroll to position [218, 496]
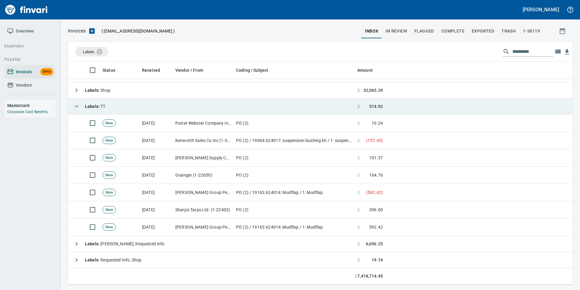
click at [73, 107] on icon "button" at bounding box center [76, 106] width 7 height 7
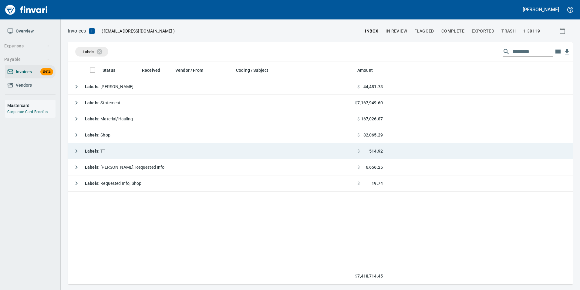
scroll to position [218, 501]
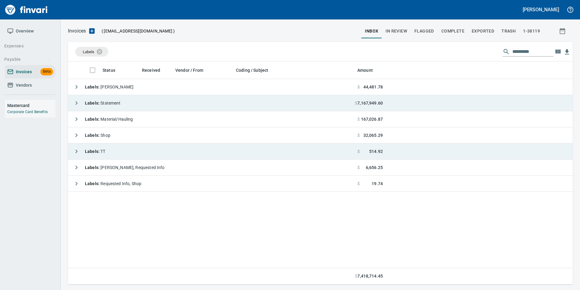
click at [74, 104] on icon "button" at bounding box center [76, 102] width 7 height 7
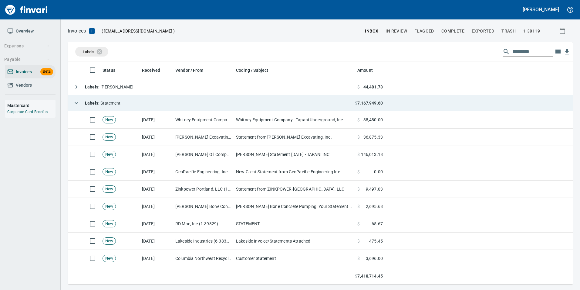
scroll to position [218, 496]
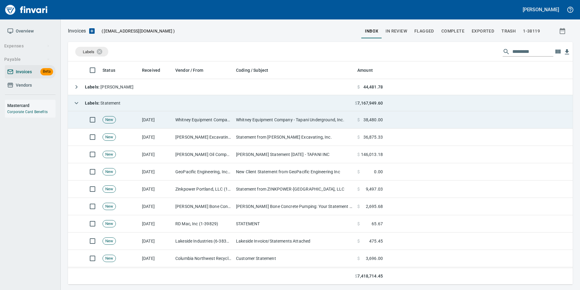
click at [186, 124] on td "Whitney Equipment Company Inc (1-11120)" at bounding box center [203, 119] width 61 height 17
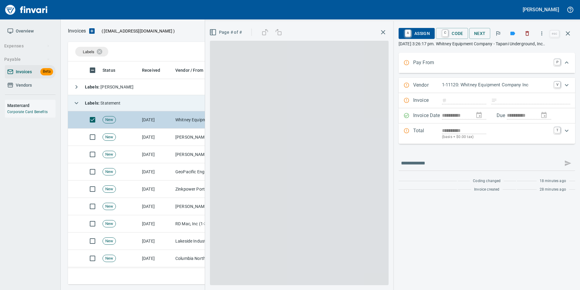
scroll to position [218, 496]
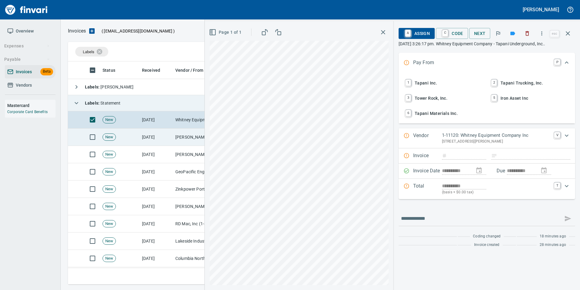
click at [148, 134] on td "[DATE]" at bounding box center [156, 136] width 33 height 17
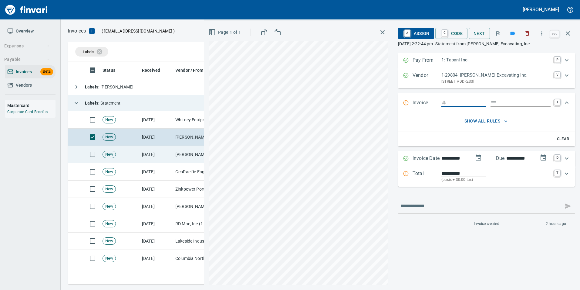
click at [154, 156] on td "[DATE]" at bounding box center [156, 154] width 33 height 17
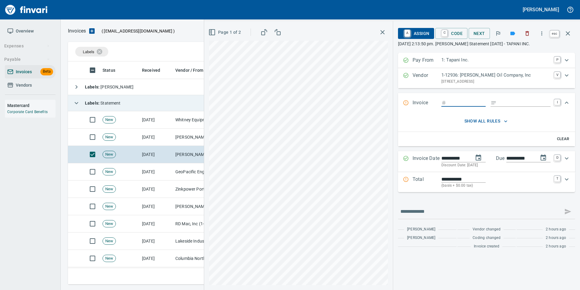
scroll to position [218, 496]
click at [570, 35] on icon "button" at bounding box center [568, 33] width 7 height 7
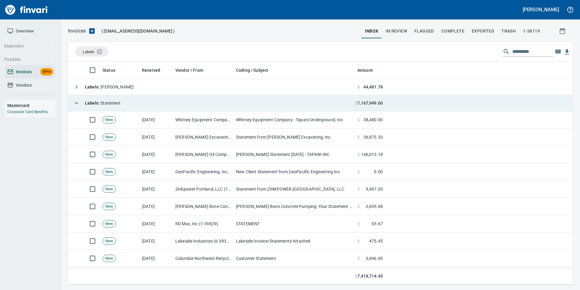
click at [78, 102] on icon "button" at bounding box center [76, 102] width 7 height 7
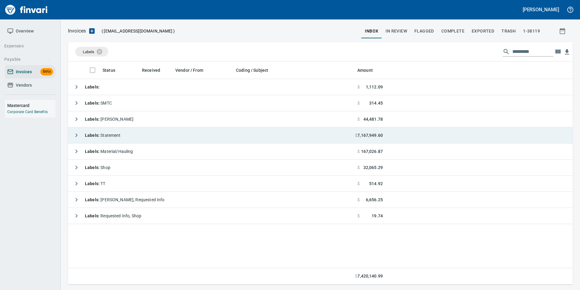
scroll to position [218, 501]
drag, startPoint x: 103, startPoint y: 49, endPoint x: 53, endPoint y: 71, distance: 54.2
click at [103, 49] on icon at bounding box center [103, 51] width 5 height 5
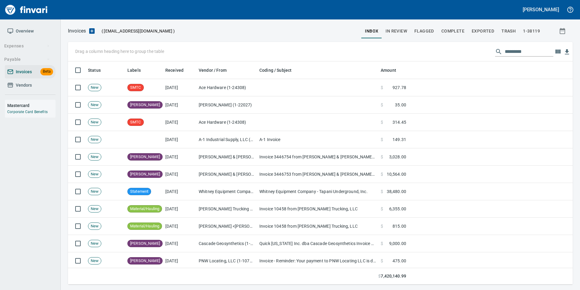
scroll to position [218, 496]
click at [14, 86] on span "Vendors" at bounding box center [30, 85] width 46 height 8
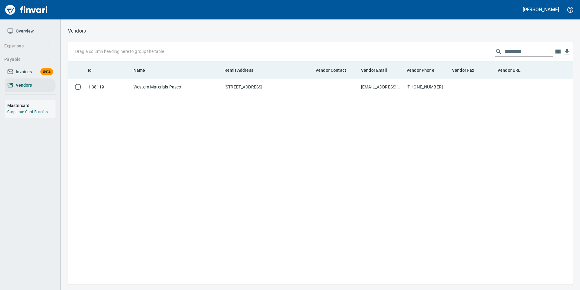
scroll to position [1, 1]
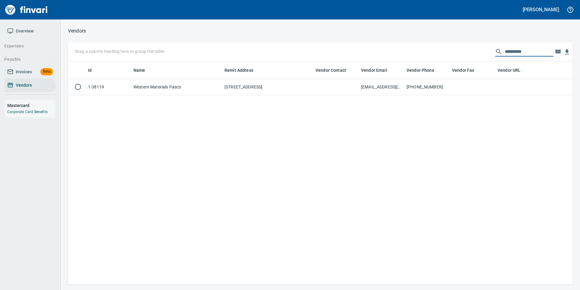
click at [529, 50] on input "*********" at bounding box center [529, 52] width 49 height 10
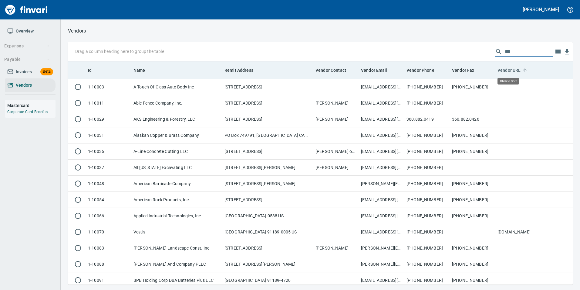
scroll to position [218, 496]
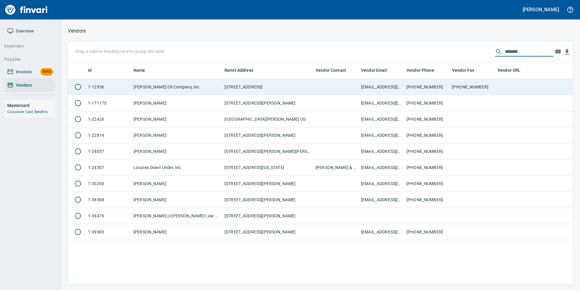
type input "******"
click at [474, 85] on td "503-222-0186" at bounding box center [473, 87] width 46 height 16
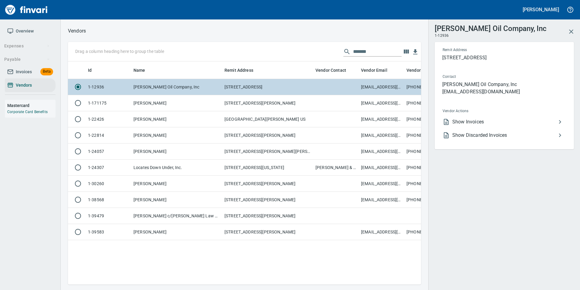
scroll to position [214, 349]
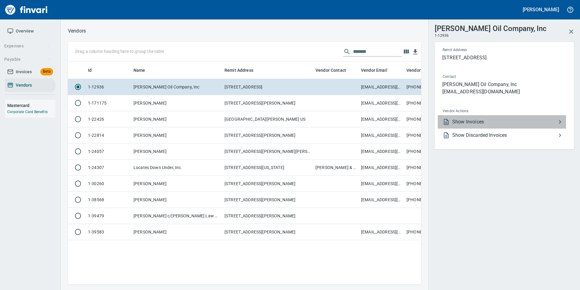
click at [491, 124] on span "Show Invoices" at bounding box center [505, 121] width 104 height 7
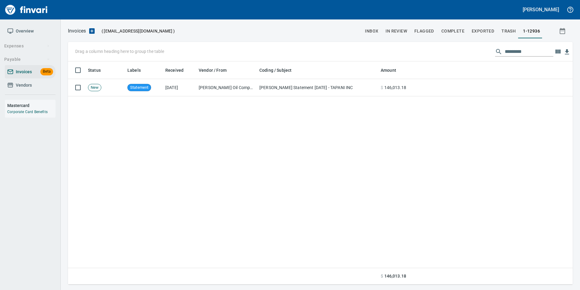
scroll to position [218, 501]
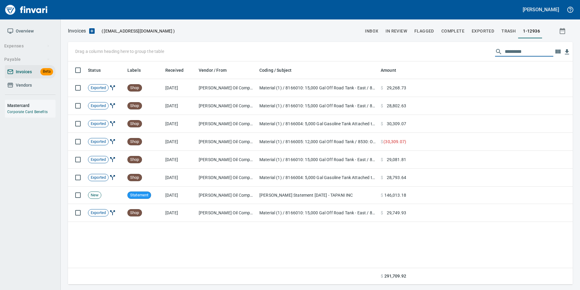
click at [513, 50] on input "text" at bounding box center [529, 52] width 49 height 10
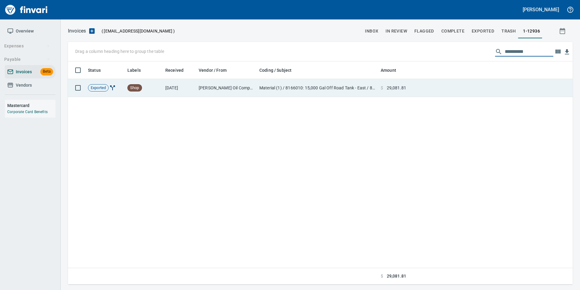
type input "**********"
click at [471, 97] on td at bounding box center [491, 88] width 164 height 18
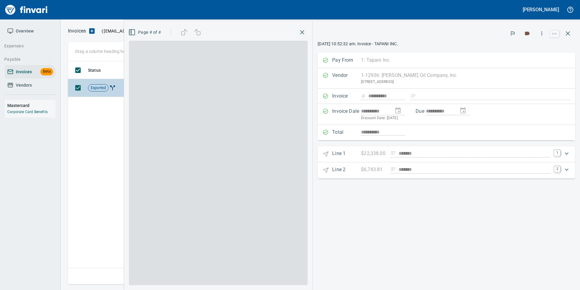
scroll to position [218, 500]
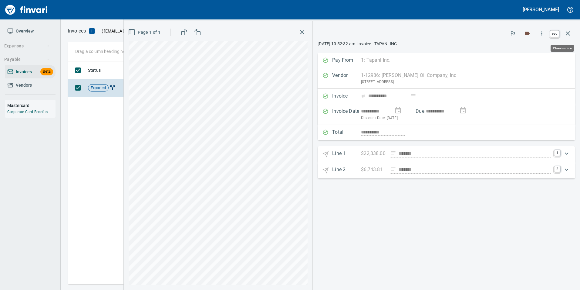
click at [569, 38] on button "button" at bounding box center [568, 33] width 15 height 15
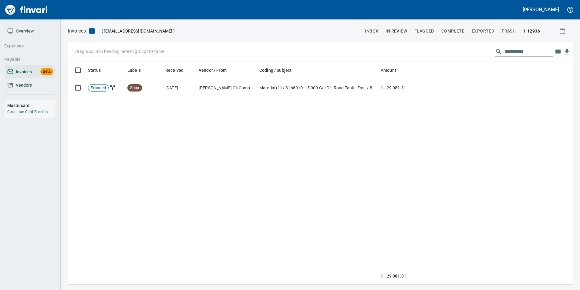
scroll to position [218, 501]
click at [515, 48] on input "**********" at bounding box center [529, 52] width 49 height 10
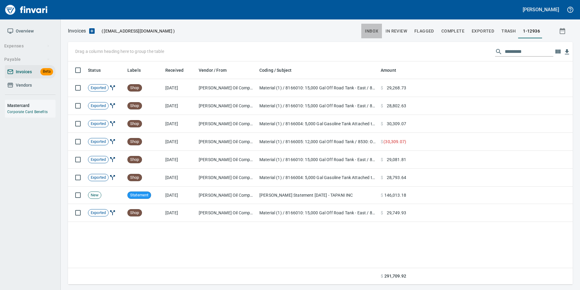
click at [369, 29] on span "inbox" at bounding box center [371, 31] width 13 height 8
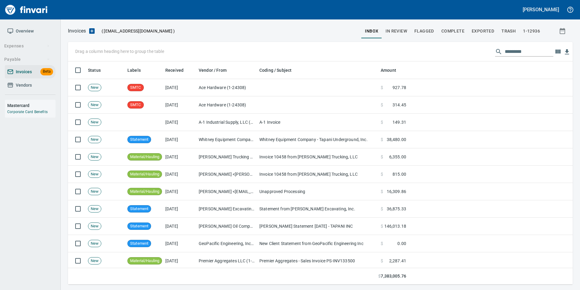
scroll to position [218, 496]
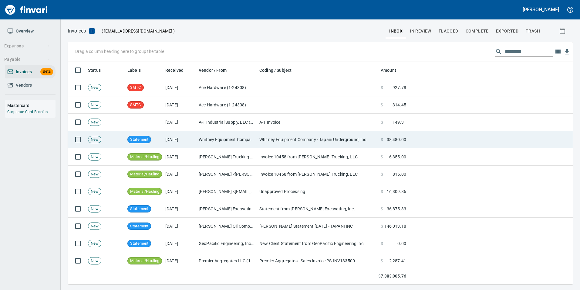
scroll to position [218, 496]
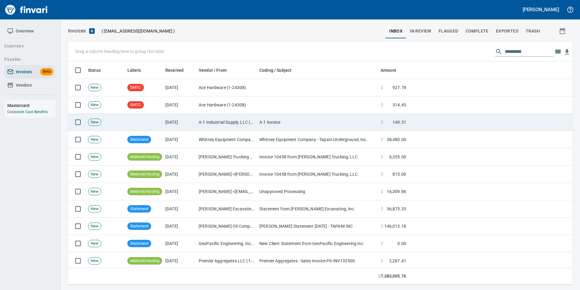
click at [313, 125] on td "A-1 Invoice" at bounding box center [317, 122] width 121 height 17
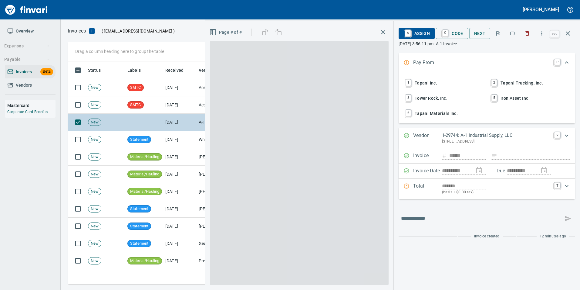
scroll to position [218, 496]
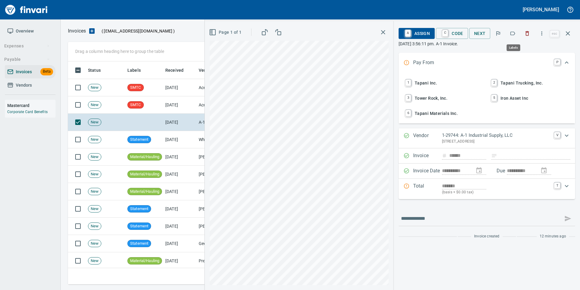
click at [513, 32] on icon "button" at bounding box center [513, 34] width 5 height 4
click at [570, 35] on icon "button" at bounding box center [568, 33] width 4 height 4
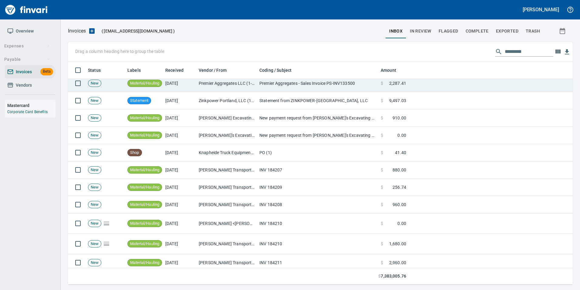
scroll to position [182, 0]
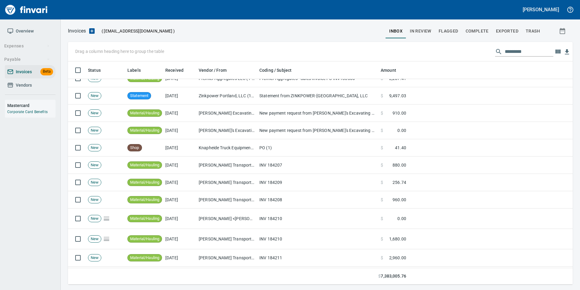
click at [424, 31] on span "In Review" at bounding box center [421, 31] width 22 height 8
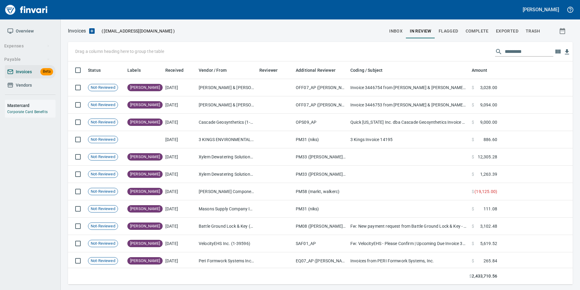
click at [476, 30] on span "Complete" at bounding box center [477, 31] width 23 height 8
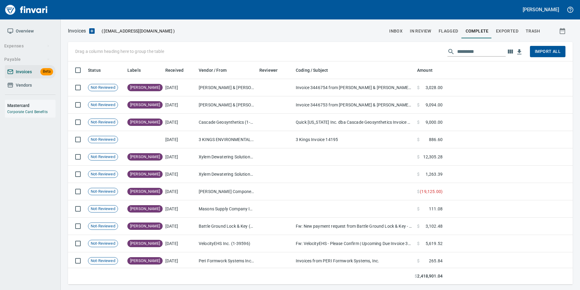
scroll to position [218, 496]
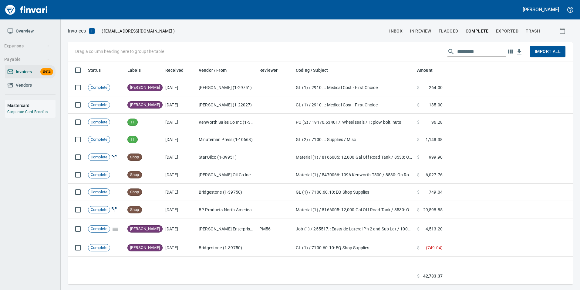
click at [480, 53] on input "text" at bounding box center [481, 52] width 49 height 10
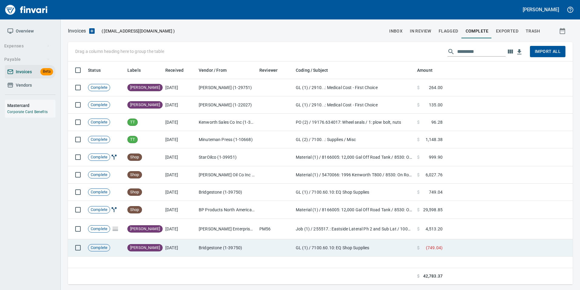
click at [252, 240] on td "Bridgestone (1-39750)" at bounding box center [226, 247] width 61 height 17
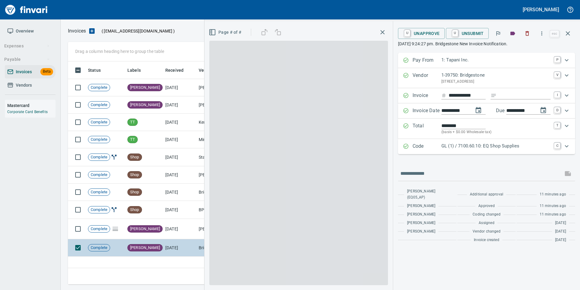
scroll to position [218, 500]
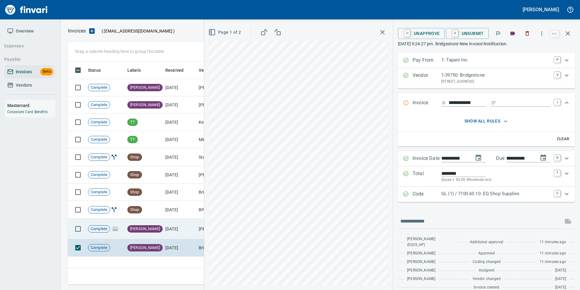
click at [158, 233] on td "[PERSON_NAME]" at bounding box center [144, 229] width 38 height 20
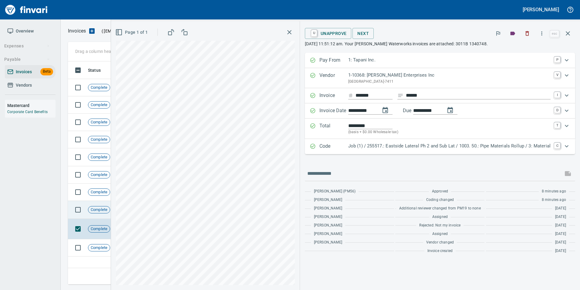
click at [98, 204] on td "Complete" at bounding box center [105, 210] width 39 height 18
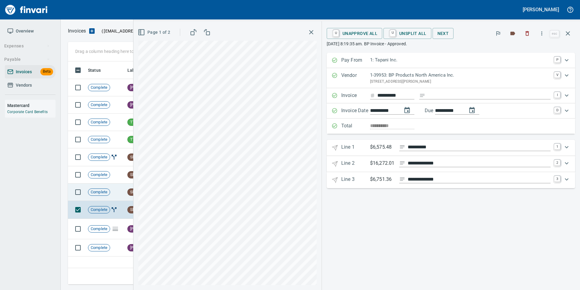
click at [96, 190] on span "Complete" at bounding box center [99, 192] width 22 height 6
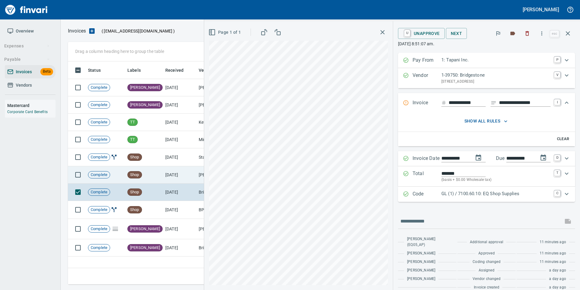
click at [106, 175] on span "Complete" at bounding box center [99, 175] width 22 height 6
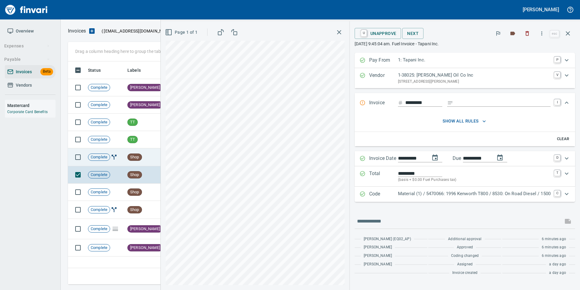
click at [111, 162] on td "Complete" at bounding box center [105, 157] width 39 height 18
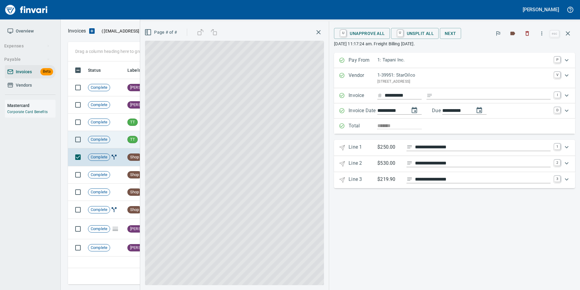
click at [116, 140] on td "Complete" at bounding box center [105, 139] width 39 height 17
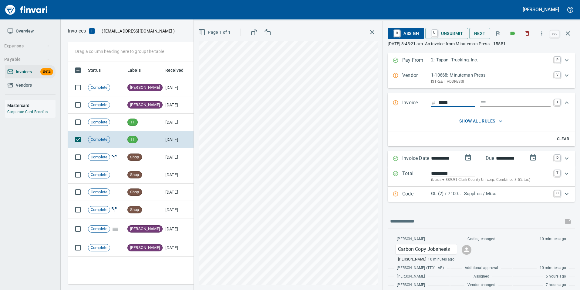
scroll to position [14, 0]
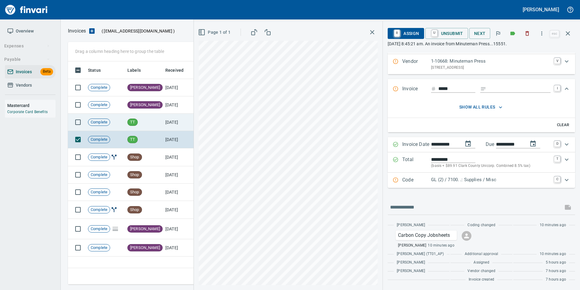
click at [166, 126] on td "[DATE]" at bounding box center [179, 122] width 33 height 17
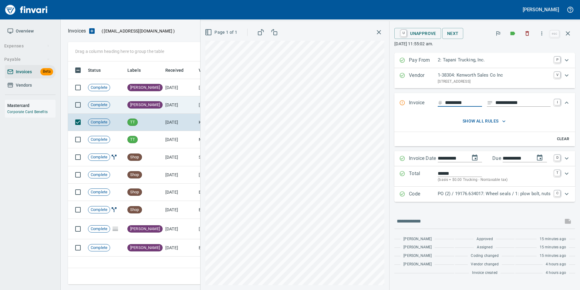
click at [168, 108] on td "[DATE]" at bounding box center [179, 104] width 33 height 17
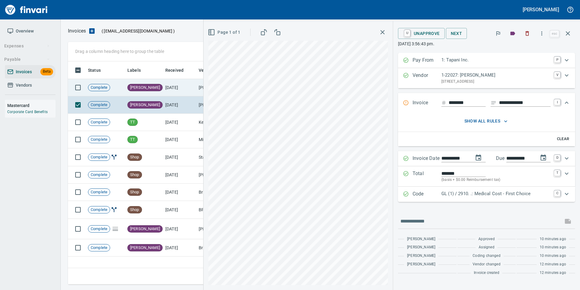
click at [170, 90] on td "[DATE]" at bounding box center [179, 87] width 33 height 17
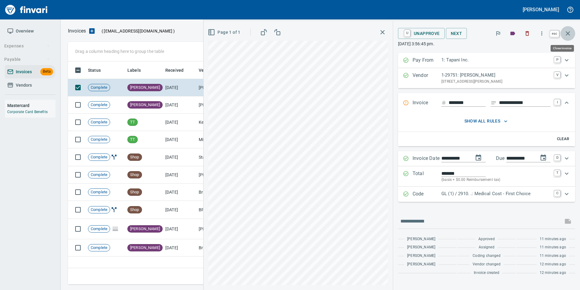
click at [564, 35] on button "button" at bounding box center [568, 33] width 15 height 15
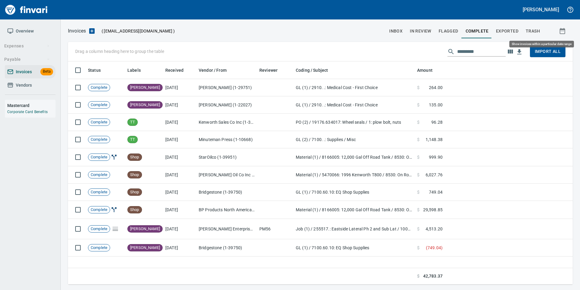
scroll to position [218, 501]
click at [405, 26] on button "inbox" at bounding box center [396, 31] width 21 height 15
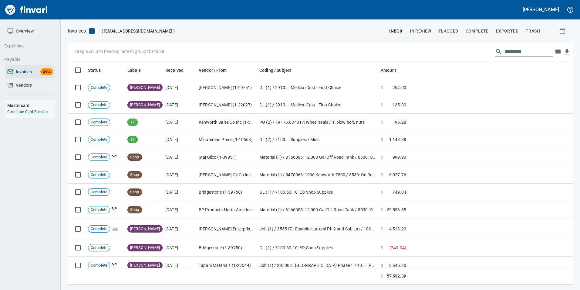
scroll to position [218, 496]
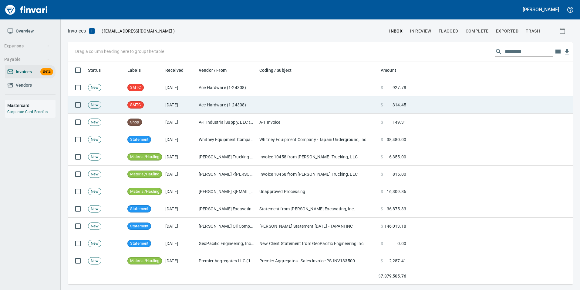
click at [377, 100] on td at bounding box center [317, 104] width 121 height 17
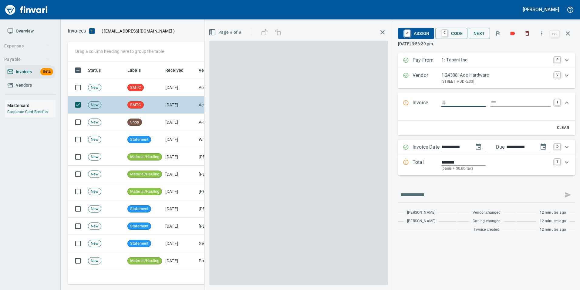
scroll to position [218, 496]
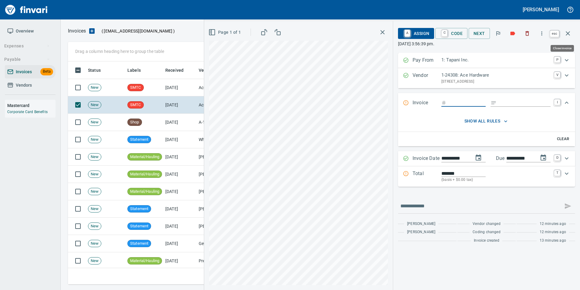
click at [571, 33] on icon "button" at bounding box center [568, 33] width 7 height 7
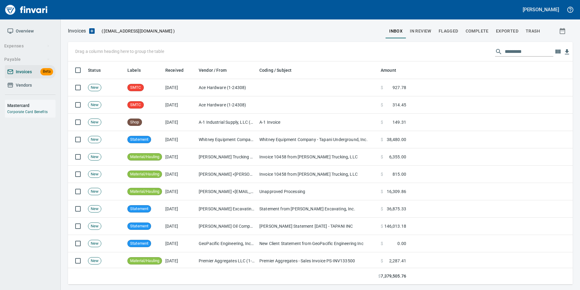
scroll to position [218, 496]
click at [428, 33] on span "In Review" at bounding box center [421, 31] width 22 height 8
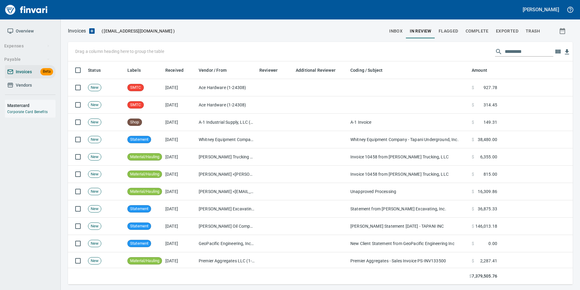
scroll to position [218, 496]
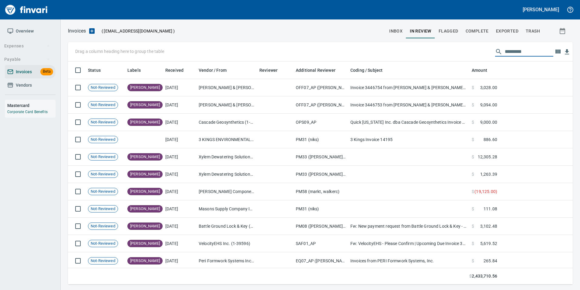
click at [513, 54] on input "text" at bounding box center [529, 52] width 49 height 10
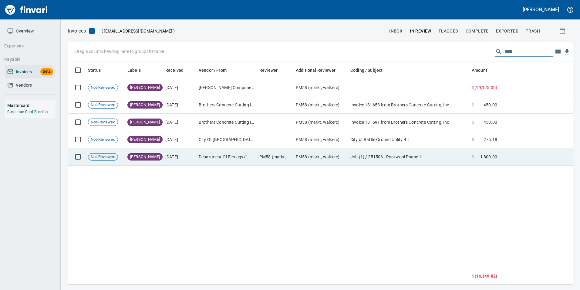
type input "****"
click at [272, 157] on td "PM58 (markt, walkerc)" at bounding box center [275, 156] width 36 height 17
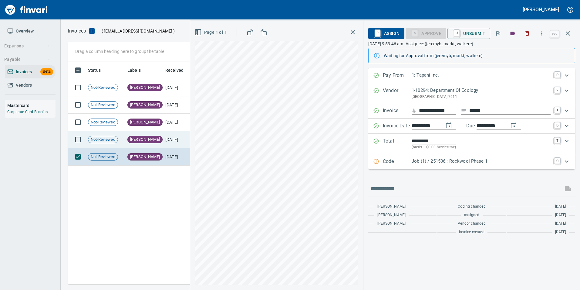
click at [180, 141] on td "[DATE]" at bounding box center [179, 139] width 33 height 17
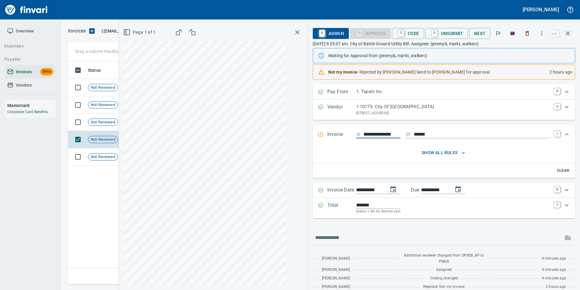
scroll to position [45, 0]
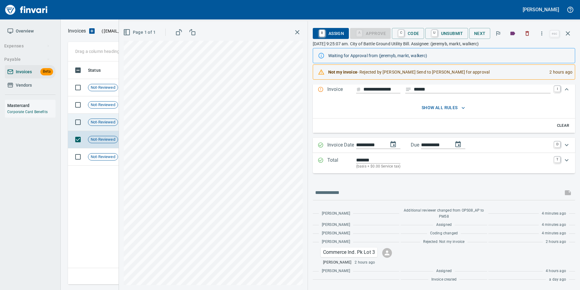
click at [110, 124] on span "Not-Reviewed" at bounding box center [102, 122] width 29 height 6
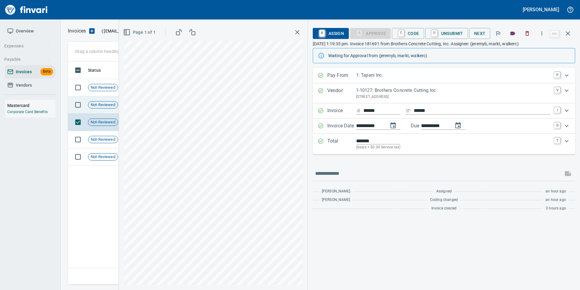
click at [105, 106] on span "Not-Reviewed" at bounding box center [102, 105] width 29 height 6
click at [103, 163] on td "Not-Reviewed" at bounding box center [105, 156] width 39 height 17
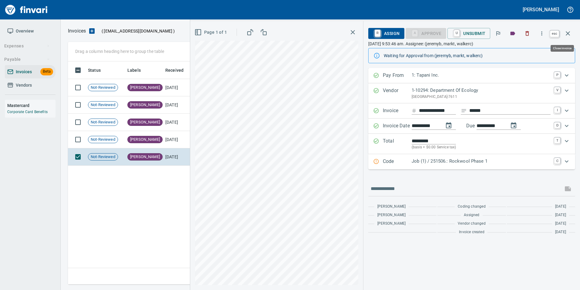
drag, startPoint x: 573, startPoint y: 32, endPoint x: 569, endPoint y: 33, distance: 4.5
click at [573, 32] on button "button" at bounding box center [568, 33] width 15 height 15
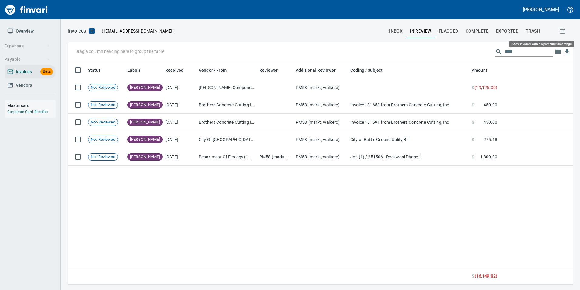
scroll to position [218, 501]
click at [520, 50] on input "****" at bounding box center [529, 52] width 49 height 10
click at [519, 50] on input "****" at bounding box center [529, 52] width 49 height 10
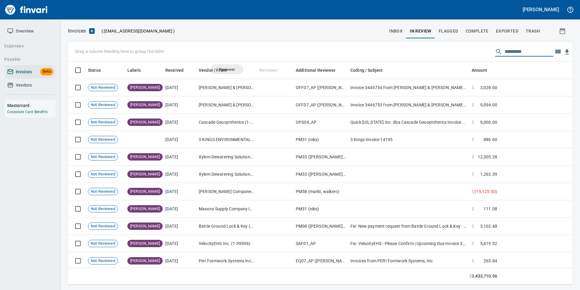
scroll to position [218, 496]
drag, startPoint x: 272, startPoint y: 71, endPoint x: 105, endPoint y: 52, distance: 168.3
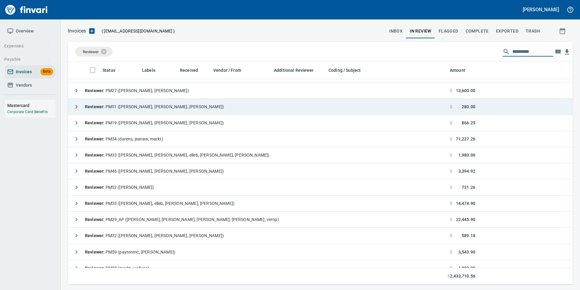
scroll to position [91, 0]
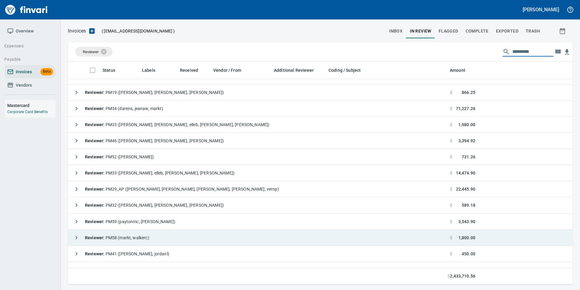
click at [80, 235] on icon "button" at bounding box center [76, 237] width 7 height 7
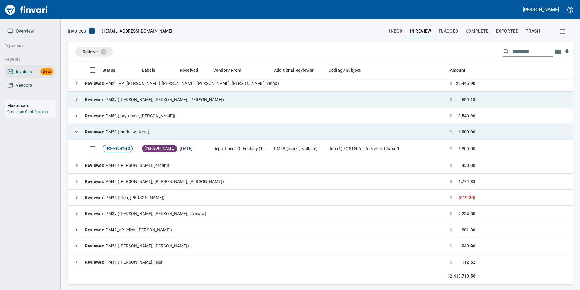
scroll to position [199, 0]
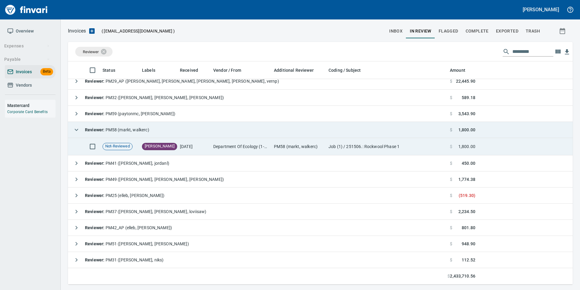
click at [187, 145] on td "[DATE]" at bounding box center [194, 146] width 33 height 17
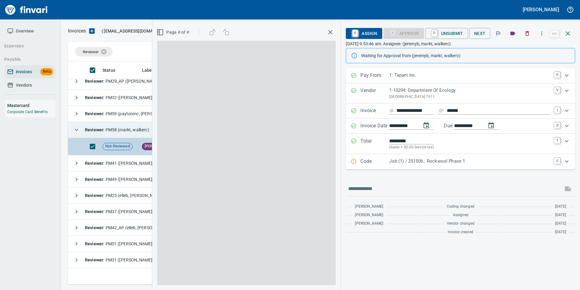
scroll to position [218, 496]
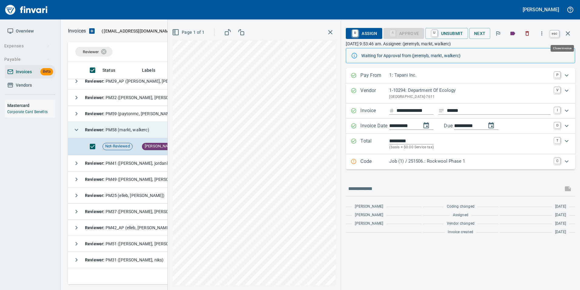
click at [570, 32] on icon "button" at bounding box center [568, 33] width 4 height 4
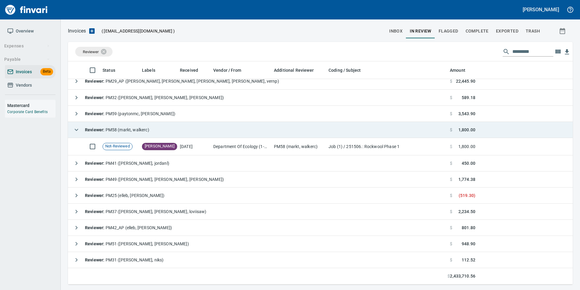
scroll to position [218, 496]
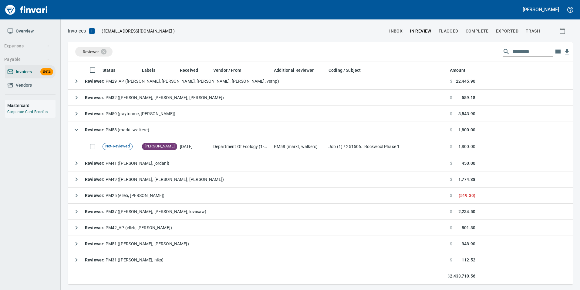
click at [72, 128] on button "button" at bounding box center [76, 130] width 12 height 12
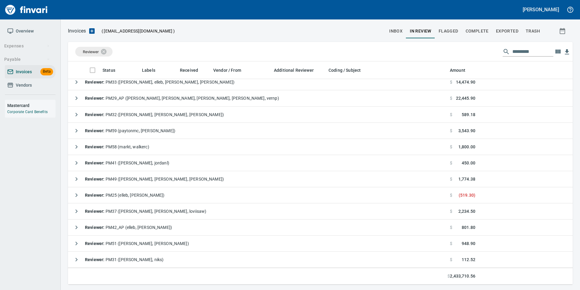
scroll to position [182, 0]
click at [107, 52] on icon at bounding box center [107, 51] width 7 height 7
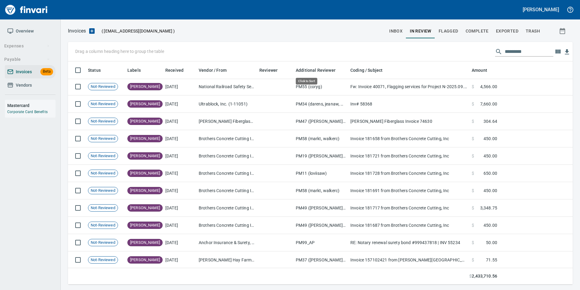
scroll to position [218, 496]
drag, startPoint x: 318, startPoint y: 67, endPoint x: 102, endPoint y: 50, distance: 216.5
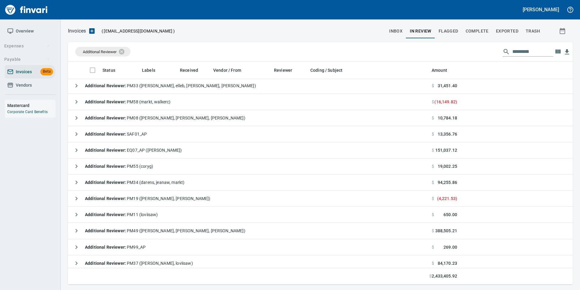
scroll to position [36, 0]
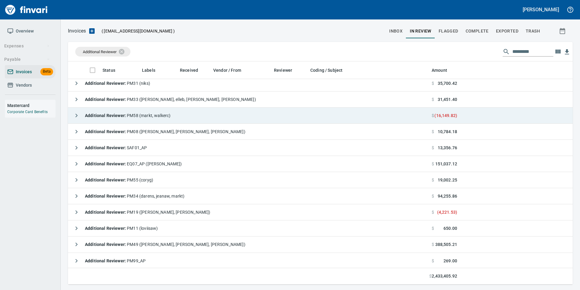
click at [74, 115] on icon "button" at bounding box center [76, 115] width 7 height 7
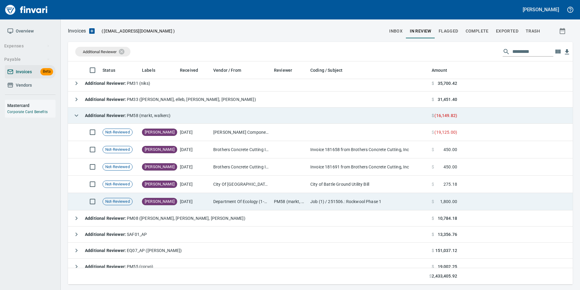
click at [181, 195] on td "[DATE]" at bounding box center [194, 201] width 33 height 17
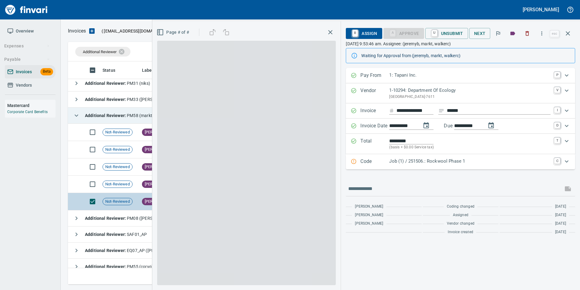
scroll to position [218, 496]
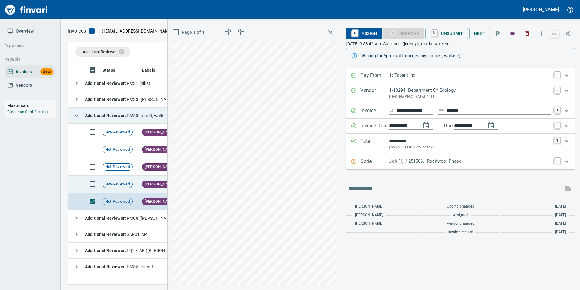
click at [154, 181] on span "[PERSON_NAME]" at bounding box center [159, 184] width 35 height 6
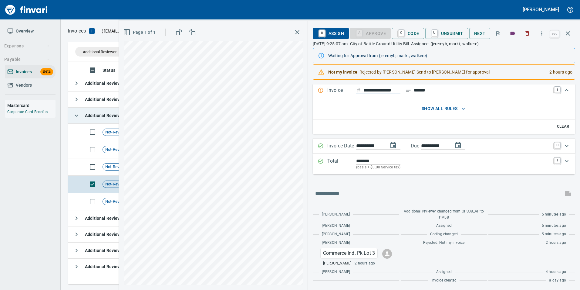
scroll to position [45, 0]
click at [115, 169] on span "Not-Reviewed" at bounding box center [117, 167] width 29 height 6
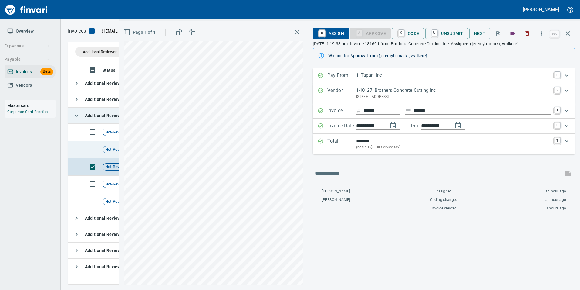
click at [112, 153] on div "Not-Reviewed" at bounding box center [118, 149] width 30 height 7
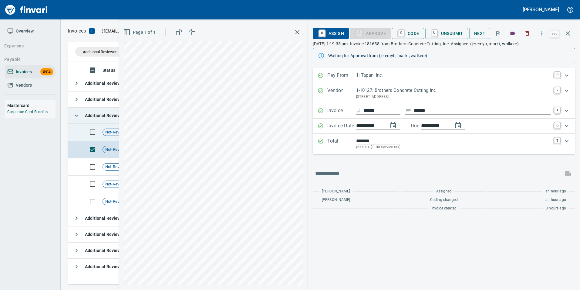
click at [108, 134] on span "Not-Reviewed" at bounding box center [117, 132] width 29 height 6
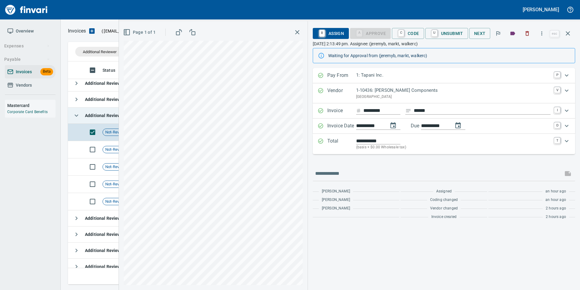
click at [566, 34] on icon "button" at bounding box center [568, 33] width 7 height 7
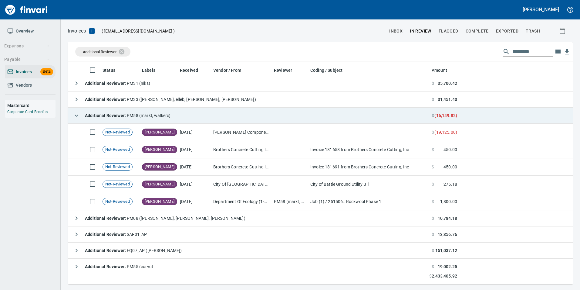
scroll to position [218, 496]
click at [72, 114] on button "button" at bounding box center [76, 115] width 12 height 12
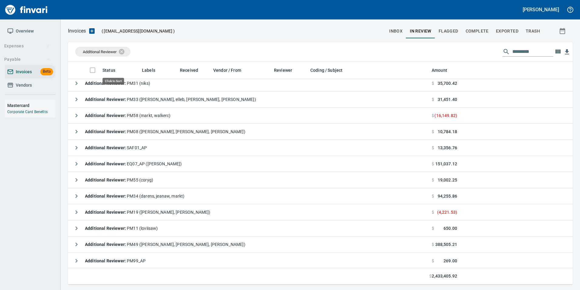
scroll to position [218, 496]
click at [127, 51] on icon at bounding box center [125, 51] width 5 height 5
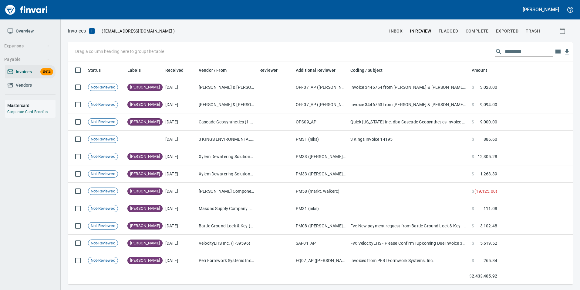
scroll to position [0, 0]
click at [506, 51] on input "text" at bounding box center [529, 52] width 49 height 10
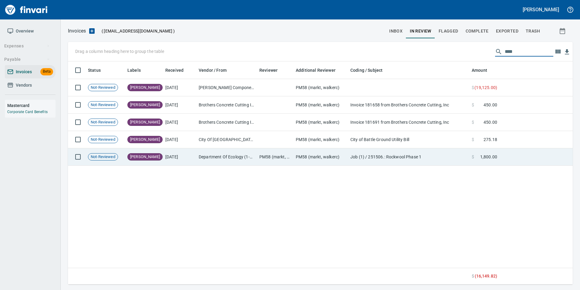
click at [385, 156] on td "Job (1) / 251506.: Rockwool Phase 1" at bounding box center [408, 156] width 121 height 17
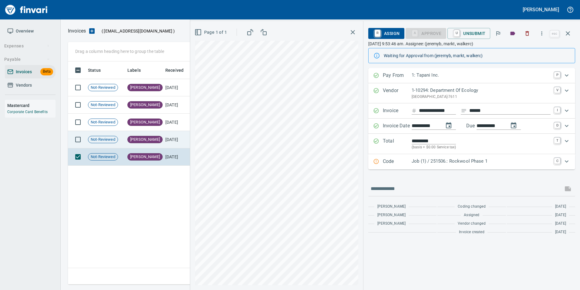
click at [165, 142] on td "[DATE]" at bounding box center [179, 139] width 33 height 17
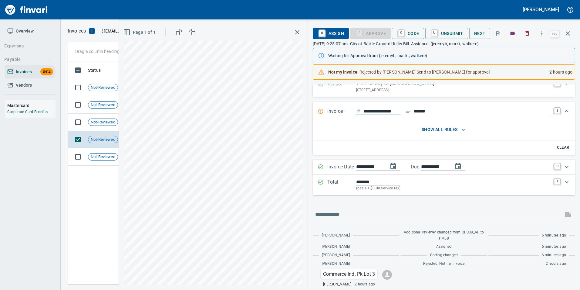
scroll to position [45, 0]
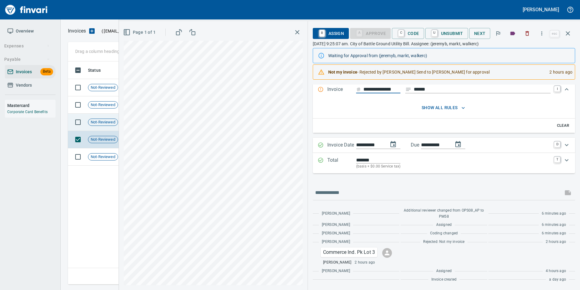
click at [106, 122] on span "Not-Reviewed" at bounding box center [102, 122] width 29 height 6
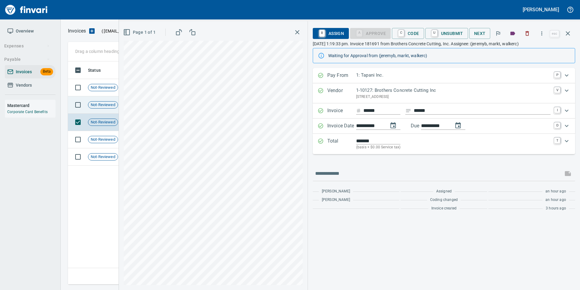
click at [105, 108] on div "Not-Reviewed" at bounding box center [103, 104] width 30 height 7
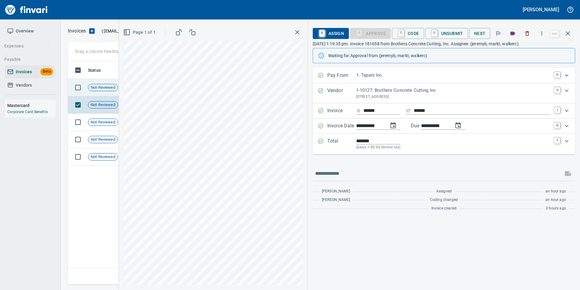
click at [570, 33] on icon "button" at bounding box center [568, 33] width 7 height 7
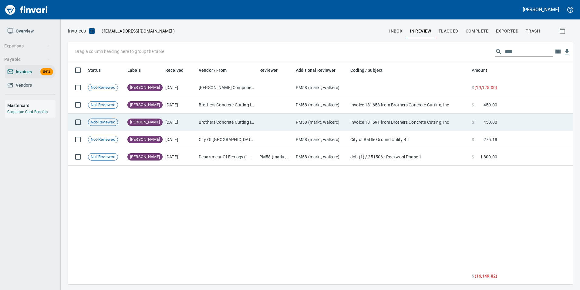
scroll to position [218, 500]
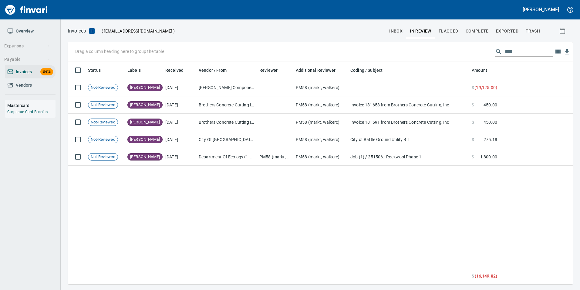
click at [524, 51] on input "****" at bounding box center [529, 52] width 49 height 10
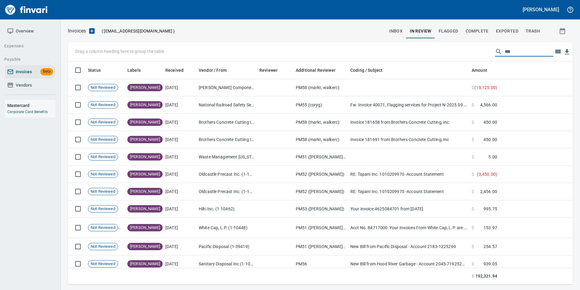
scroll to position [218, 496]
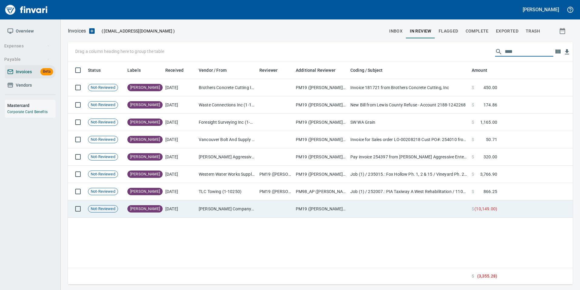
type input "****"
click at [191, 207] on td "[DATE]" at bounding box center [179, 208] width 33 height 17
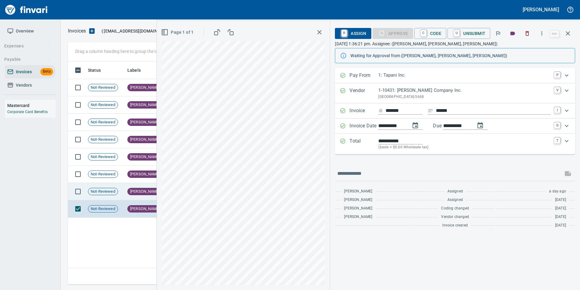
click at [128, 192] on div "[PERSON_NAME]" at bounding box center [145, 191] width 35 height 7
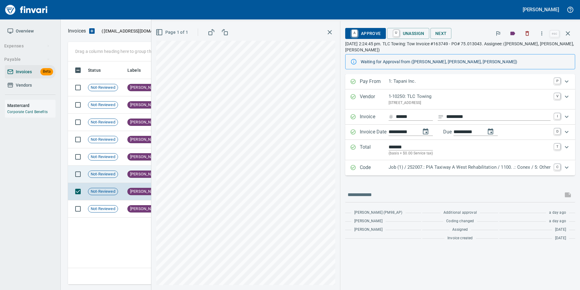
click at [121, 177] on td "Not-Reviewed" at bounding box center [105, 173] width 39 height 17
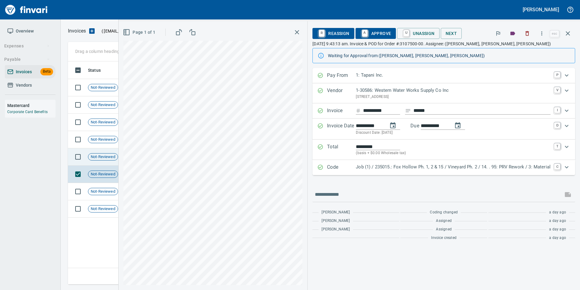
click at [114, 161] on td "Not-Reviewed" at bounding box center [105, 156] width 39 height 17
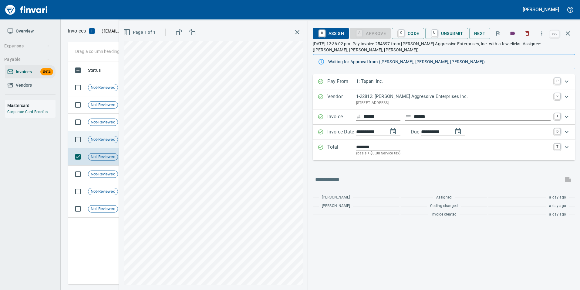
click at [109, 142] on span "Not-Reviewed" at bounding box center [102, 140] width 29 height 6
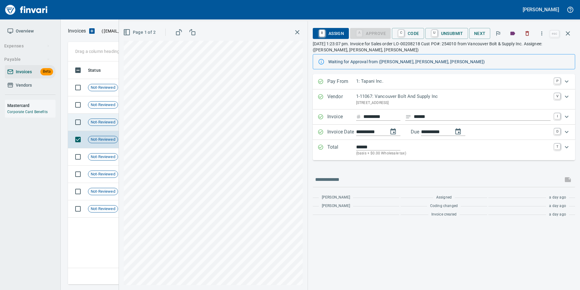
click at [111, 121] on span "Not-Reviewed" at bounding box center [102, 122] width 29 height 6
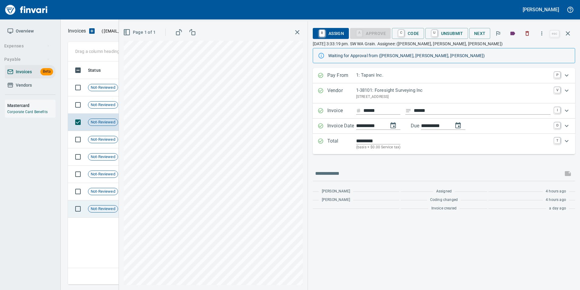
click at [116, 209] on span "Not-Reviewed" at bounding box center [102, 209] width 29 height 6
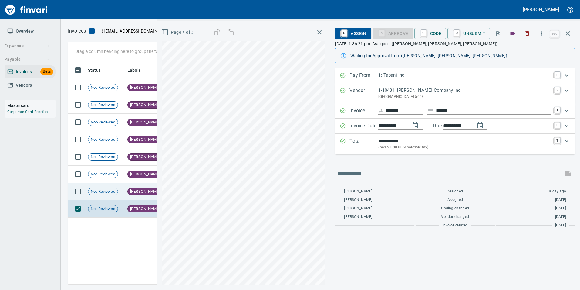
click at [116, 187] on td "Not-Reviewed" at bounding box center [105, 191] width 39 height 17
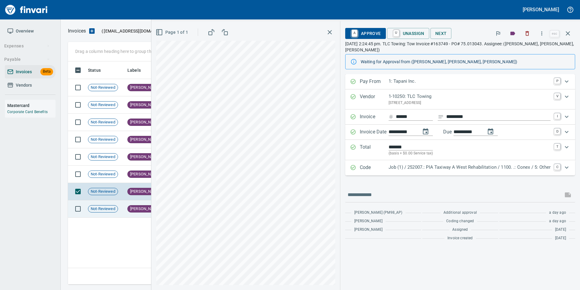
click at [111, 212] on div "Not-Reviewed" at bounding box center [103, 208] width 30 height 7
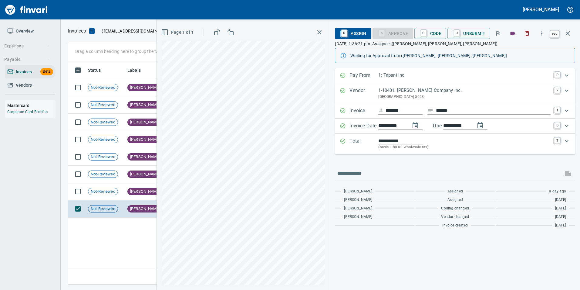
scroll to position [218, 500]
click at [570, 34] on icon "button" at bounding box center [568, 33] width 7 height 7
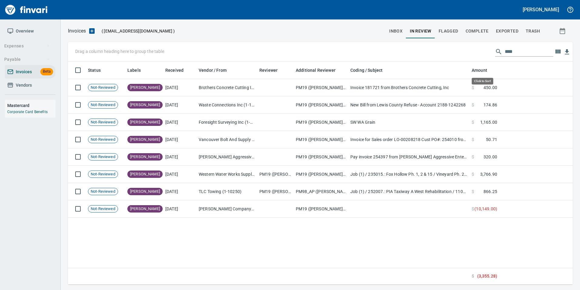
scroll to position [218, 501]
click at [507, 54] on input "****" at bounding box center [529, 52] width 49 height 10
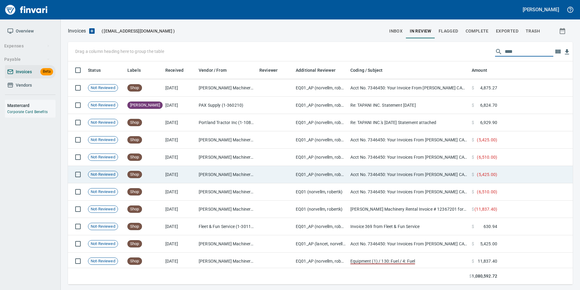
scroll to position [195, 0]
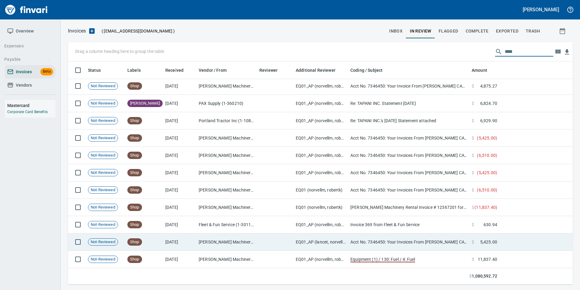
click at [248, 250] on td "[PERSON_NAME] Machinery Co (1-10794)" at bounding box center [226, 241] width 61 height 17
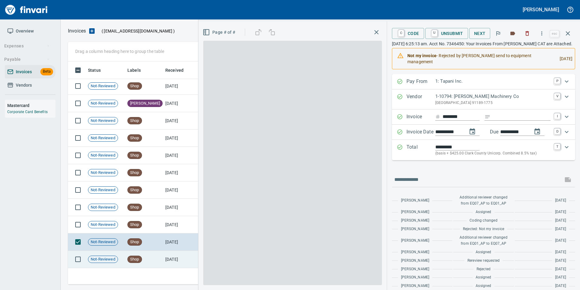
scroll to position [218, 496]
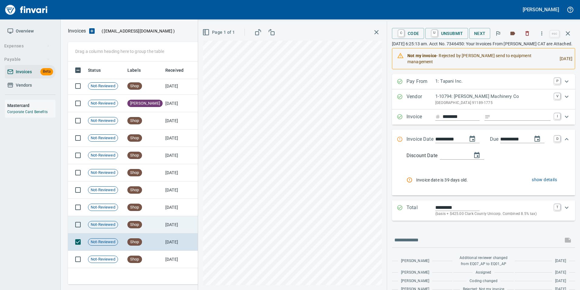
click at [179, 223] on td "7/31/2025" at bounding box center [179, 224] width 33 height 17
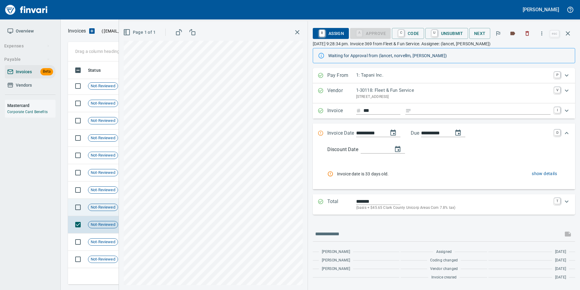
click at [106, 204] on span "Not-Reviewed" at bounding box center [102, 207] width 29 height 6
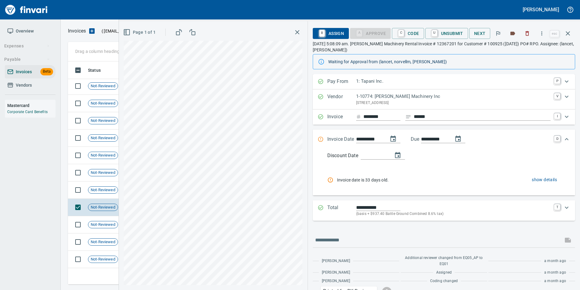
click at [572, 31] on button "button" at bounding box center [568, 33] width 15 height 15
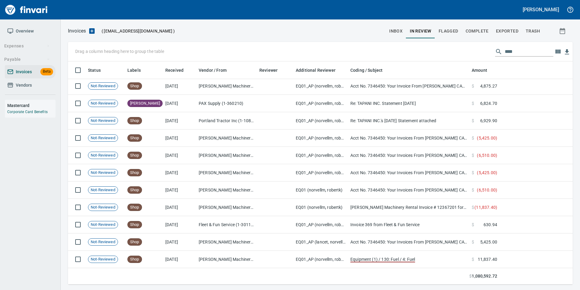
scroll to position [218, 496]
click at [515, 52] on input "****" at bounding box center [529, 52] width 49 height 10
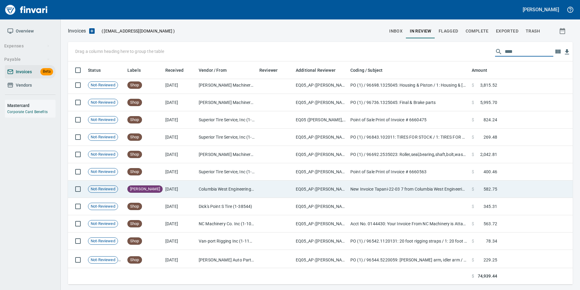
scroll to position [1056, 0]
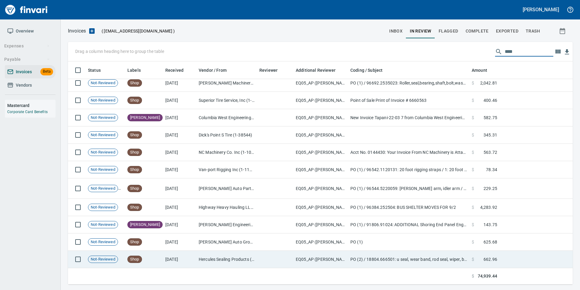
click at [219, 257] on td "Hercules Sealing Products (1-39727)" at bounding box center [226, 258] width 61 height 17
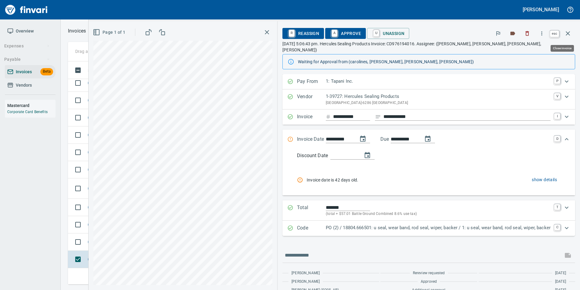
click at [573, 35] on button "button" at bounding box center [568, 33] width 15 height 15
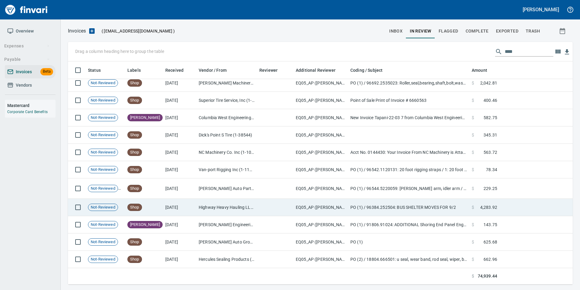
scroll to position [218, 496]
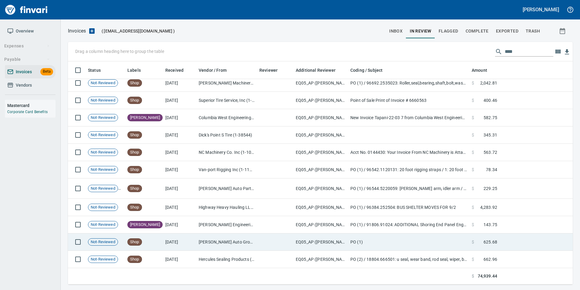
click at [185, 243] on td "[DATE]" at bounding box center [179, 241] width 33 height 17
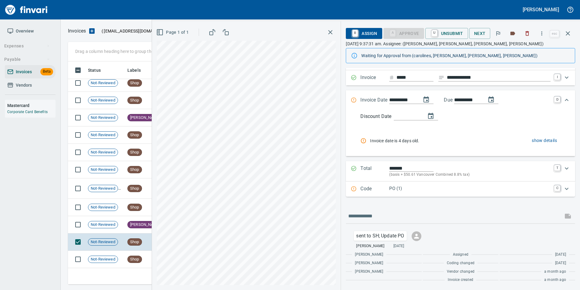
scroll to position [33, 0]
click at [145, 220] on td "[PERSON_NAME]" at bounding box center [144, 224] width 38 height 17
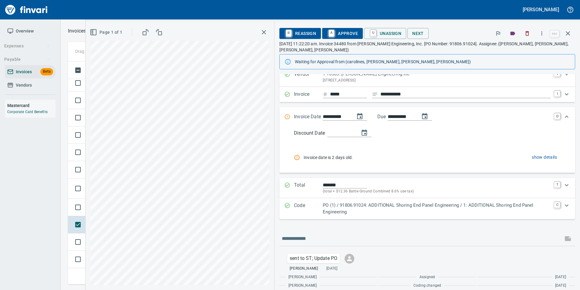
scroll to position [45, 0]
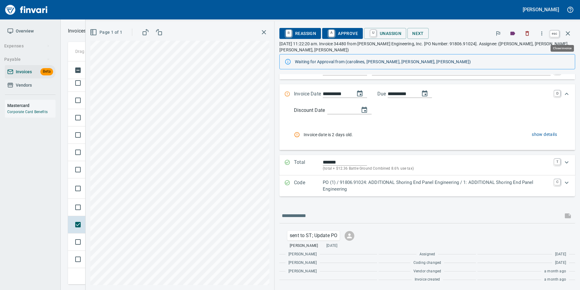
click at [568, 28] on button "button" at bounding box center [568, 33] width 15 height 15
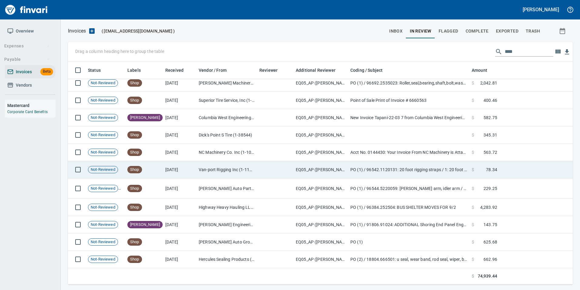
scroll to position [218, 496]
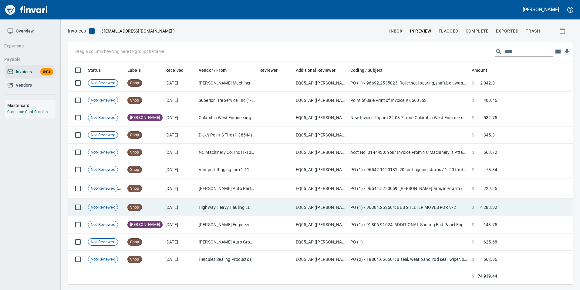
click at [146, 201] on td "Shop" at bounding box center [144, 207] width 38 height 17
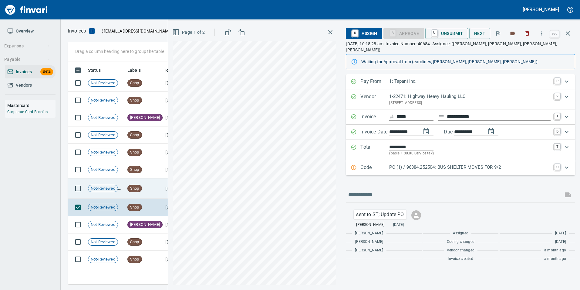
click at [151, 186] on td "Shop" at bounding box center [144, 188] width 38 height 20
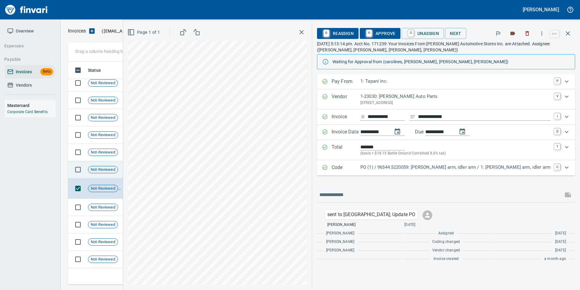
click at [122, 172] on td "Not-Reviewed" at bounding box center [105, 169] width 39 height 17
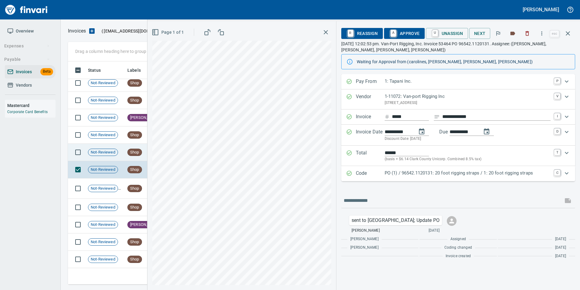
click at [122, 148] on td "Not-Reviewed" at bounding box center [105, 152] width 39 height 17
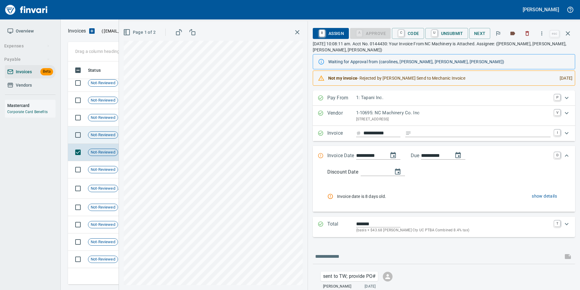
click at [106, 134] on span "Not-Reviewed" at bounding box center [102, 135] width 29 height 6
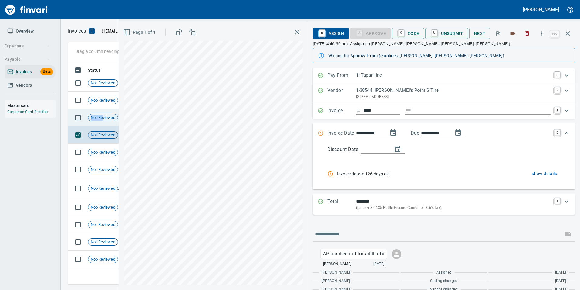
click at [102, 114] on div "Not-Reviewed" at bounding box center [103, 117] width 30 height 7
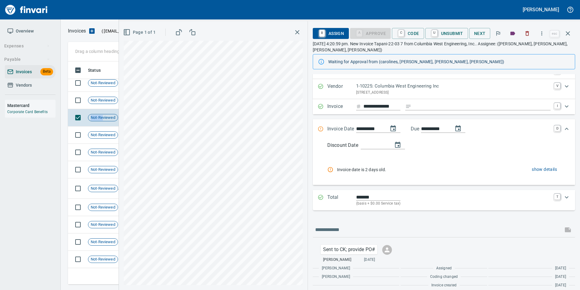
scroll to position [16, 0]
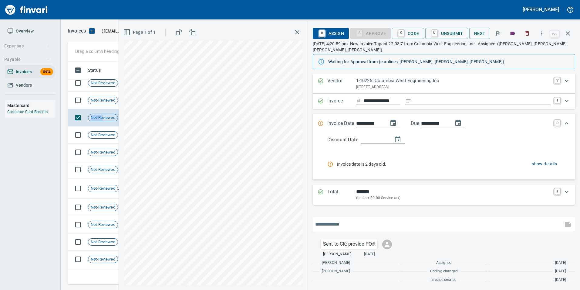
click at [447, 220] on input "text" at bounding box center [438, 224] width 246 height 10
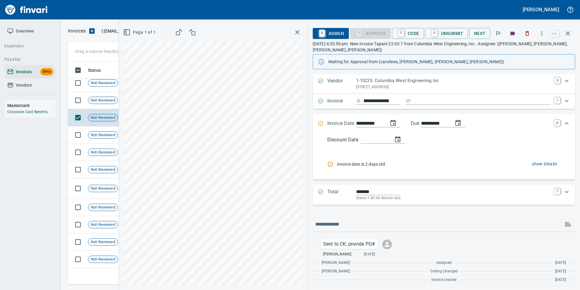
click at [439, 210] on div "**********" at bounding box center [444, 171] width 263 height 226
click at [109, 102] on span "Not-Reviewed" at bounding box center [102, 100] width 29 height 6
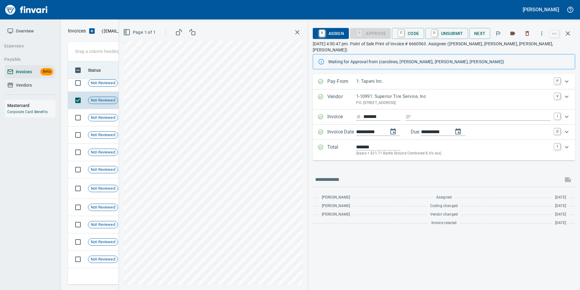
click at [102, 78] on th "Status" at bounding box center [105, 70] width 39 height 18
click at [102, 83] on span "Not-Reviewed" at bounding box center [102, 83] width 29 height 6
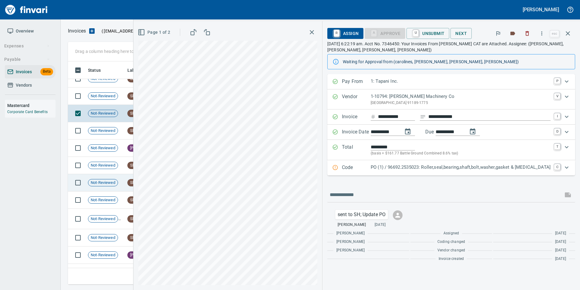
scroll to position [995, 0]
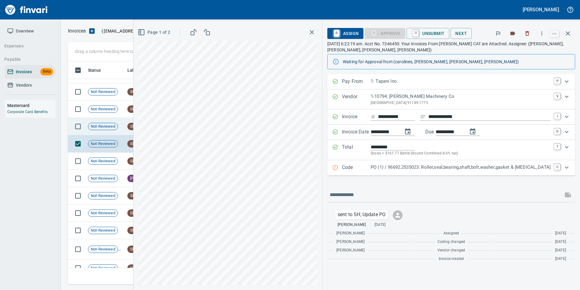
click at [120, 127] on td "Not-Reviewed" at bounding box center [105, 126] width 39 height 17
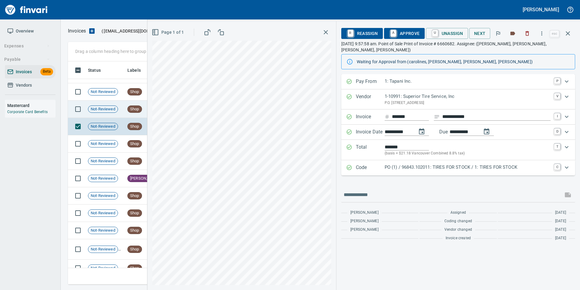
click at [131, 103] on td "Shop" at bounding box center [144, 108] width 38 height 17
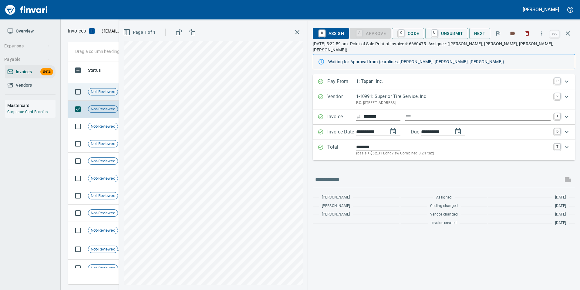
click at [107, 92] on span "Not-Reviewed" at bounding box center [102, 92] width 29 height 6
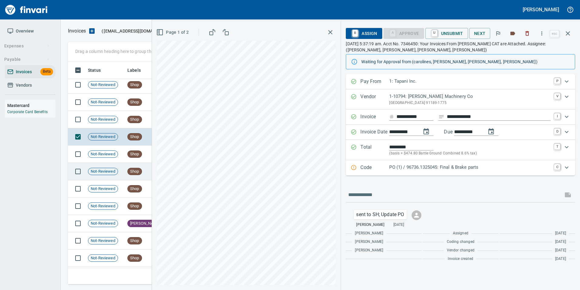
scroll to position [934, 0]
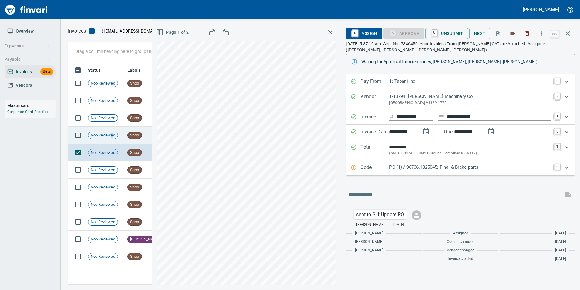
click at [113, 138] on span "Not-Reviewed" at bounding box center [102, 135] width 29 height 6
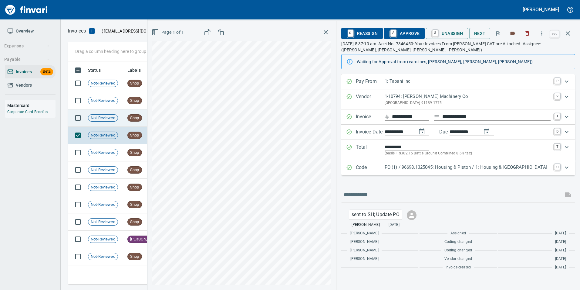
drag, startPoint x: 113, startPoint y: 138, endPoint x: 106, endPoint y: 116, distance: 22.9
click at [106, 116] on span "Not-Reviewed" at bounding box center [102, 118] width 29 height 6
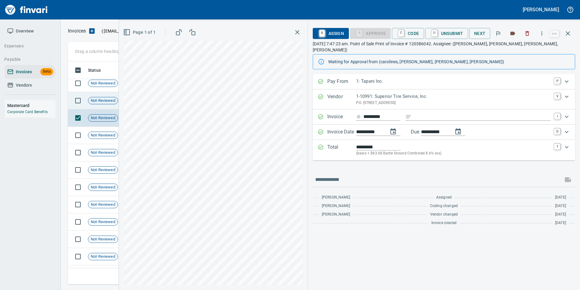
click at [100, 103] on span "Not-Reviewed" at bounding box center [102, 101] width 29 height 6
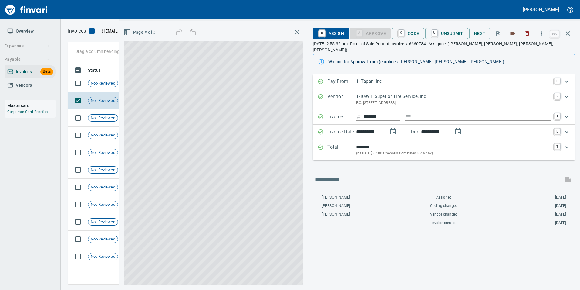
scroll to position [218, 496]
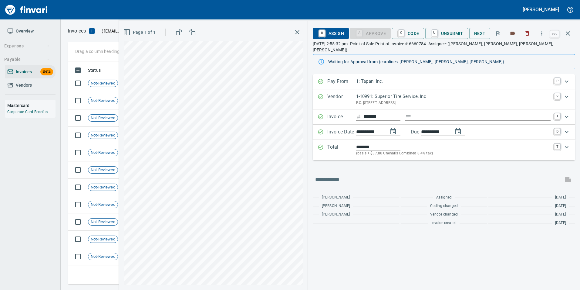
click at [568, 34] on icon "button" at bounding box center [568, 33] width 4 height 4
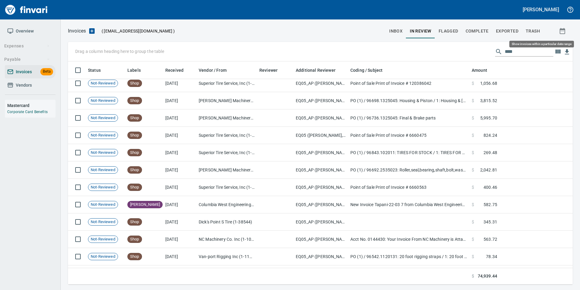
scroll to position [218, 496]
click at [518, 50] on input "****" at bounding box center [529, 52] width 49 height 10
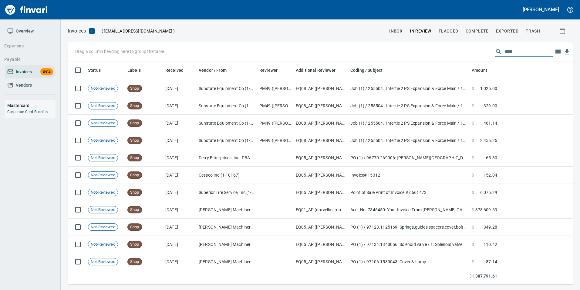
scroll to position [0, 0]
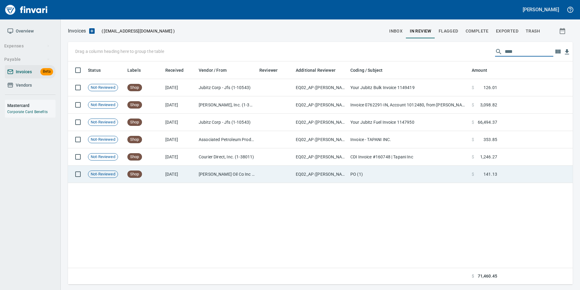
click at [173, 170] on td "[DATE]" at bounding box center [179, 173] width 33 height 17
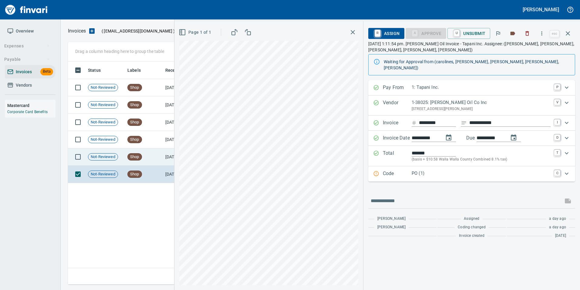
click at [155, 159] on td "Shop" at bounding box center [144, 156] width 38 height 17
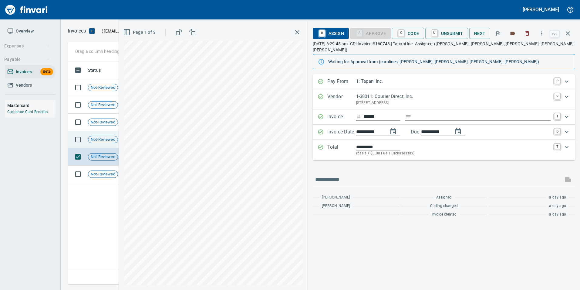
click at [110, 137] on span "Not-Reviewed" at bounding box center [102, 140] width 29 height 6
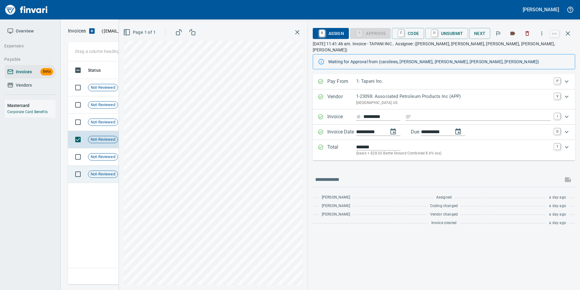
click at [106, 168] on td "Not-Reviewed" at bounding box center [105, 173] width 39 height 17
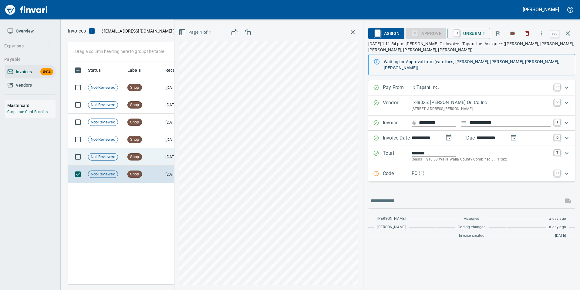
click at [104, 161] on td "Not-Reviewed" at bounding box center [105, 156] width 39 height 17
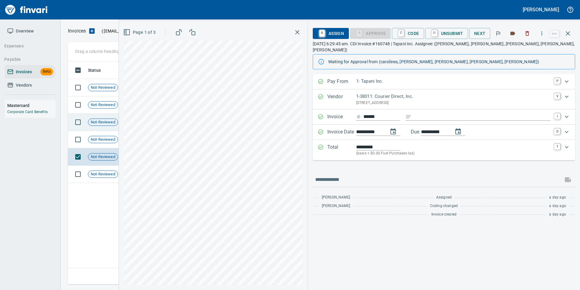
click at [104, 125] on div "Not-Reviewed" at bounding box center [103, 121] width 30 height 7
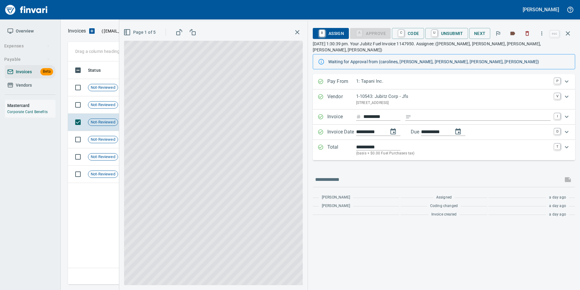
click at [570, 31] on icon "button" at bounding box center [568, 33] width 7 height 7
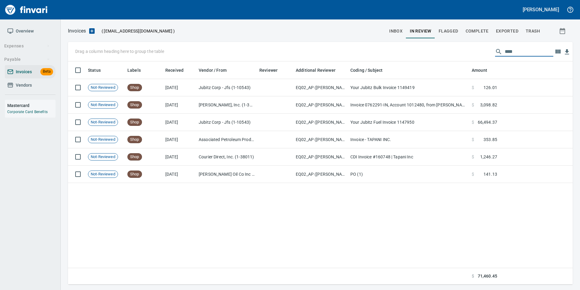
click at [519, 51] on input "****" at bounding box center [529, 52] width 49 height 10
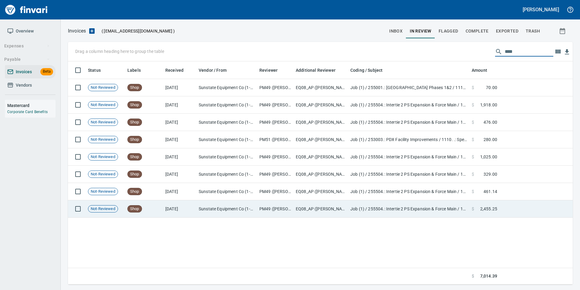
click at [329, 207] on td "EQ08_AP (neilk)" at bounding box center [321, 208] width 55 height 17
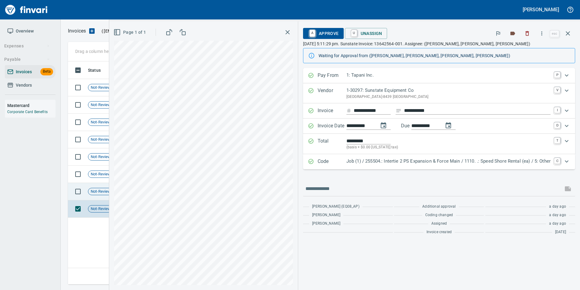
click at [99, 189] on span "Not-Reviewed" at bounding box center [102, 192] width 29 height 6
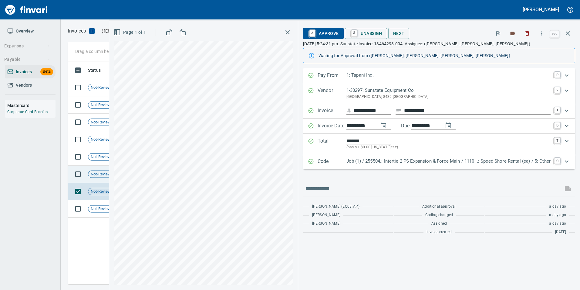
click at [95, 174] on span "Not-Reviewed" at bounding box center [102, 174] width 29 height 6
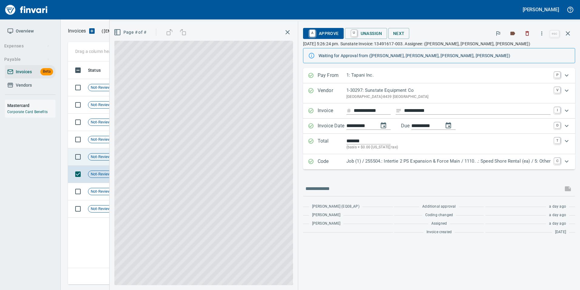
click at [92, 156] on span "Not-Reviewed" at bounding box center [102, 157] width 29 height 6
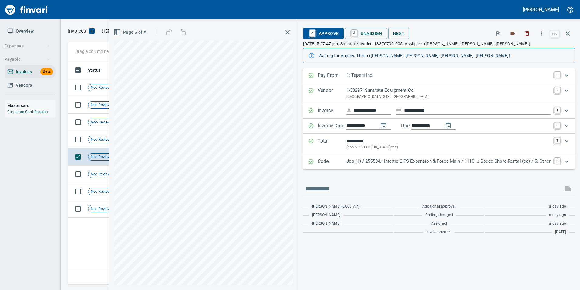
click at [569, 32] on icon "button" at bounding box center [568, 33] width 4 height 4
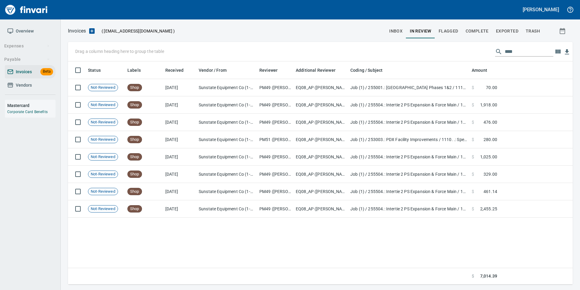
scroll to position [218, 500]
click at [522, 48] on input "****" at bounding box center [529, 52] width 49 height 10
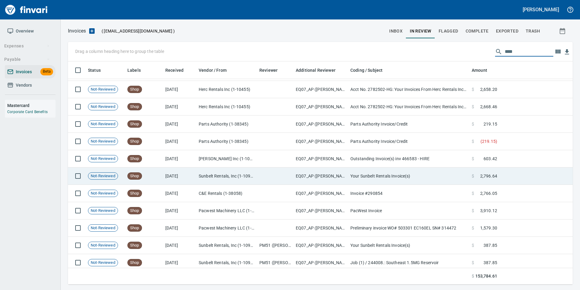
scroll to position [852, 0]
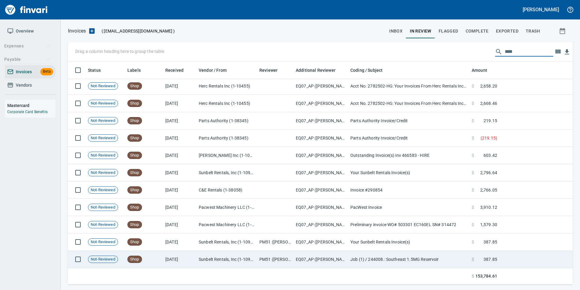
type input "****"
click at [228, 251] on td "Sunbelt Rentals, Inc (1-10986)" at bounding box center [226, 258] width 61 height 17
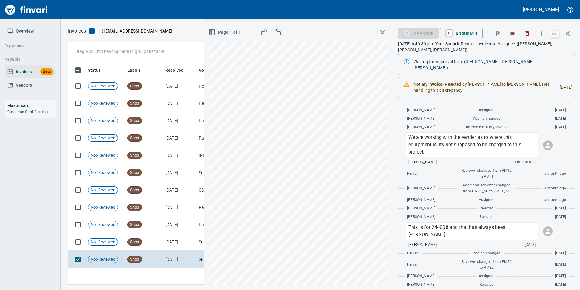
scroll to position [213, 0]
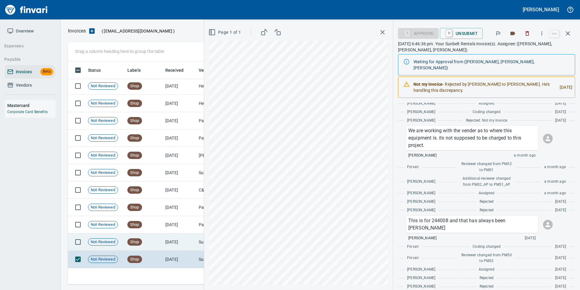
click at [183, 240] on td "7/21/2025" at bounding box center [179, 241] width 33 height 17
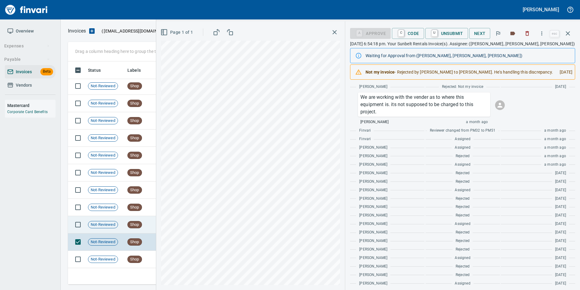
click at [138, 223] on span "Shop" at bounding box center [135, 225] width 14 height 6
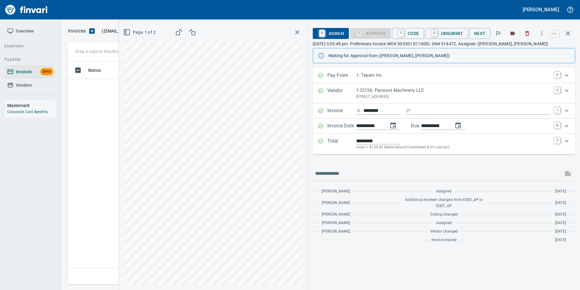
scroll to position [218, 496]
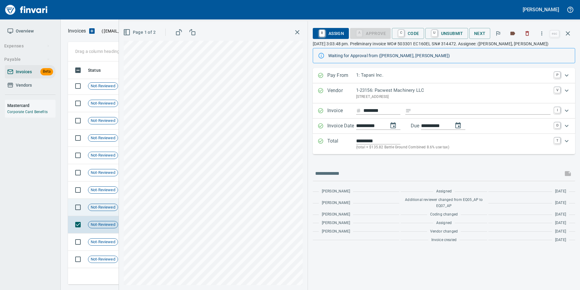
click at [113, 208] on span "Not-Reviewed" at bounding box center [102, 207] width 29 height 6
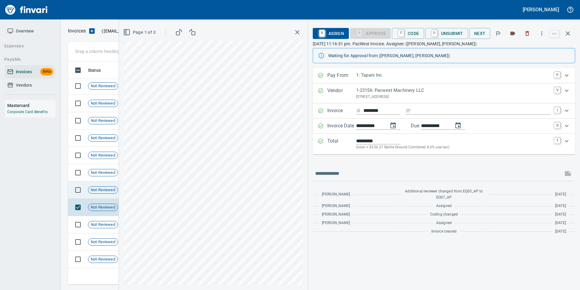
click at [108, 194] on td "Not-Reviewed" at bounding box center [105, 189] width 39 height 17
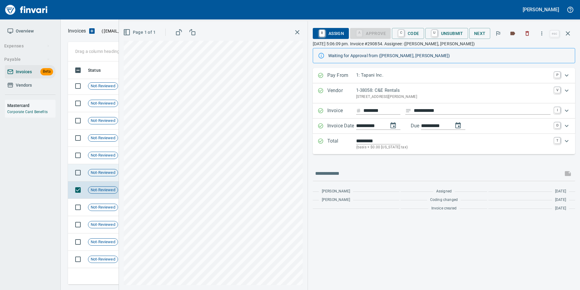
click at [101, 173] on span "Not-Reviewed" at bounding box center [102, 173] width 29 height 6
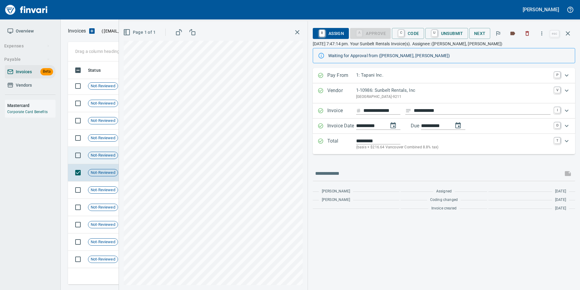
click at [101, 159] on td "Not-Reviewed" at bounding box center [105, 155] width 39 height 17
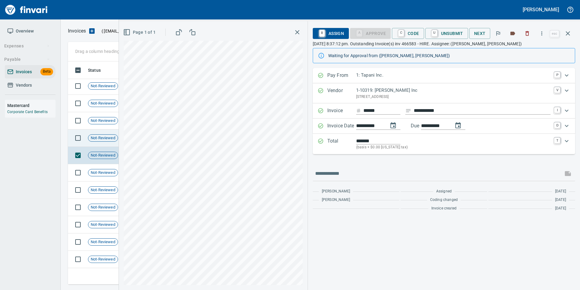
click at [99, 138] on span "Not-Reviewed" at bounding box center [102, 138] width 29 height 6
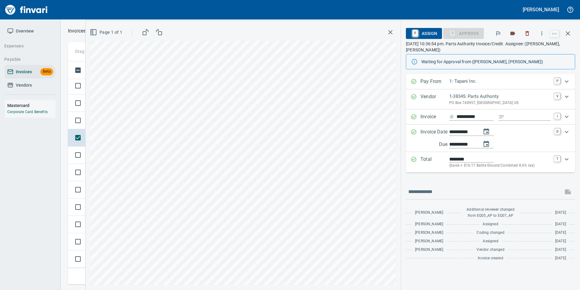
scroll to position [835, 0]
click at [568, 37] on button "button" at bounding box center [568, 33] width 15 height 15
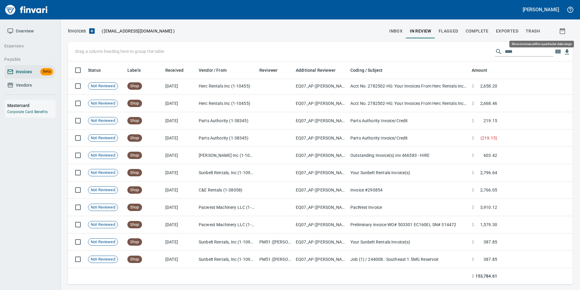
scroll to position [218, 496]
click at [529, 50] on input "****" at bounding box center [529, 52] width 49 height 10
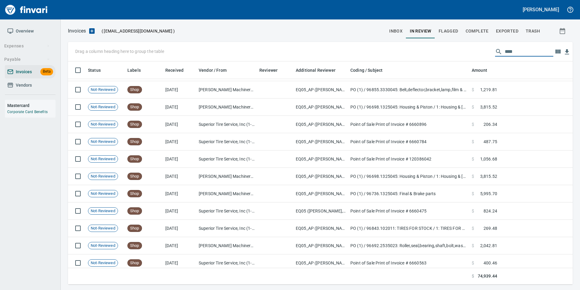
type input "****"
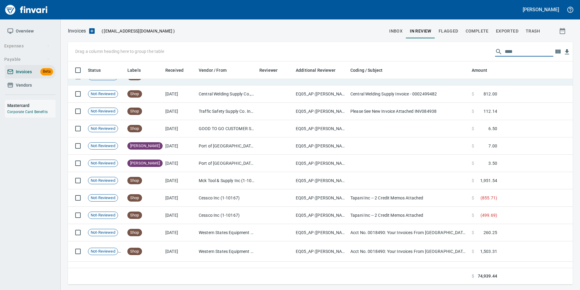
scroll to position [0, 0]
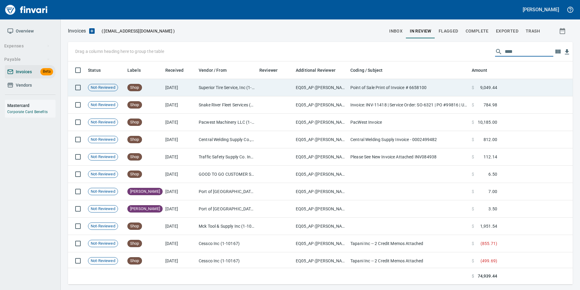
click at [169, 87] on td "[DATE]" at bounding box center [179, 87] width 33 height 17
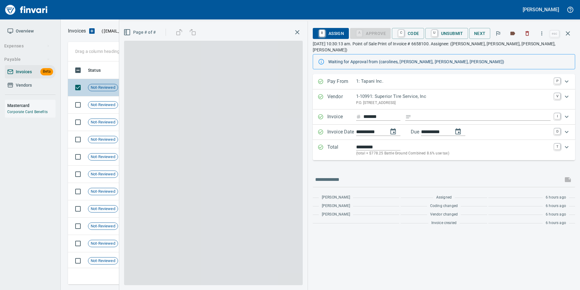
scroll to position [218, 496]
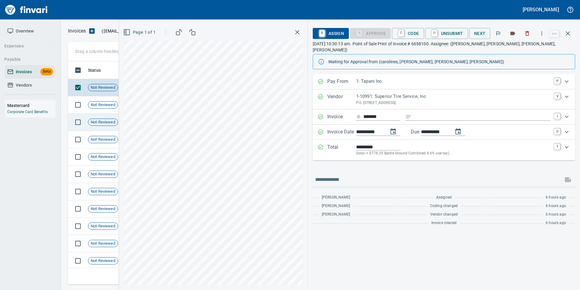
click at [108, 122] on span "Not-Reviewed" at bounding box center [102, 122] width 29 height 6
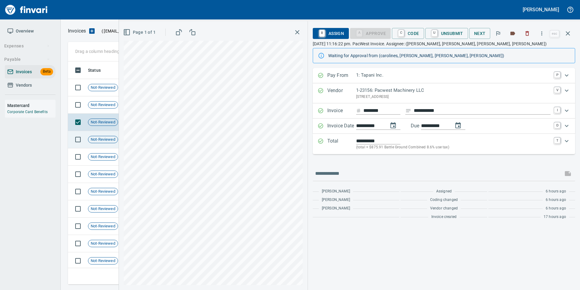
click at [105, 141] on span "Not-Reviewed" at bounding box center [102, 140] width 29 height 6
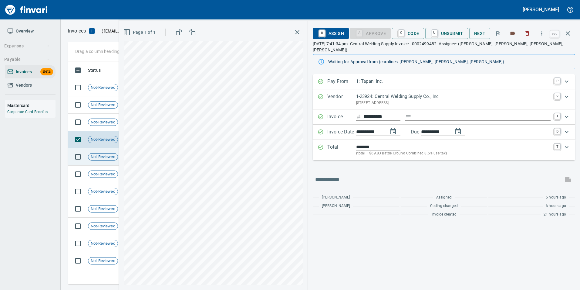
click at [106, 158] on span "Not-Reviewed" at bounding box center [102, 157] width 29 height 6
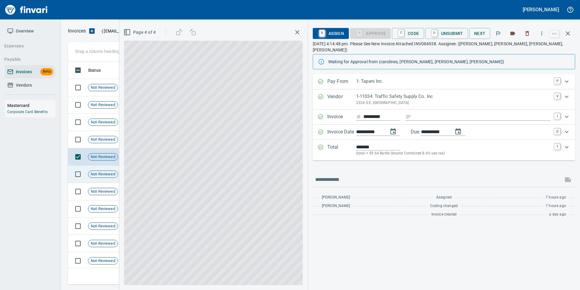
click at [108, 174] on span "Not-Reviewed" at bounding box center [102, 174] width 29 height 6
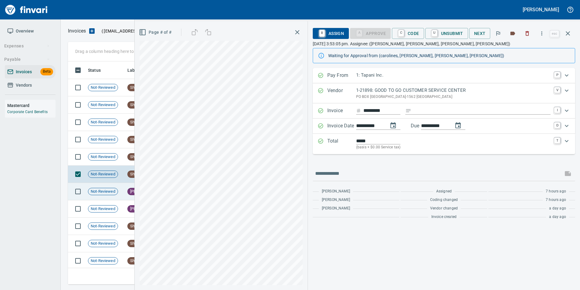
click at [111, 196] on td "Not-Reviewed" at bounding box center [105, 191] width 39 height 17
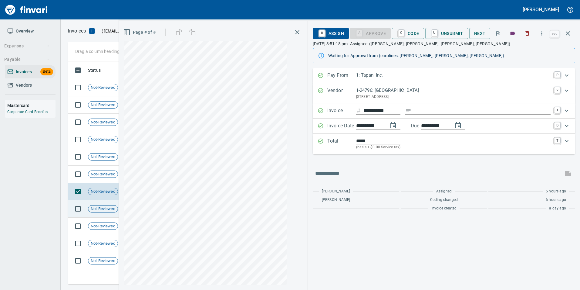
click at [115, 211] on div "Not-Reviewed" at bounding box center [103, 208] width 30 height 7
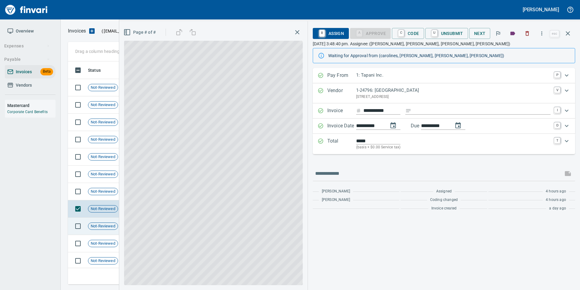
click at [117, 226] on span "Not-Reviewed" at bounding box center [102, 226] width 29 height 6
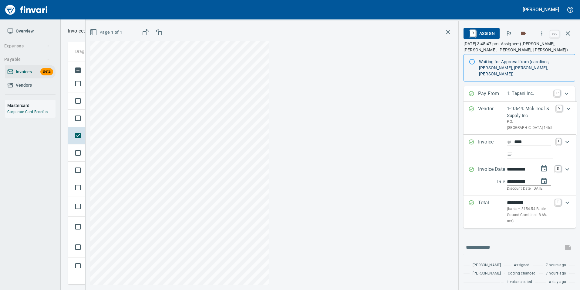
scroll to position [91, 0]
click at [84, 158] on td at bounding box center [77, 152] width 18 height 17
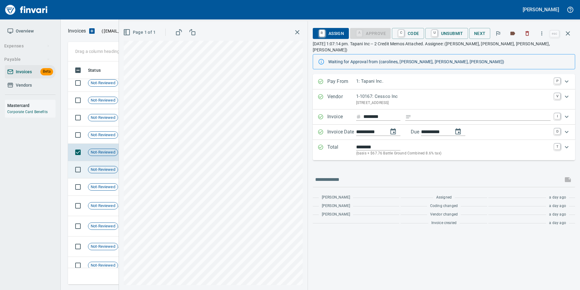
click at [94, 171] on span "Not-Reviewed" at bounding box center [102, 170] width 29 height 6
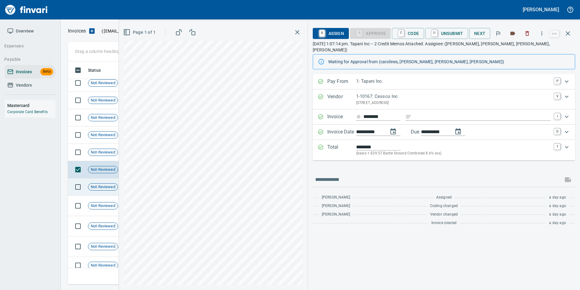
click at [100, 187] on span "Not-Reviewed" at bounding box center [102, 187] width 29 height 6
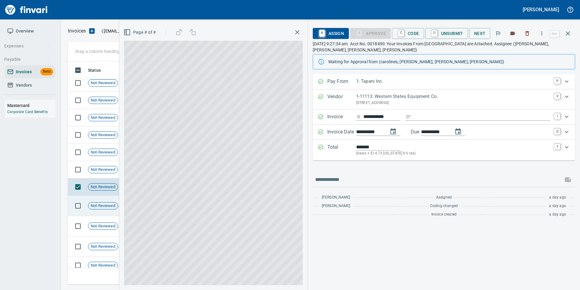
click at [109, 206] on span "Not-Reviewed" at bounding box center [102, 206] width 29 height 6
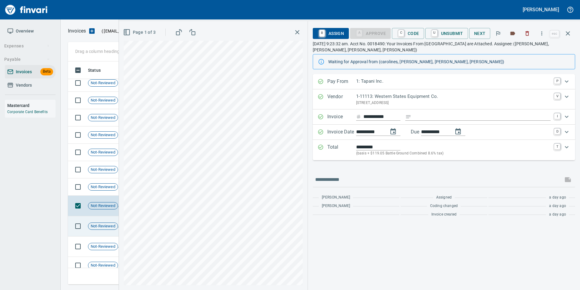
click at [100, 220] on td "Not-Reviewed" at bounding box center [105, 226] width 39 height 20
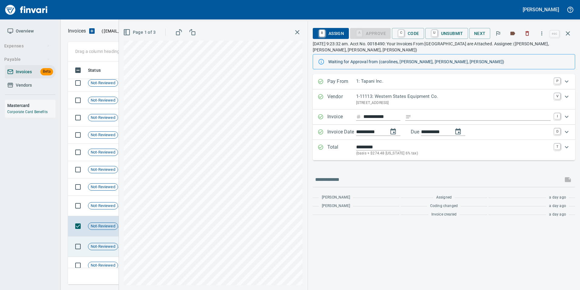
click at [106, 241] on td "Not-Reviewed" at bounding box center [105, 246] width 39 height 20
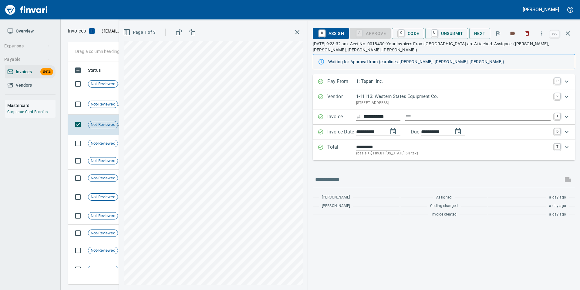
scroll to position [243, 0]
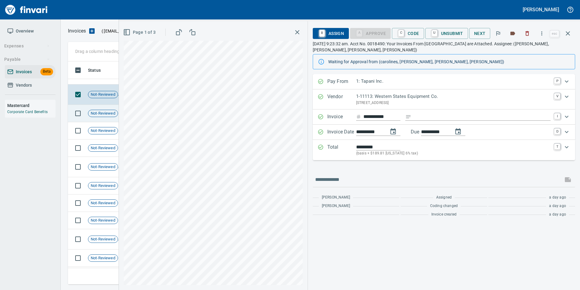
click at [103, 118] on td "Not-Reviewed" at bounding box center [105, 113] width 39 height 17
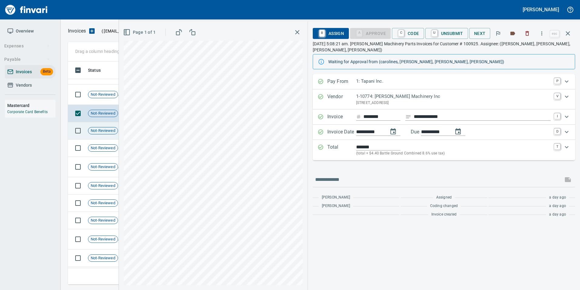
click at [105, 130] on span "Not-Reviewed" at bounding box center [102, 131] width 29 height 6
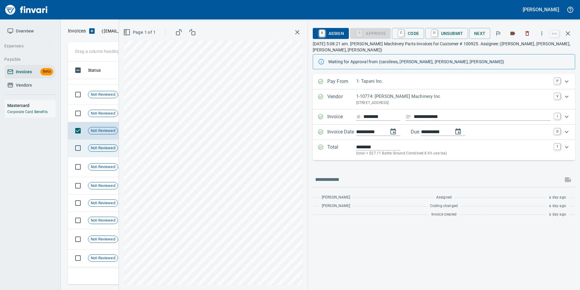
click at [110, 154] on td "Not-Reviewed" at bounding box center [105, 147] width 39 height 17
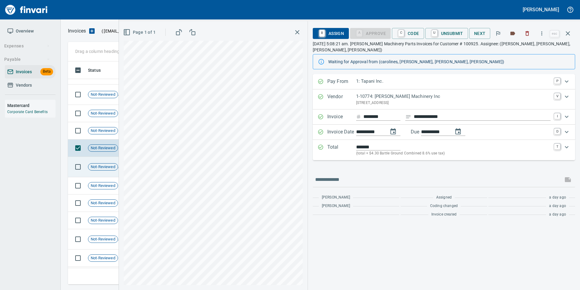
click at [108, 169] on div "Not-Reviewed" at bounding box center [103, 166] width 30 height 7
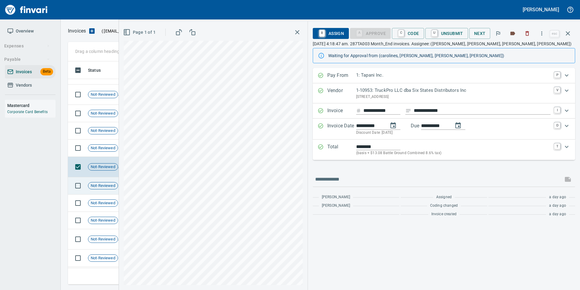
click at [111, 185] on span "Not-Reviewed" at bounding box center [102, 186] width 29 height 6
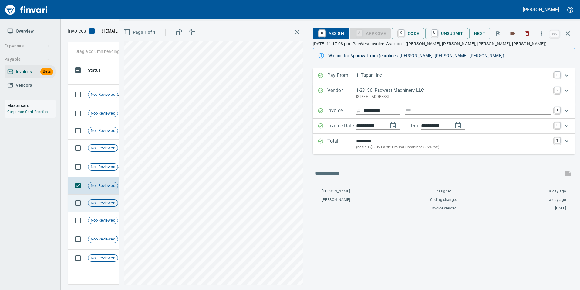
click at [107, 198] on td "Not-Reviewed" at bounding box center [105, 202] width 39 height 17
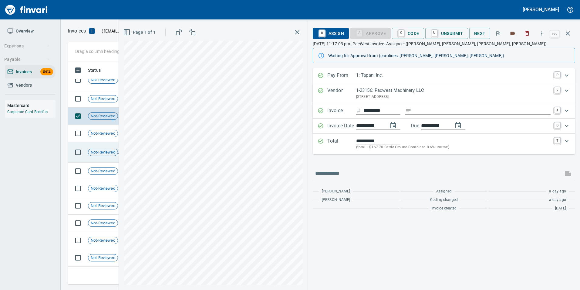
scroll to position [334, 0]
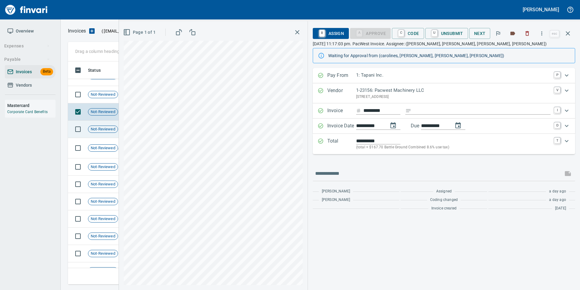
click at [104, 124] on td "Not-Reviewed" at bounding box center [105, 129] width 39 height 17
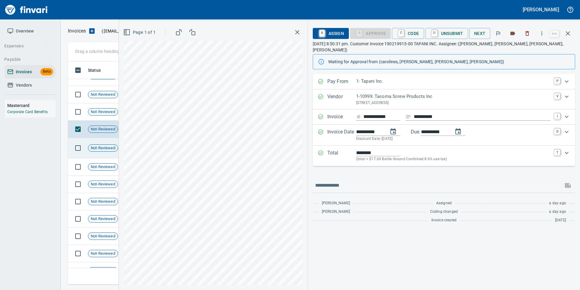
click at [108, 146] on span "Not-Reviewed" at bounding box center [102, 148] width 29 height 6
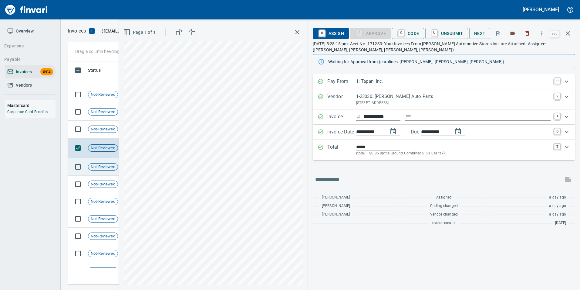
click at [110, 173] on td "Not-Reviewed" at bounding box center [105, 166] width 39 height 17
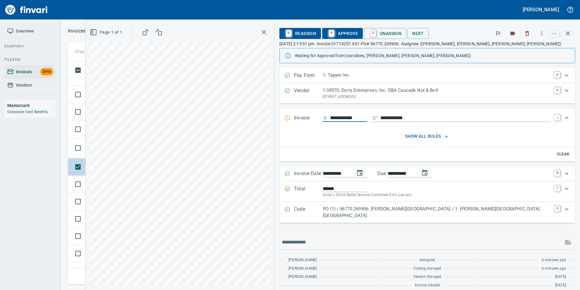
scroll to position [364, 0]
click at [100, 155] on span "Not-Reviewed" at bounding box center [102, 154] width 29 height 6
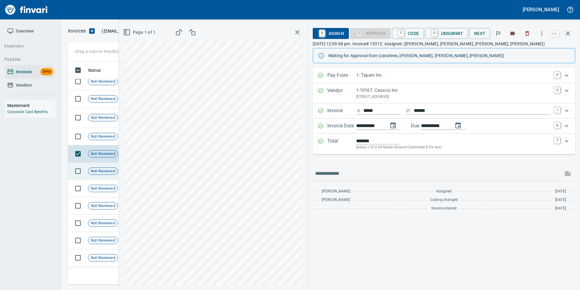
click at [107, 166] on td "Not-Reviewed" at bounding box center [105, 170] width 39 height 17
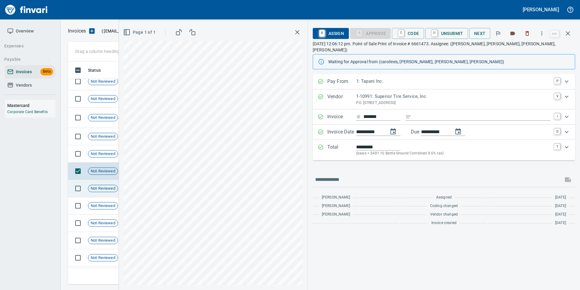
click at [111, 190] on span "Not-Reviewed" at bounding box center [102, 188] width 29 height 6
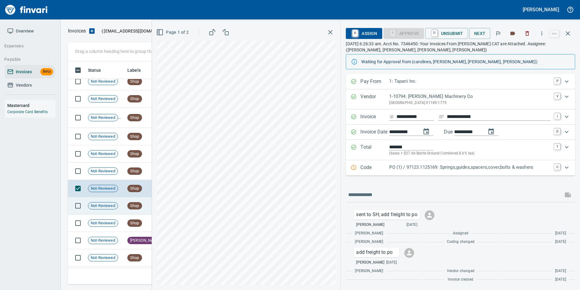
click at [111, 203] on span "Not-Reviewed" at bounding box center [102, 206] width 29 height 6
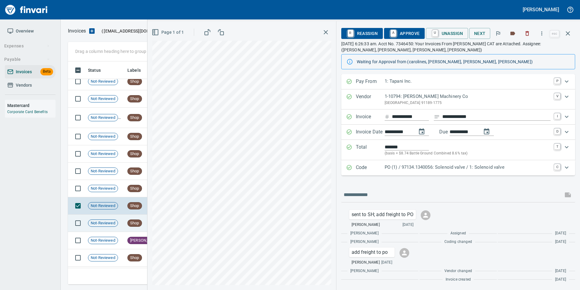
click at [114, 218] on td "Not-Reviewed" at bounding box center [105, 222] width 39 height 17
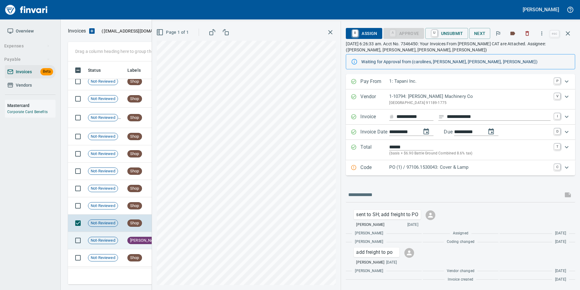
click at [110, 235] on td "Not-Reviewed" at bounding box center [105, 240] width 39 height 17
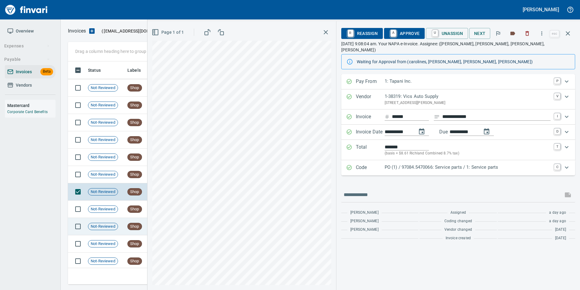
scroll to position [218, 496]
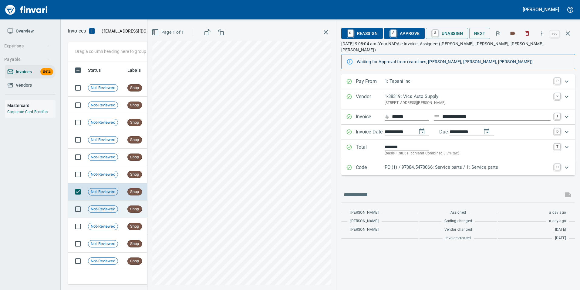
click at [110, 209] on span "Not-Reviewed" at bounding box center [102, 209] width 29 height 6
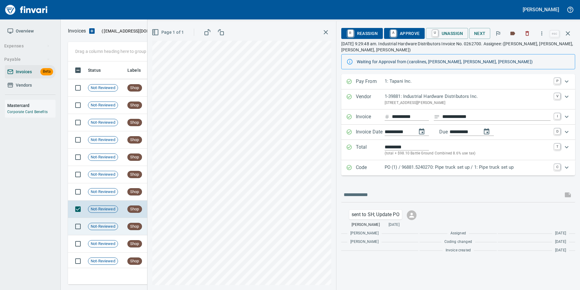
click at [111, 223] on div "Not-Reviewed" at bounding box center [103, 226] width 30 height 7
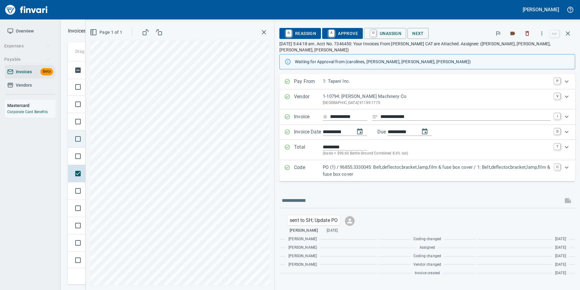
scroll to position [820, 0]
click at [84, 190] on td at bounding box center [77, 182] width 18 height 17
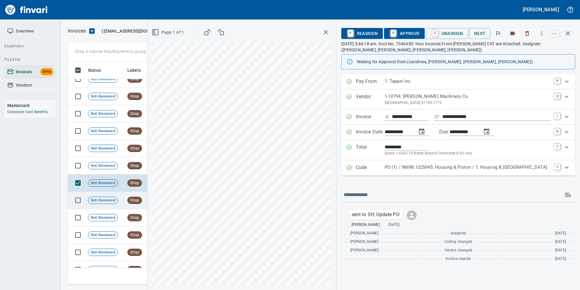
click at [96, 201] on span "Not-Reviewed" at bounding box center [102, 200] width 29 height 6
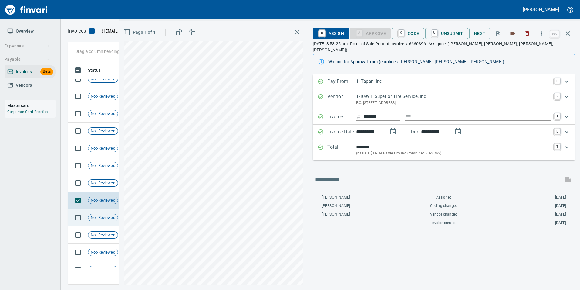
click at [108, 212] on td "Not-Reviewed" at bounding box center [105, 217] width 39 height 17
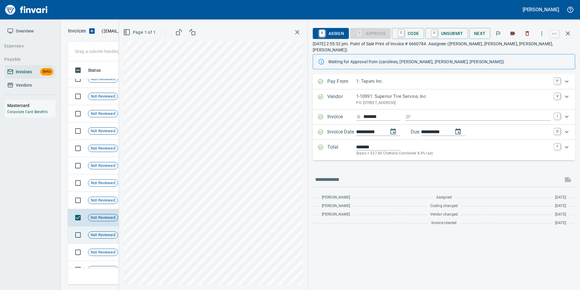
click at [108, 228] on td "Not-Reviewed" at bounding box center [105, 234] width 39 height 17
click at [97, 195] on td "Not-Reviewed" at bounding box center [105, 200] width 39 height 17
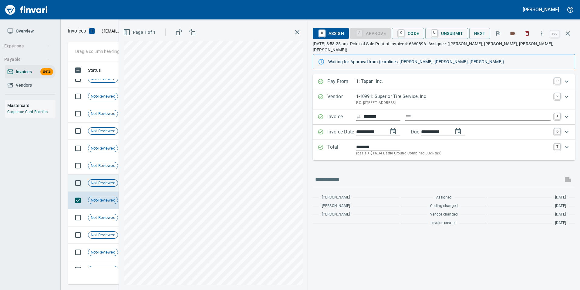
click at [98, 185] on span "Not-Reviewed" at bounding box center [102, 183] width 29 height 6
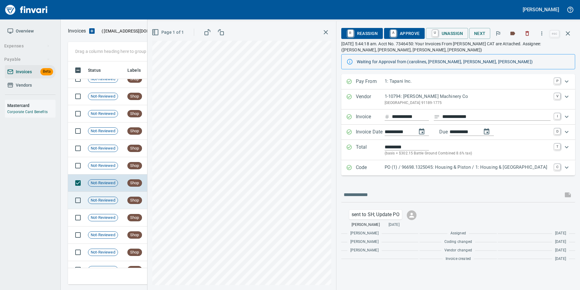
click at [105, 198] on span "Not-Reviewed" at bounding box center [102, 200] width 29 height 6
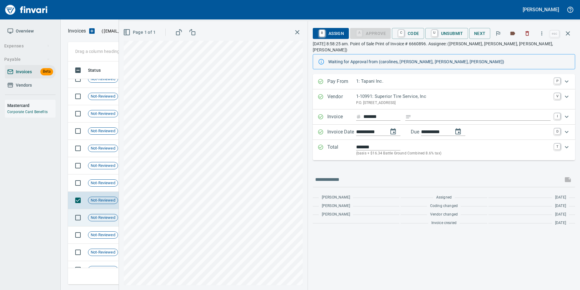
click at [106, 216] on span "Not-Reviewed" at bounding box center [102, 218] width 29 height 6
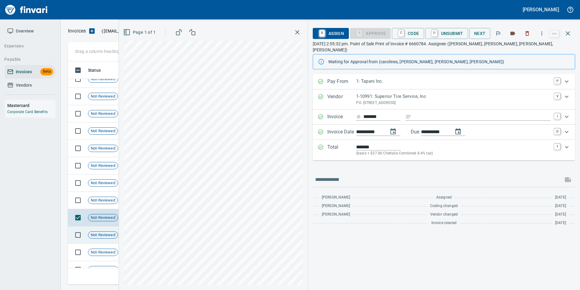
click at [104, 232] on span "Not-Reviewed" at bounding box center [102, 235] width 29 height 6
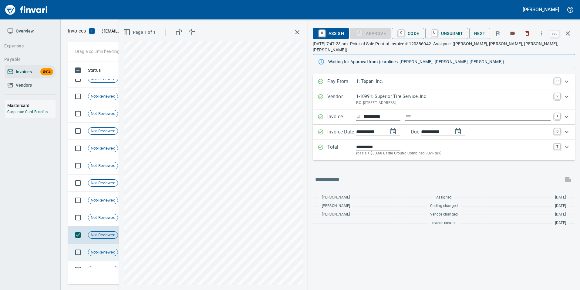
click at [109, 253] on span "Not-Reviewed" at bounding box center [102, 252] width 29 height 6
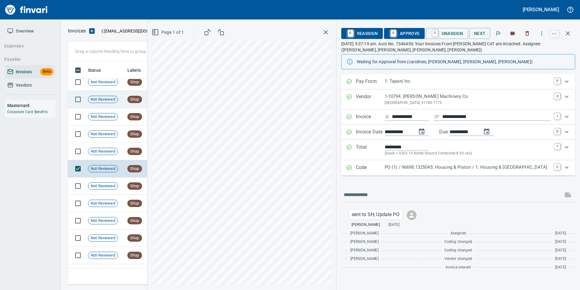
scroll to position [911, 0]
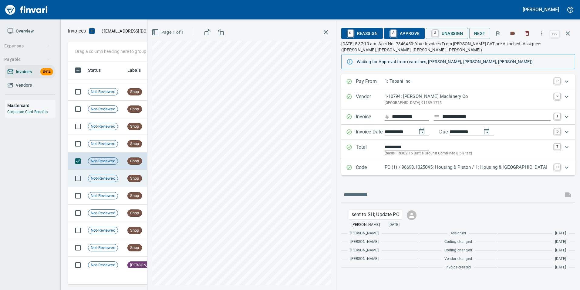
click at [111, 181] on span "Not-Reviewed" at bounding box center [102, 178] width 29 height 6
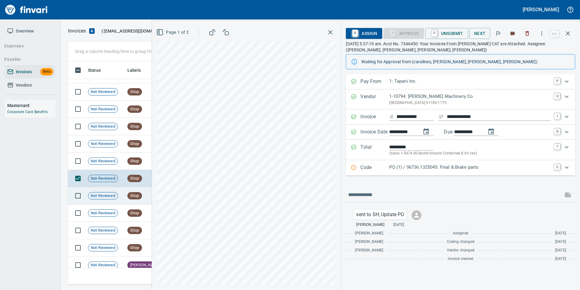
click at [112, 195] on span "Not-Reviewed" at bounding box center [102, 196] width 29 height 6
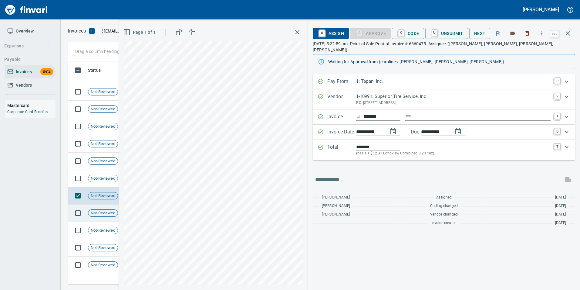
click at [116, 209] on div "Not-Reviewed" at bounding box center [103, 212] width 30 height 7
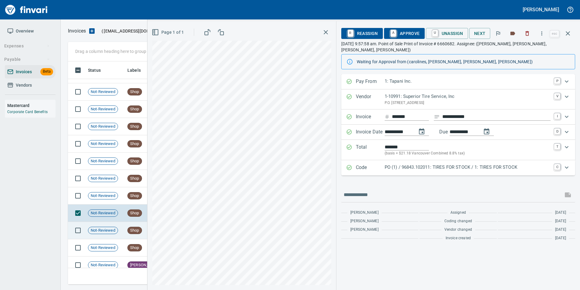
click at [107, 234] on td "Not-Reviewed" at bounding box center [105, 230] width 39 height 17
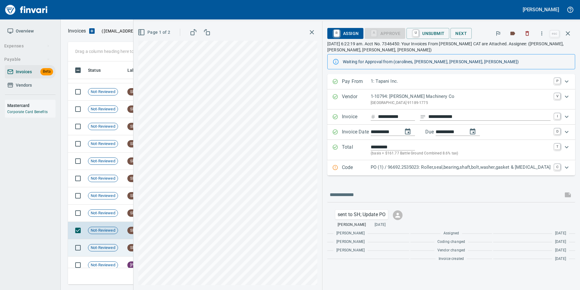
click at [107, 245] on span "Not-Reviewed" at bounding box center [102, 248] width 29 height 6
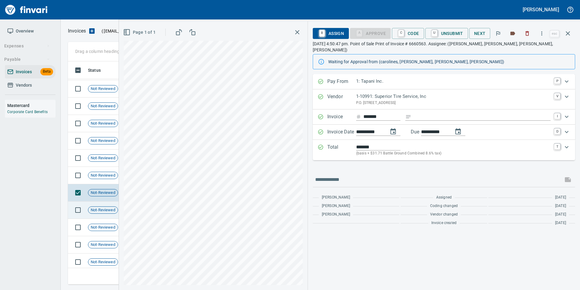
scroll to position [971, 0]
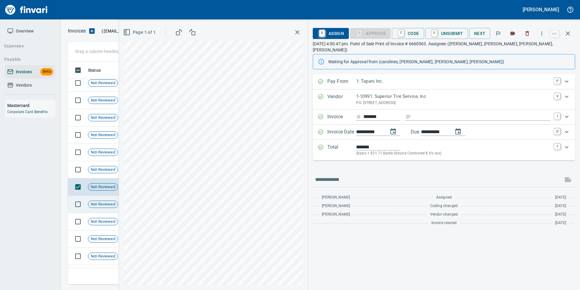
click at [108, 204] on span "Not-Reviewed" at bounding box center [102, 204] width 29 height 6
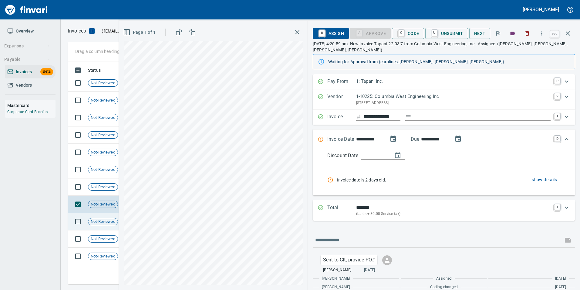
click at [109, 222] on span "Not-Reviewed" at bounding box center [102, 222] width 29 height 6
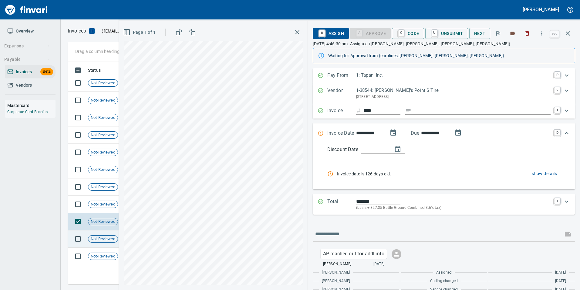
click at [107, 236] on span "Not-Reviewed" at bounding box center [102, 239] width 29 height 6
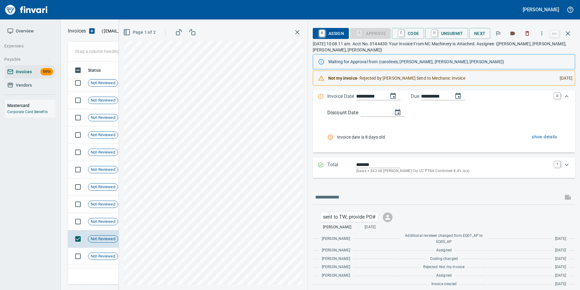
scroll to position [64, 0]
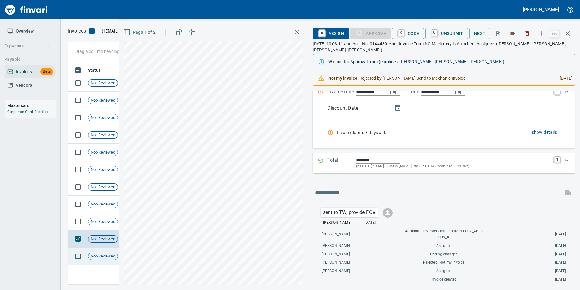
click at [104, 252] on div "Not-Reviewed" at bounding box center [103, 255] width 30 height 7
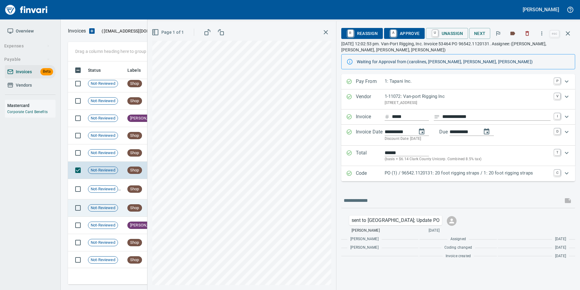
scroll to position [1058, 0]
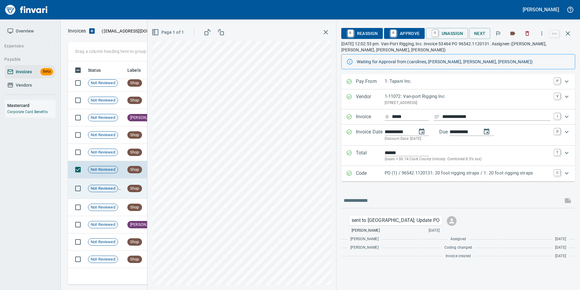
click at [104, 189] on span "Not-Reviewed" at bounding box center [102, 188] width 29 height 6
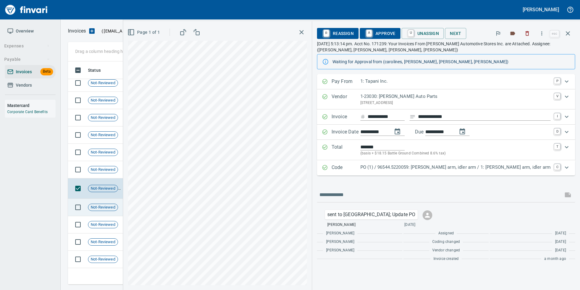
click at [123, 212] on td "Not-Reviewed" at bounding box center [105, 207] width 39 height 17
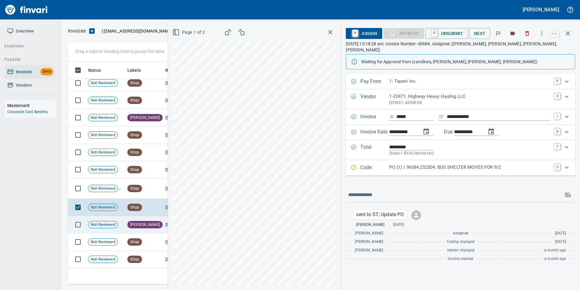
click at [126, 220] on td "[PERSON_NAME]" at bounding box center [144, 224] width 38 height 17
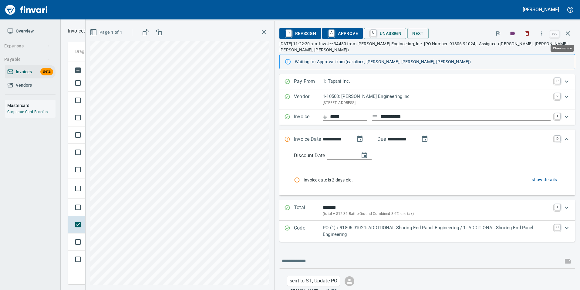
click at [566, 36] on icon "button" at bounding box center [568, 33] width 7 height 7
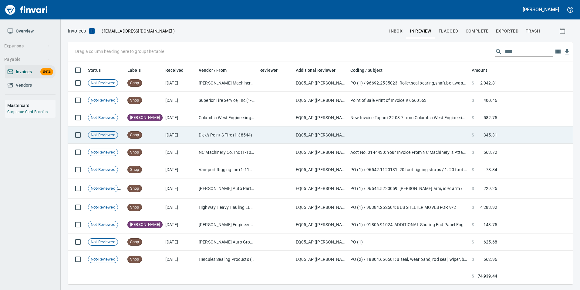
scroll to position [218, 496]
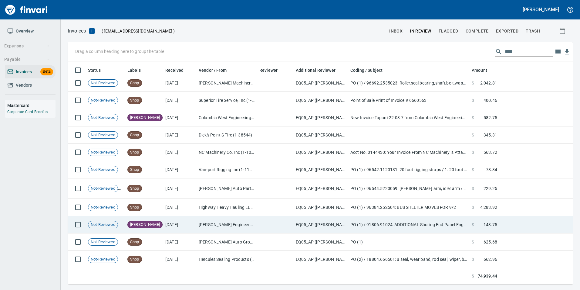
click at [202, 228] on td "[PERSON_NAME] Engineering Inc (1-10503)" at bounding box center [226, 224] width 61 height 17
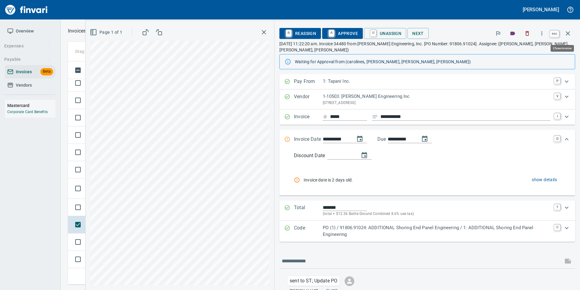
drag, startPoint x: 572, startPoint y: 32, endPoint x: 502, endPoint y: 113, distance: 107.0
click at [572, 32] on icon "button" at bounding box center [568, 33] width 7 height 7
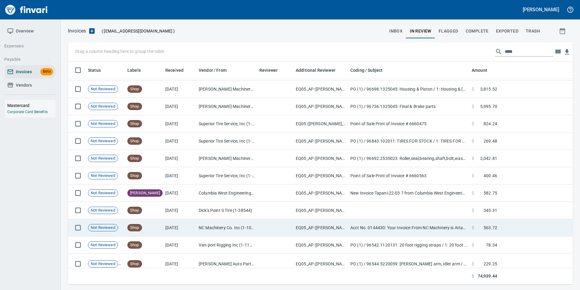
scroll to position [967, 0]
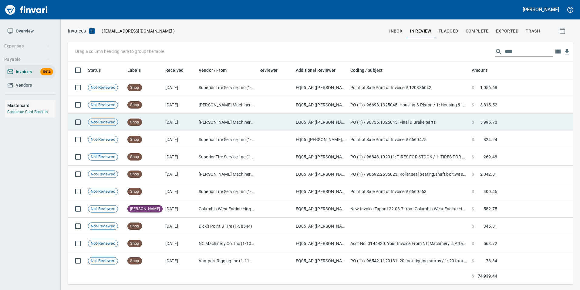
click at [160, 117] on td "Shop" at bounding box center [144, 122] width 38 height 17
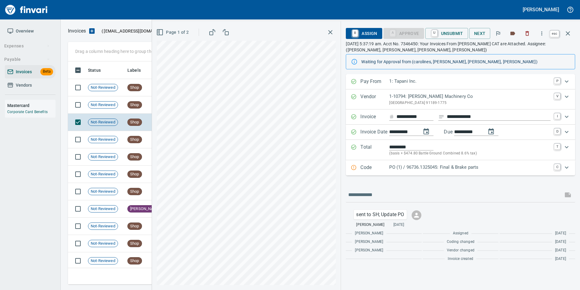
scroll to position [218, 496]
click at [570, 34] on icon "button" at bounding box center [568, 33] width 7 height 7
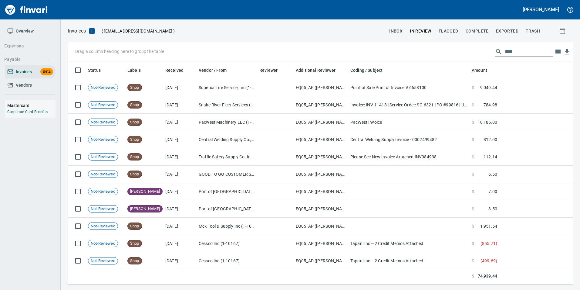
click at [508, 51] on input "****" at bounding box center [529, 52] width 49 height 10
click at [508, 50] on input "****" at bounding box center [529, 52] width 49 height 10
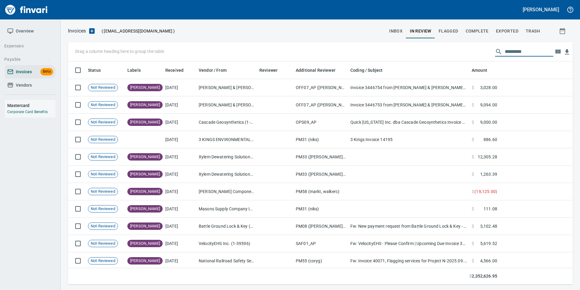
click at [392, 31] on span "inbox" at bounding box center [395, 31] width 13 height 8
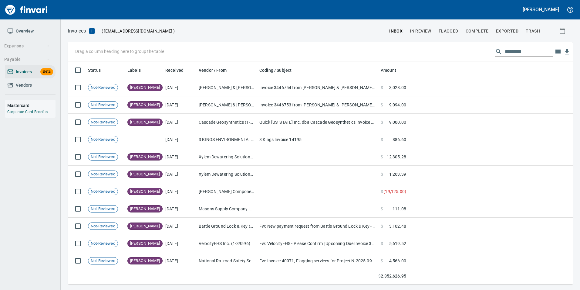
scroll to position [218, 496]
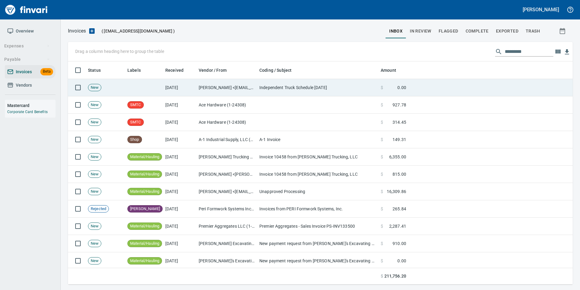
click at [395, 94] on td "$ 0.00" at bounding box center [394, 87] width 30 height 17
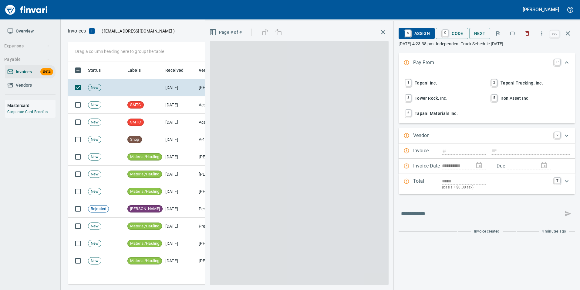
scroll to position [218, 496]
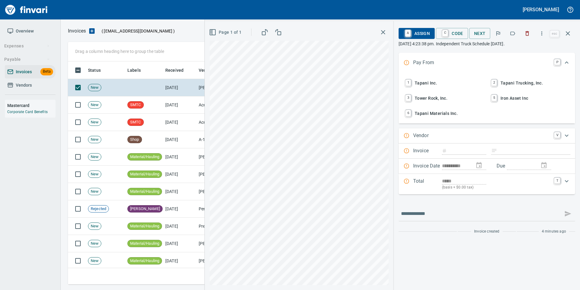
click at [528, 33] on icon "button" at bounding box center [528, 33] width 6 height 6
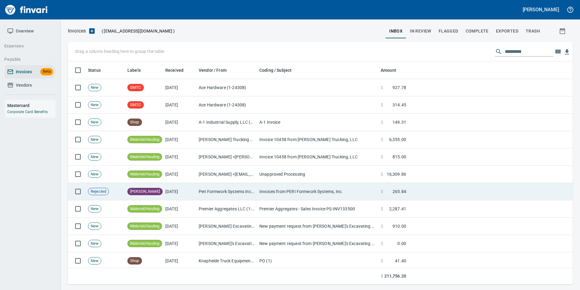
click at [259, 189] on td "Invoices from PERI Formwork Systems, Inc." at bounding box center [317, 191] width 121 height 17
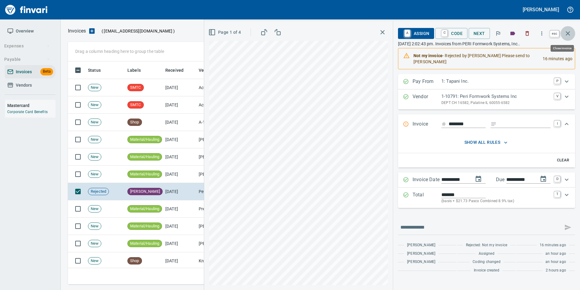
click at [567, 35] on icon "button" at bounding box center [568, 33] width 4 height 4
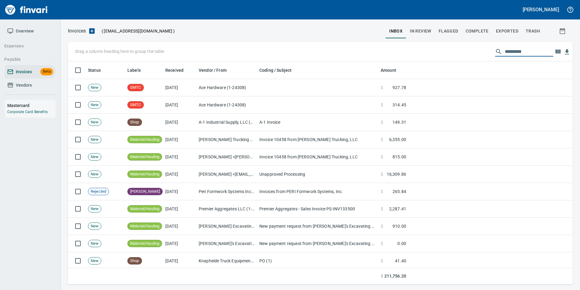
click at [523, 56] on input "text" at bounding box center [529, 52] width 49 height 10
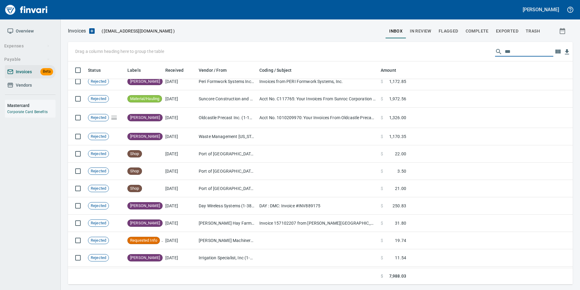
scroll to position [0, 0]
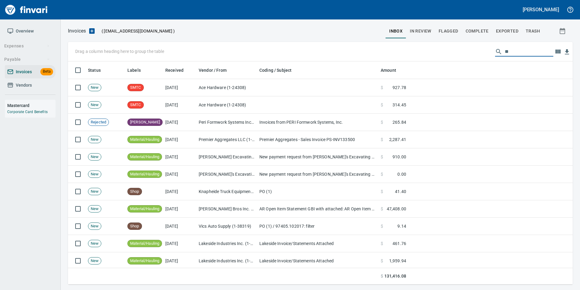
type input "*"
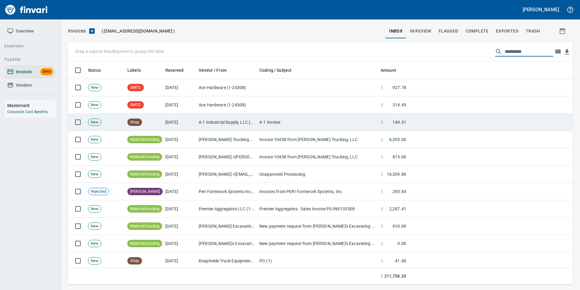
click at [500, 123] on td at bounding box center [491, 122] width 164 height 17
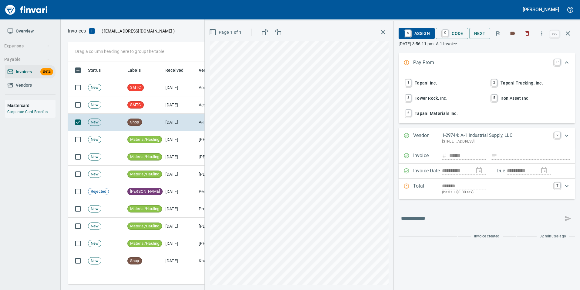
click at [465, 81] on span "1 Tapani Inc." at bounding box center [444, 83] width 80 height 10
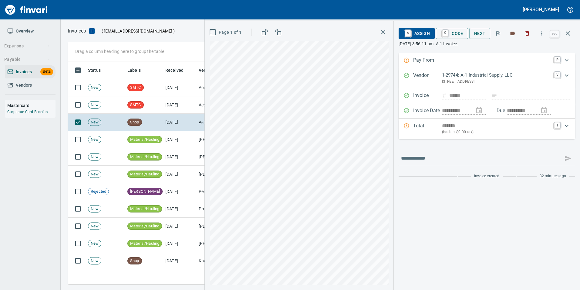
type input "**********"
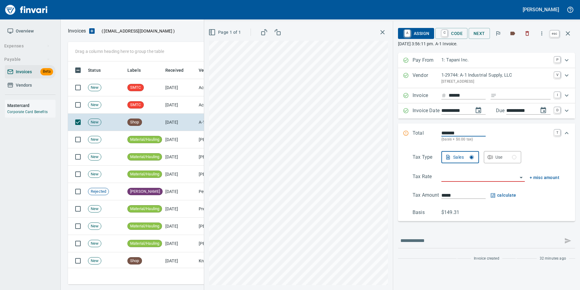
scroll to position [218, 496]
click at [572, 37] on icon "button" at bounding box center [568, 33] width 7 height 7
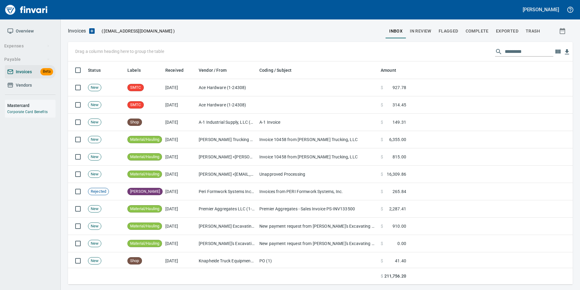
scroll to position [218, 496]
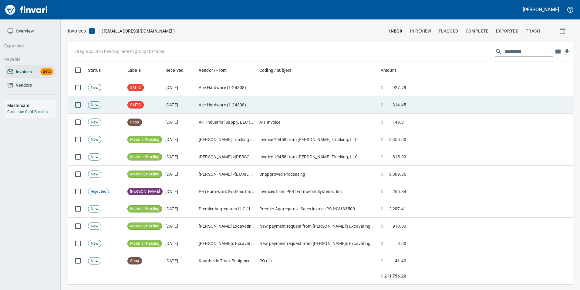
click at [209, 100] on td "Ace Hardware (1-24308)" at bounding box center [226, 104] width 61 height 17
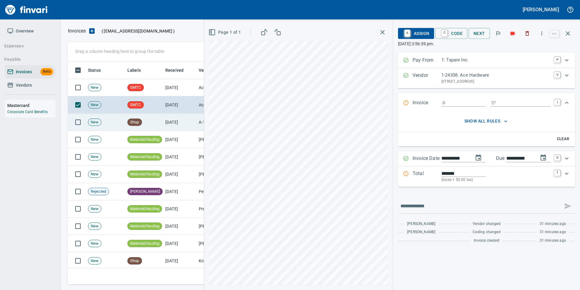
click at [132, 121] on span "Shop" at bounding box center [135, 122] width 14 height 6
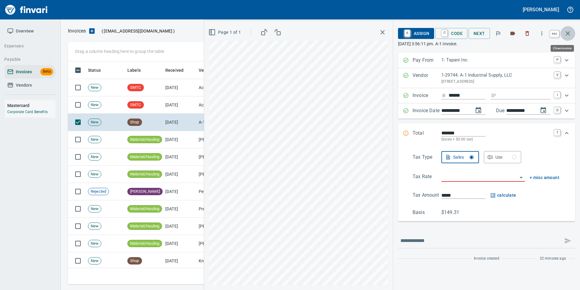
click at [572, 36] on button "button" at bounding box center [568, 33] width 15 height 15
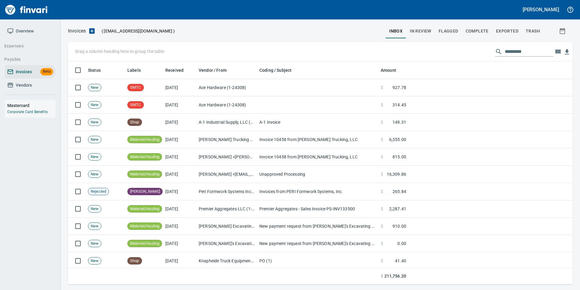
scroll to position [218, 496]
click at [423, 36] on button "In Review" at bounding box center [420, 31] width 29 height 15
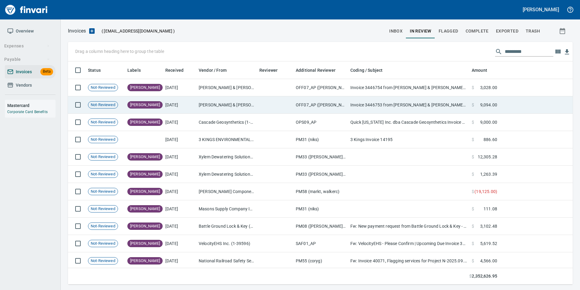
scroll to position [218, 496]
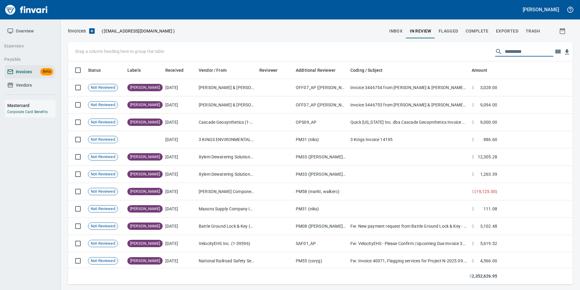
click at [505, 50] on input "text" at bounding box center [529, 52] width 49 height 10
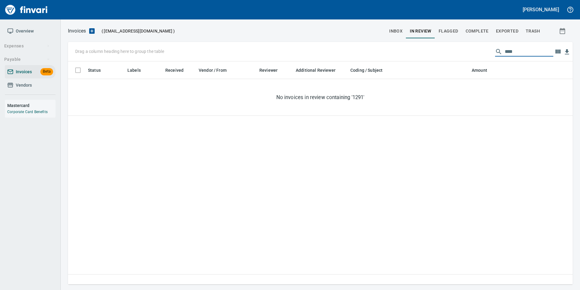
type input "****"
click at [408, 24] on button "In Review" at bounding box center [420, 31] width 29 height 15
click at [396, 29] on span "inbox" at bounding box center [395, 31] width 13 height 8
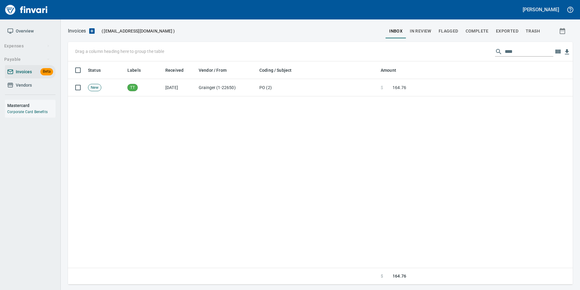
scroll to position [218, 501]
click at [527, 52] on input "****" at bounding box center [529, 52] width 49 height 10
type input "*"
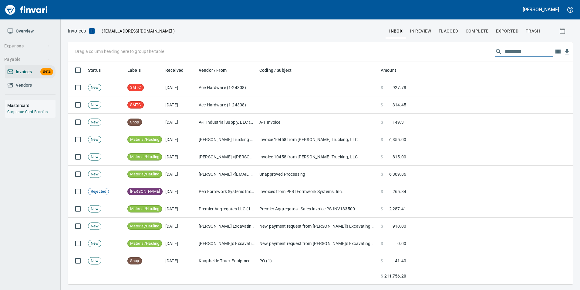
type input "*"
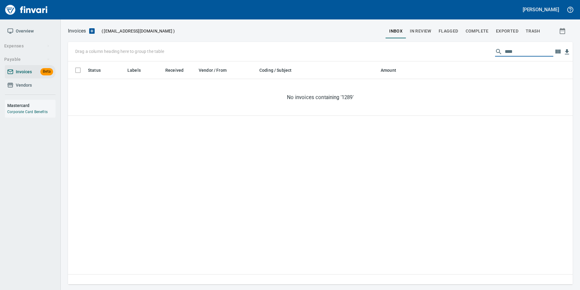
type input "****"
click at [424, 31] on span "In Review" at bounding box center [421, 31] width 22 height 8
click at [512, 55] on input "****" at bounding box center [529, 52] width 49 height 10
type input "***"
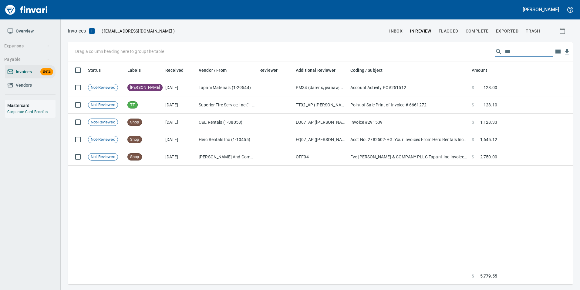
click at [512, 55] on input "***" at bounding box center [529, 52] width 49 height 10
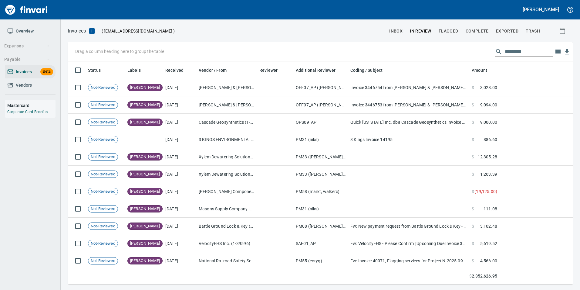
click at [40, 86] on span "Vendors" at bounding box center [30, 85] width 46 height 8
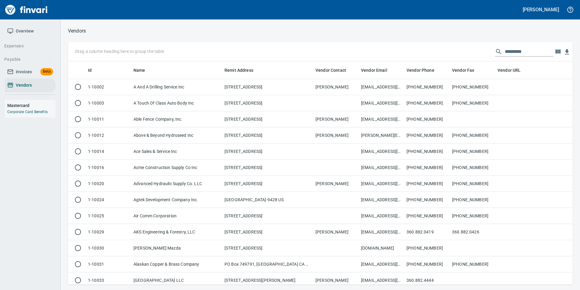
scroll to position [218, 496]
click at [518, 49] on div "Drag a column heading here to group the table" at bounding box center [320, 51] width 505 height 19
click at [518, 49] on input "text" at bounding box center [529, 52] width 49 height 10
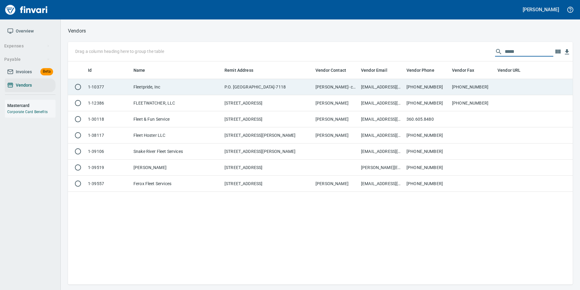
type input "*****"
click at [485, 84] on td "[PHONE_NUMBER]" at bounding box center [473, 87] width 46 height 16
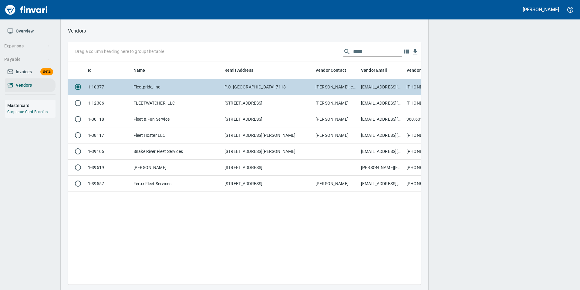
scroll to position [214, 349]
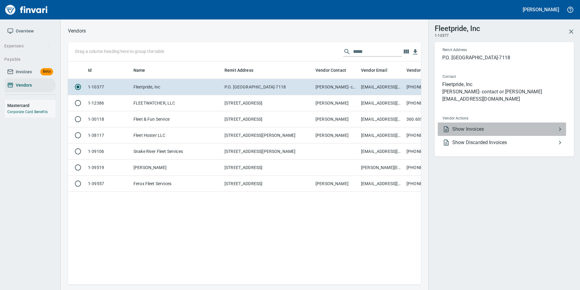
click at [492, 129] on span "Show Invoices" at bounding box center [505, 128] width 104 height 7
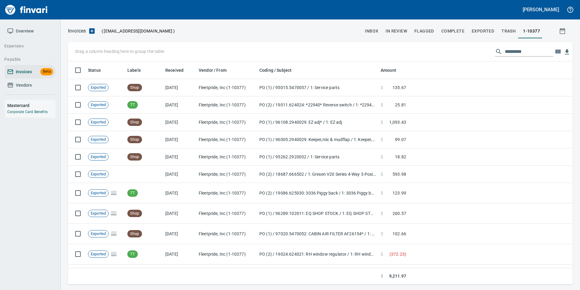
scroll to position [218, 496]
click at [523, 51] on input "text" at bounding box center [529, 52] width 49 height 10
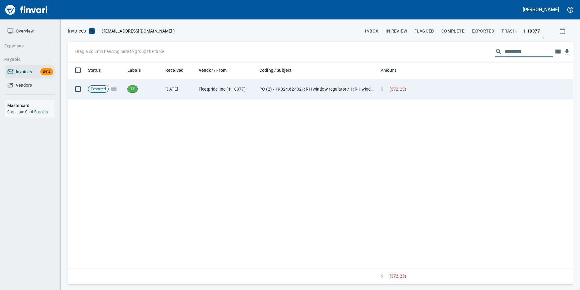
type input "*********"
click at [427, 93] on td at bounding box center [491, 89] width 164 height 20
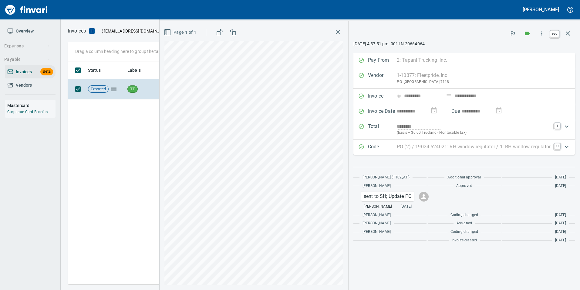
click at [568, 34] on icon "button" at bounding box center [568, 33] width 4 height 4
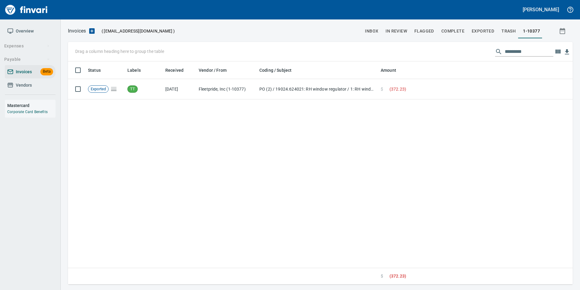
click at [44, 83] on span "Vendors" at bounding box center [30, 85] width 46 height 8
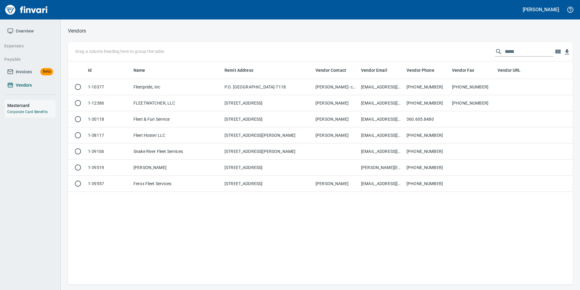
scroll to position [218, 501]
click at [530, 53] on input "*****" at bounding box center [529, 52] width 49 height 10
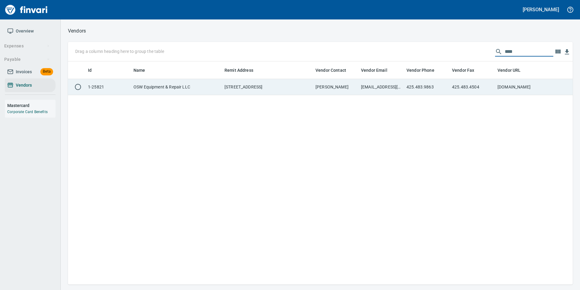
type input "***"
click at [497, 80] on td "[DOMAIN_NAME]" at bounding box center [518, 87] width 46 height 16
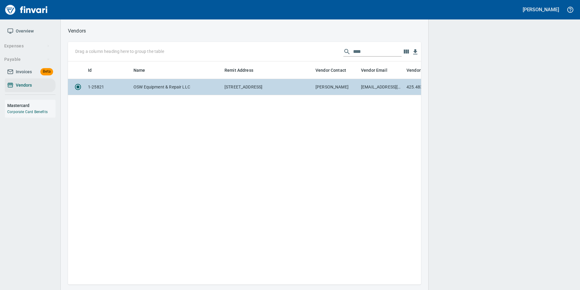
scroll to position [214, 349]
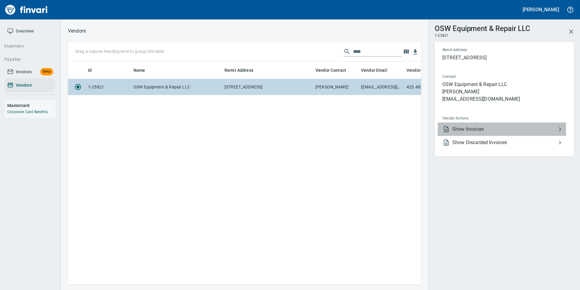
click at [486, 124] on li "Show Invoices" at bounding box center [502, 128] width 128 height 13
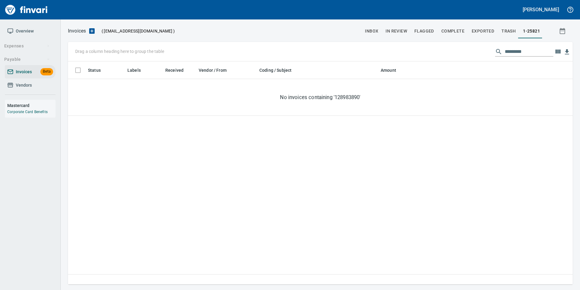
scroll to position [218, 501]
click at [522, 52] on input "*********" at bounding box center [529, 52] width 49 height 10
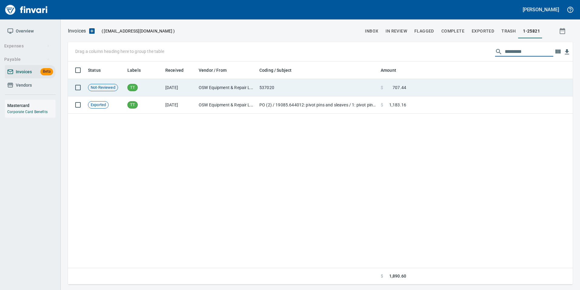
click at [520, 84] on td at bounding box center [491, 87] width 164 height 17
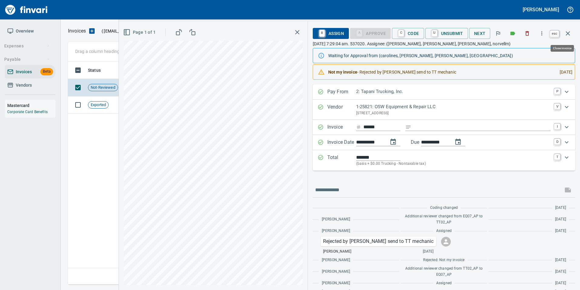
click at [567, 32] on icon "button" at bounding box center [568, 33] width 7 height 7
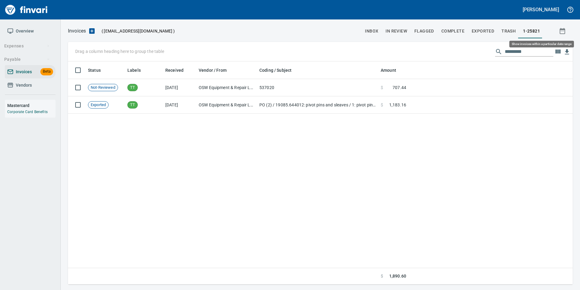
scroll to position [218, 501]
click at [403, 31] on span "In Review" at bounding box center [397, 31] width 22 height 8
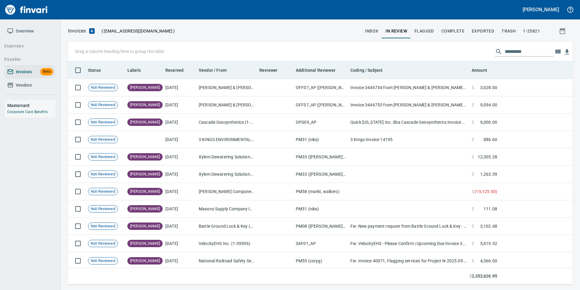
scroll to position [218, 496]
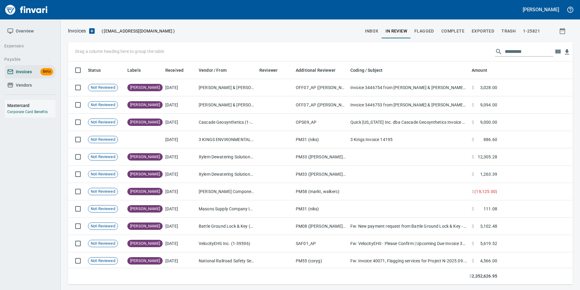
click at [512, 49] on input "text" at bounding box center [529, 52] width 49 height 10
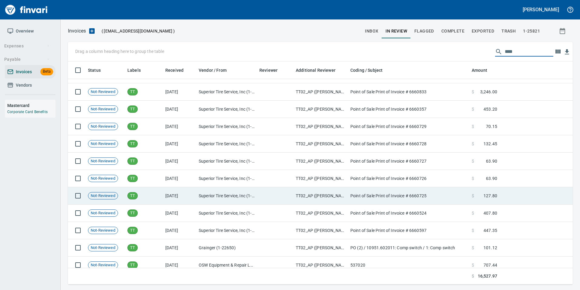
scroll to position [230, 0]
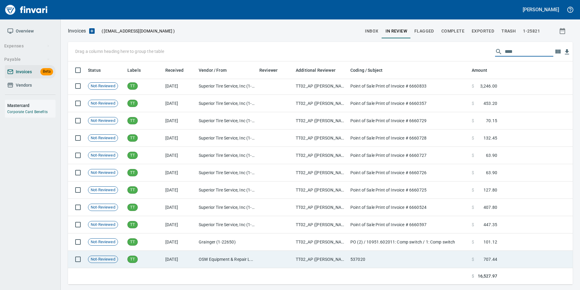
type input "****"
click at [146, 253] on td "TT" at bounding box center [144, 258] width 38 height 17
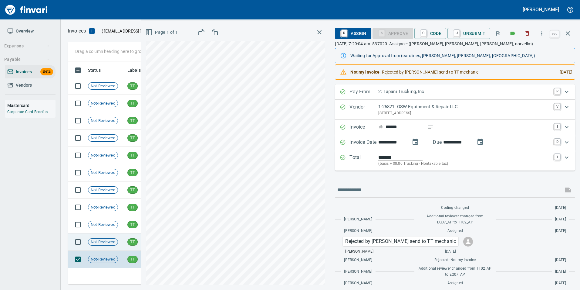
click at [133, 243] on span "TT" at bounding box center [133, 242] width 10 height 6
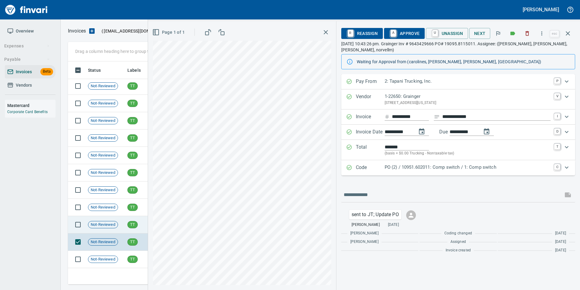
click at [123, 227] on td "Not-Reviewed" at bounding box center [105, 224] width 39 height 17
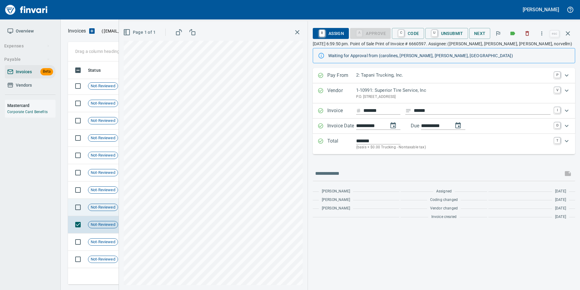
click at [117, 209] on span "Not-Reviewed" at bounding box center [102, 207] width 29 height 6
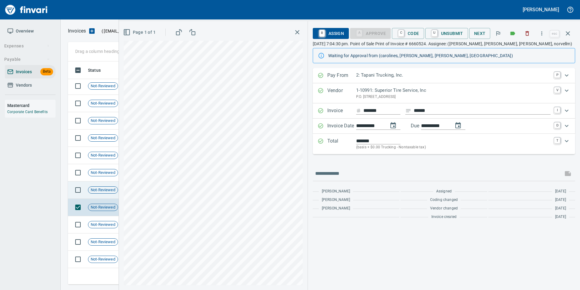
click at [107, 190] on span "Not-Reviewed" at bounding box center [102, 190] width 29 height 6
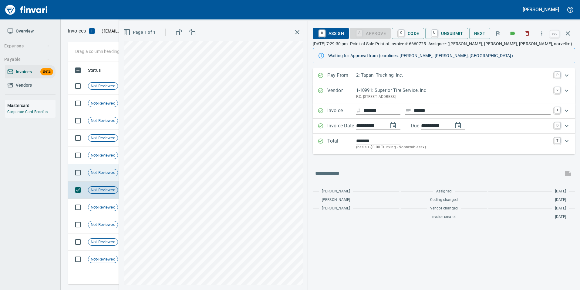
click at [107, 172] on span "Not-Reviewed" at bounding box center [102, 173] width 29 height 6
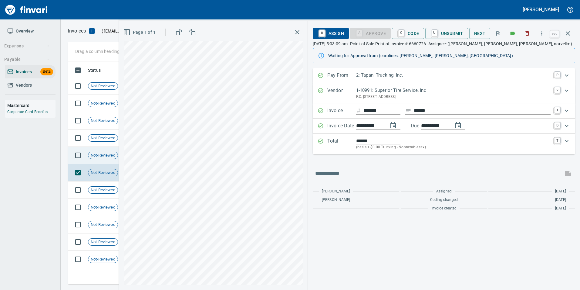
click at [104, 158] on span "Not-Reviewed" at bounding box center [102, 155] width 29 height 6
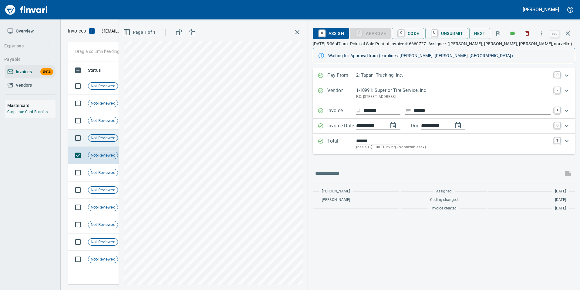
click at [102, 141] on div "Not-Reviewed" at bounding box center [103, 137] width 30 height 7
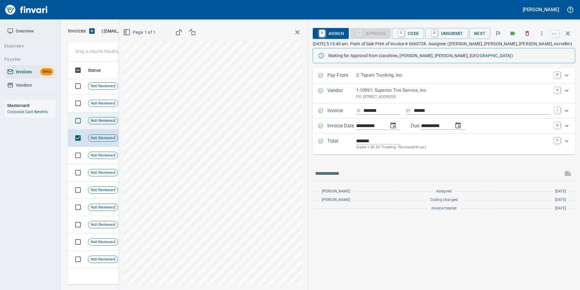
click at [100, 123] on span "Not-Reviewed" at bounding box center [102, 121] width 29 height 6
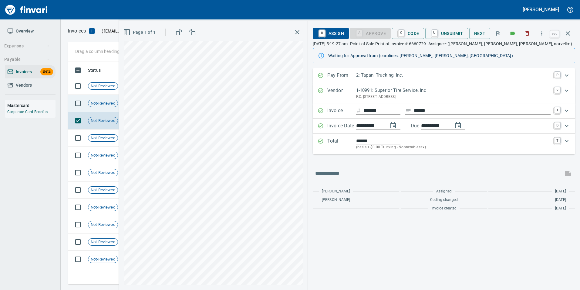
click at [99, 103] on span "Not-Reviewed" at bounding box center [102, 103] width 29 height 6
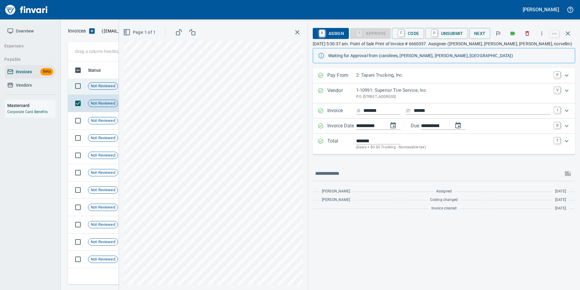
click at [103, 89] on div "Not-Reviewed" at bounding box center [103, 85] width 30 height 7
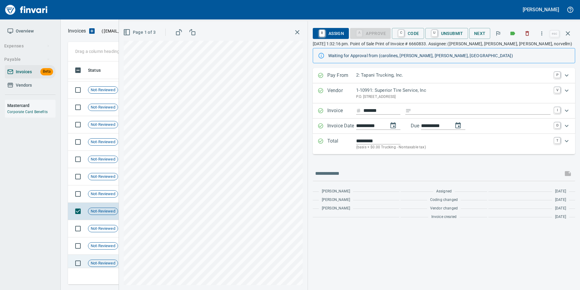
scroll to position [78, 0]
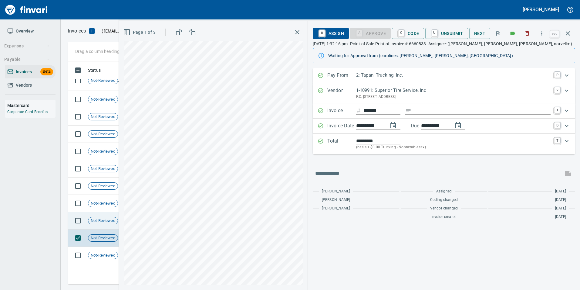
click at [103, 217] on div "Not-Reviewed" at bounding box center [103, 220] width 30 height 7
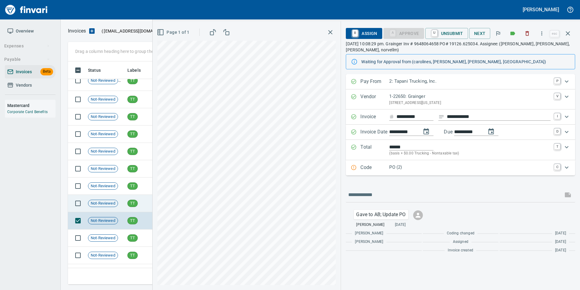
click at [101, 199] on div "Not-Reviewed" at bounding box center [103, 202] width 30 height 7
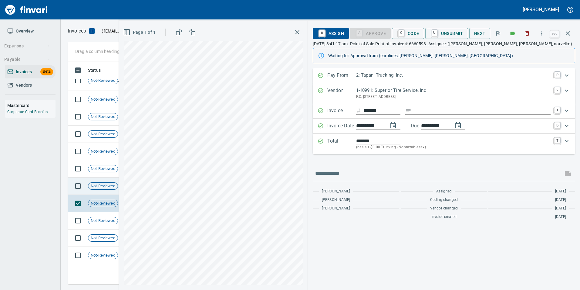
click at [103, 188] on span "Not-Reviewed" at bounding box center [102, 186] width 29 height 6
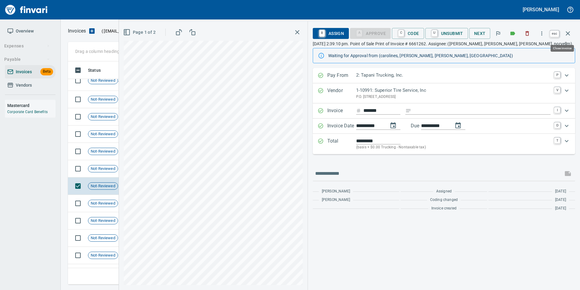
click at [565, 34] on icon "button" at bounding box center [568, 33] width 7 height 7
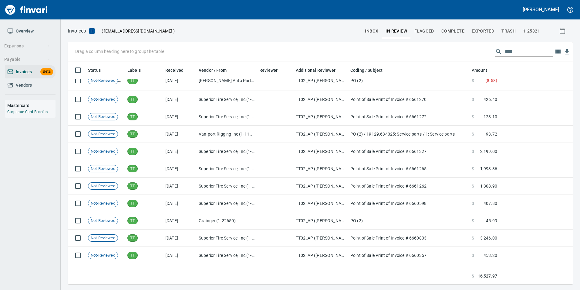
scroll to position [218, 496]
click at [515, 51] on input "****" at bounding box center [529, 52] width 49 height 10
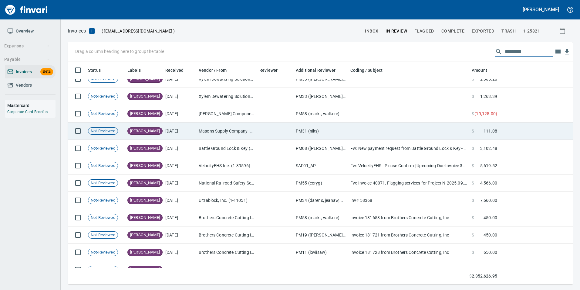
scroll to position [0, 0]
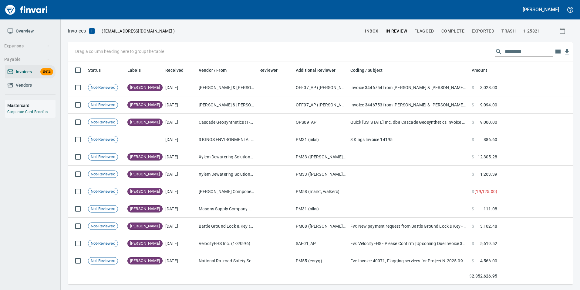
click at [43, 83] on span "Vendors" at bounding box center [30, 85] width 46 height 8
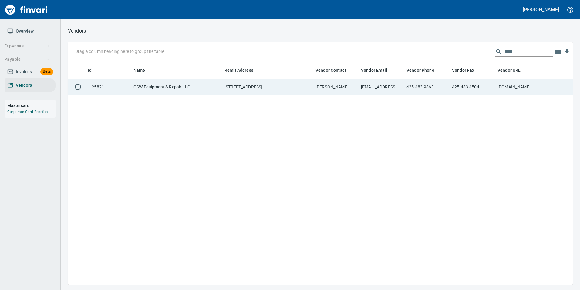
scroll to position [218, 501]
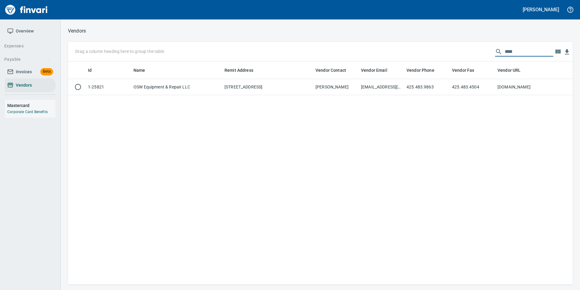
click at [505, 53] on input "***" at bounding box center [529, 52] width 49 height 10
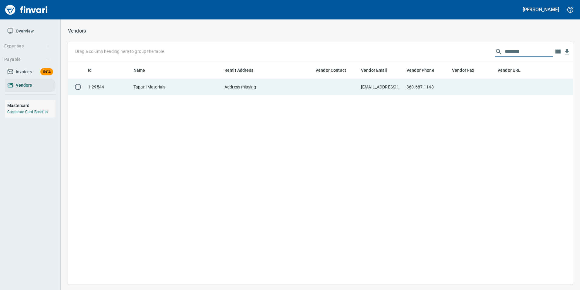
type input "********"
click at [462, 88] on td at bounding box center [473, 87] width 46 height 16
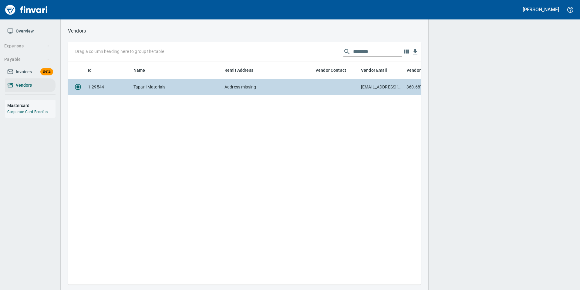
scroll to position [214, 349]
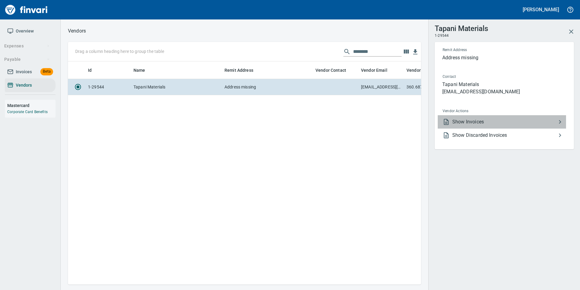
click at [482, 120] on span "Show Invoices" at bounding box center [505, 121] width 104 height 7
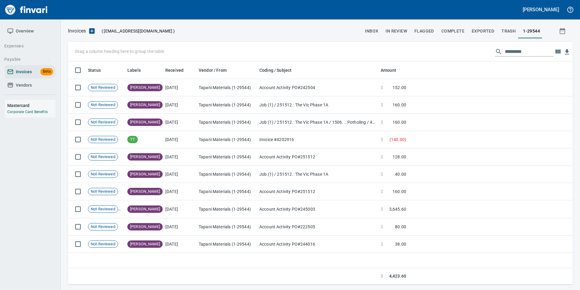
scroll to position [218, 501]
click at [523, 49] on input "text" at bounding box center [529, 52] width 49 height 10
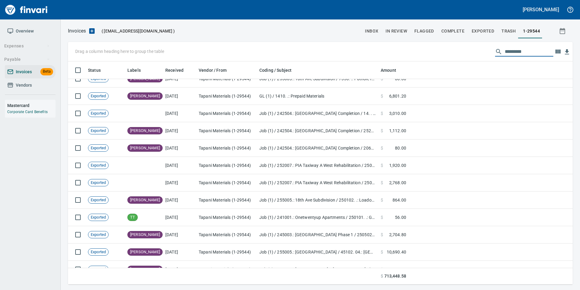
scroll to position [0, 0]
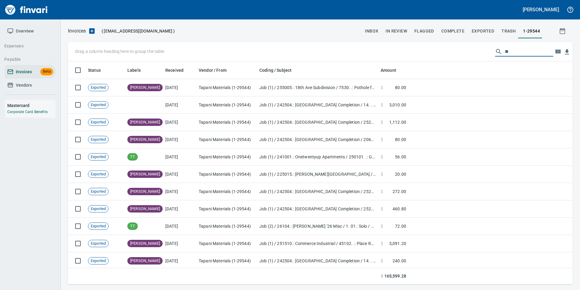
type input "*"
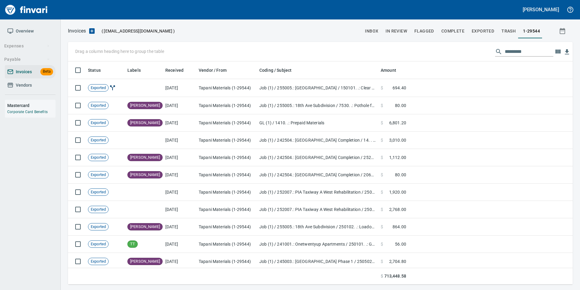
click at [34, 88] on span "Vendors" at bounding box center [30, 85] width 46 height 8
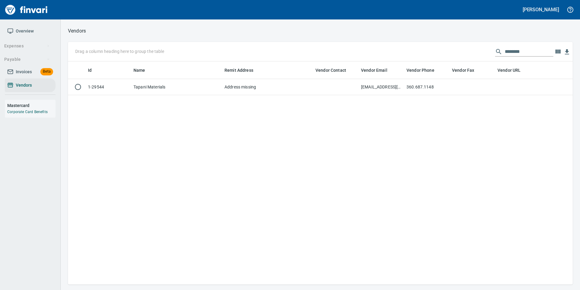
scroll to position [218, 501]
click at [523, 48] on input "********" at bounding box center [529, 52] width 49 height 10
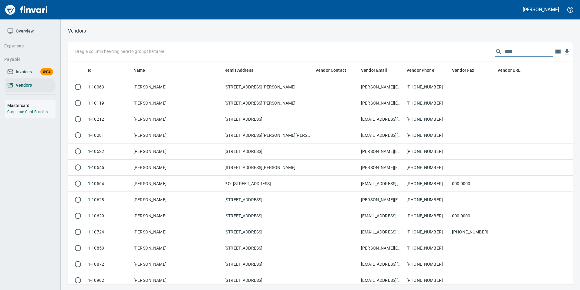
scroll to position [218, 496]
type input "*"
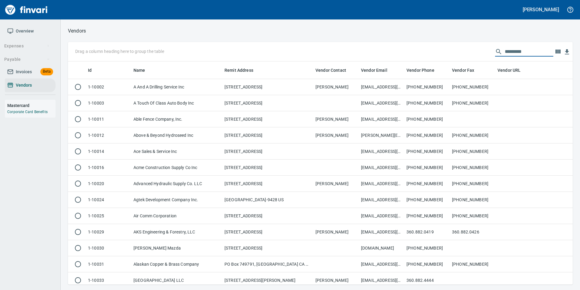
click at [35, 69] on span "Invoices Beta" at bounding box center [30, 72] width 46 height 8
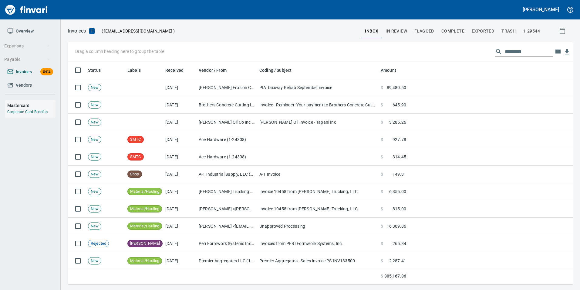
scroll to position [218, 496]
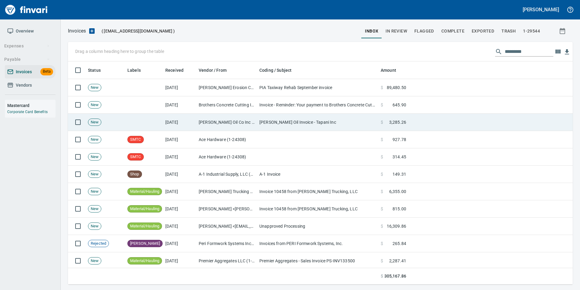
click at [231, 126] on td "[PERSON_NAME] Oil Co Inc (1-38025)" at bounding box center [226, 122] width 61 height 17
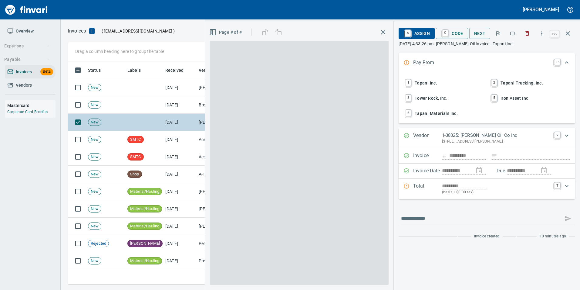
scroll to position [218, 496]
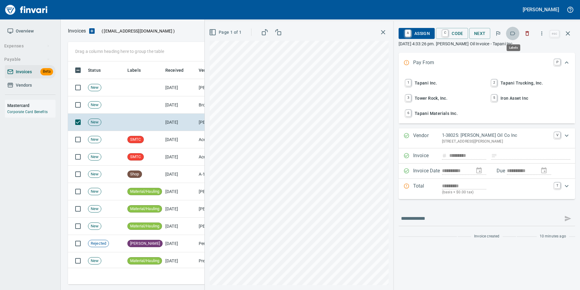
click at [512, 35] on icon "button" at bounding box center [513, 33] width 6 height 6
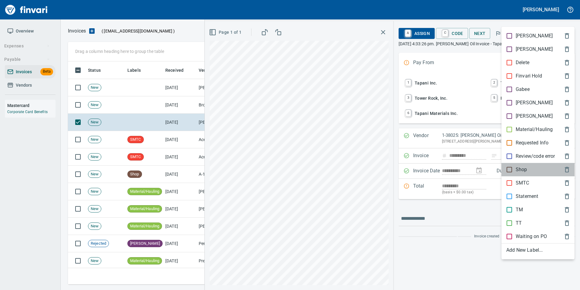
click at [518, 169] on p "Shop" at bounding box center [522, 169] width 12 height 7
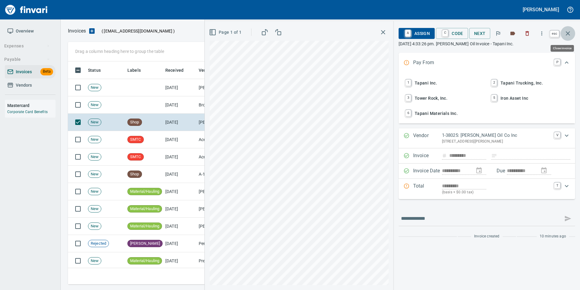
click at [566, 33] on icon "button" at bounding box center [568, 33] width 7 height 7
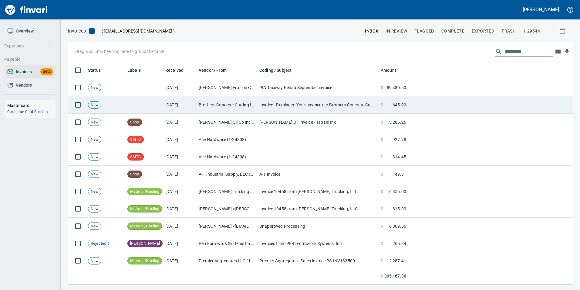
click at [308, 105] on td "Invoice - Reminder: Your payment to Brothers Concrete Cutting, Inc is Due" at bounding box center [317, 104] width 121 height 17
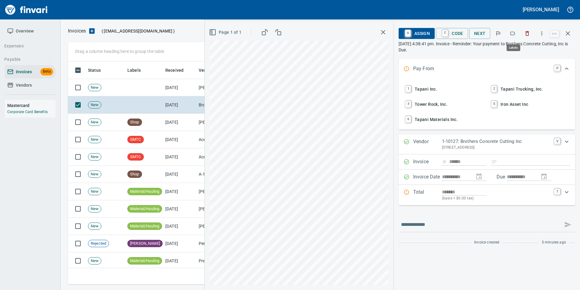
click at [513, 33] on icon "button" at bounding box center [513, 33] width 6 height 6
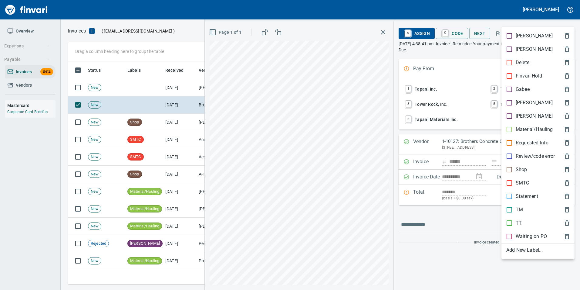
scroll to position [218, 496]
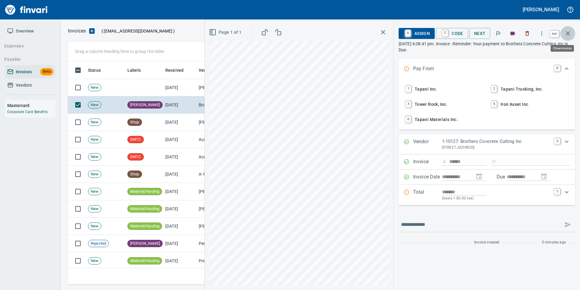
click at [569, 38] on button "button" at bounding box center [568, 33] width 15 height 15
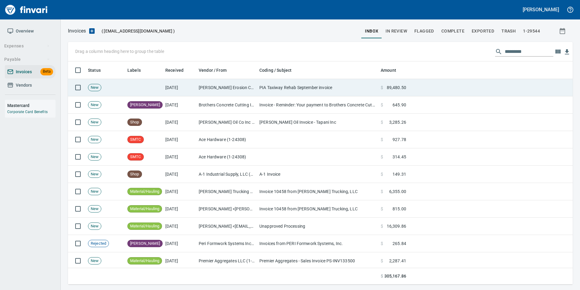
click at [323, 92] on td "PIA Taxiway Rehab September invoice" at bounding box center [317, 87] width 121 height 17
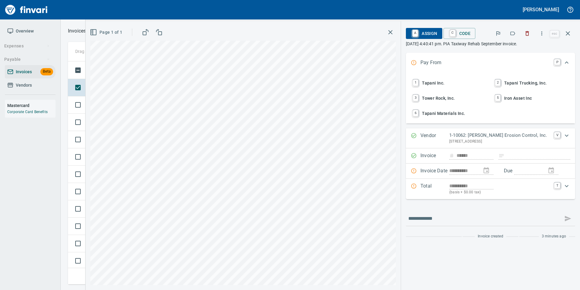
click at [527, 38] on button "button" at bounding box center [527, 33] width 13 height 13
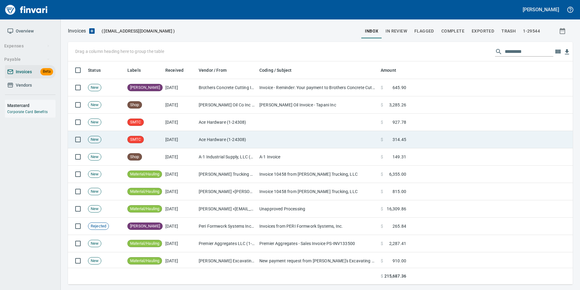
click at [262, 138] on td at bounding box center [317, 139] width 121 height 17
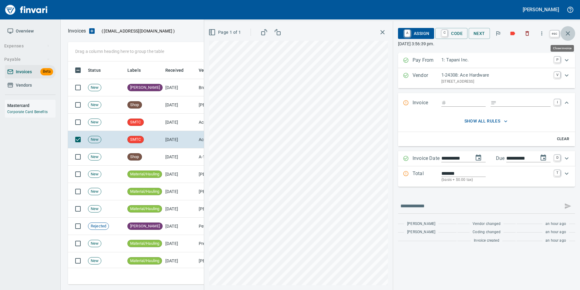
click at [567, 35] on icon "button" at bounding box center [568, 33] width 4 height 4
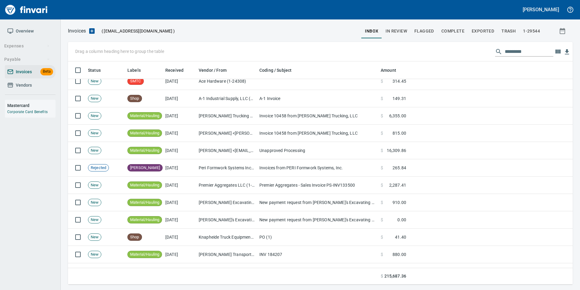
scroll to position [61, 0]
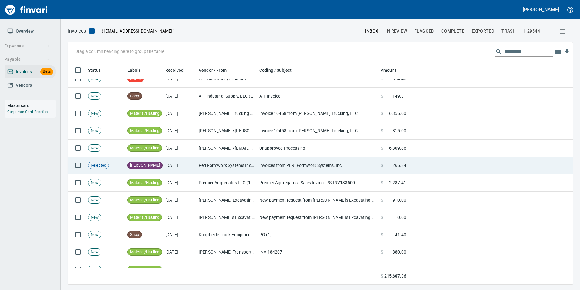
click at [230, 158] on td "Peri Formwork Systems Inc (1-10791)" at bounding box center [226, 165] width 61 height 17
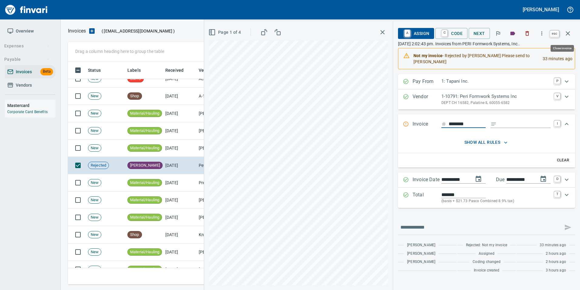
scroll to position [218, 496]
click at [569, 29] on button "button" at bounding box center [568, 33] width 15 height 15
